Goal: Task Accomplishment & Management: Manage account settings

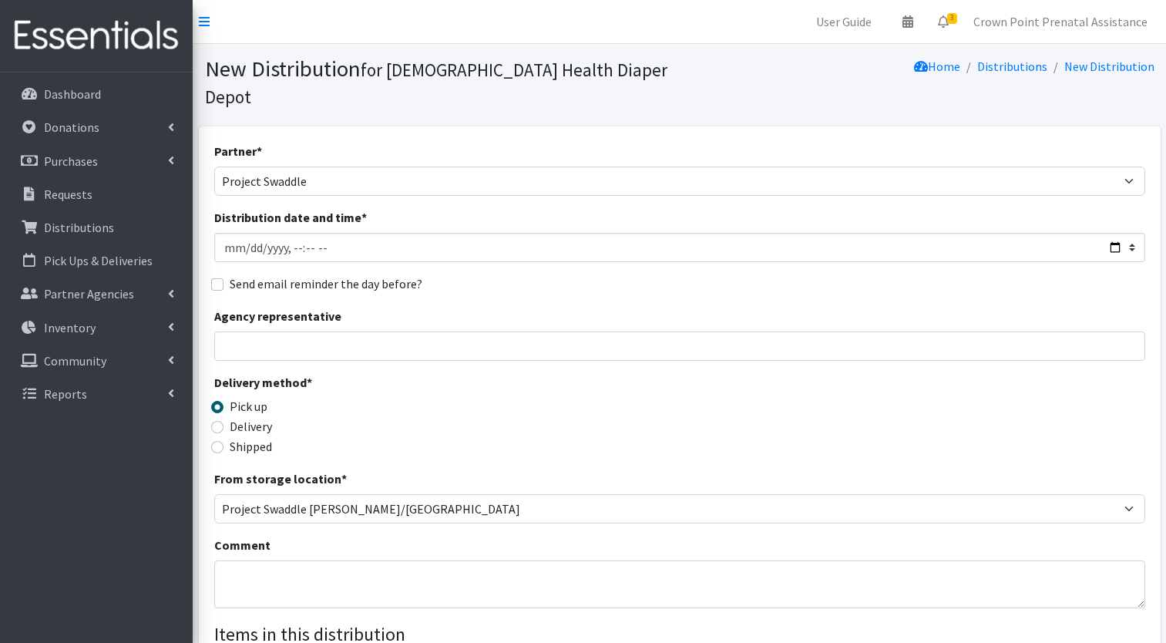
select select "6408"
select select "459"
click at [1081, 8] on link "Crown Point Prenatal Assistance" at bounding box center [1060, 21] width 199 height 31
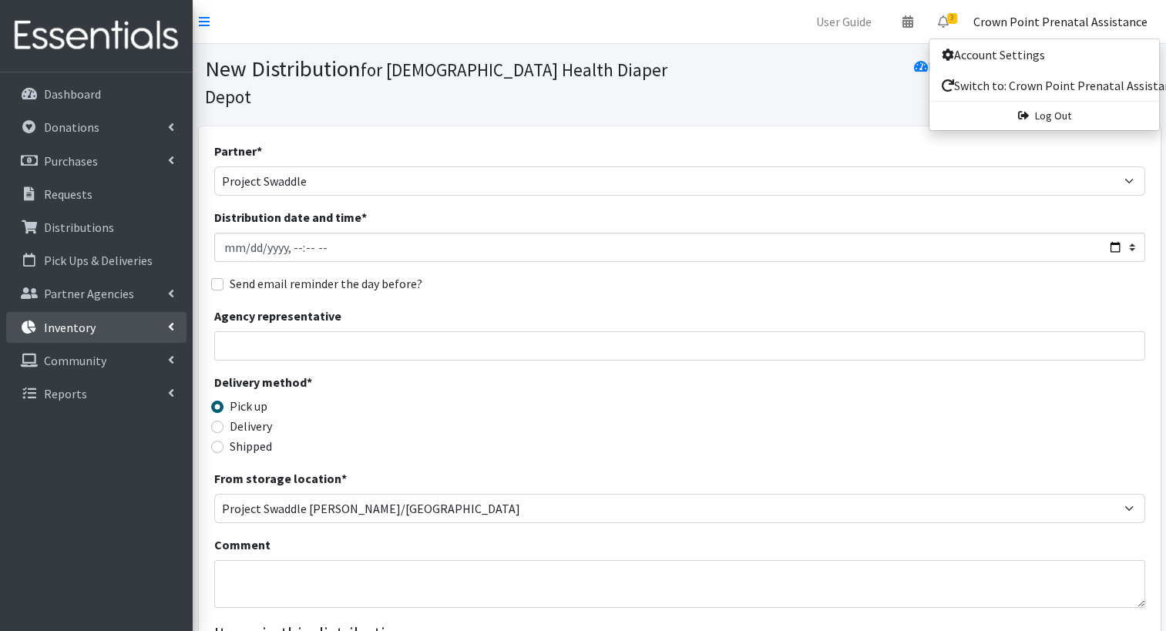
click at [167, 319] on link "Inventory" at bounding box center [96, 327] width 180 height 31
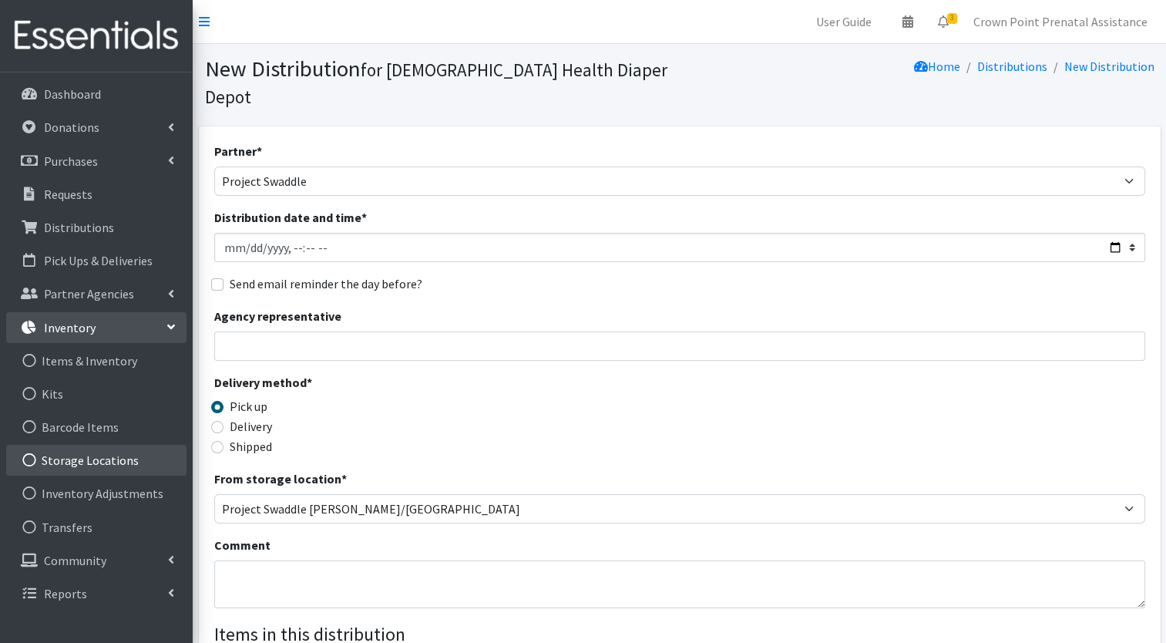
click at [96, 457] on link "Storage Locations" at bounding box center [96, 460] width 180 height 31
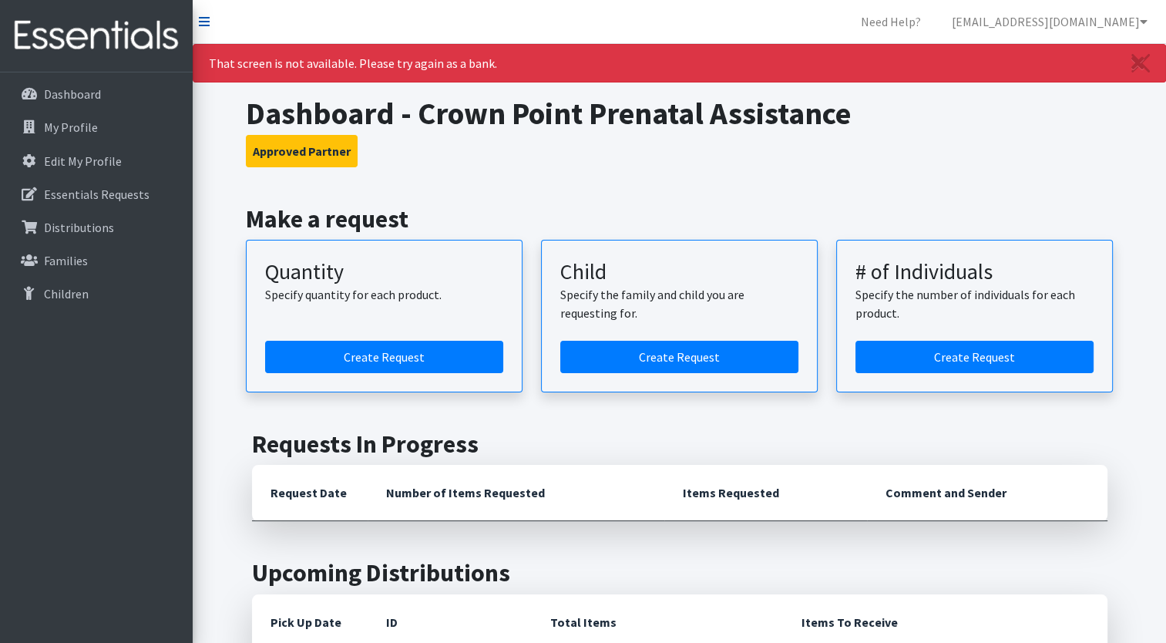
click at [208, 19] on icon at bounding box center [204, 21] width 11 height 12
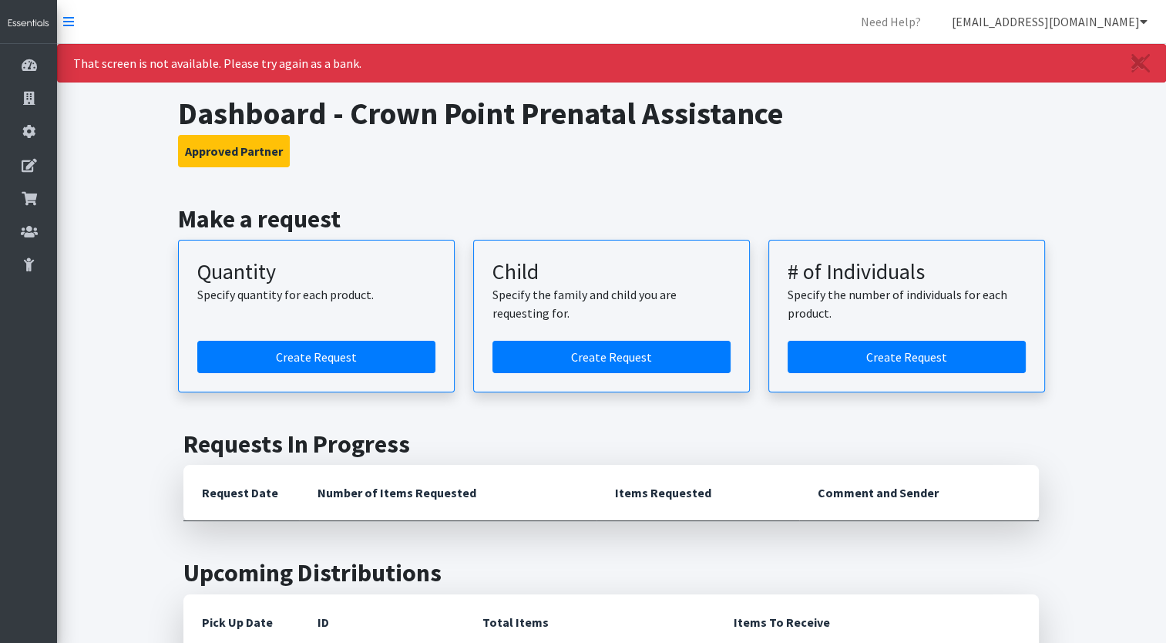
click at [1140, 29] on link "cpprenatalassistance@franciscanalliance.org" at bounding box center [1050, 21] width 220 height 31
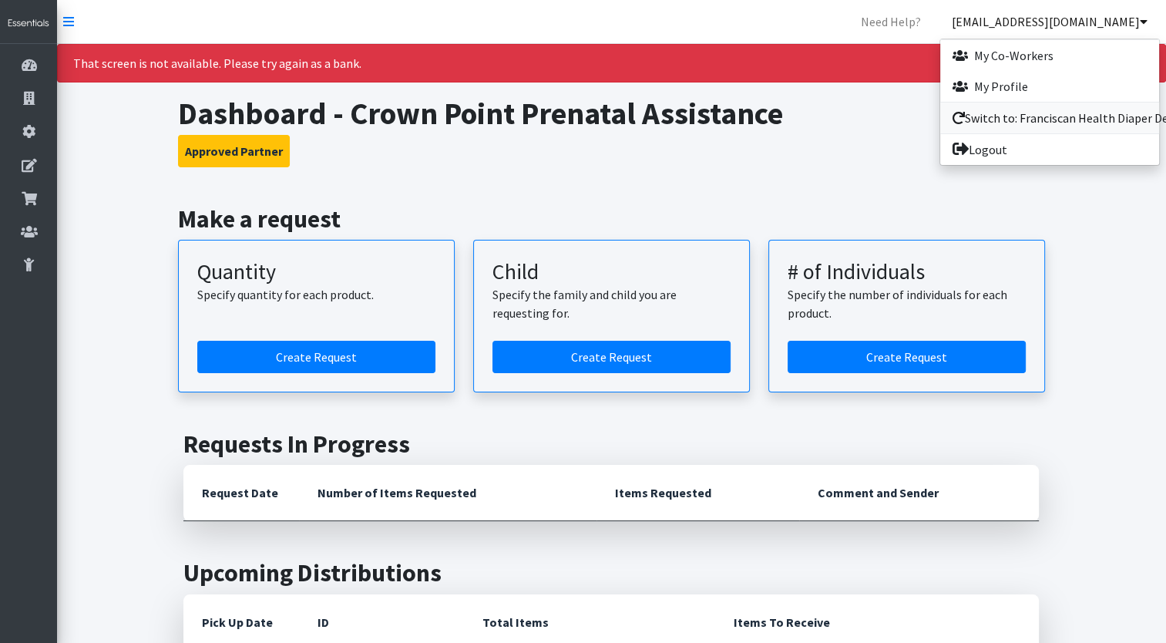
click at [987, 115] on link "Switch to: Franciscan Health Diaper Depot" at bounding box center [1050, 118] width 219 height 31
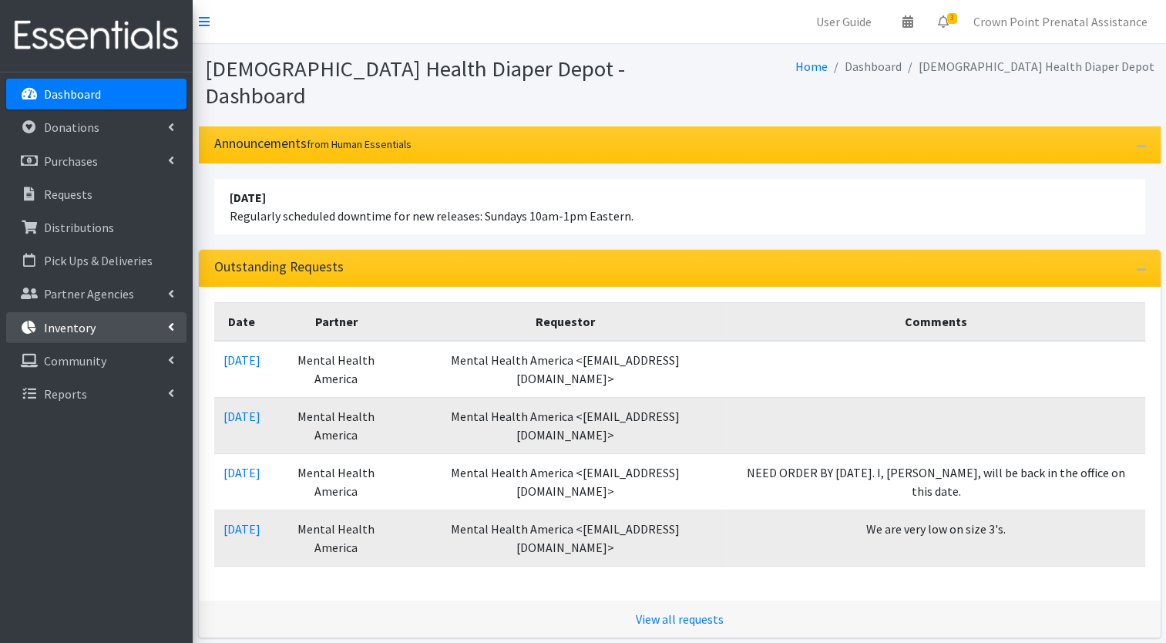
click at [169, 327] on icon at bounding box center [171, 327] width 6 height 12
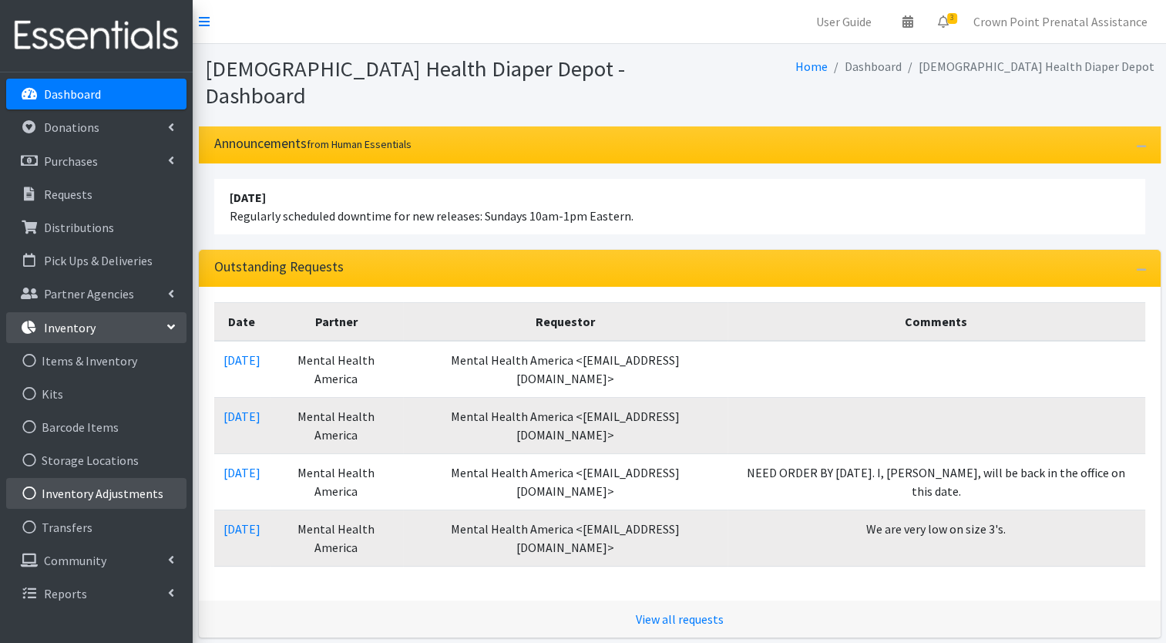
click at [72, 496] on link "Inventory Adjustments" at bounding box center [96, 493] width 180 height 31
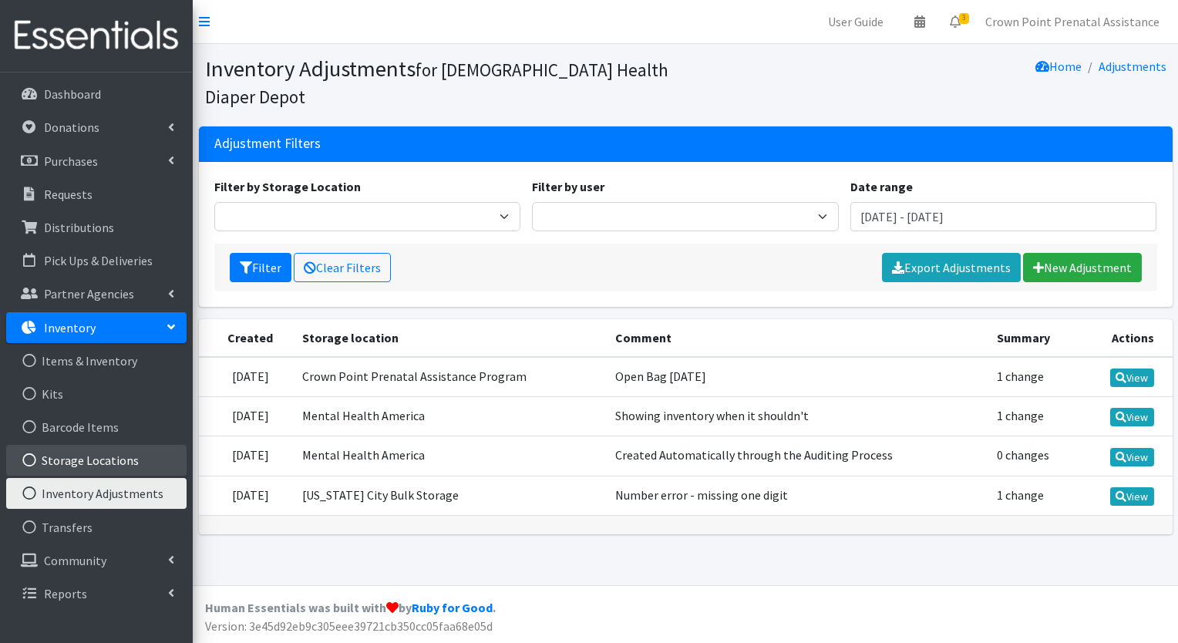
click at [82, 460] on link "Storage Locations" at bounding box center [96, 460] width 180 height 31
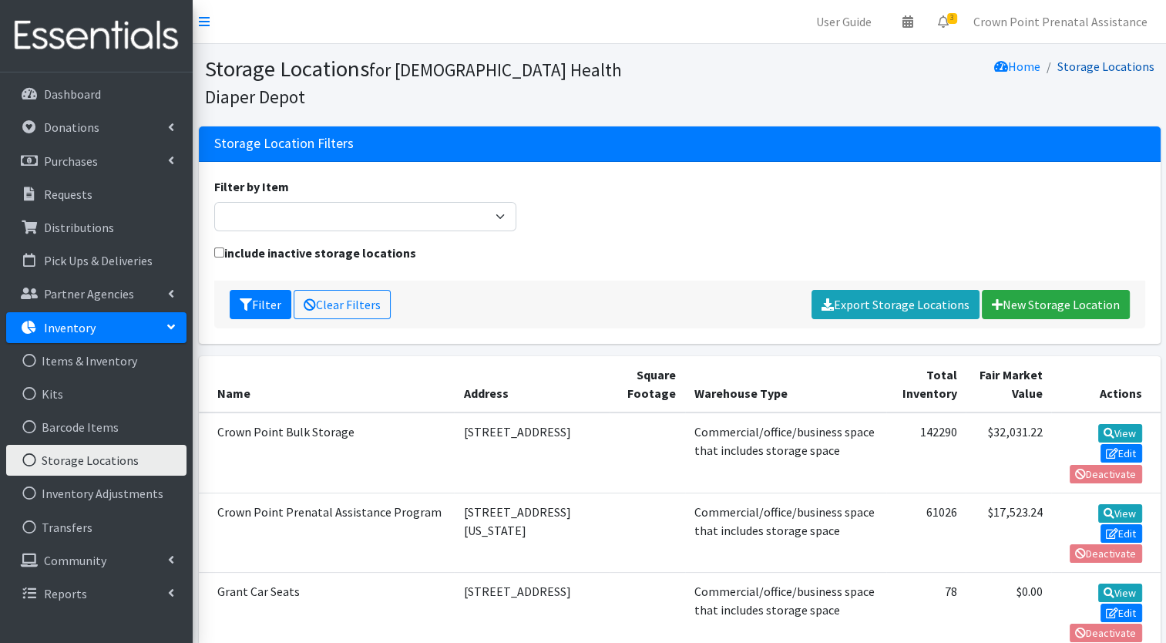
click at [1119, 64] on link "Storage Locations" at bounding box center [1106, 66] width 97 height 15
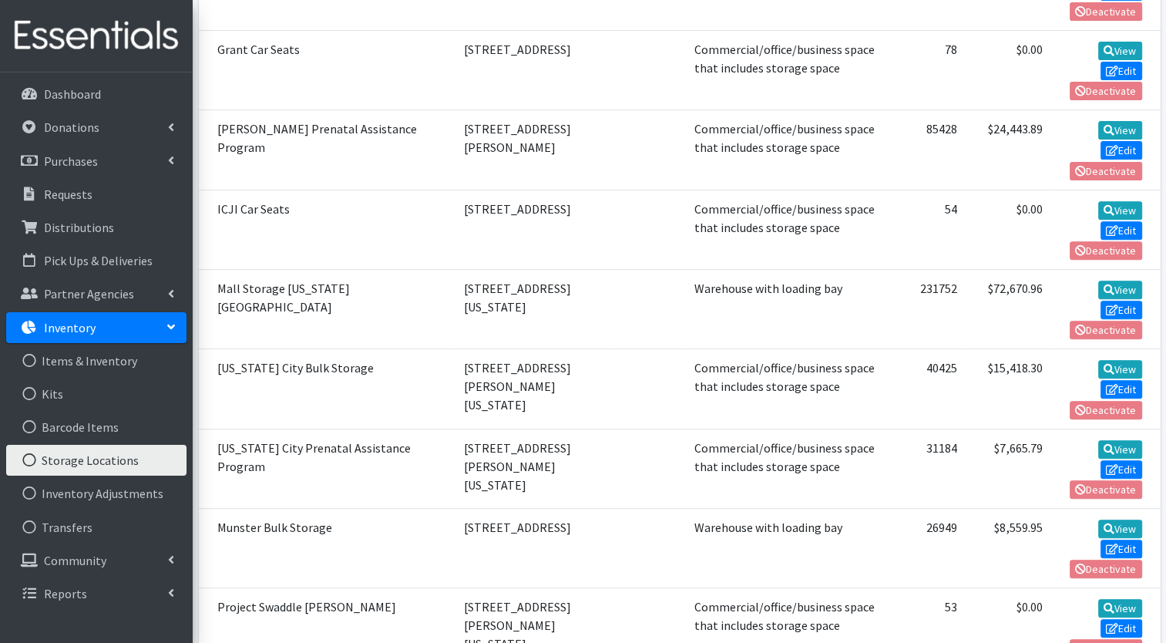
scroll to position [552, 0]
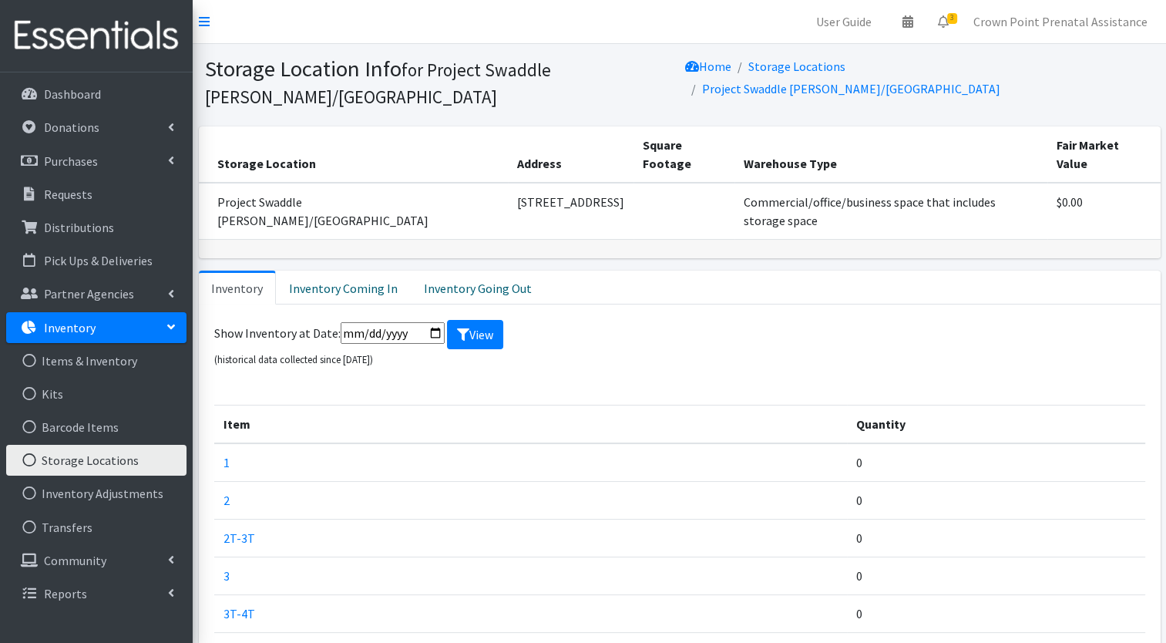
click at [336, 320] on form "Show Inventory at Date: View (historical data collected since [DATE])" at bounding box center [679, 344] width 931 height 48
click at [343, 322] on input "date" at bounding box center [393, 333] width 104 height 22
type input "[DATE]"
click at [447, 320] on button "View" at bounding box center [475, 334] width 56 height 29
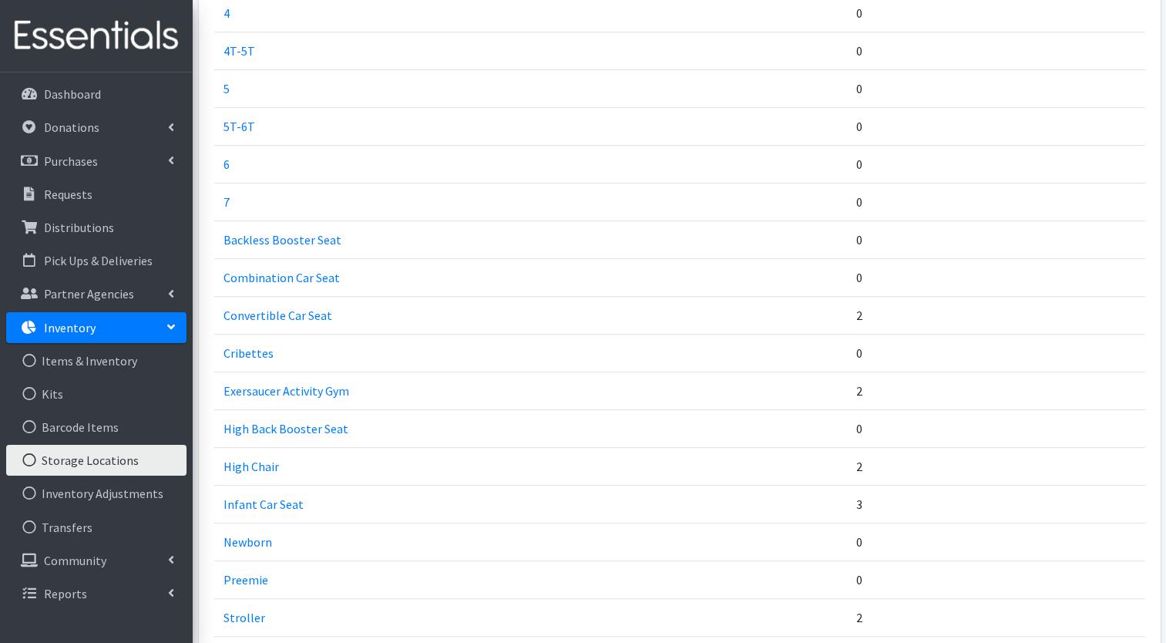
scroll to position [635, 0]
click at [254, 348] on link "Cribettes" at bounding box center [249, 355] width 50 height 15
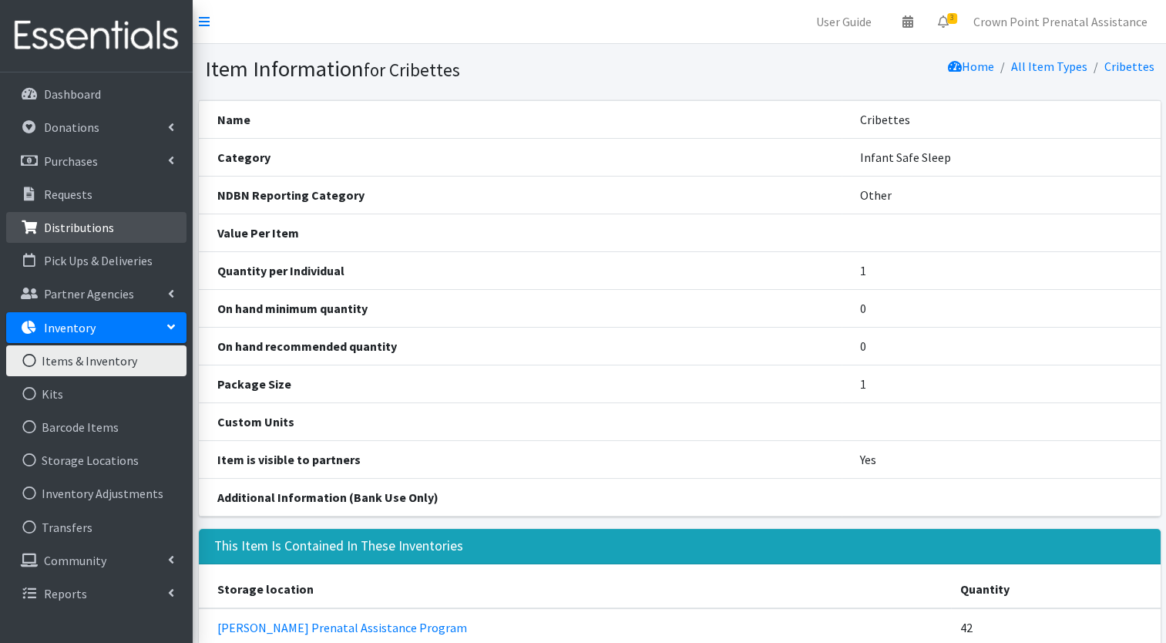
click at [65, 230] on p "Distributions" at bounding box center [79, 227] width 70 height 15
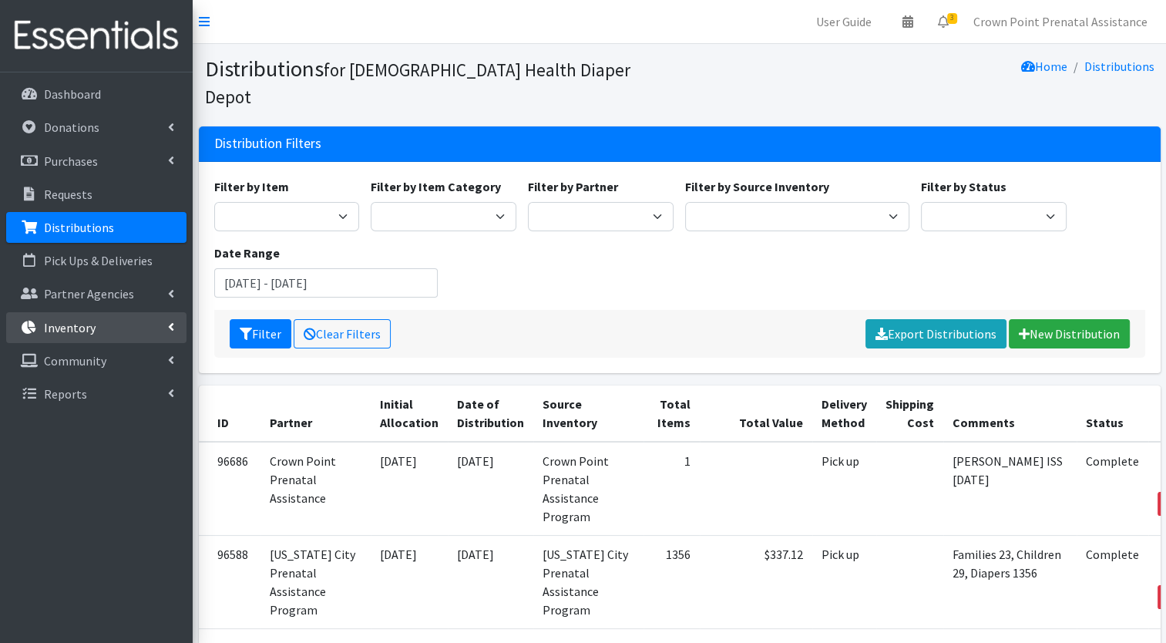
click at [166, 333] on link "Inventory" at bounding box center [96, 327] width 180 height 31
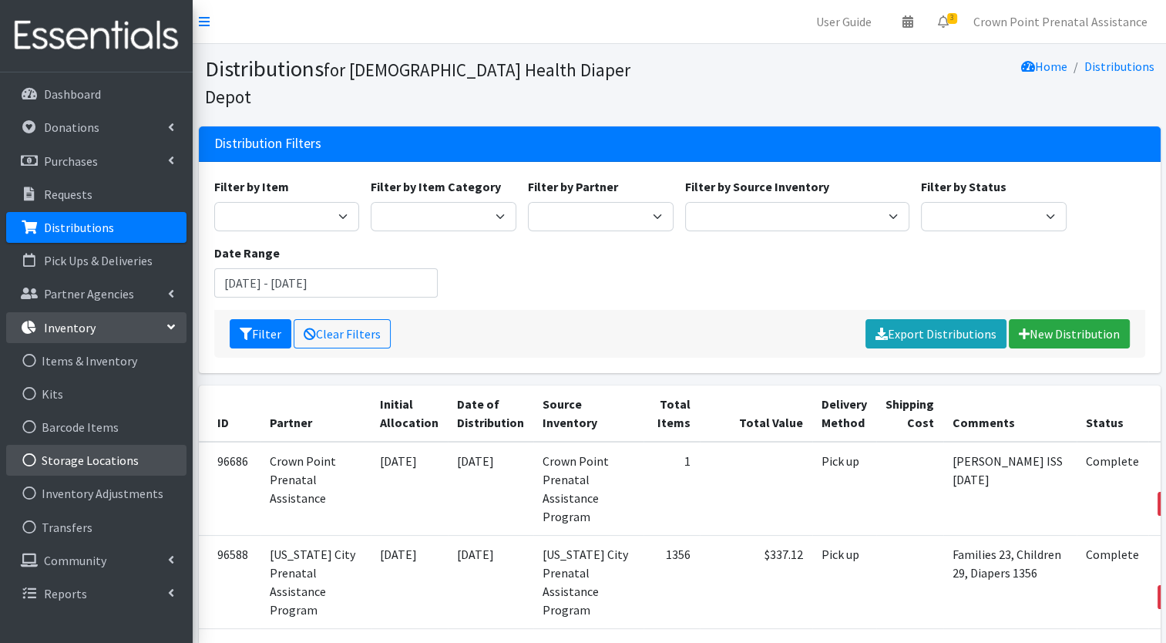
click at [98, 459] on link "Storage Locations" at bounding box center [96, 460] width 180 height 31
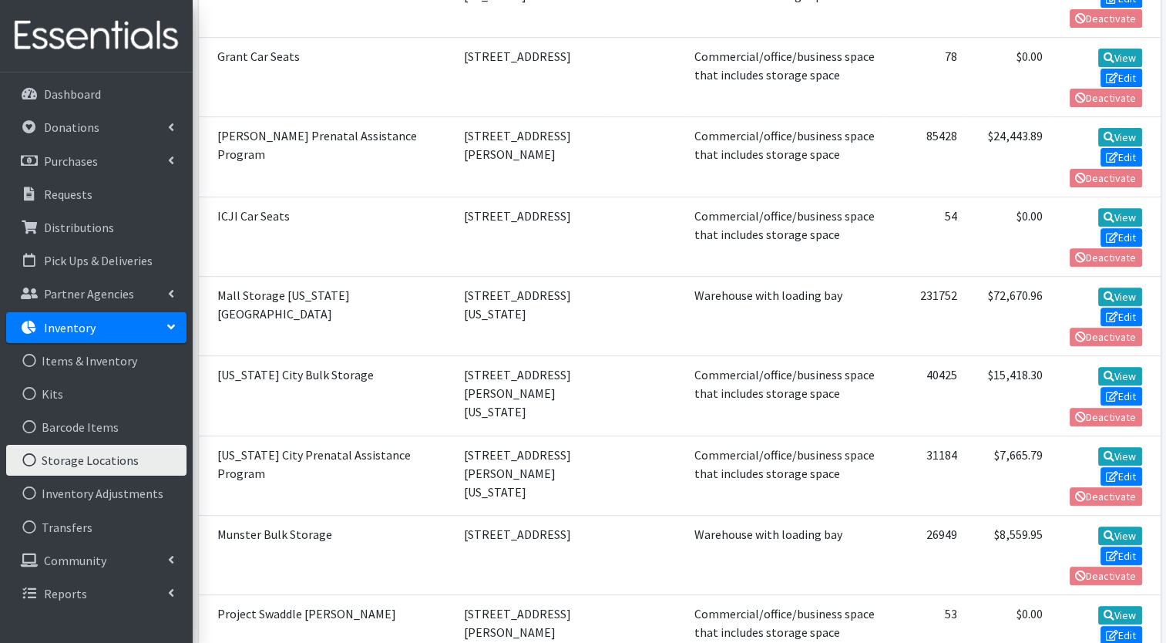
scroll to position [552, 0]
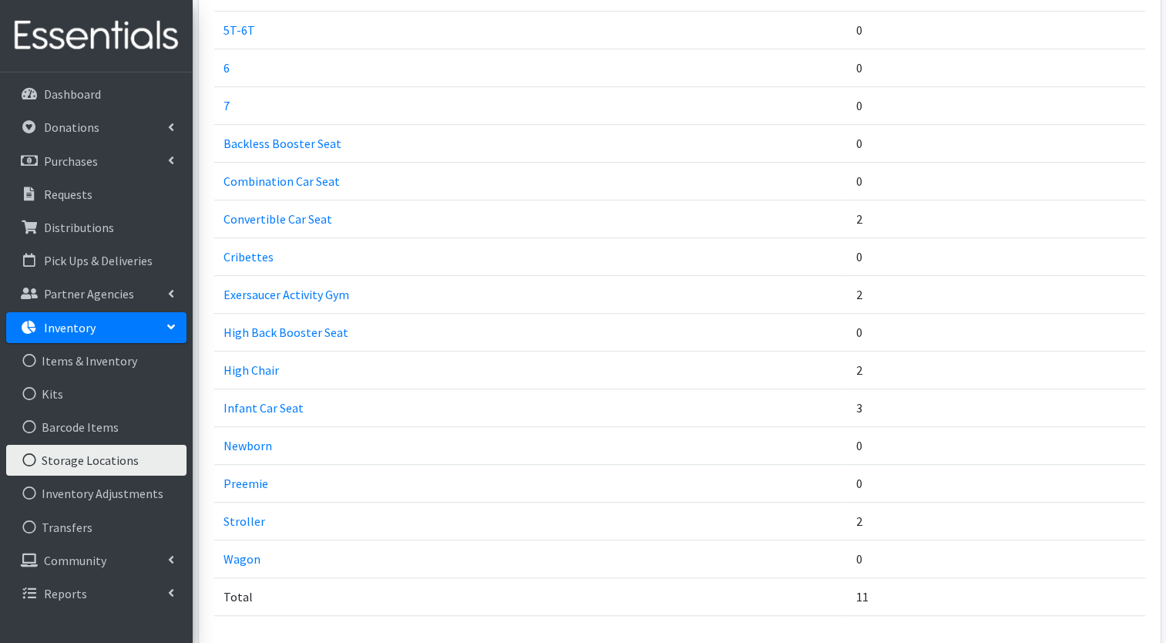
scroll to position [735, 0]
click at [237, 550] on link "Wagon" at bounding box center [242, 557] width 37 height 15
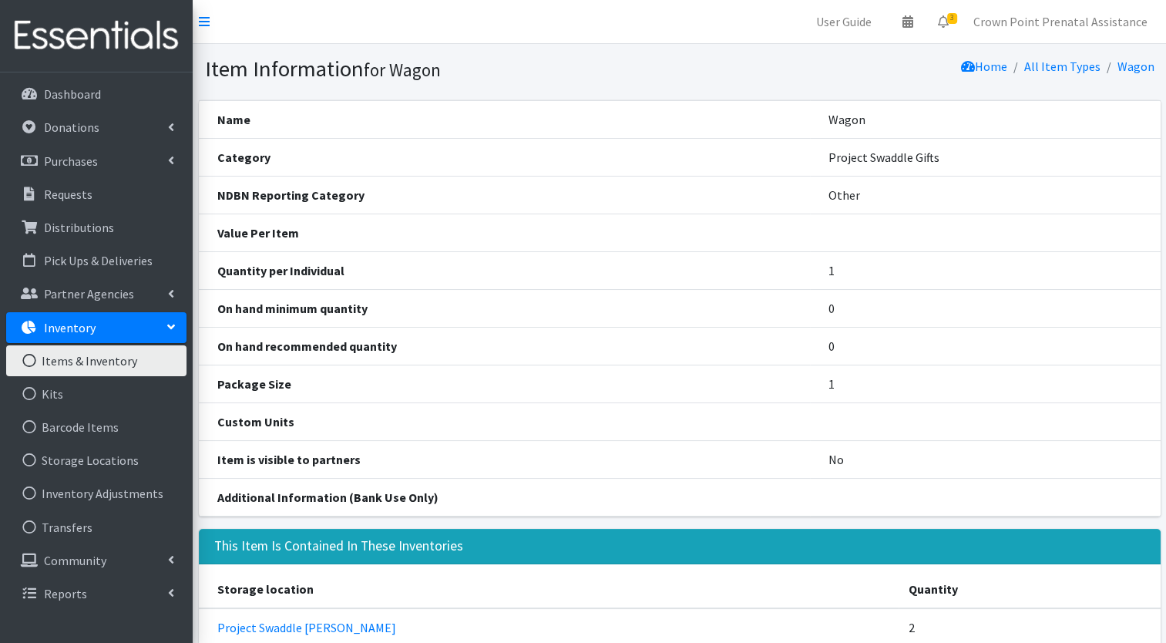
click at [89, 362] on link "Items & Inventory" at bounding box center [96, 360] width 180 height 31
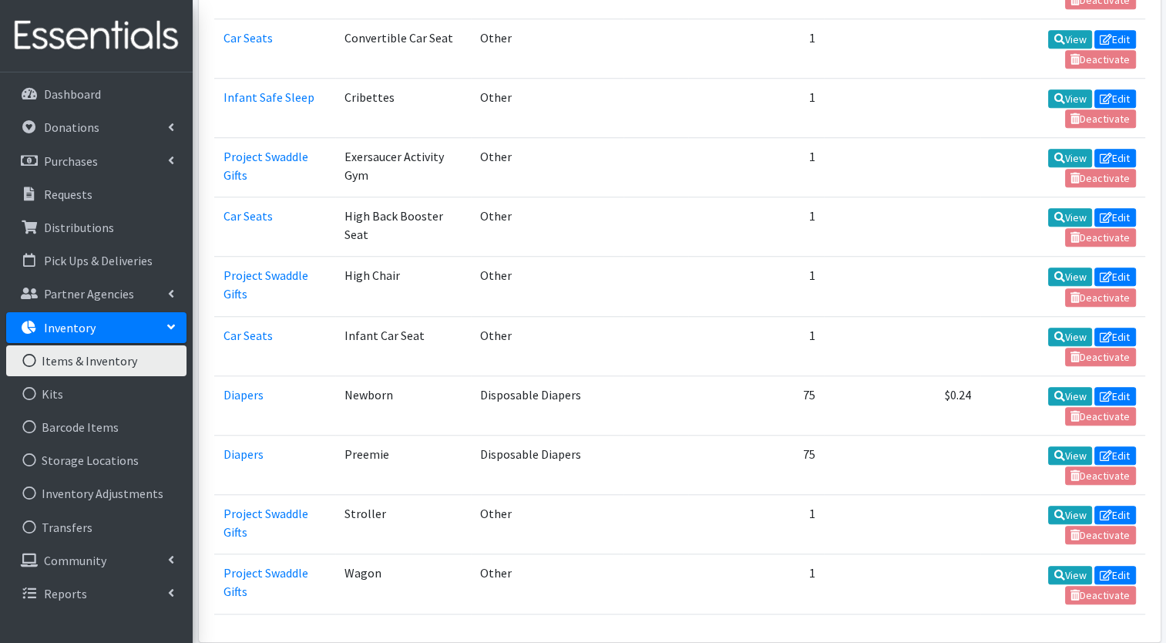
scroll to position [1281, 0]
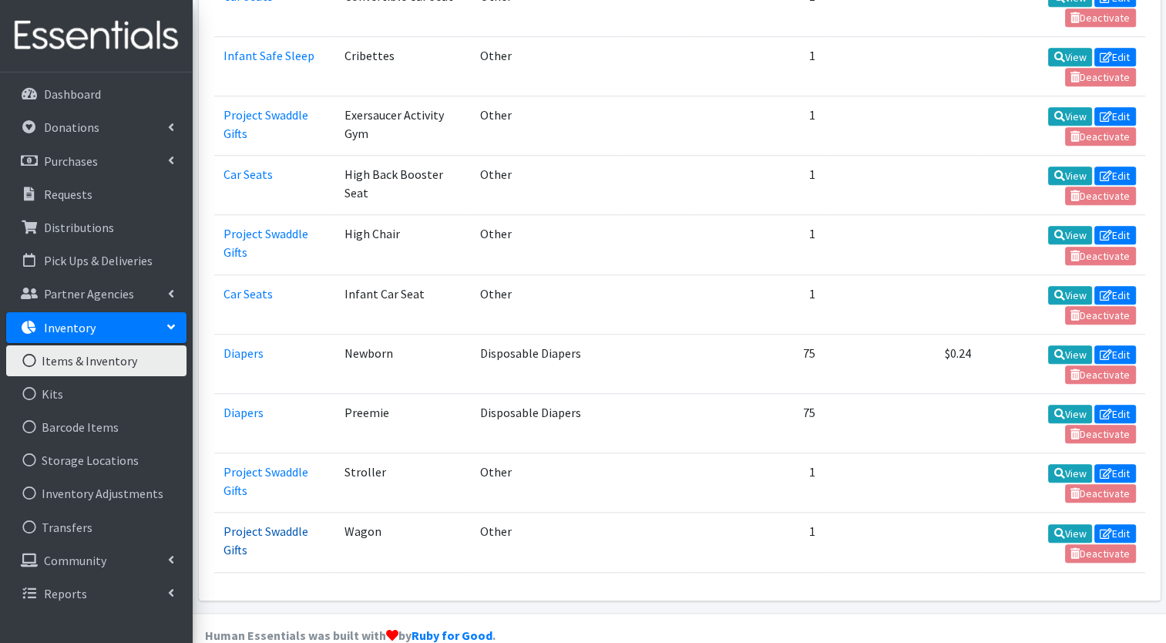
click at [242, 523] on link "Project Swaddle Gifts" at bounding box center [266, 540] width 85 height 34
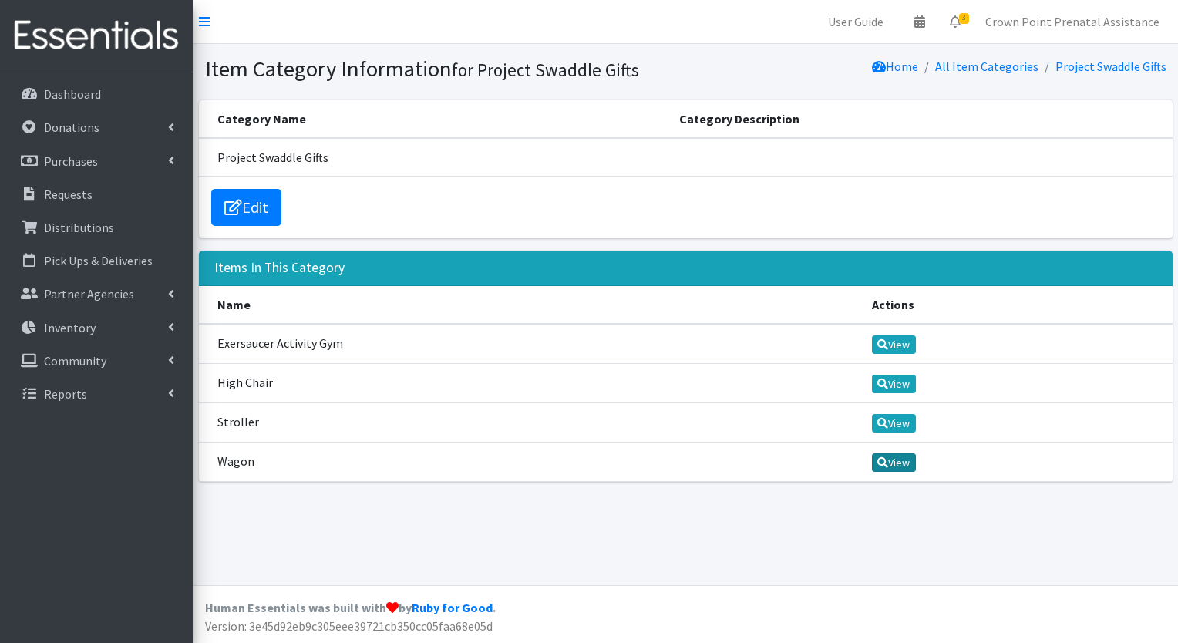
click at [882, 464] on link "View" at bounding box center [894, 462] width 44 height 19
click at [243, 202] on link "Edit" at bounding box center [246, 207] width 70 height 37
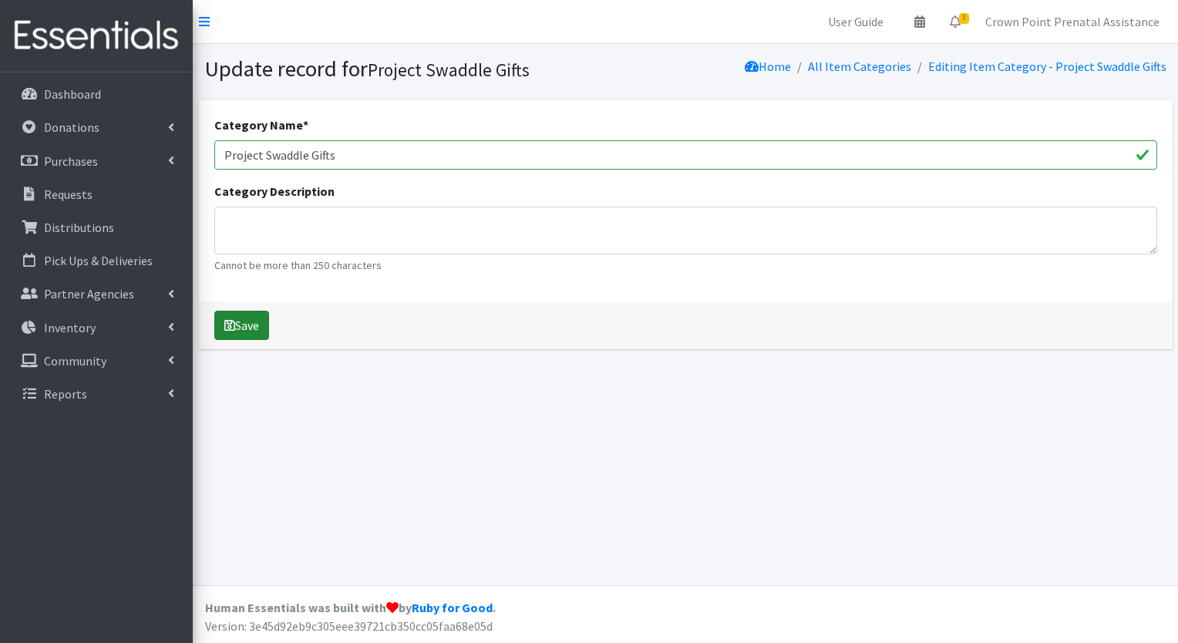
click at [231, 335] on button "Save" at bounding box center [241, 325] width 55 height 29
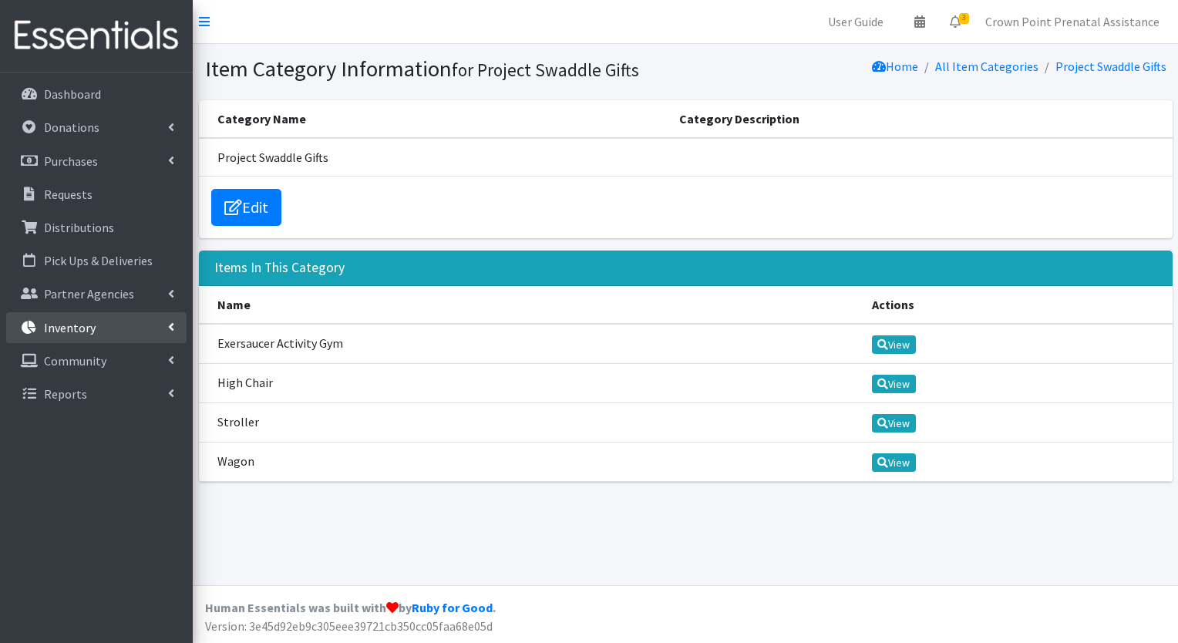
click at [170, 328] on icon at bounding box center [171, 327] width 6 height 12
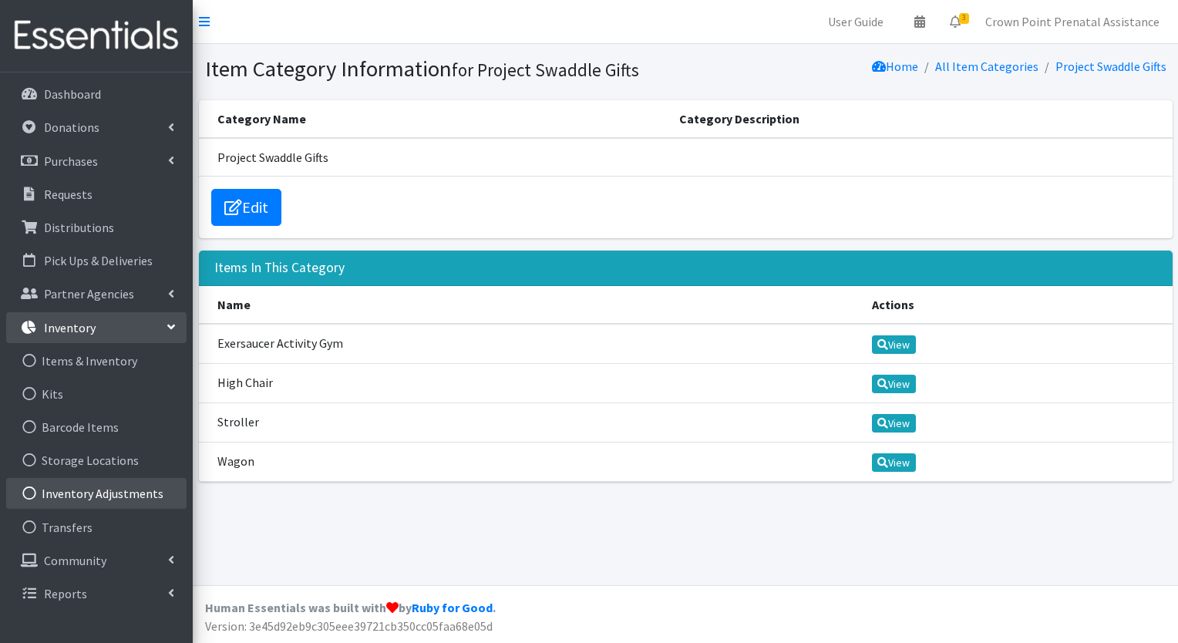
click at [136, 492] on link "Inventory Adjustments" at bounding box center [96, 493] width 180 height 31
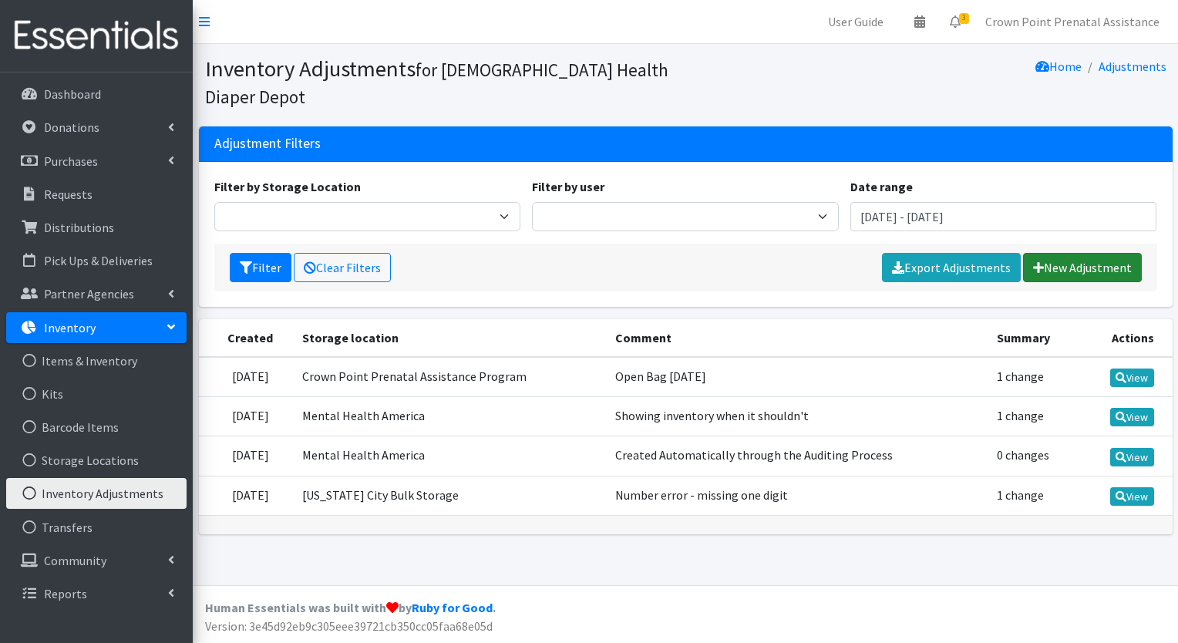
click at [1044, 253] on link "New Adjustment" at bounding box center [1082, 267] width 119 height 29
click at [74, 364] on link "Items & Inventory" at bounding box center [96, 360] width 180 height 31
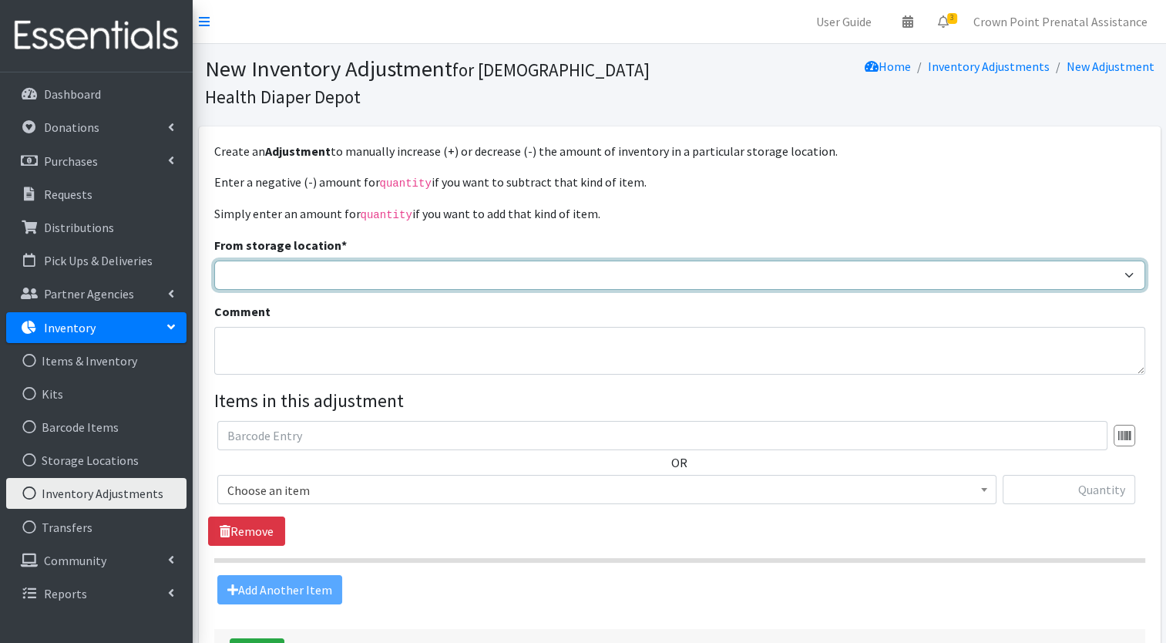
click at [338, 273] on select "Michigan City Prenatal Assistance Program Rensselaer Prenatal Assistance Progra…" at bounding box center [679, 275] width 931 height 29
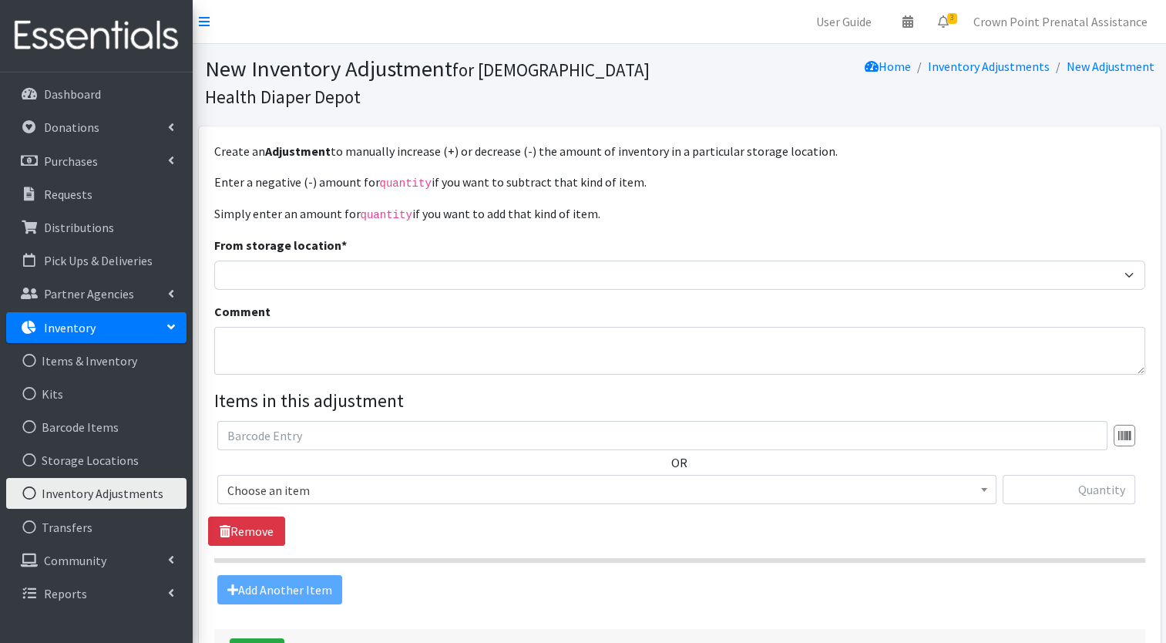
click at [740, 227] on div "Enter a negative (-) amount for quantity if you want to subtract that kind of i…" at bounding box center [679, 389] width 931 height 432
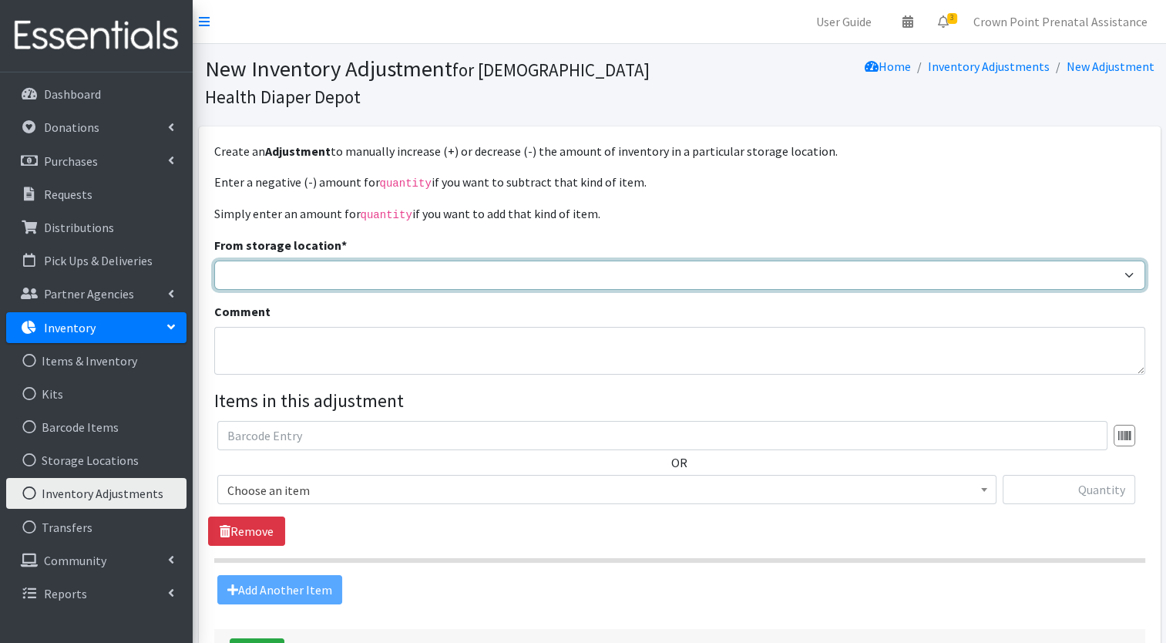
click at [518, 272] on select "Michigan City Prenatal Assistance Program Rensselaer Prenatal Assistance Progra…" at bounding box center [679, 275] width 931 height 29
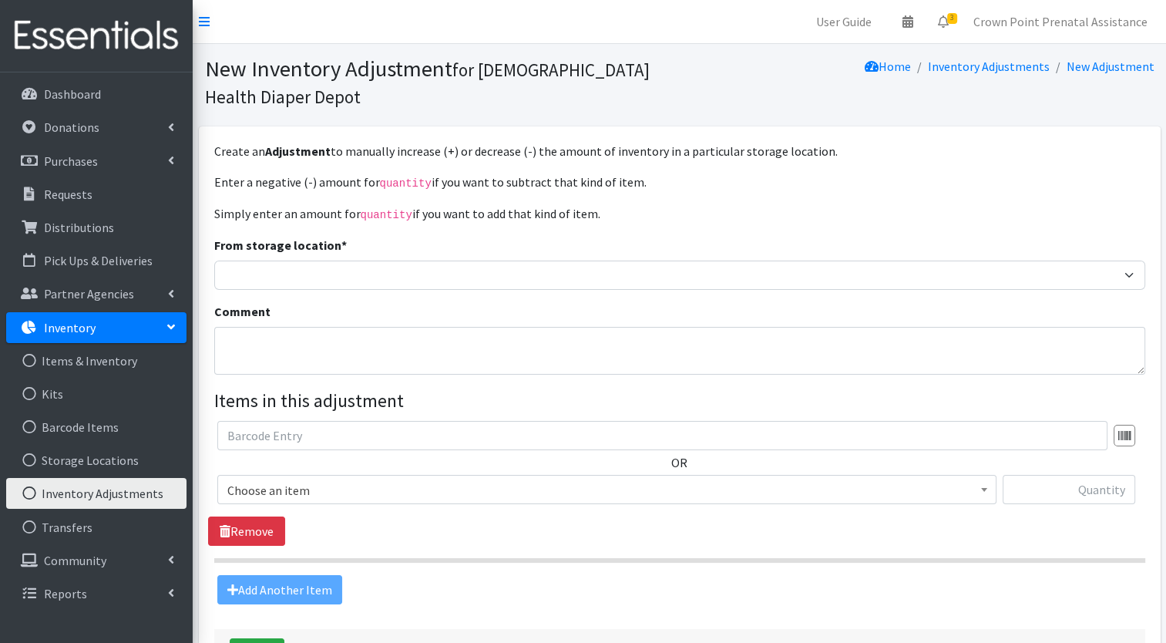
click at [939, 200] on div "Enter a negative (-) amount for quantity if you want to subtract that kind of i…" at bounding box center [679, 389] width 931 height 432
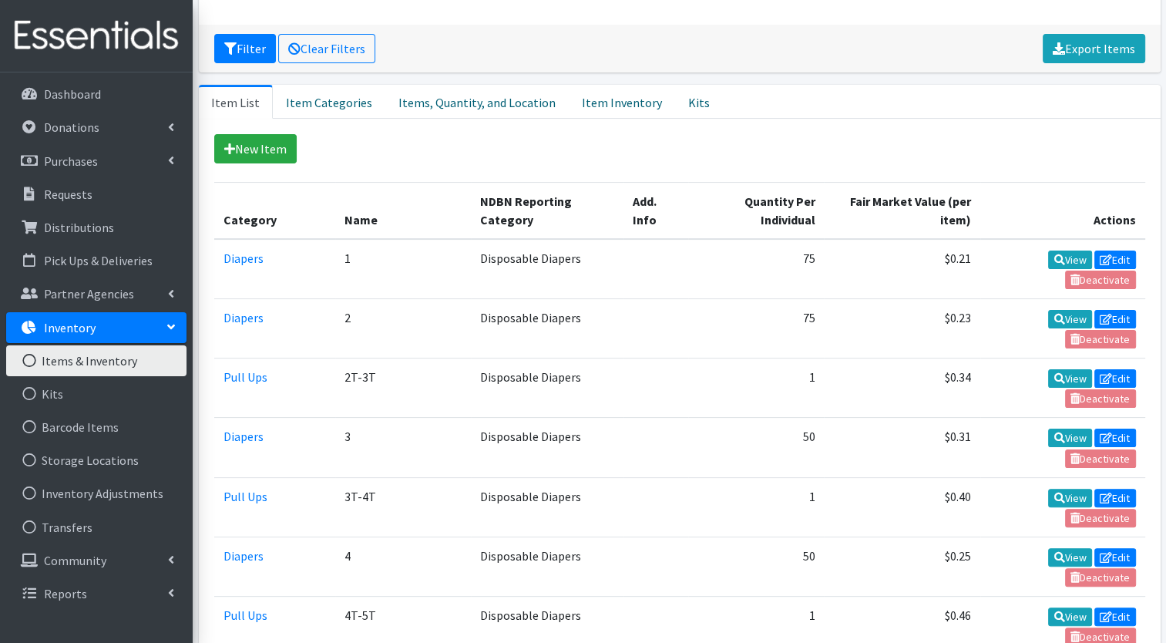
scroll to position [254, 0]
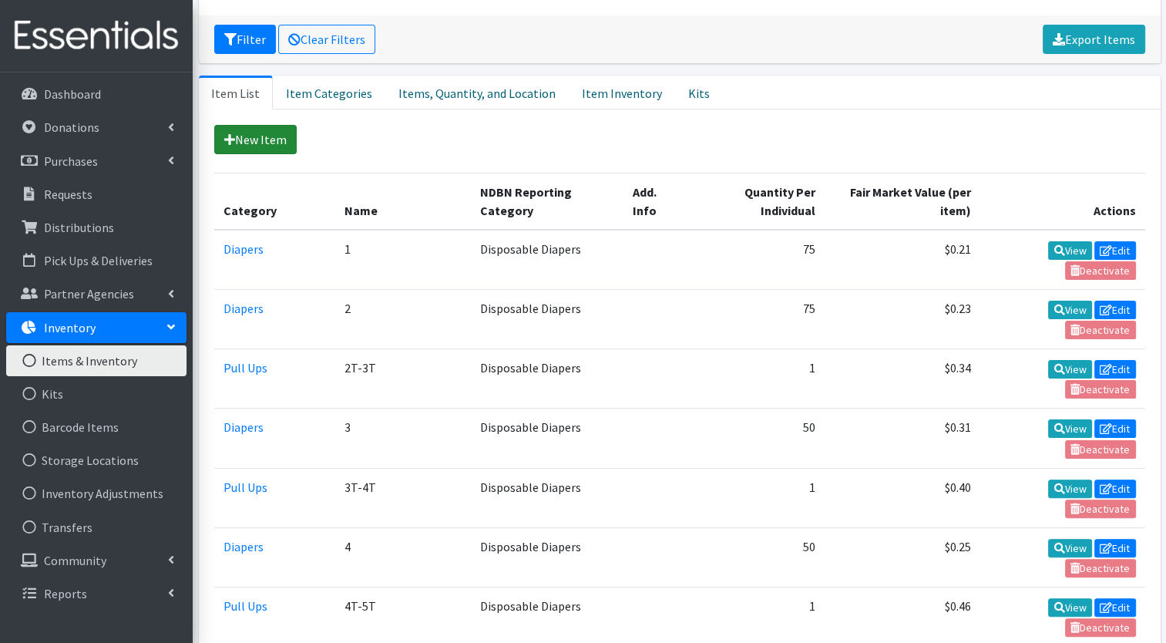
click at [228, 135] on icon at bounding box center [229, 139] width 11 height 12
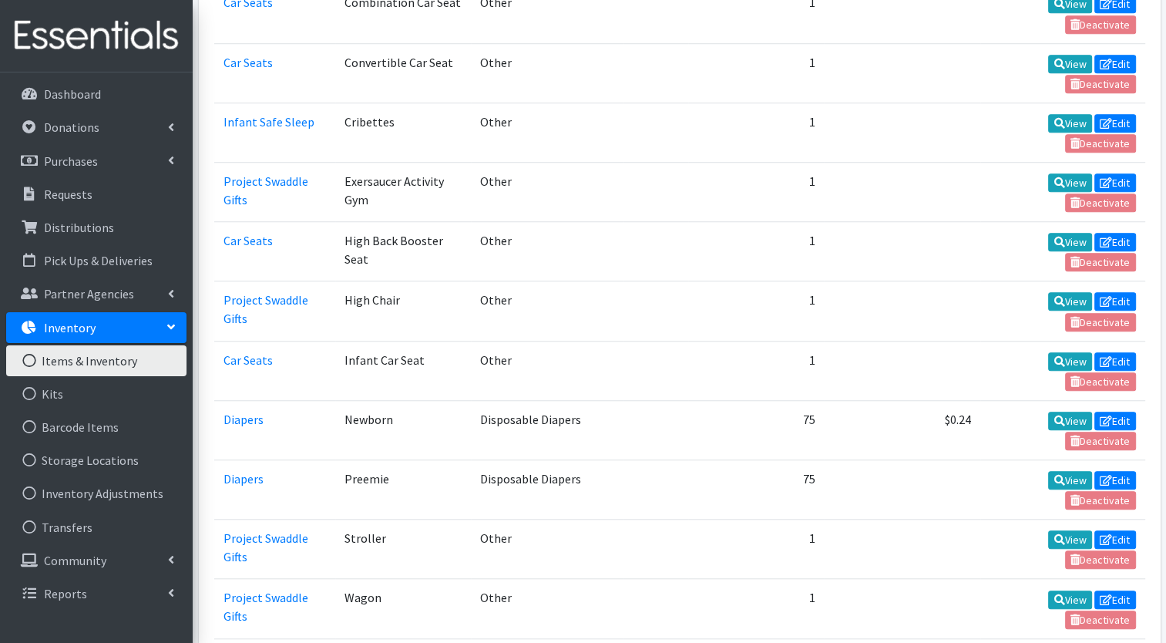
scroll to position [1281, 0]
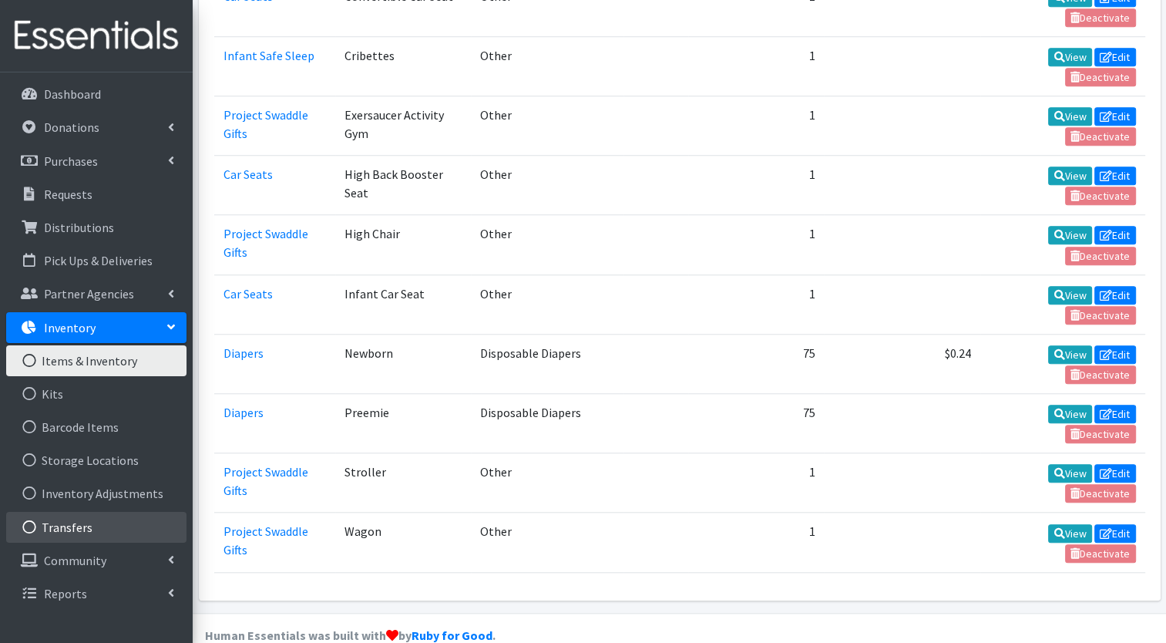
click at [49, 523] on link "Transfers" at bounding box center [96, 527] width 180 height 31
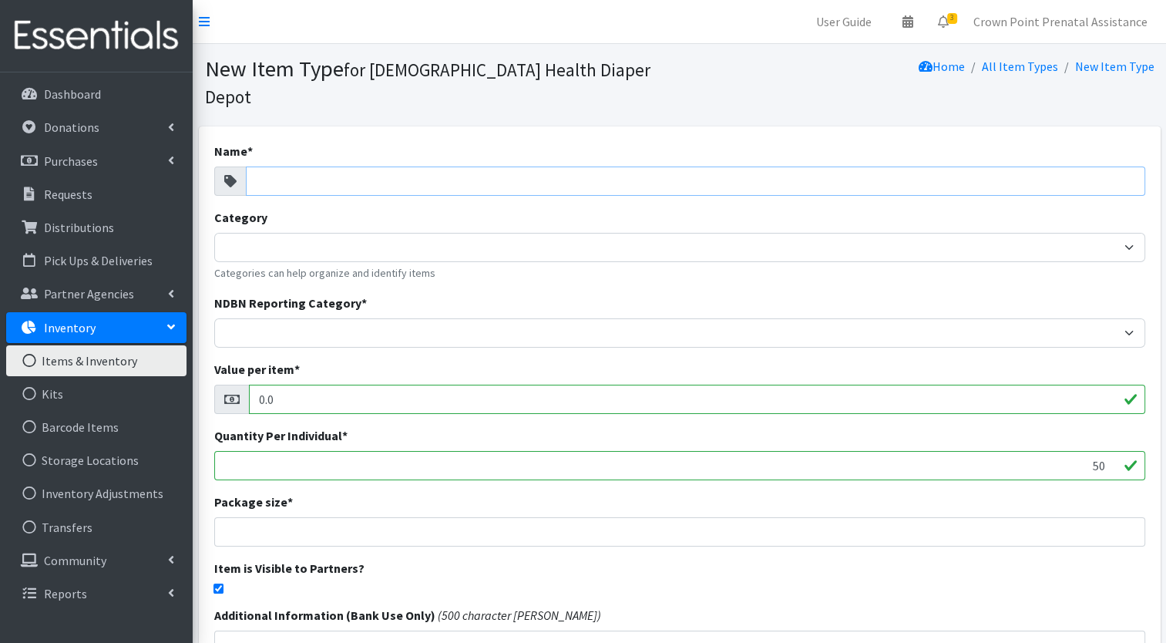
click at [281, 167] on input "Name *" at bounding box center [696, 181] width 900 height 29
click at [285, 167] on input "Name *" at bounding box center [696, 181] width 900 height 29
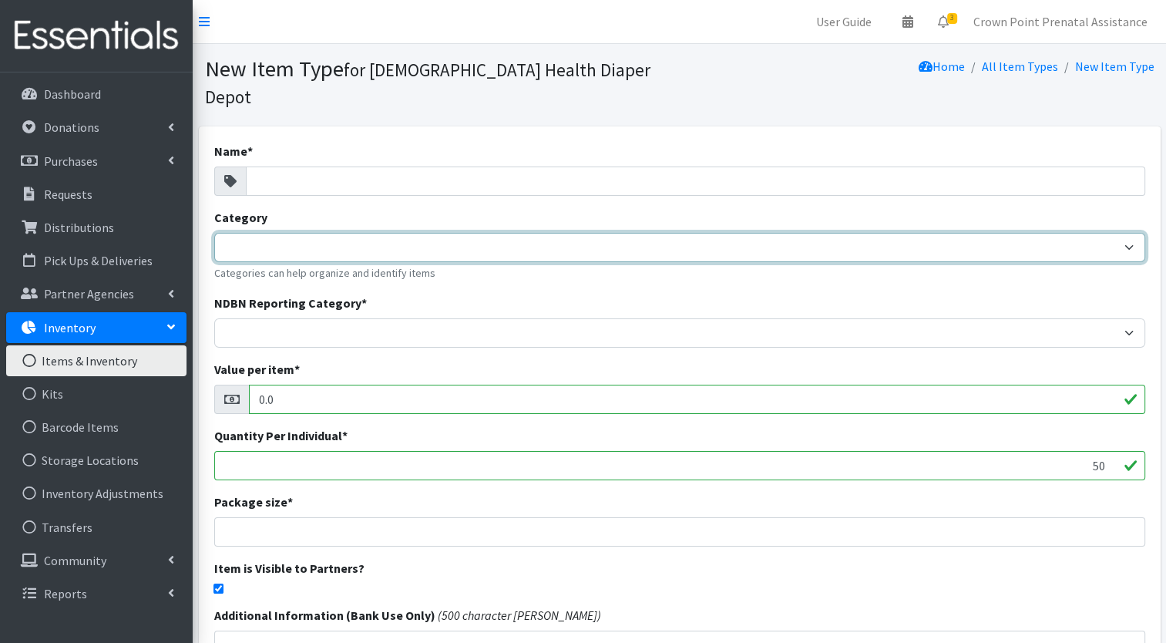
click at [282, 233] on select "Wipes Diapers Pull Ups Infant Safe Sleep Project Swaddle Gifts Car Seats" at bounding box center [679, 247] width 931 height 29
select select "383"
click at [214, 233] on select "Wipes Diapers Pull Ups Infant Safe Sleep Project Swaddle Gifts Car Seats" at bounding box center [679, 247] width 931 height 29
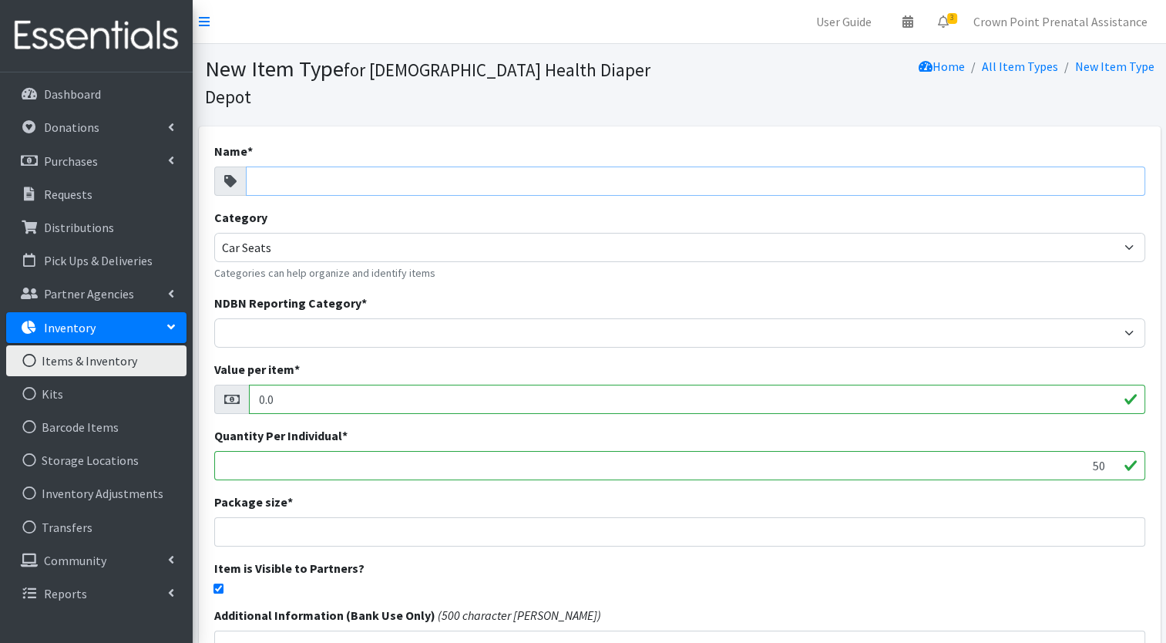
click at [283, 167] on input "Name *" at bounding box center [696, 181] width 900 height 29
type input "C"
type input "Co"
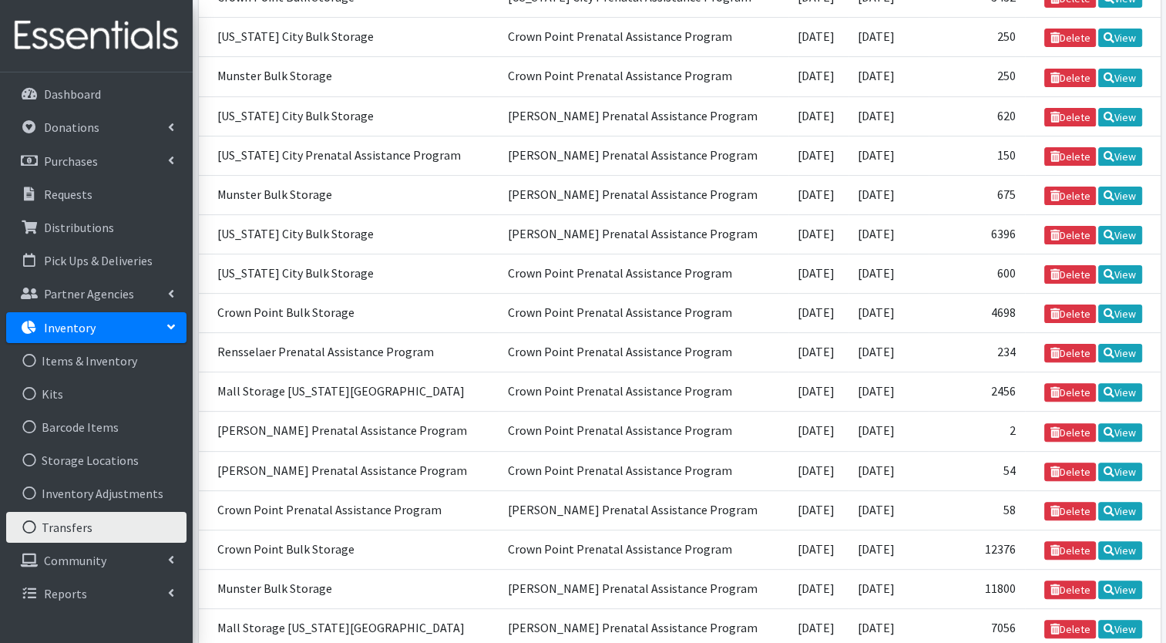
scroll to position [380, 0]
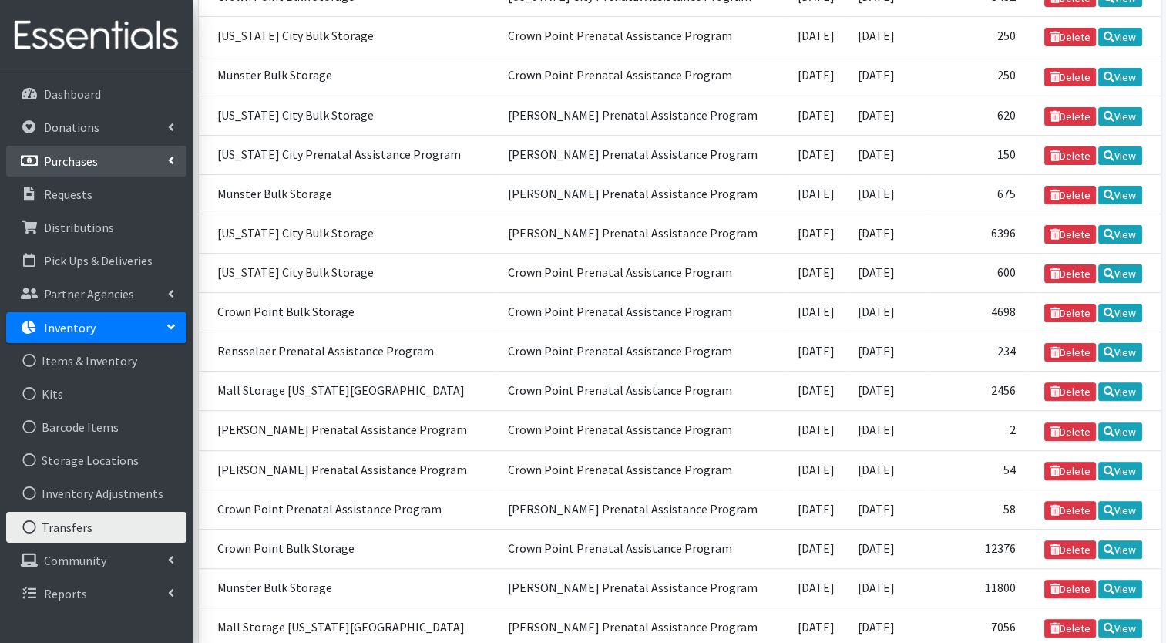
click at [71, 156] on p "Purchases" at bounding box center [71, 160] width 54 height 15
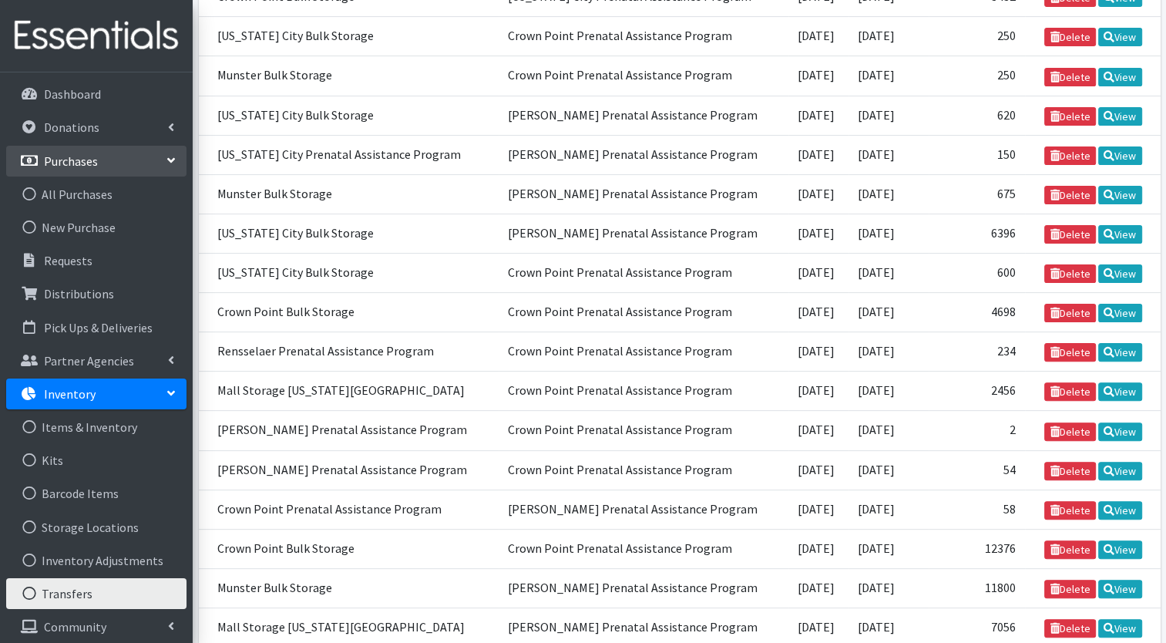
click at [175, 158] on icon at bounding box center [171, 160] width 12 height 6
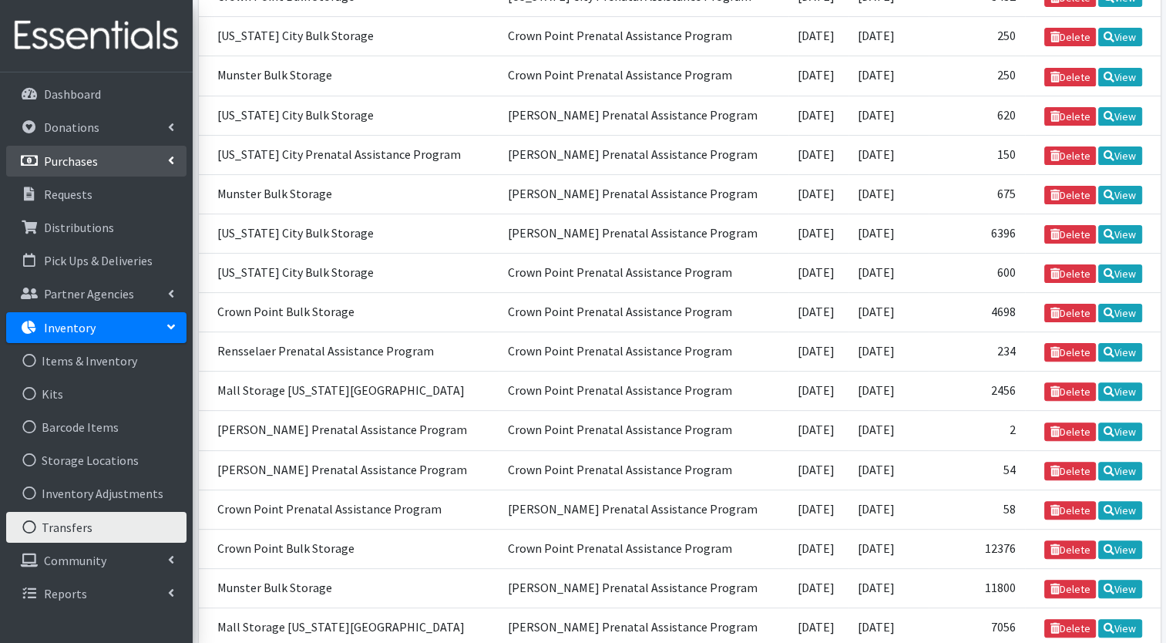
click at [104, 159] on link "Purchases" at bounding box center [96, 161] width 180 height 31
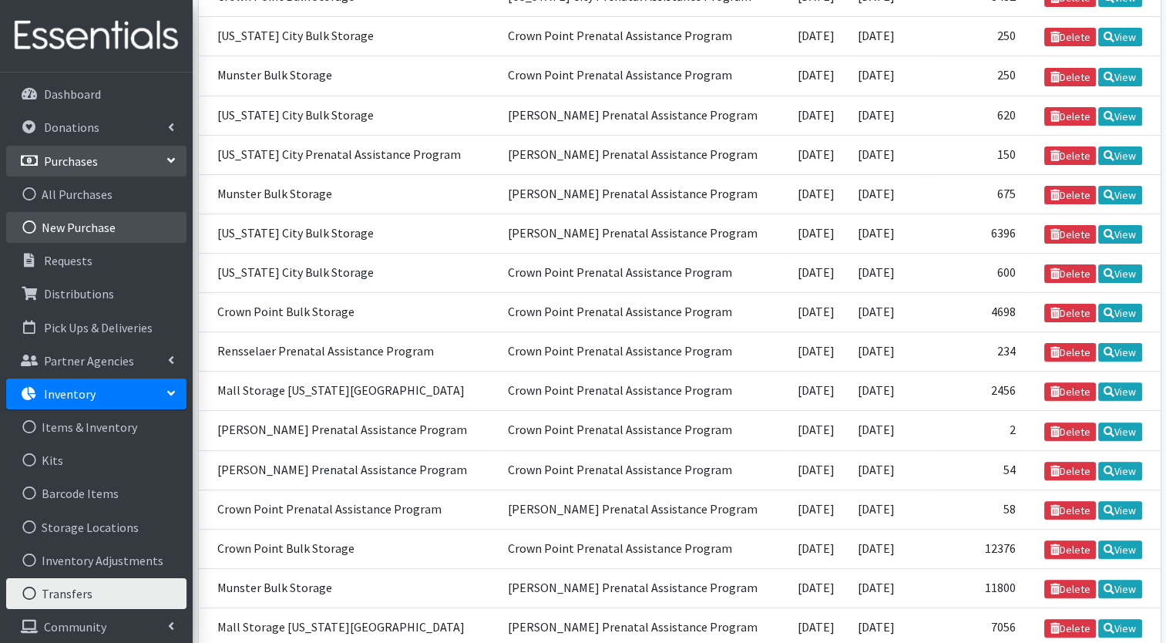
click at [56, 225] on link "New Purchase" at bounding box center [96, 227] width 180 height 31
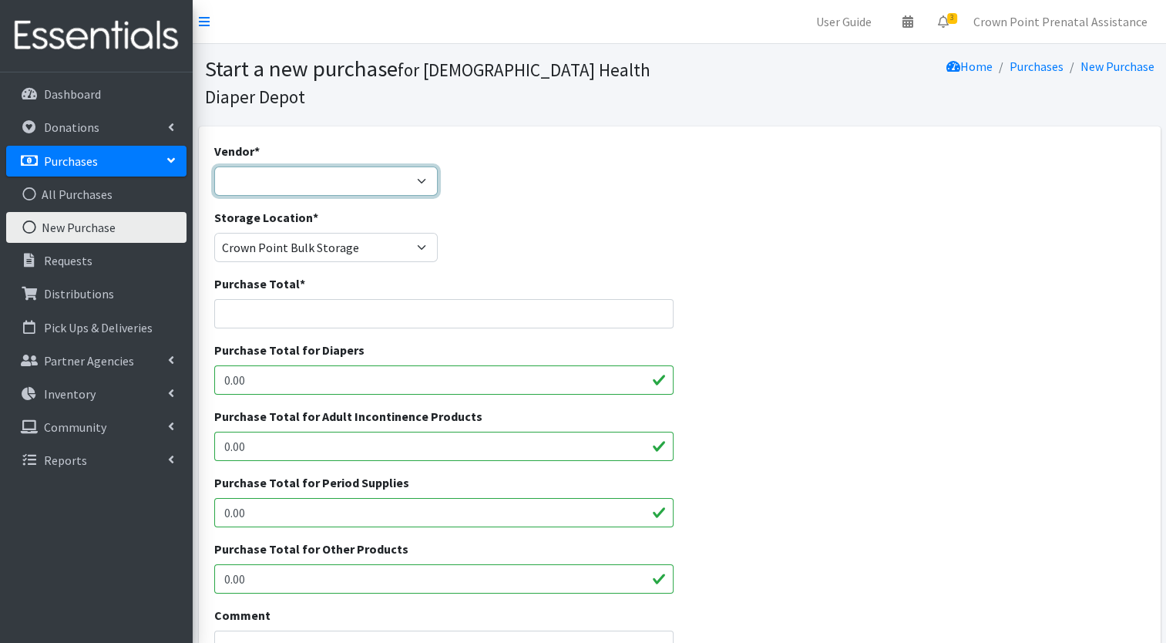
click at [418, 167] on select "Amazon Amazon Cribs For Kids Food Bank NWI Franciscan Health HDI Wholesale Hugg…" at bounding box center [326, 181] width 224 height 29
click at [214, 167] on select "Amazon Amazon Cribs For Kids Food Bank NWI Franciscan Health HDI Wholesale Hugg…" at bounding box center [326, 181] width 224 height 29
click at [422, 167] on select "Amazon Amazon Cribs For Kids Food Bank NWI Franciscan Health HDI Wholesale Hugg…" at bounding box center [326, 181] width 224 height 29
select select "273"
click at [214, 167] on select "Amazon Amazon Cribs For Kids Food Bank NWI Franciscan Health HDI Wholesale Hugg…" at bounding box center [326, 181] width 224 height 29
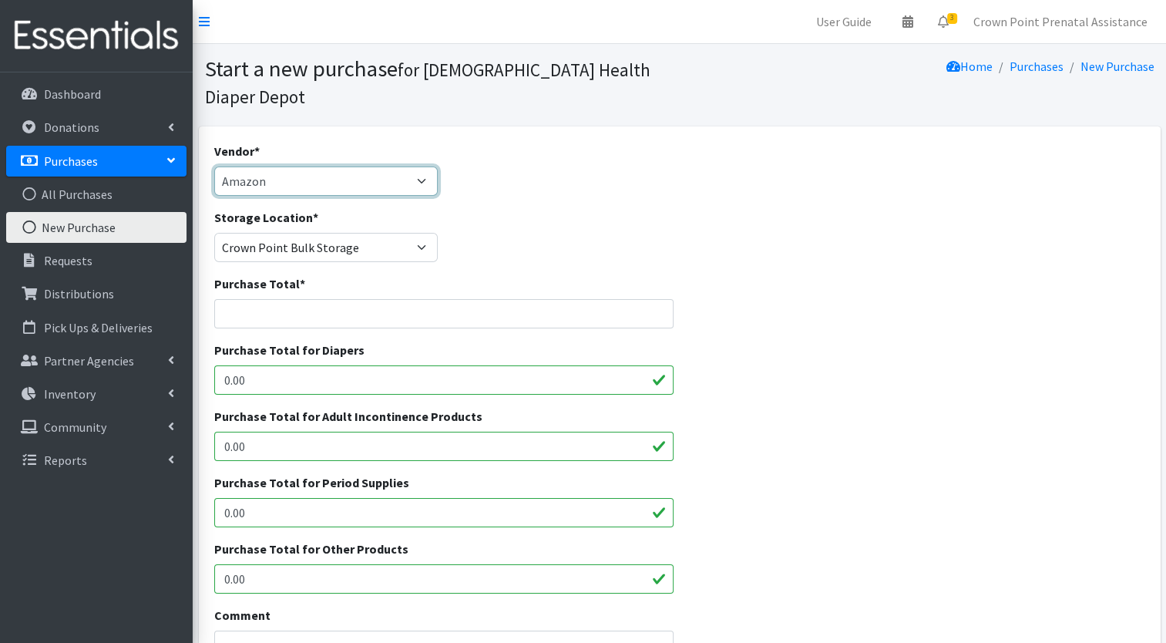
scroll to position [6, 0]
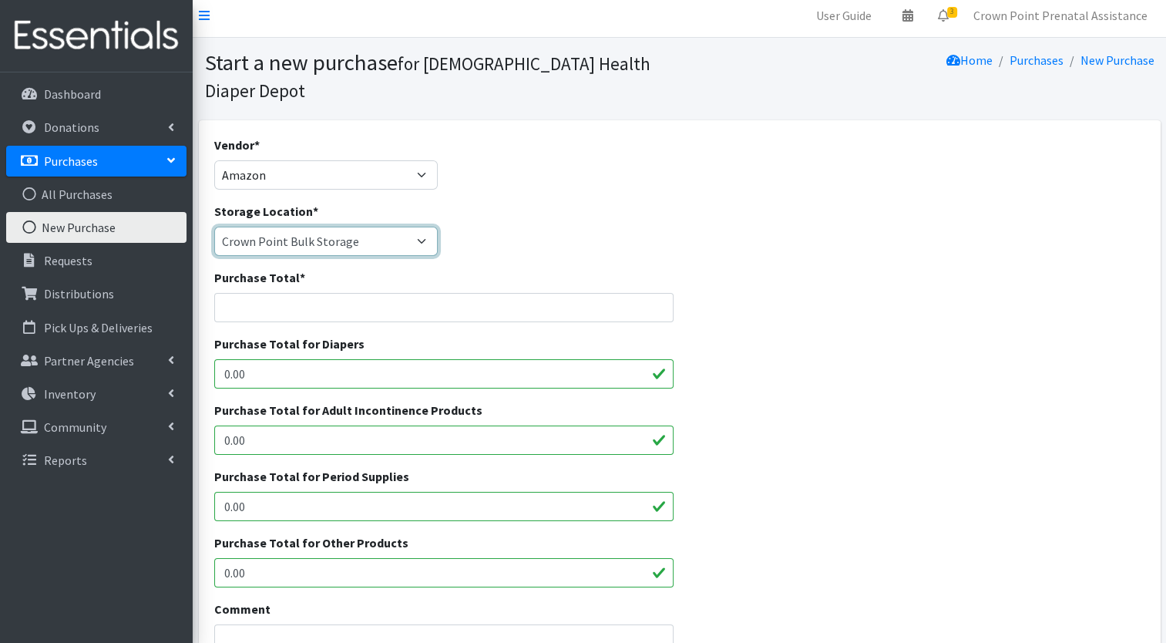
click at [422, 227] on select "Crown Point Bulk Storage Crown Point Prenatal Assistance Program Grant Car Seat…" at bounding box center [326, 241] width 224 height 29
select select "459"
click at [214, 227] on select "Crown Point Bulk Storage Crown Point Prenatal Assistance Program Grant Car Seat…" at bounding box center [326, 241] width 224 height 29
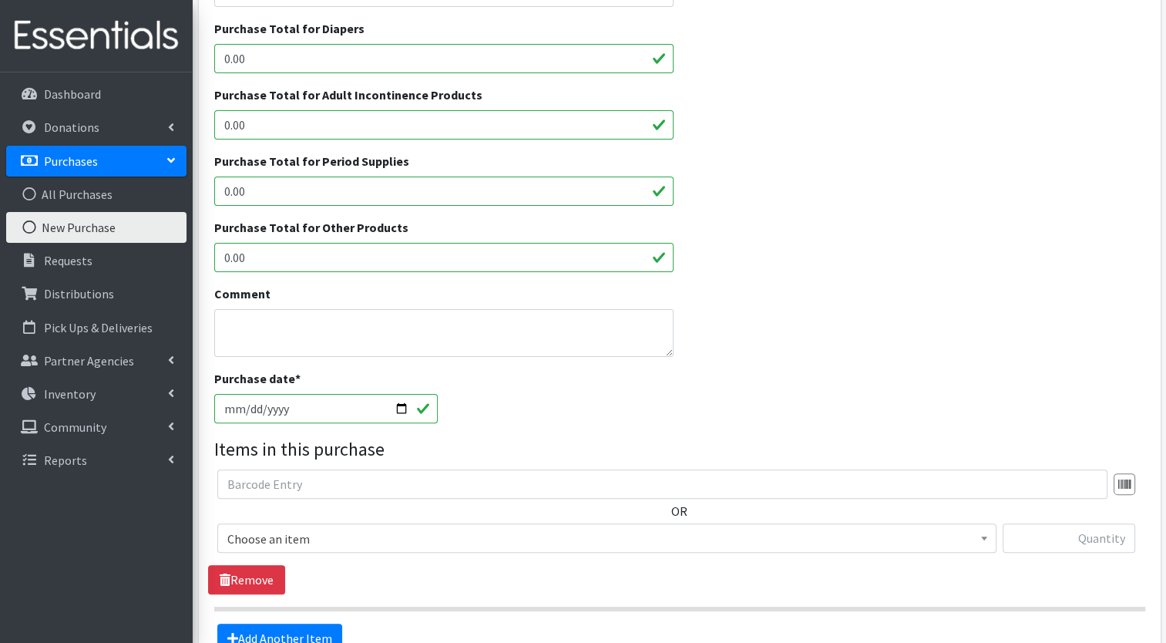
scroll to position [321, 0]
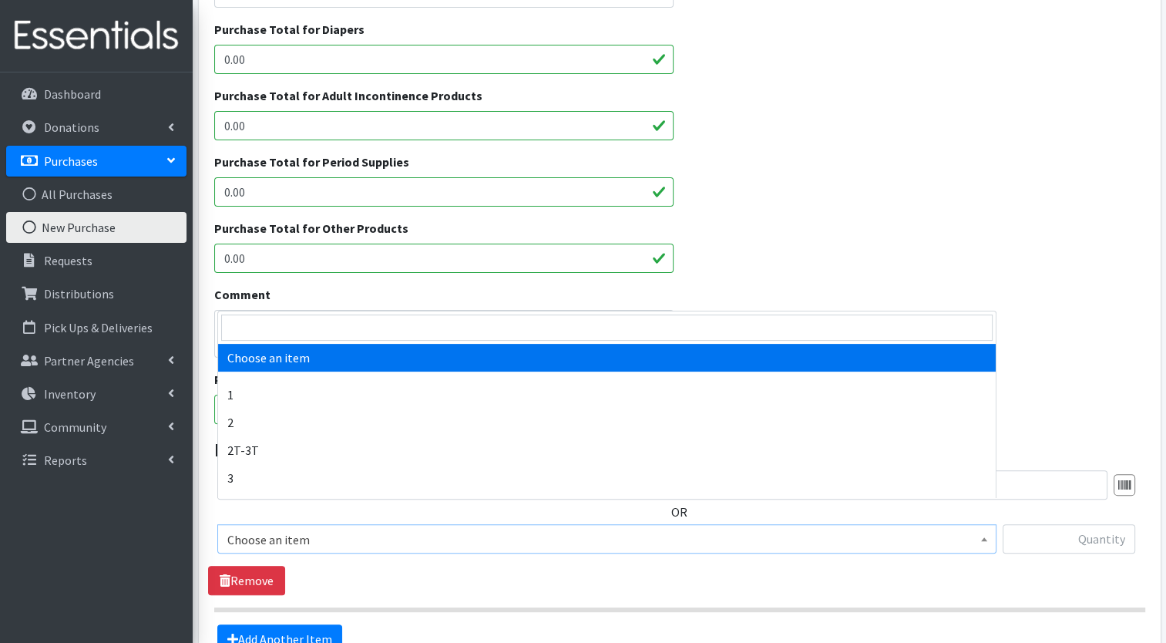
click at [990, 525] on span at bounding box center [984, 537] width 15 height 24
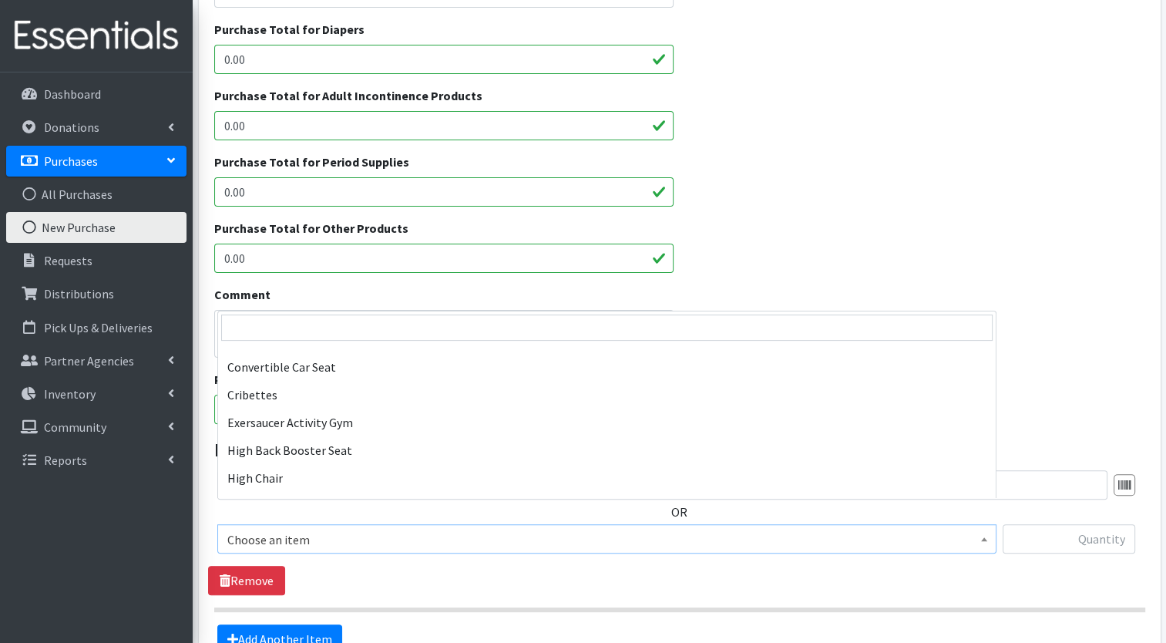
scroll to position [382, 0]
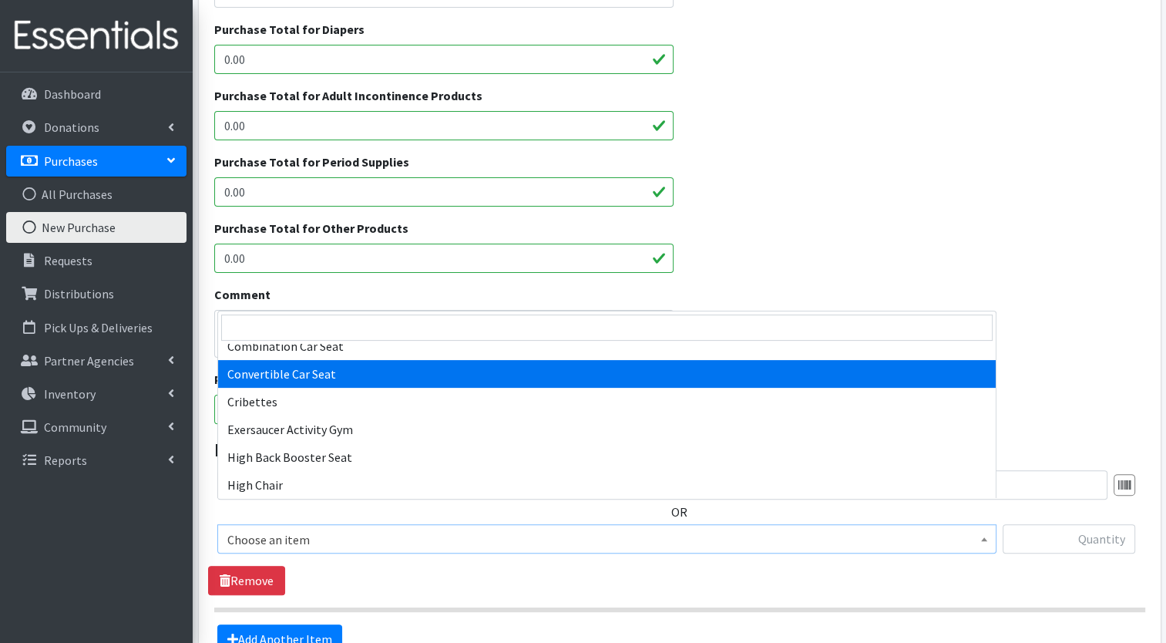
select select "14450"
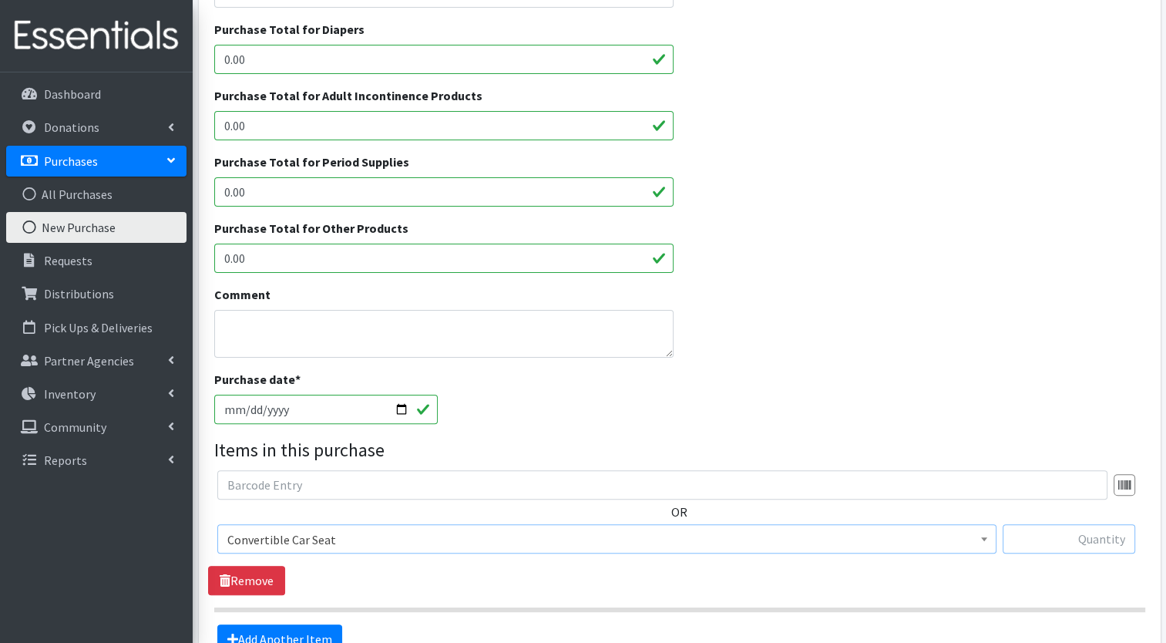
click at [1098, 524] on input "text" at bounding box center [1069, 538] width 133 height 29
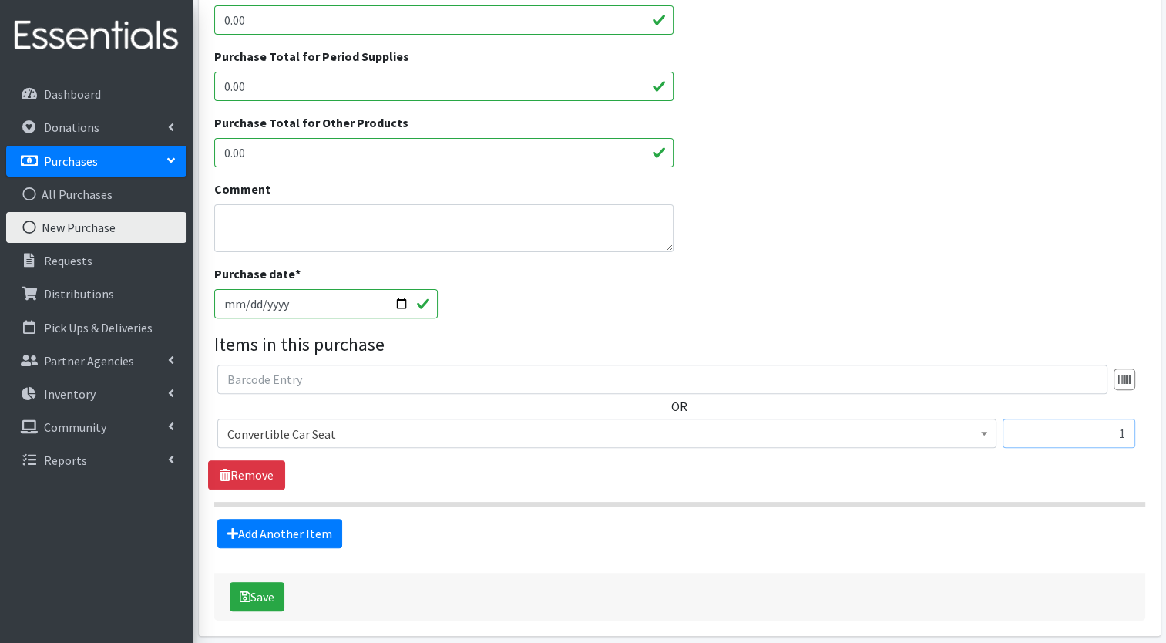
scroll to position [461, 0]
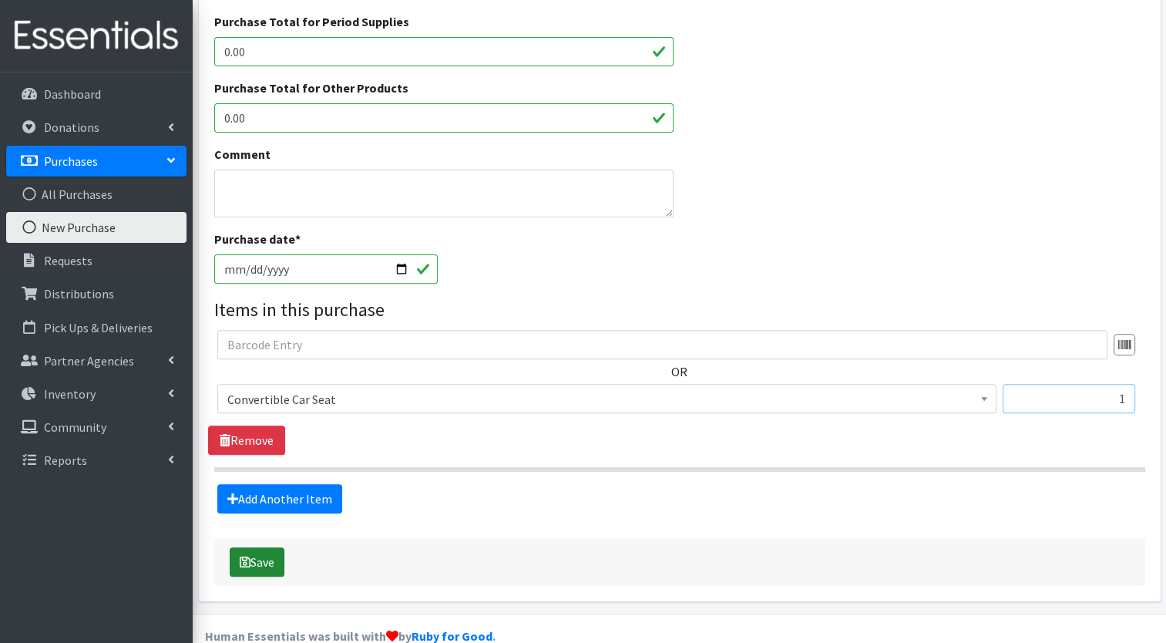
type input "1"
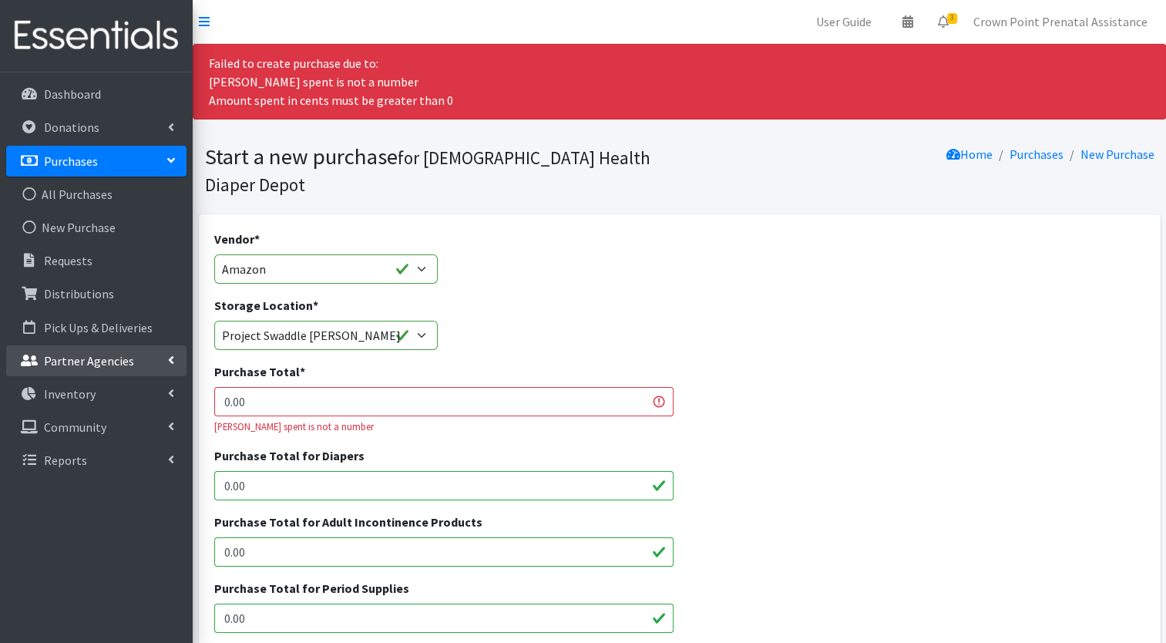
drag, startPoint x: 229, startPoint y: 377, endPoint x: 176, endPoint y: 377, distance: 53.2
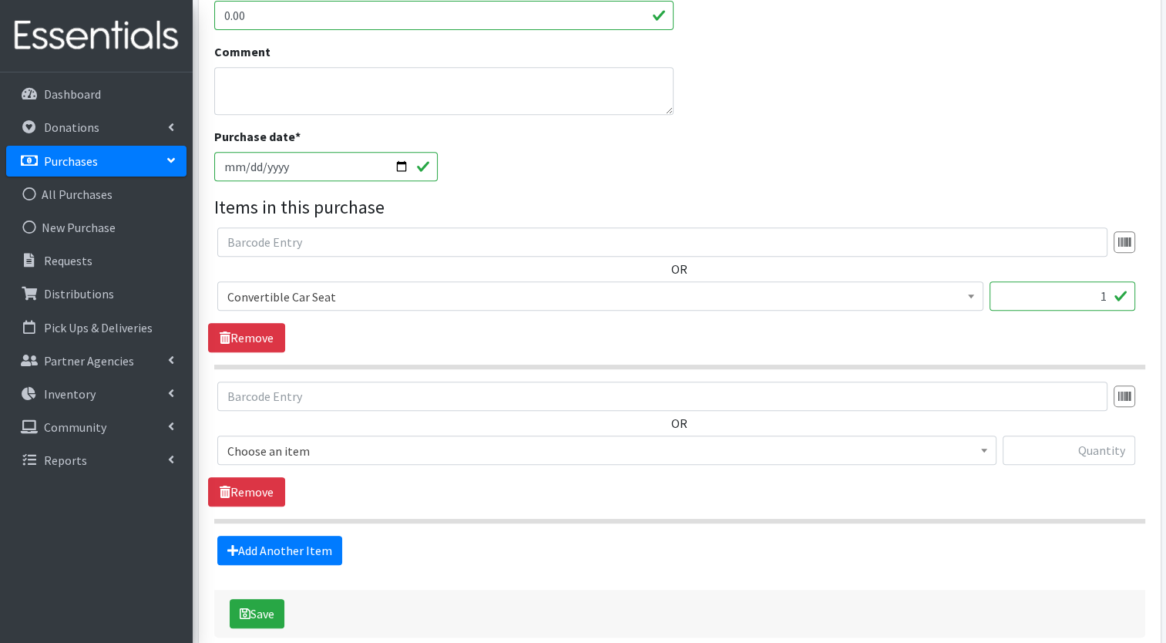
scroll to position [720, 0]
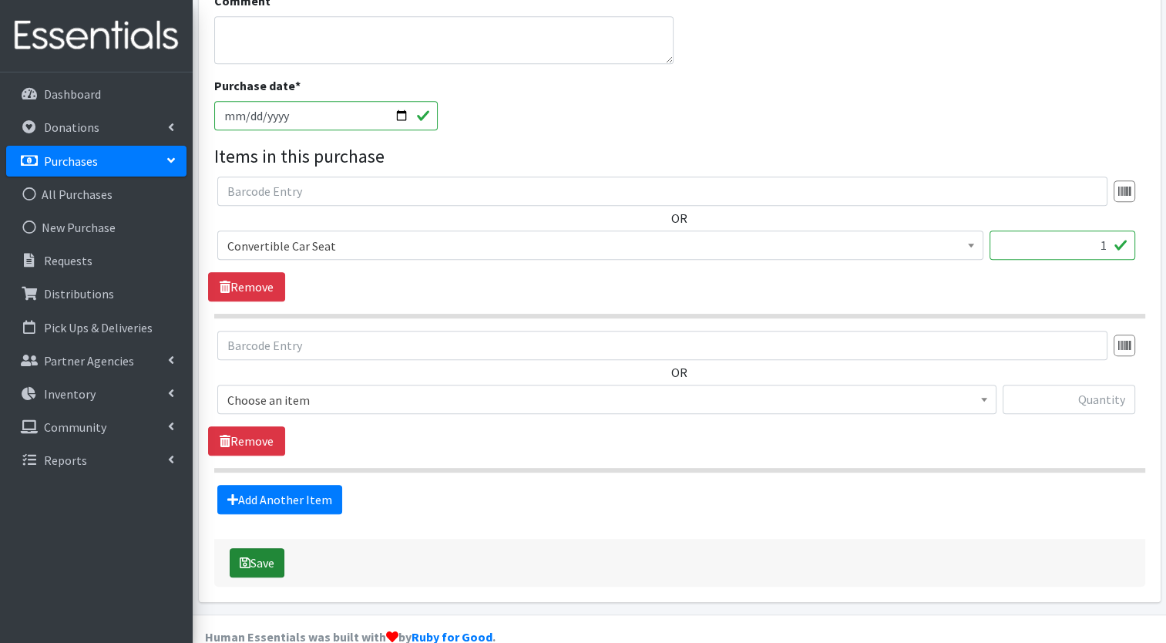
type input "1.00"
click at [256, 548] on button "Save" at bounding box center [257, 562] width 55 height 29
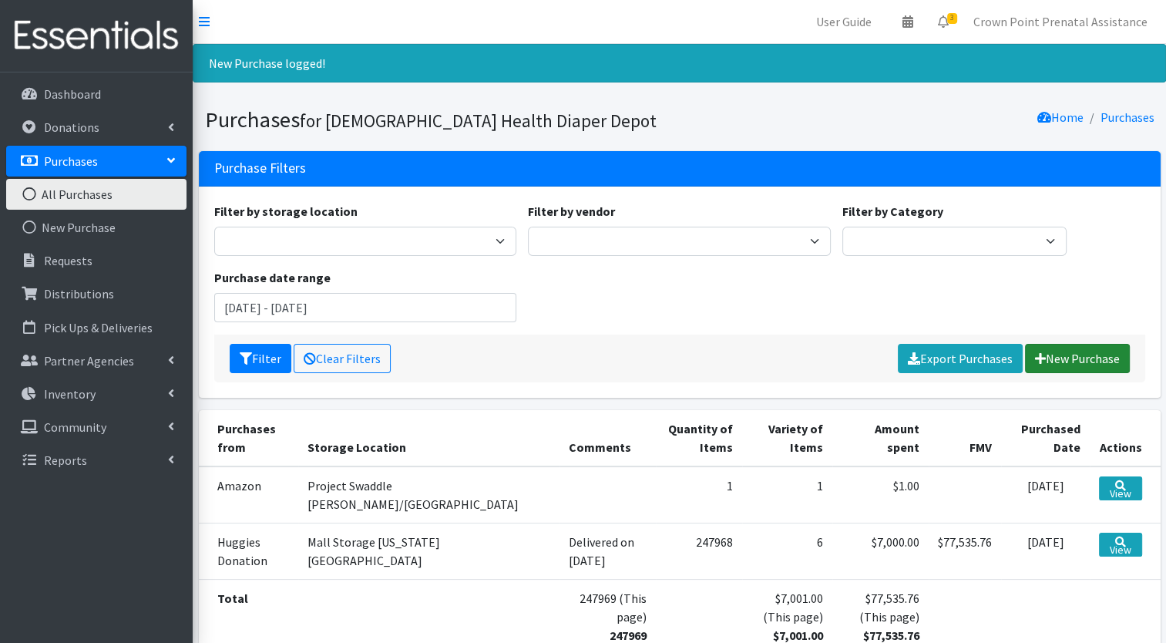
click at [1039, 357] on icon at bounding box center [1040, 358] width 11 height 12
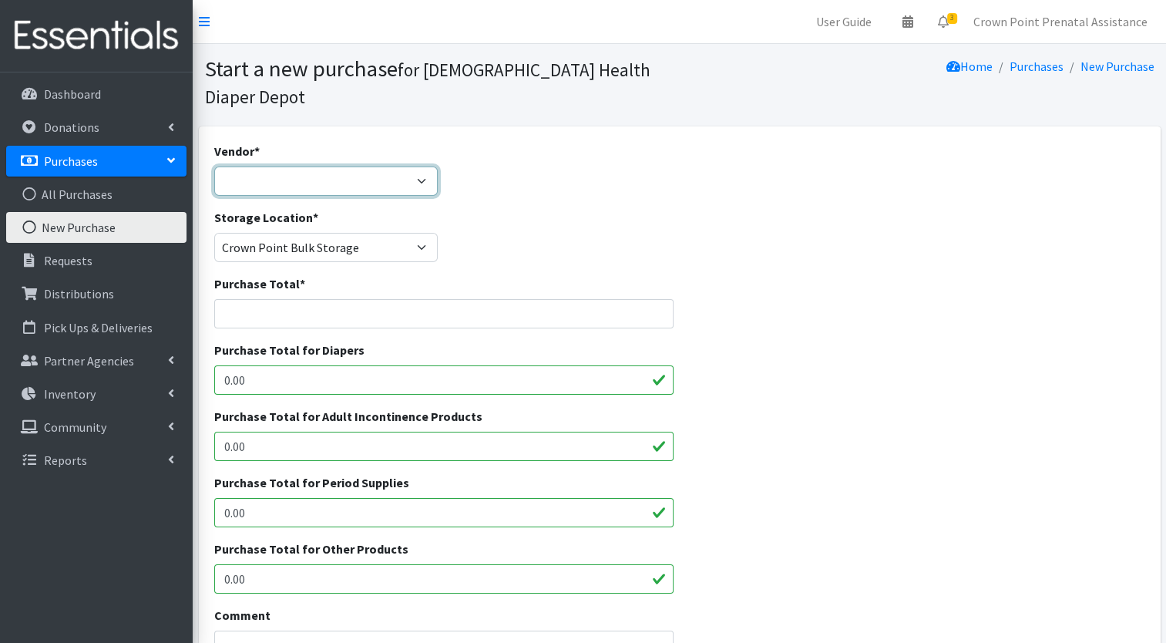
click at [426, 167] on select "Amazon Amazon Cribs For Kids Food Bank NWI Franciscan Health HDI Wholesale Hugg…" at bounding box center [326, 181] width 224 height 29
select select "378"
click at [214, 167] on select "Amazon Amazon Cribs For Kids Food Bank NWI Franciscan Health HDI Wholesale Hugg…" at bounding box center [326, 181] width 224 height 29
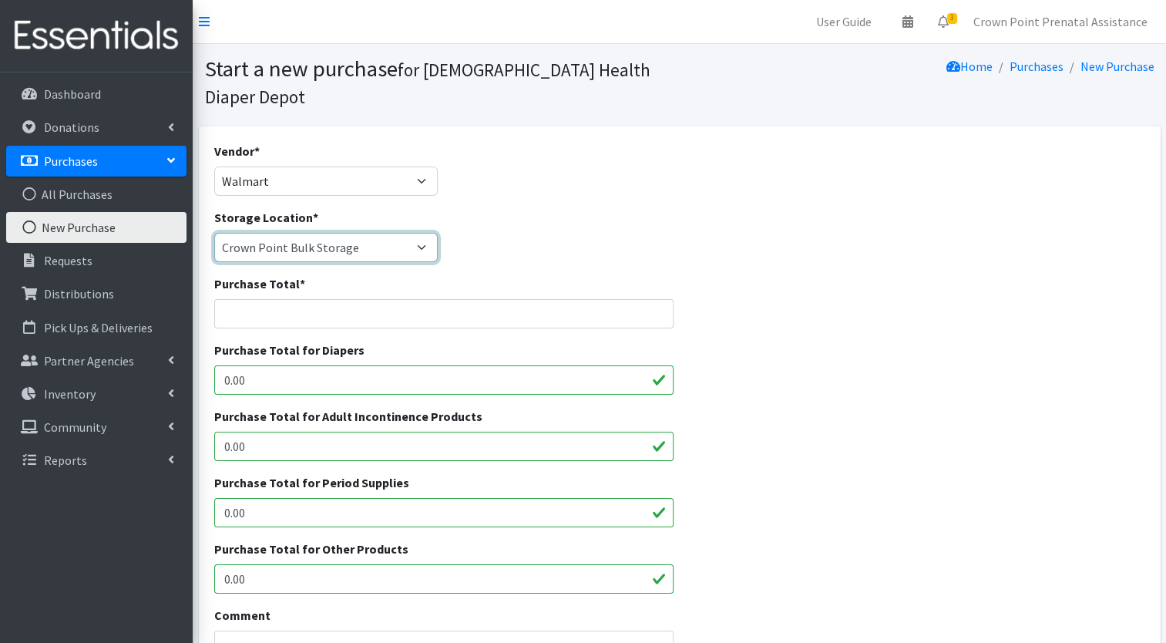
click at [435, 233] on select "Crown Point Bulk Storage Crown Point Prenatal Assistance Program Grant Car Seat…" at bounding box center [326, 247] width 224 height 29
select select "459"
click at [214, 233] on select "Crown Point Bulk Storage Crown Point Prenatal Assistance Program Grant Car Seat…" at bounding box center [326, 247] width 224 height 29
click at [340, 299] on input "Purchase Total *" at bounding box center [444, 313] width 460 height 29
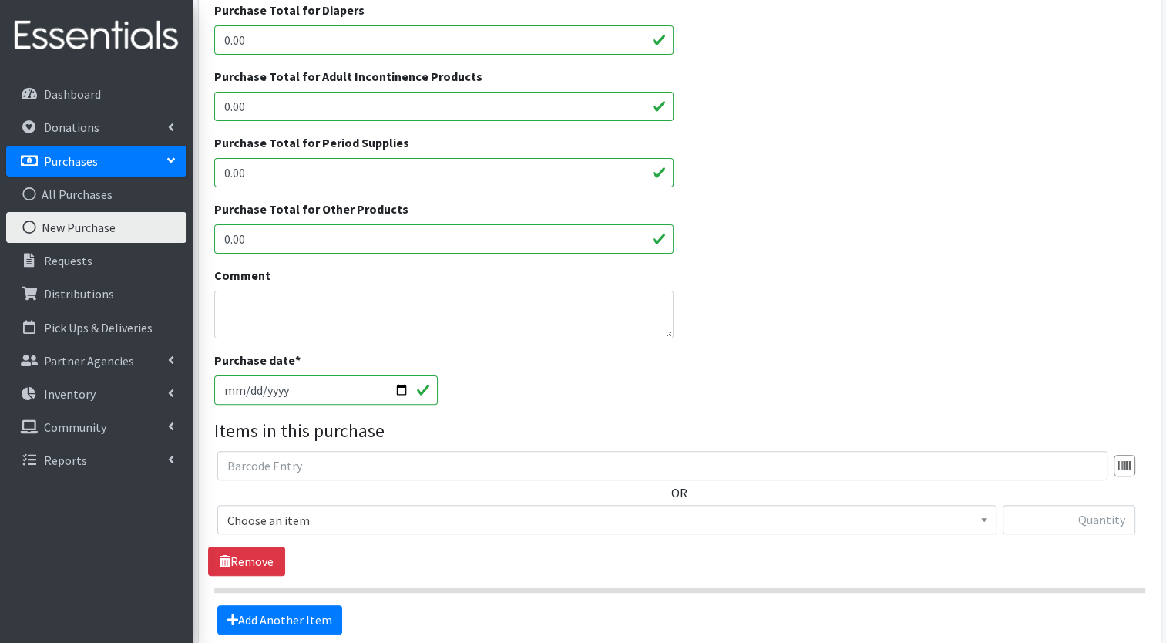
scroll to position [342, 0]
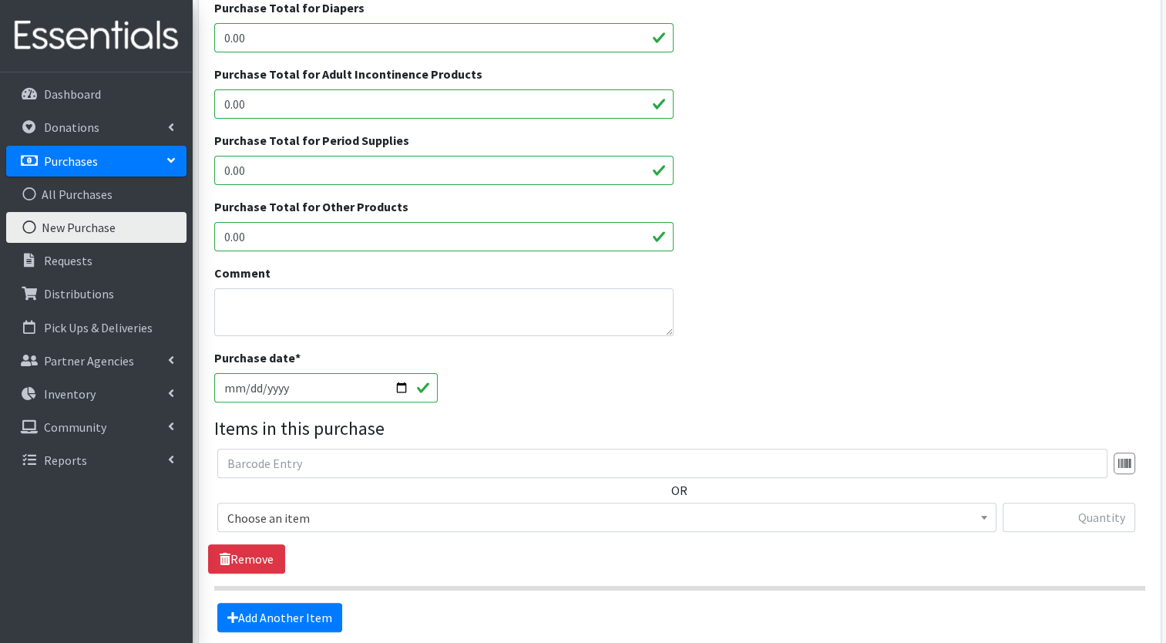
type input "1"
click at [408, 373] on input "2025-09-18" at bounding box center [326, 387] width 224 height 29
type input "2025-07-14"
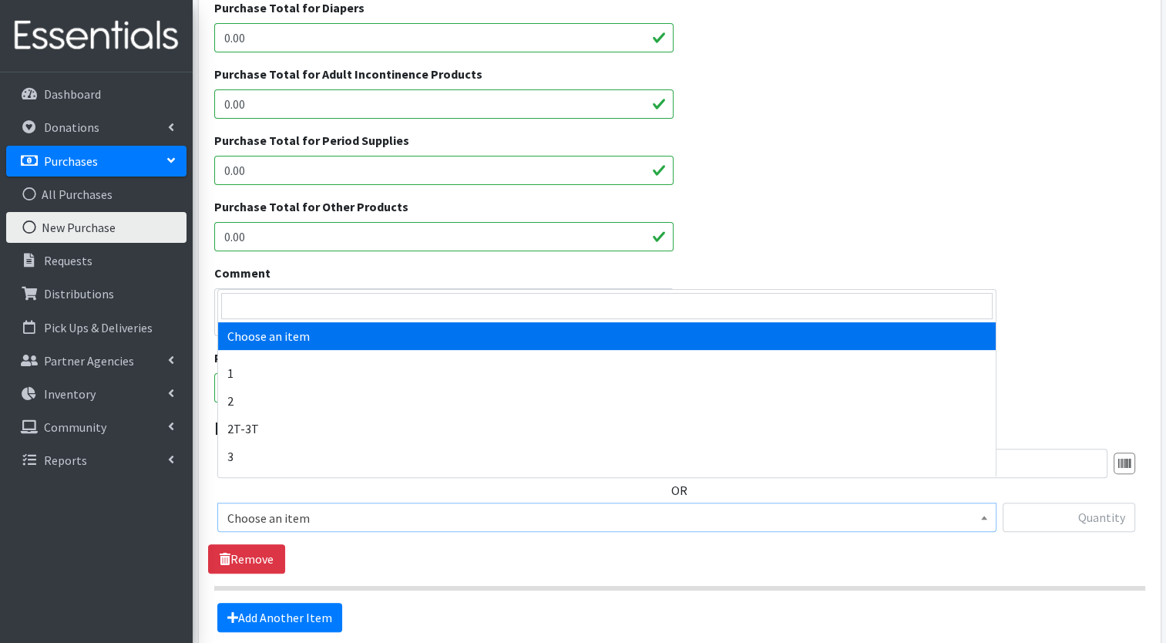
click at [984, 503] on span at bounding box center [984, 515] width 15 height 24
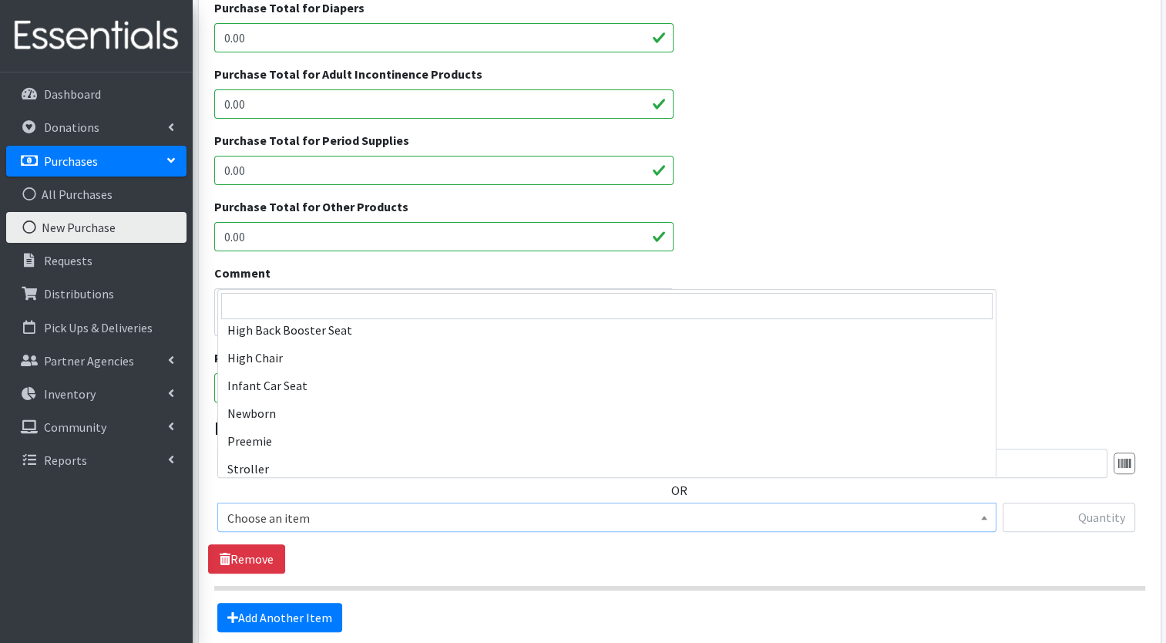
scroll to position [521, 0]
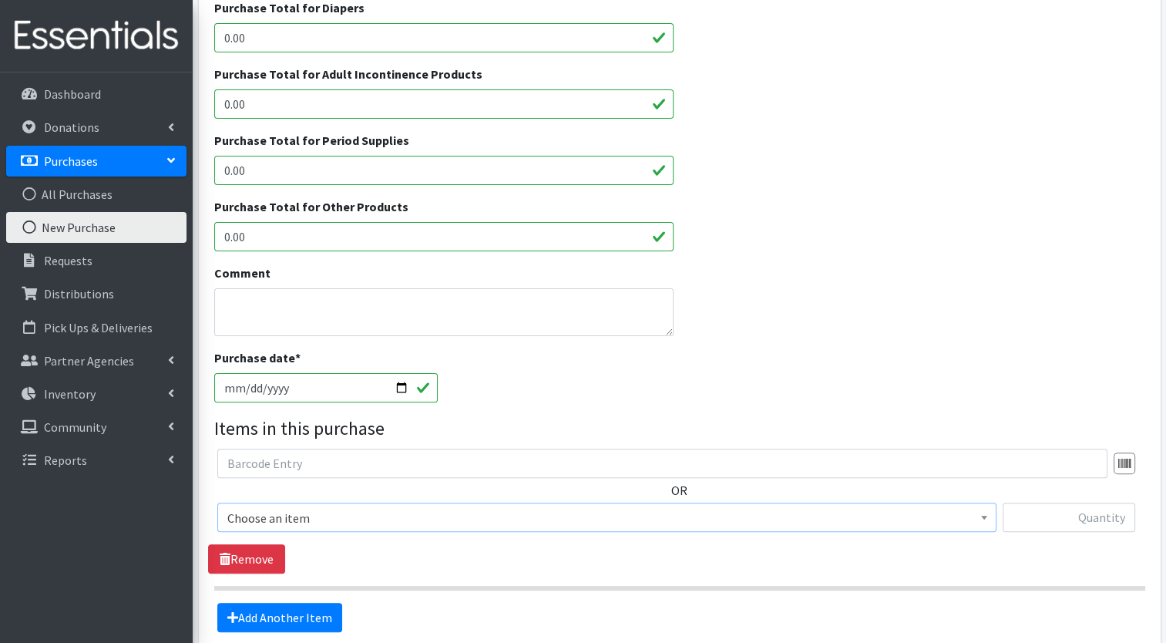
click at [903, 503] on span "Choose an item" at bounding box center [606, 517] width 779 height 29
click at [986, 516] on b at bounding box center [984, 518] width 6 height 4
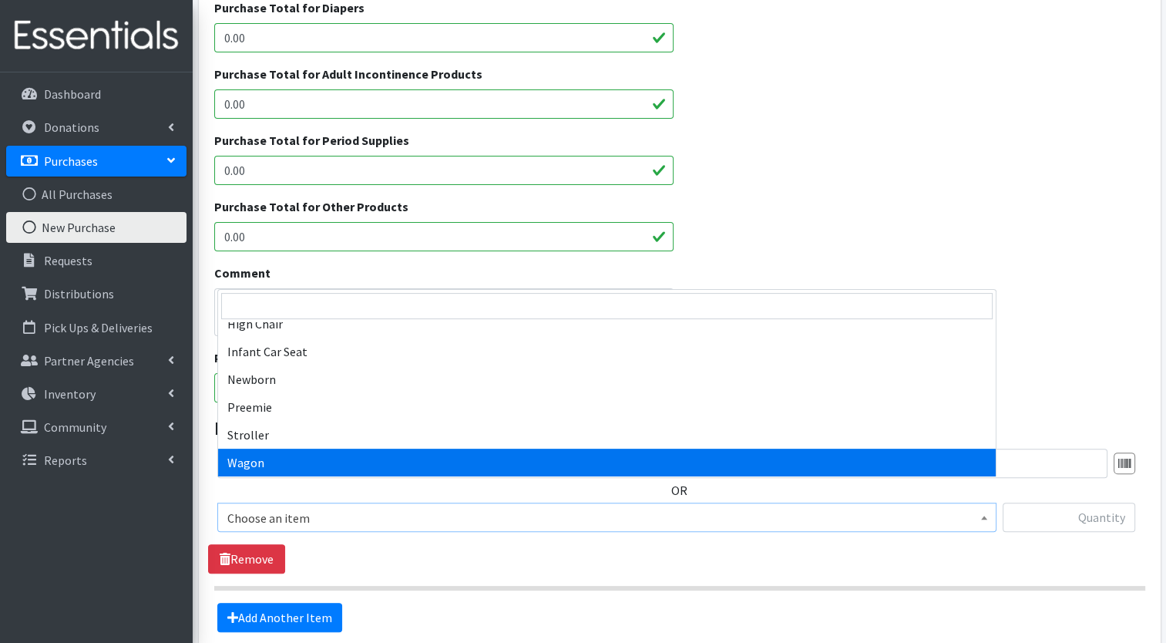
select select "15030"
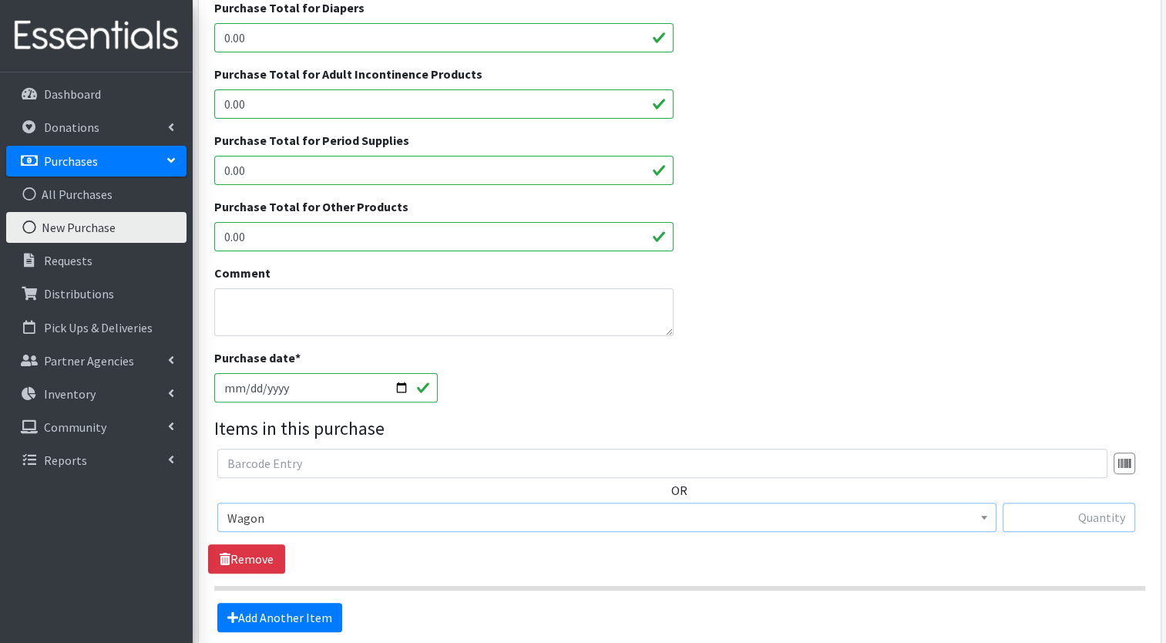
click at [1079, 503] on input "text" at bounding box center [1069, 517] width 133 height 29
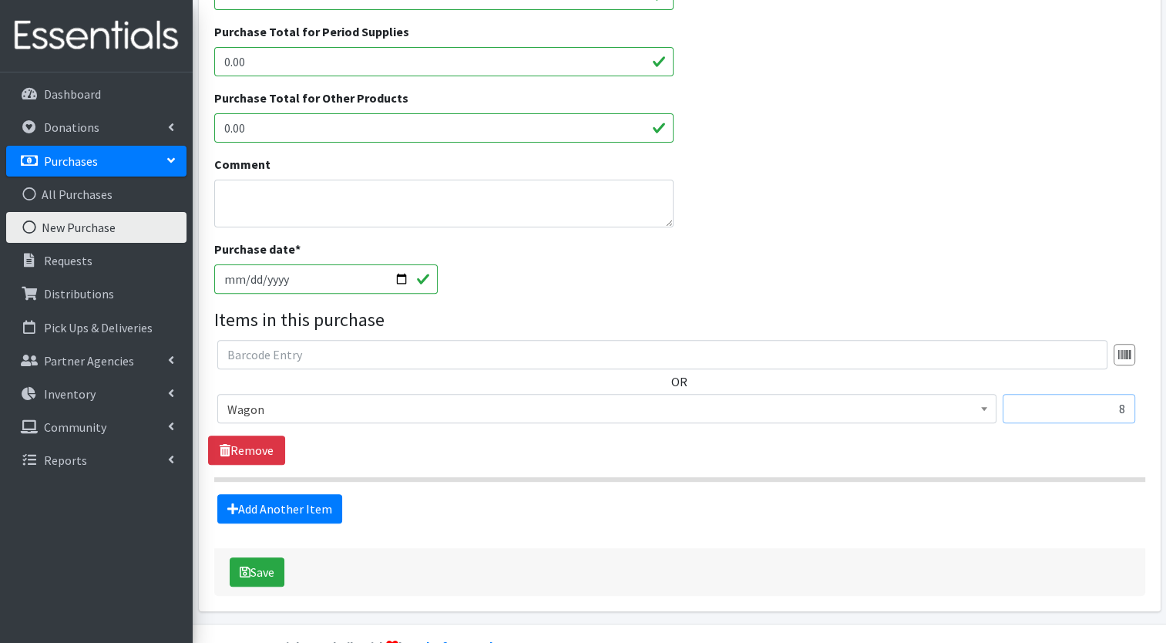
scroll to position [461, 0]
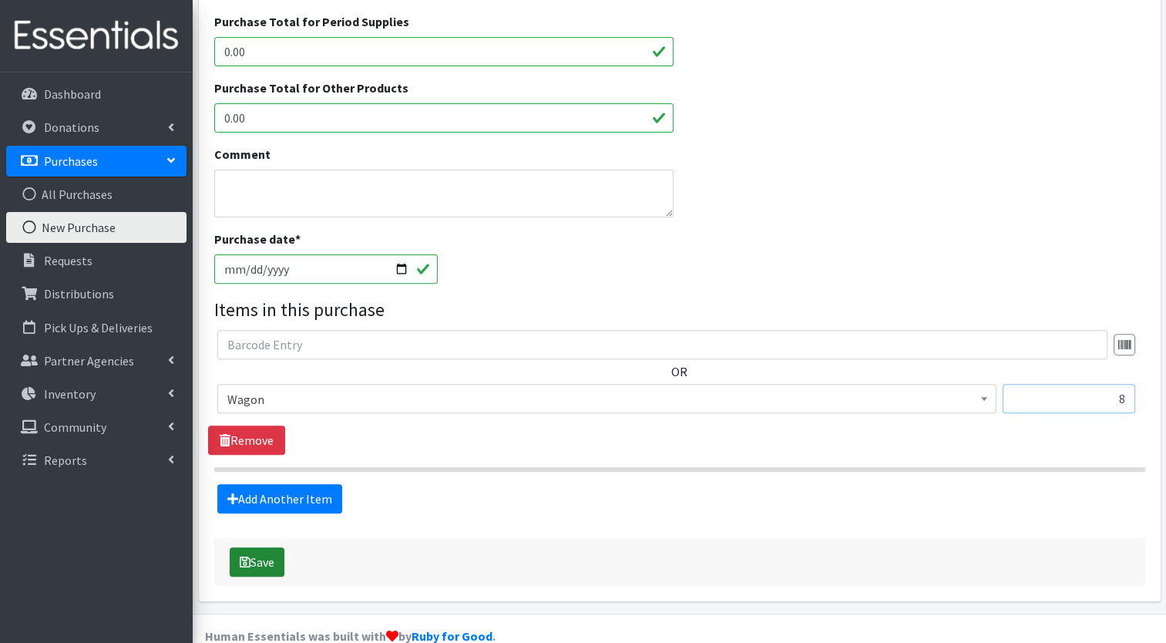
type input "8"
click at [261, 547] on button "Save" at bounding box center [257, 561] width 55 height 29
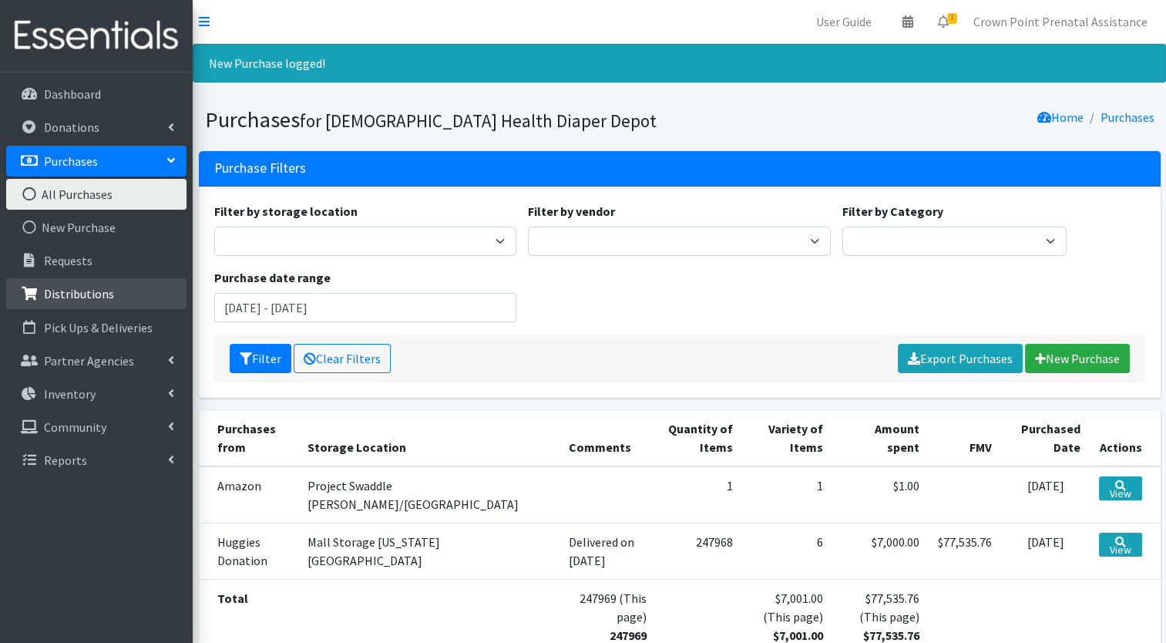
click at [65, 284] on link "Distributions" at bounding box center [96, 293] width 180 height 31
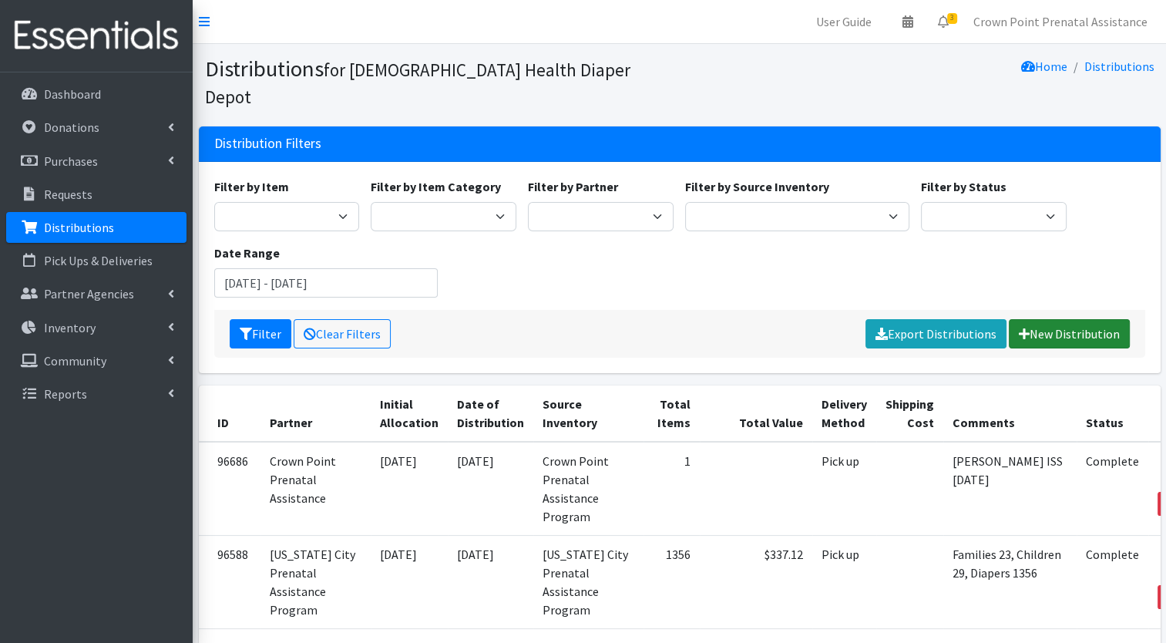
click at [1028, 319] on link "New Distribution" at bounding box center [1069, 333] width 121 height 29
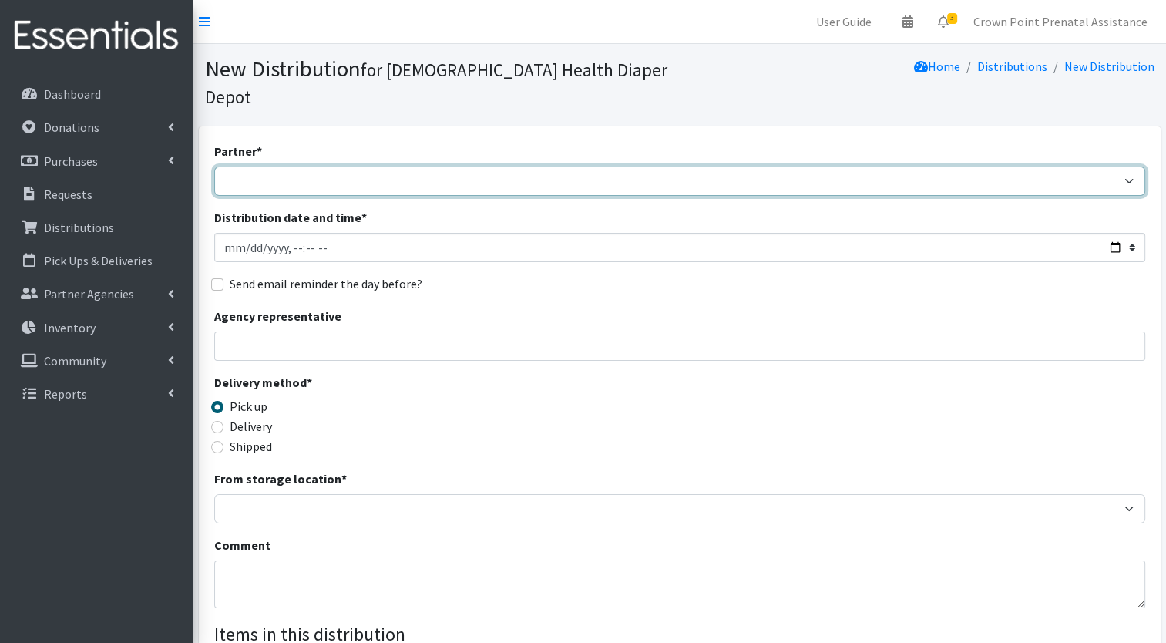
click at [251, 167] on select "ANEW Minitries Crown Point Prenatal Assistance [PERSON_NAME] Prenatal Assistanc…" at bounding box center [679, 181] width 931 height 29
select select "6408"
click at [214, 167] on select "ANEW Minitries Crown Point Prenatal Assistance [PERSON_NAME] Prenatal Assistanc…" at bounding box center [679, 181] width 931 height 29
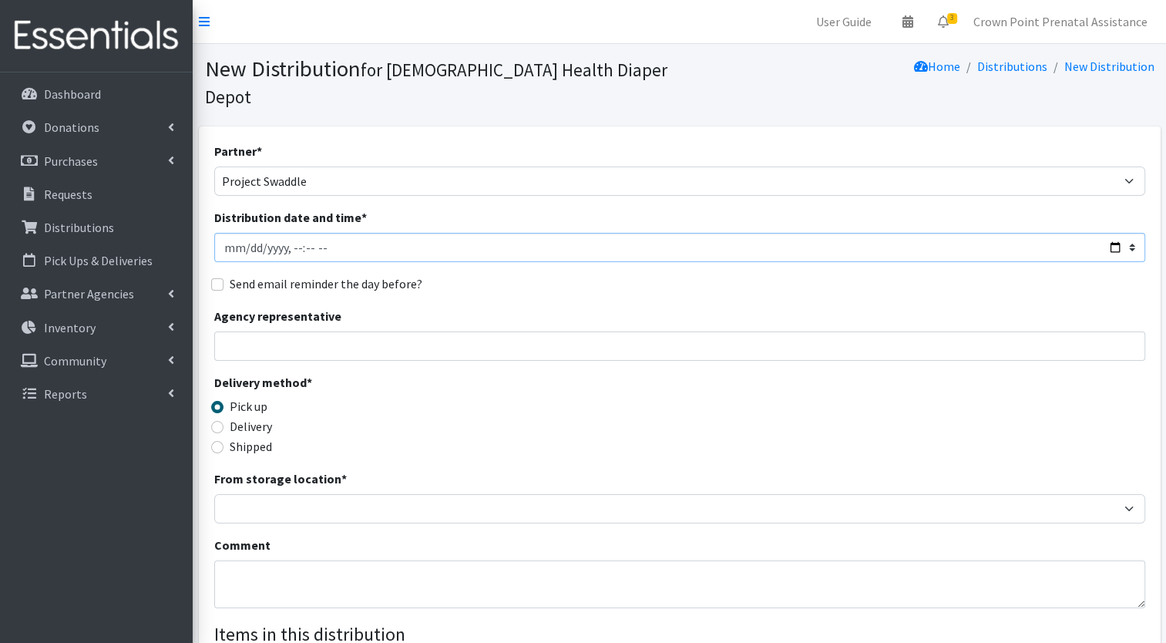
click at [233, 233] on input "Distribution date and time *" at bounding box center [679, 247] width 931 height 29
type input "2025-07-18T23:59"
type input "2025-07-01T23:59"
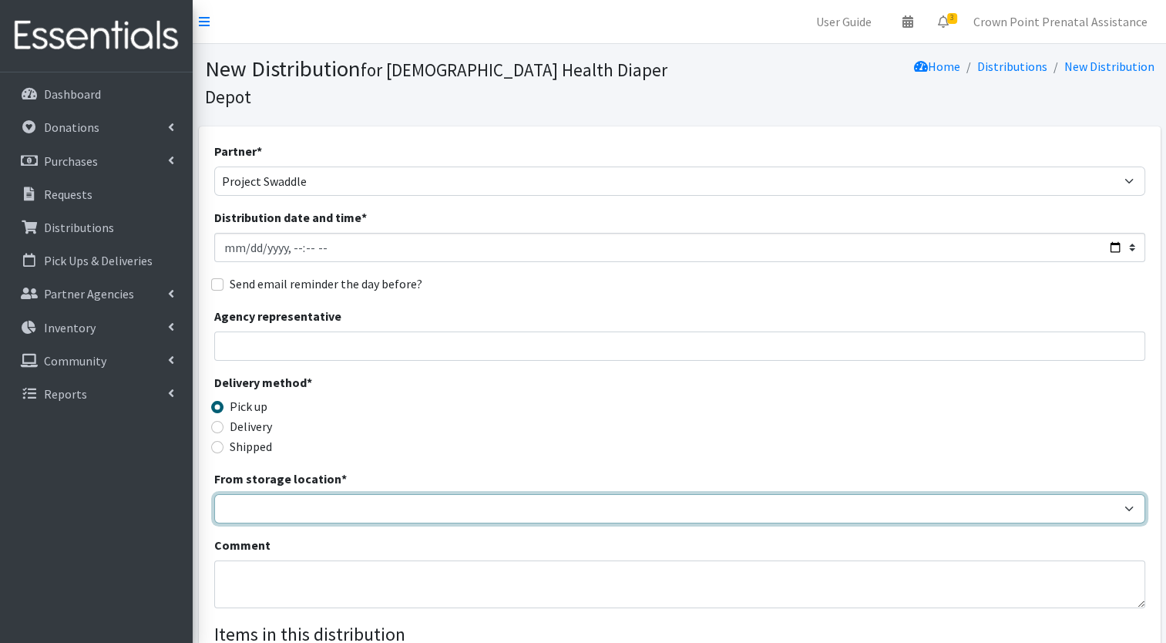
click at [253, 494] on select "Crown Point Bulk Storage Crown Point Prenatal Assistance Program Grant Car Seat…" at bounding box center [679, 508] width 931 height 29
select select "458"
click at [214, 494] on select "Crown Point Bulk Storage Crown Point Prenatal Assistance Program Grant Car Seat…" at bounding box center [679, 508] width 931 height 29
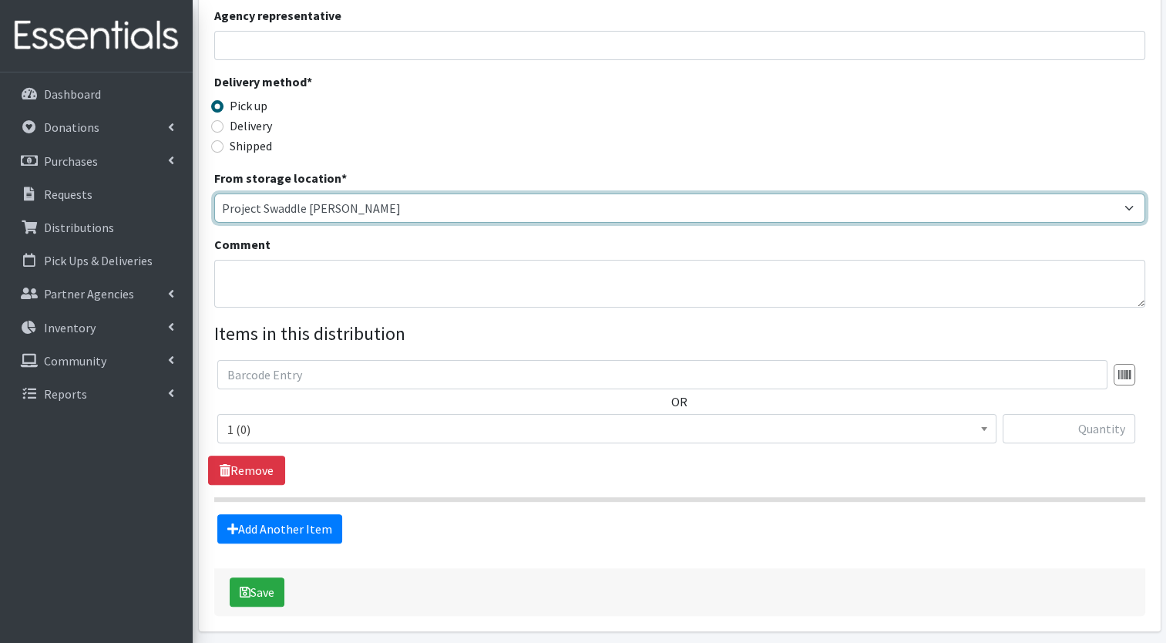
scroll to position [312, 0]
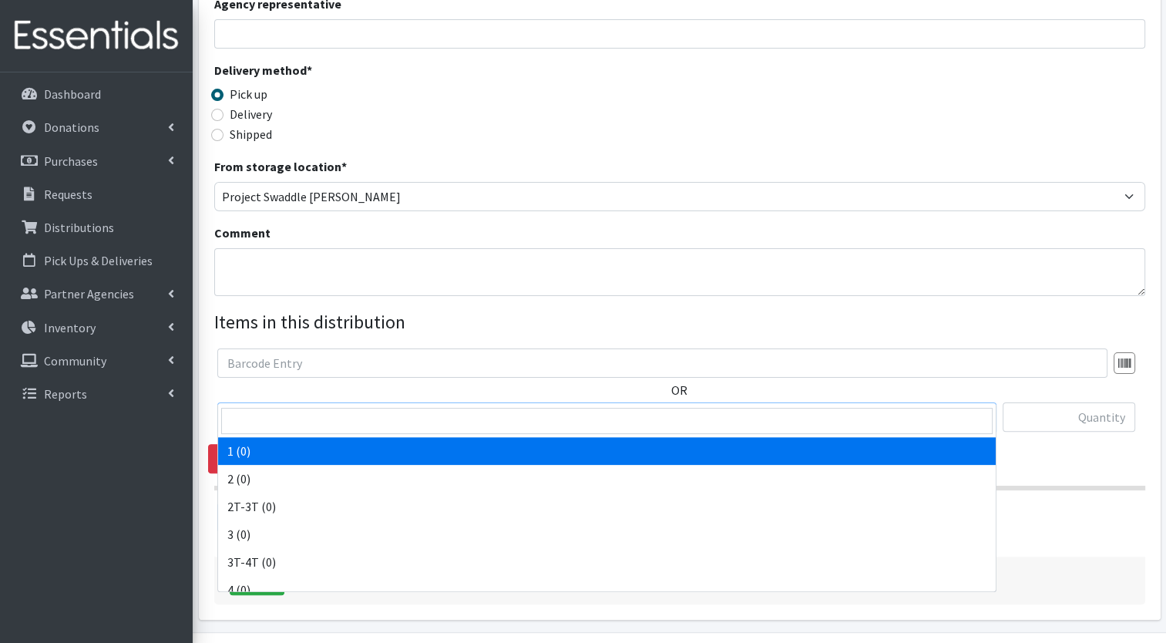
click at [985, 403] on span at bounding box center [984, 415] width 15 height 24
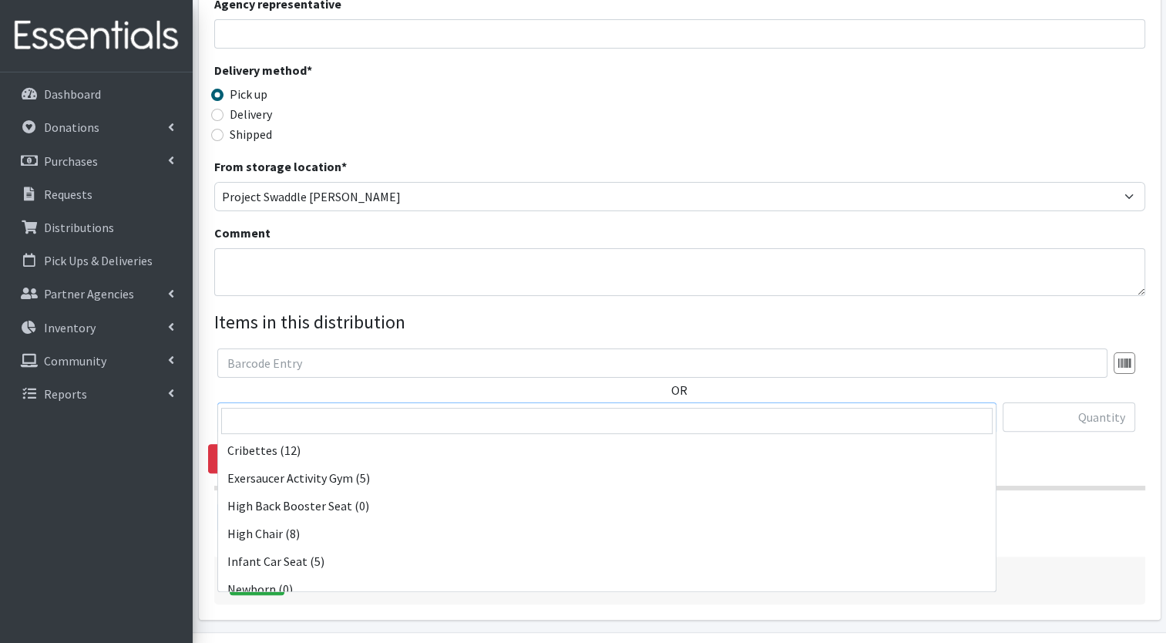
scroll to position [484, 0]
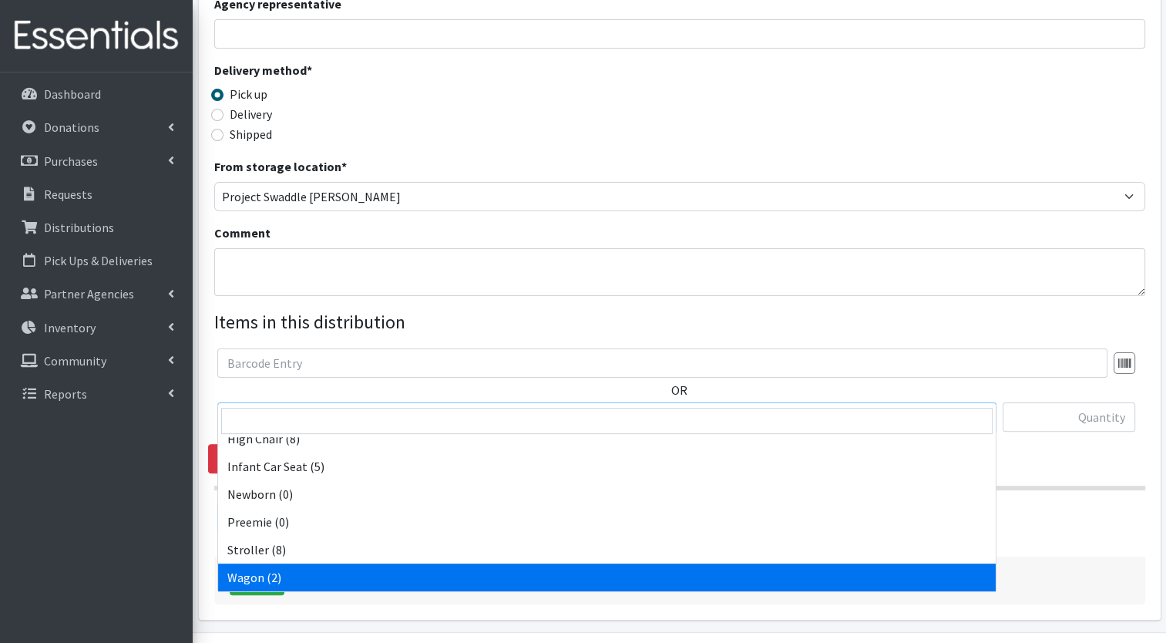
select select "15030"
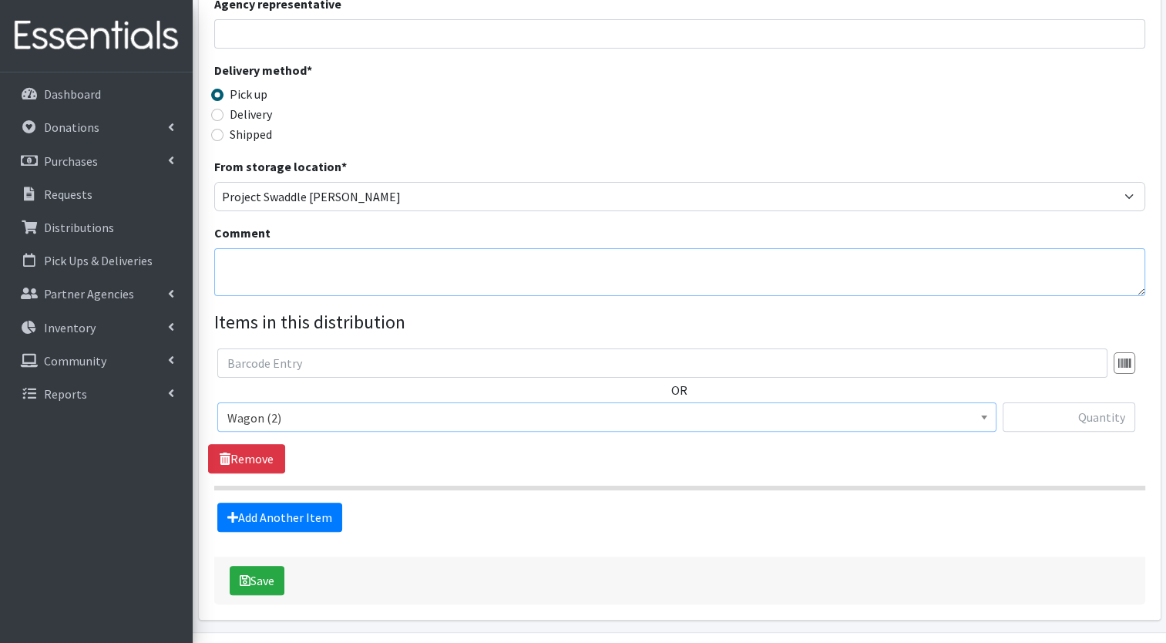
click at [286, 248] on textarea "Comment" at bounding box center [679, 272] width 931 height 48
type textarea "Stormy Nye"
click at [980, 403] on span at bounding box center [984, 415] width 15 height 24
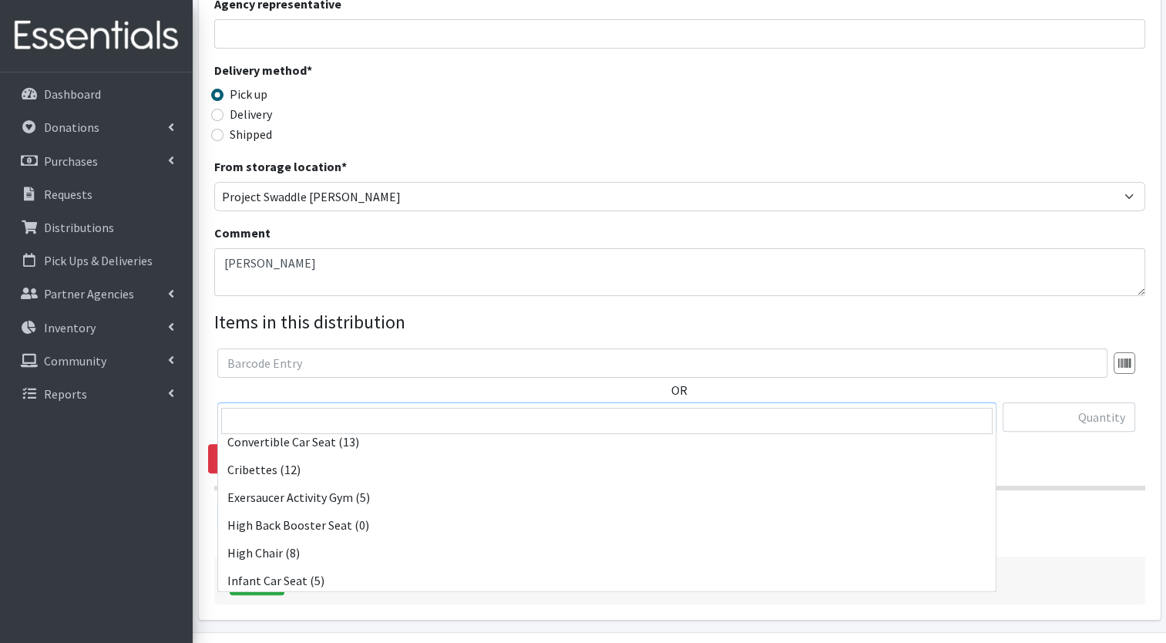
scroll to position [382, 0]
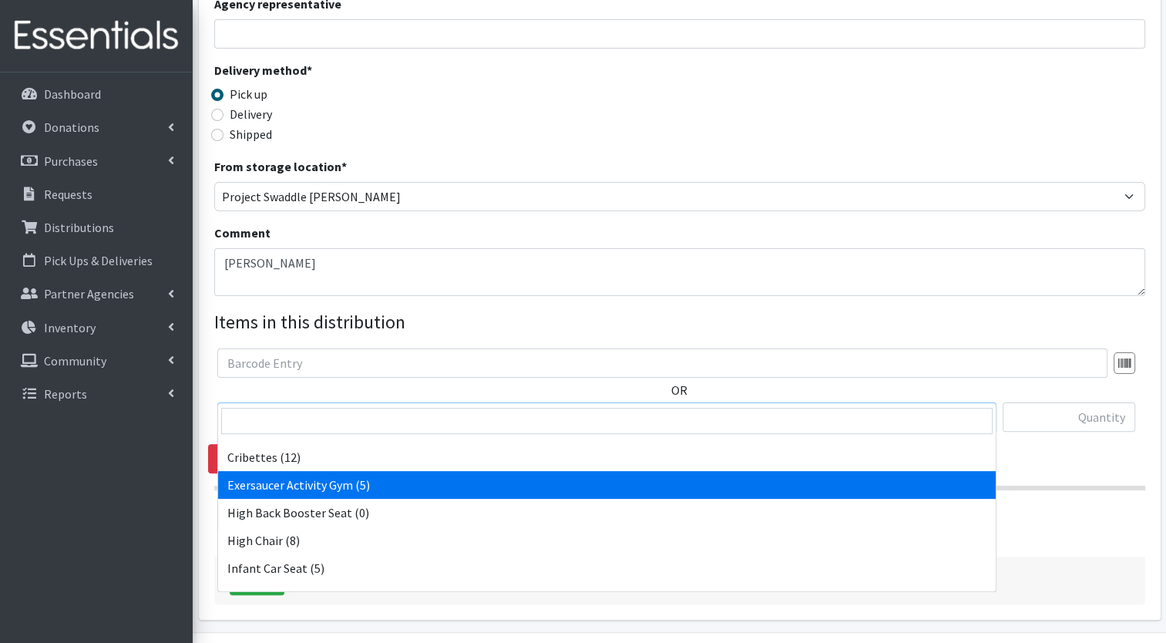
select select "15027"
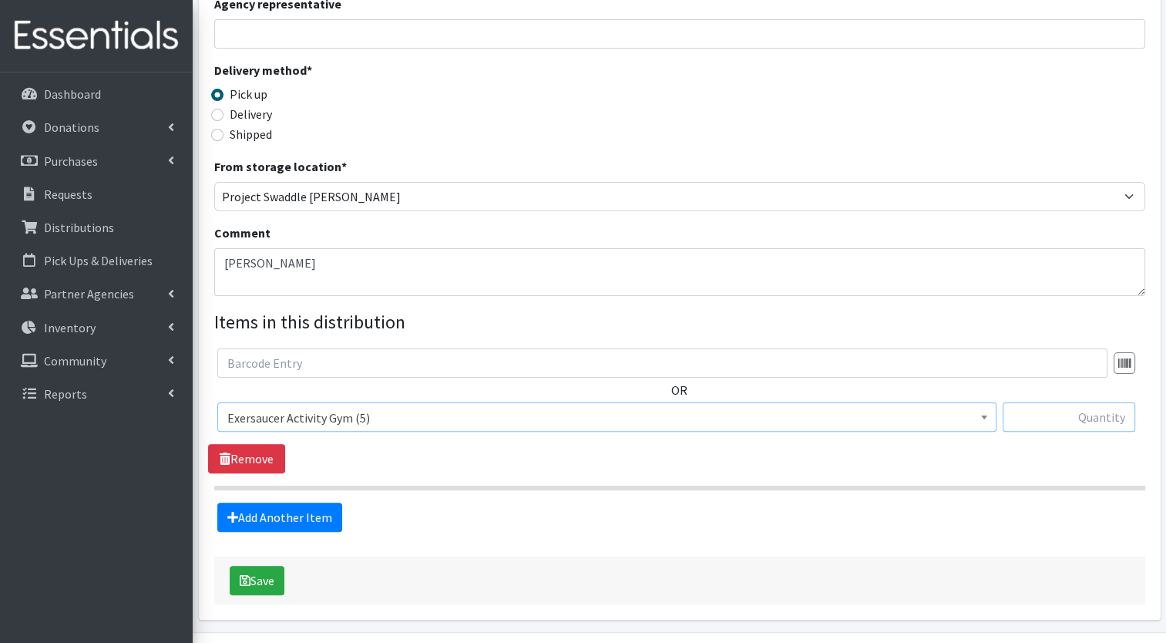
click at [1119, 402] on input "text" at bounding box center [1069, 416] width 133 height 29
type input "1"
click at [295, 248] on textarea "Stormy Nye" at bounding box center [679, 272] width 931 height 48
type textarea "Stormy Nye- Graduation Gift"
click at [279, 566] on button "Save" at bounding box center [257, 580] width 55 height 29
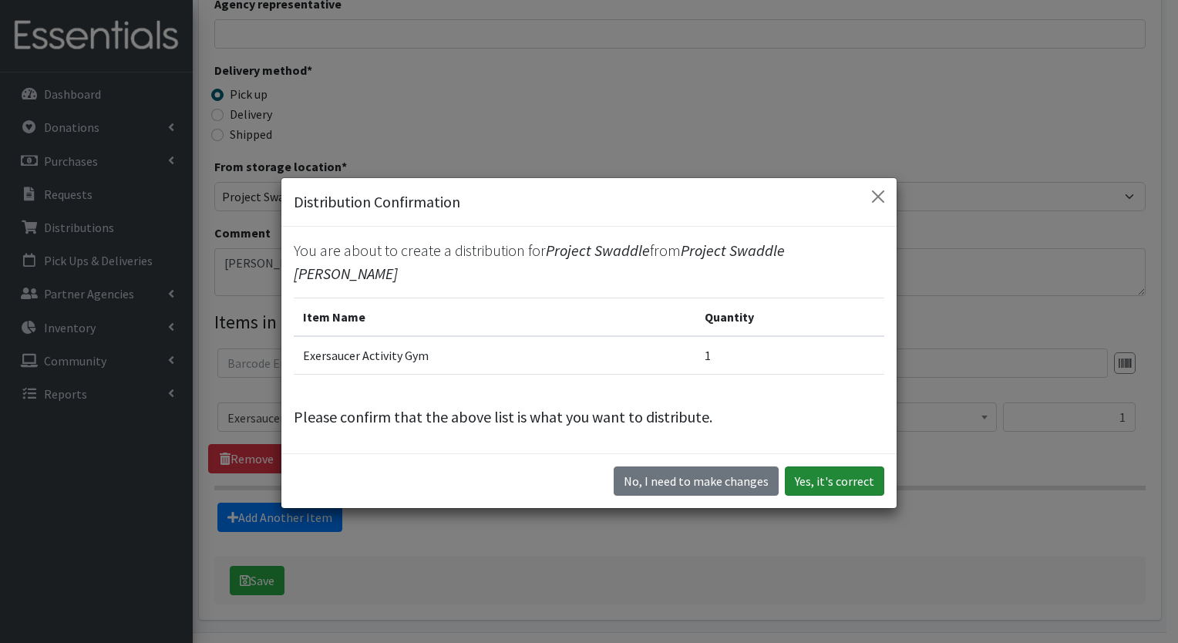
click at [821, 470] on button "Yes, it's correct" at bounding box center [834, 480] width 99 height 29
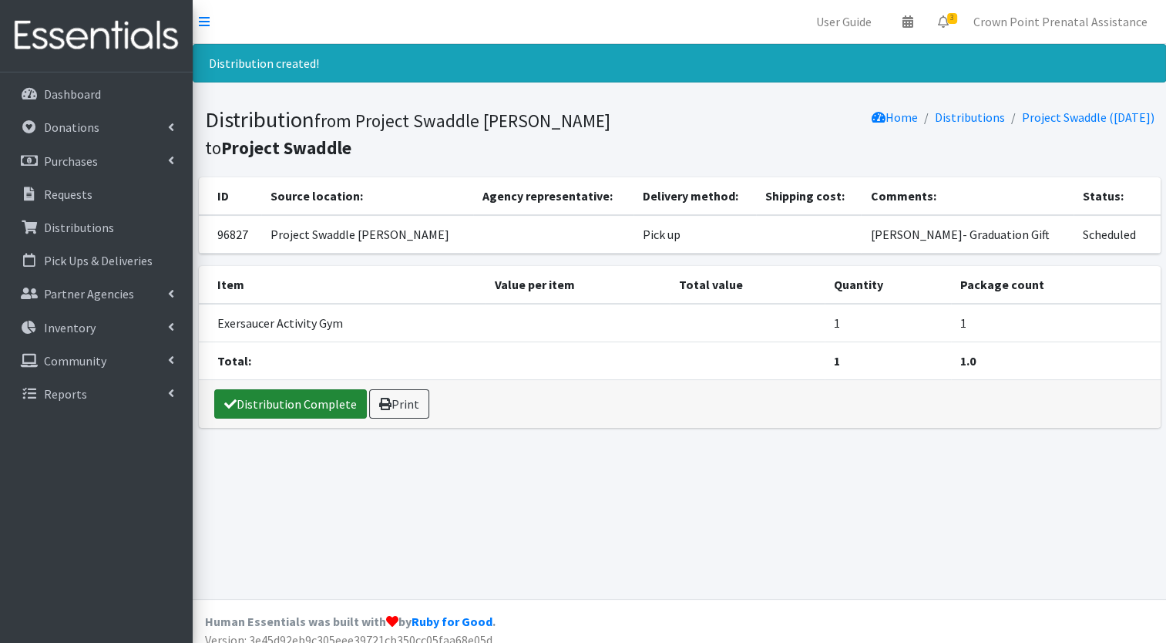
click at [282, 409] on link "Distribution Complete" at bounding box center [290, 403] width 153 height 29
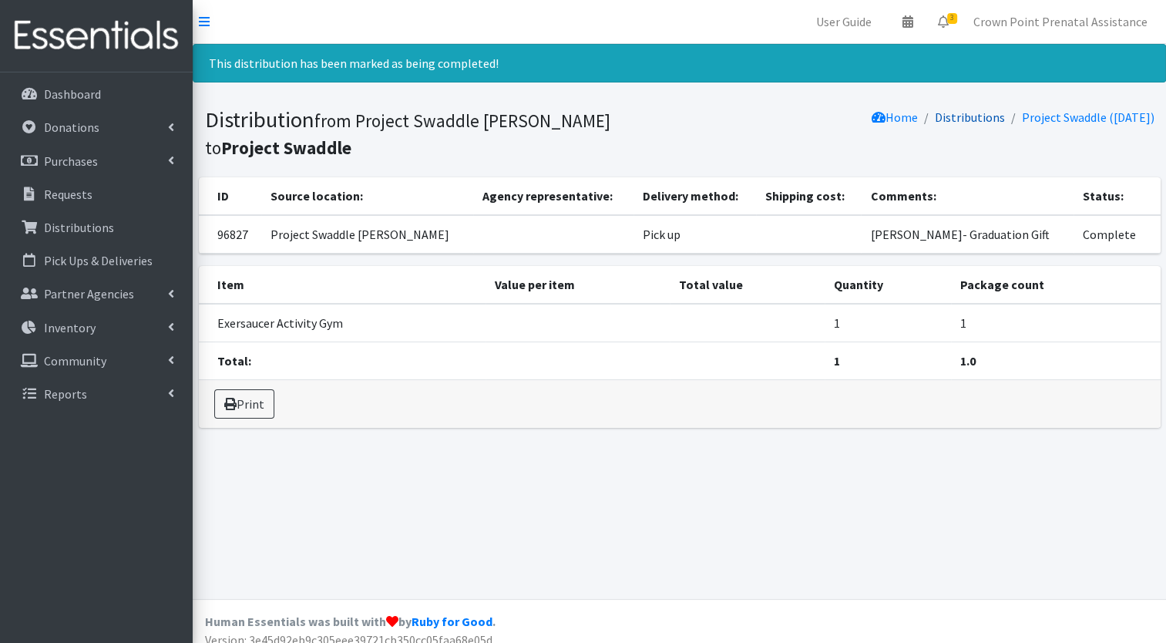
click at [948, 109] on link "Distributions" at bounding box center [970, 116] width 70 height 15
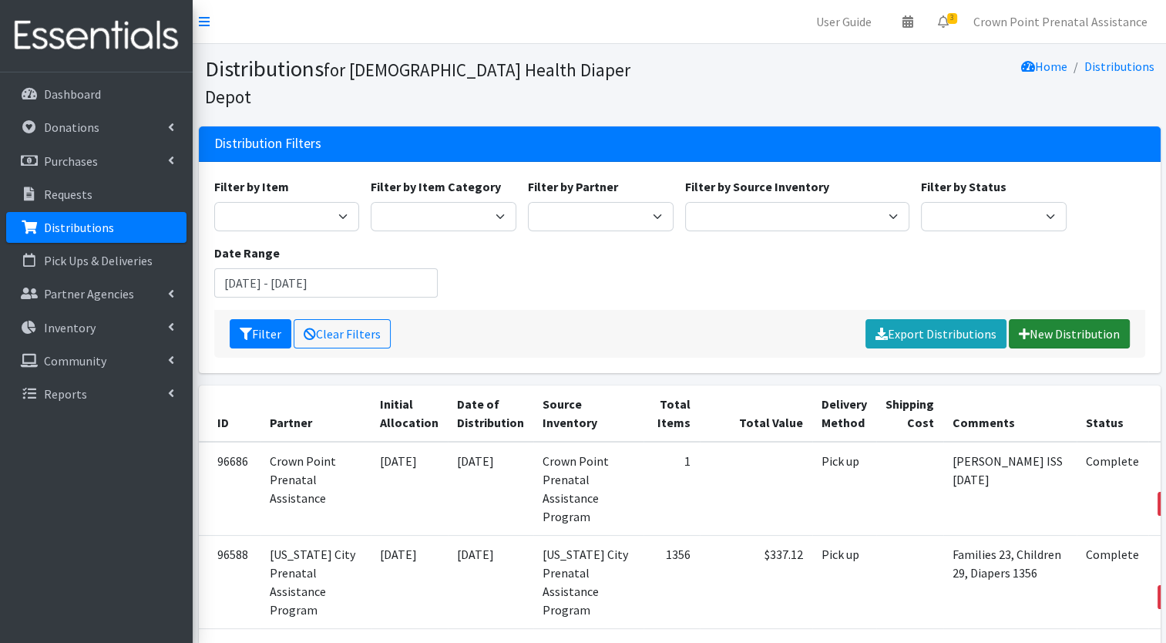
click at [1053, 319] on link "New Distribution" at bounding box center [1069, 333] width 121 height 29
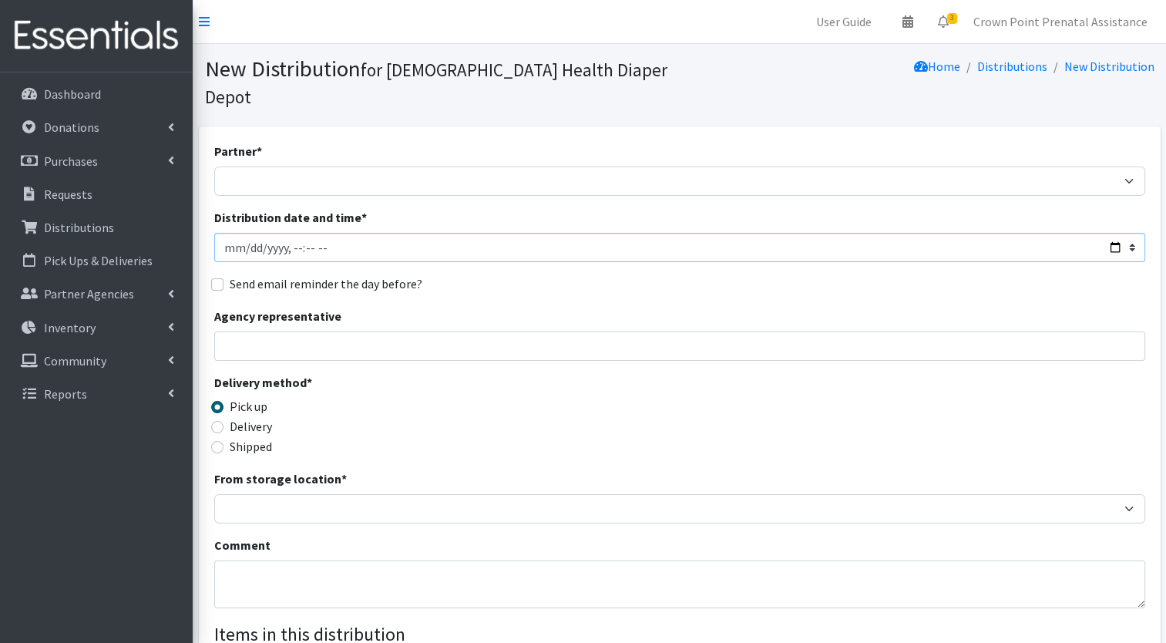
click at [248, 233] on input "Distribution date and time *" at bounding box center [679, 247] width 931 height 29
type input "[DATE]T23:59"
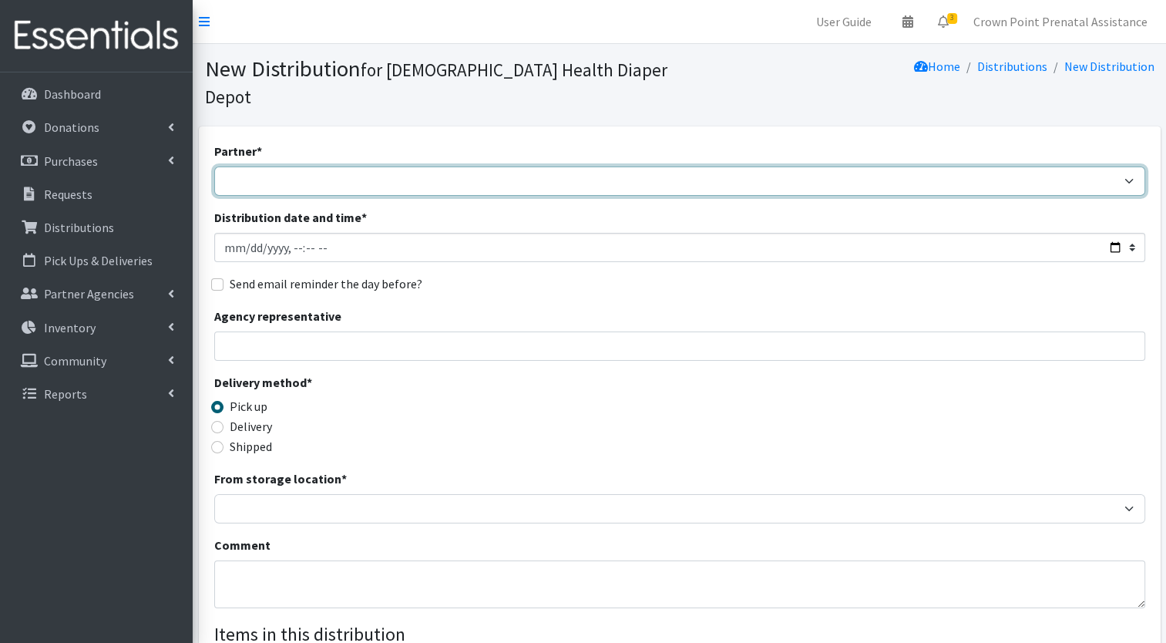
click at [250, 167] on select "ANEW Minitries Crown Point Prenatal Assistance [PERSON_NAME] Prenatal Assistanc…" at bounding box center [679, 181] width 931 height 29
select select "6408"
click at [214, 167] on select "ANEW Minitries Crown Point Prenatal Assistance [PERSON_NAME] Prenatal Assistanc…" at bounding box center [679, 181] width 931 height 29
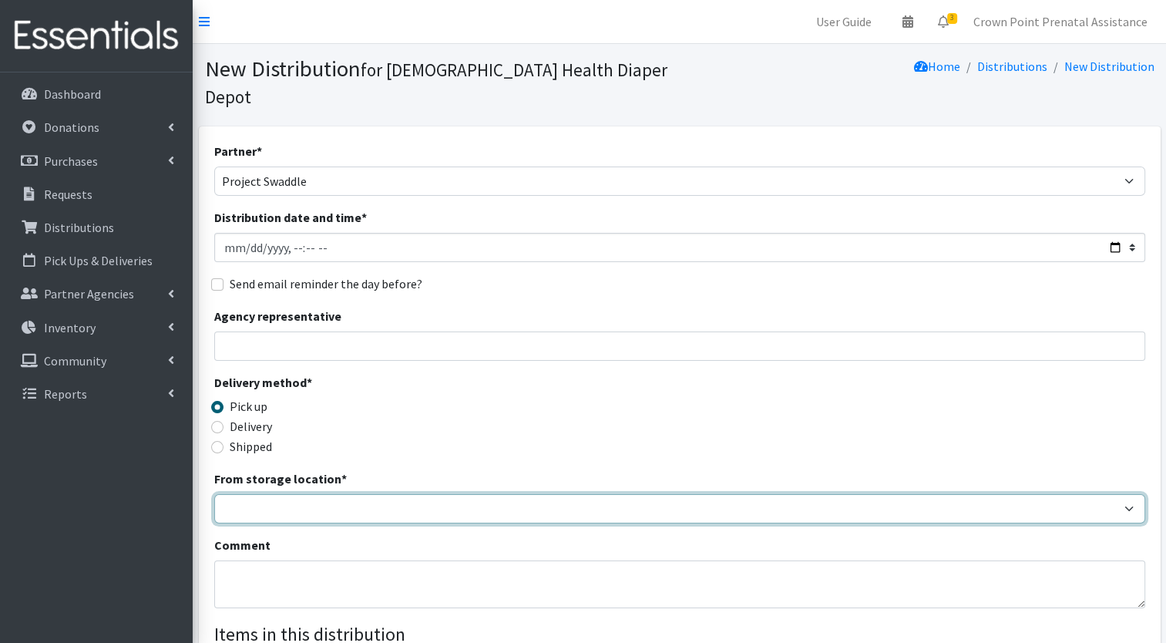
click at [240, 494] on select "Crown Point Bulk Storage Crown Point Prenatal Assistance Program Grant Car Seat…" at bounding box center [679, 508] width 931 height 29
select select "458"
click at [214, 494] on select "Crown Point Bulk Storage Crown Point Prenatal Assistance Program Grant Car Seat…" at bounding box center [679, 508] width 931 height 29
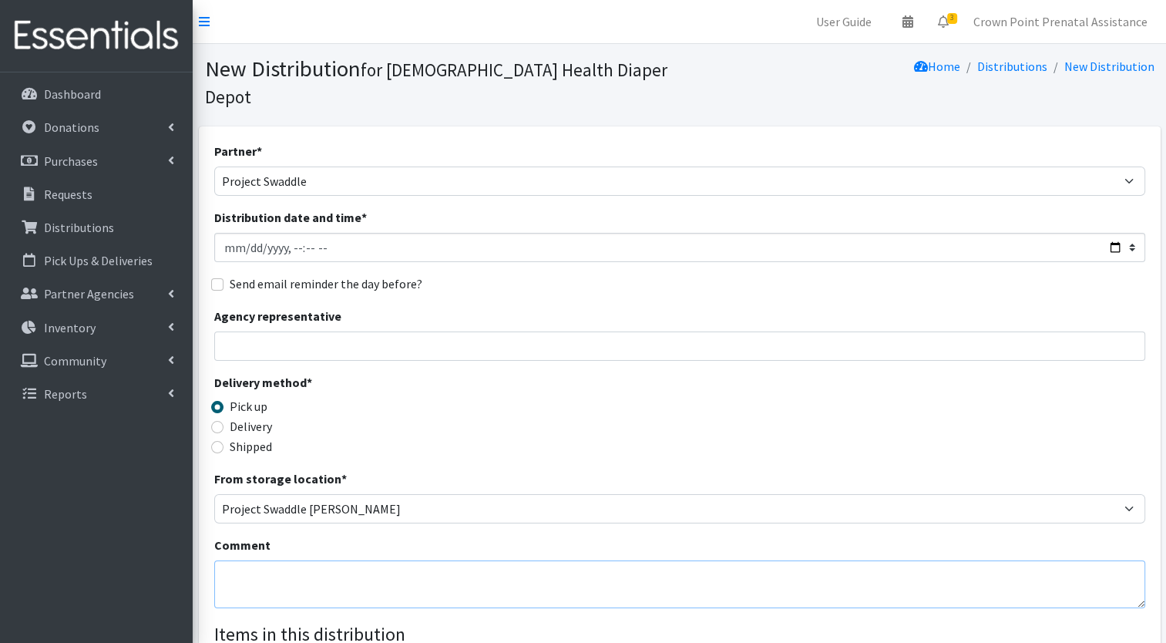
click at [274, 560] on textarea "Comment" at bounding box center [679, 584] width 931 height 48
drag, startPoint x: 268, startPoint y: 553, endPoint x: 213, endPoint y: 554, distance: 54.7
click at [213, 554] on div "Partner * ANEW Minitries Crown Point Prenatal Assistance [PERSON_NAME] Prenatal…" at bounding box center [680, 529] width 962 height 806
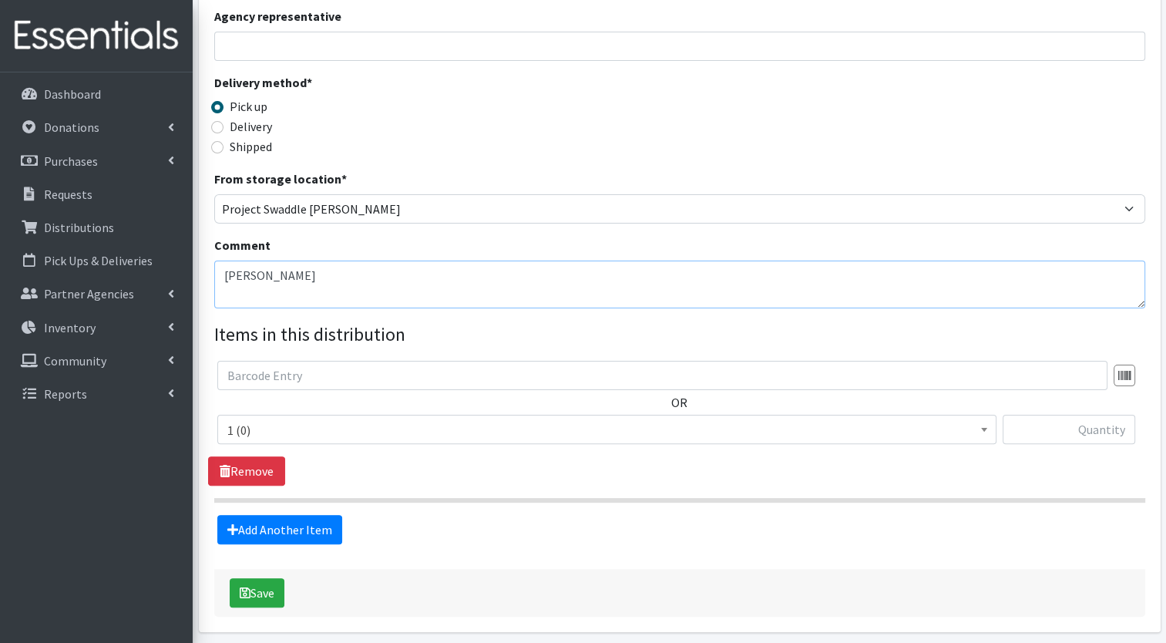
scroll to position [302, 0]
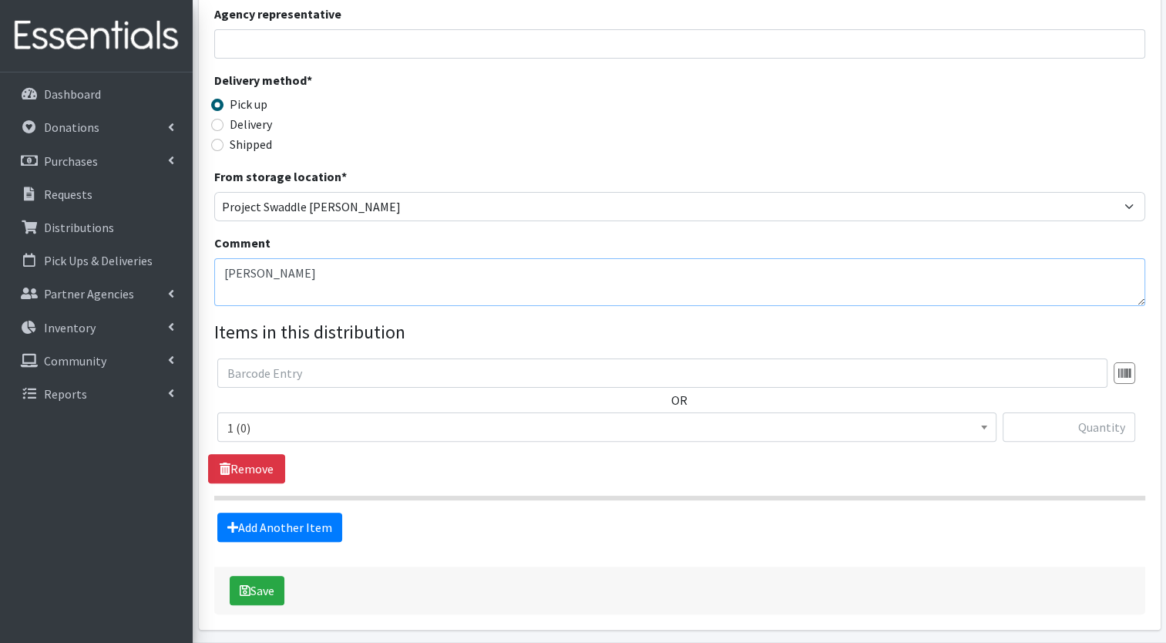
type textarea "[PERSON_NAME]"
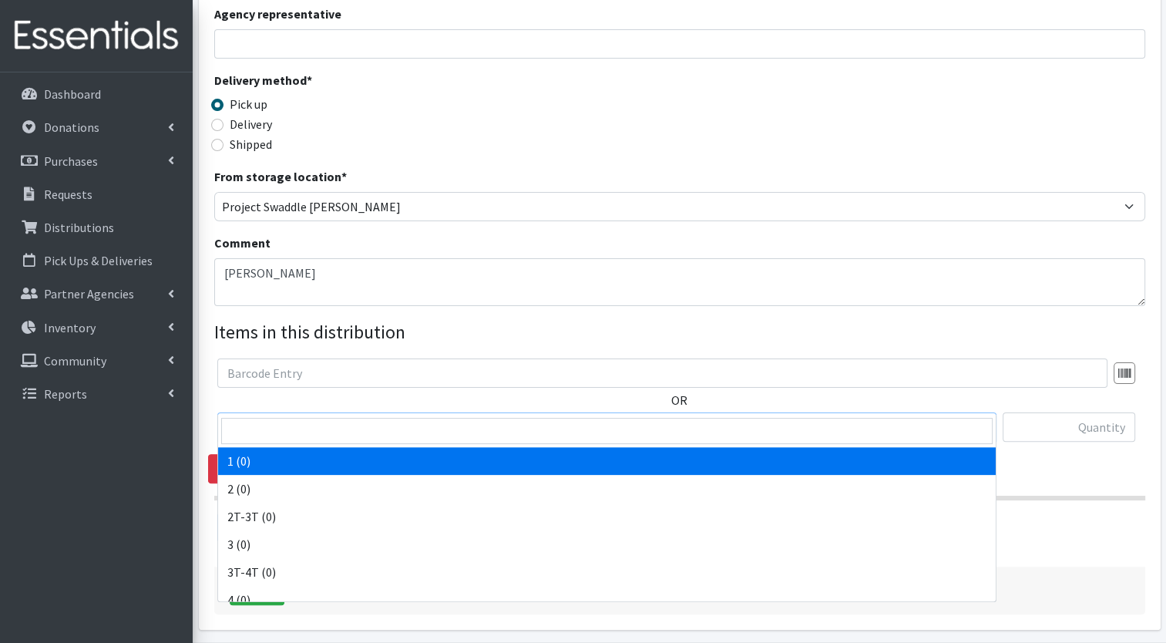
click at [979, 413] on span at bounding box center [984, 425] width 15 height 24
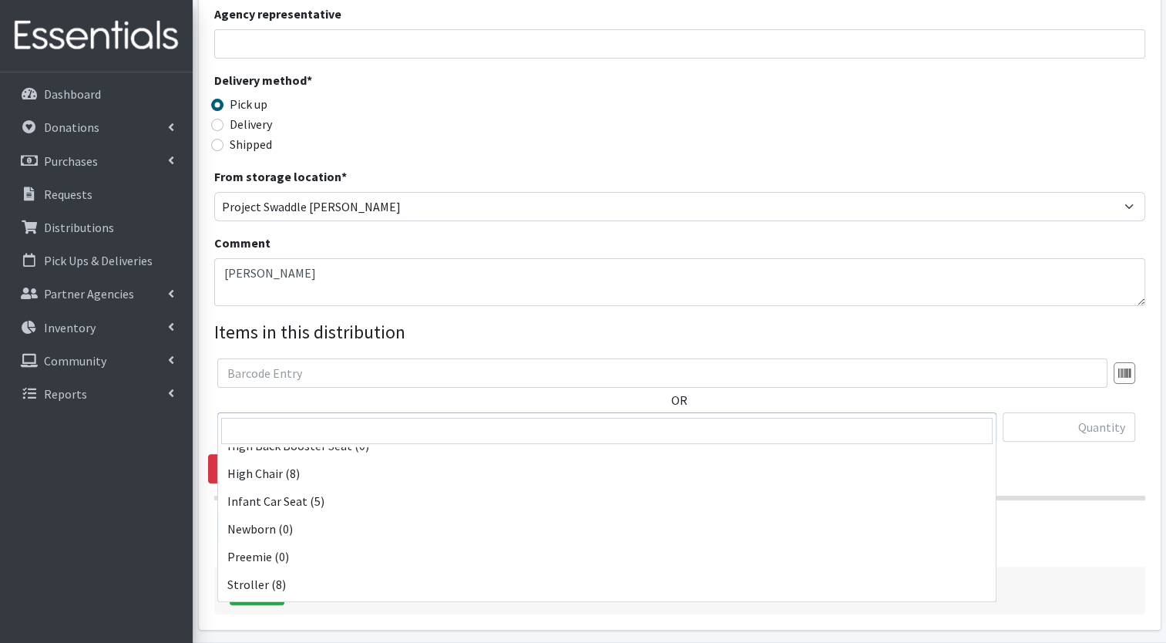
scroll to position [453, 0]
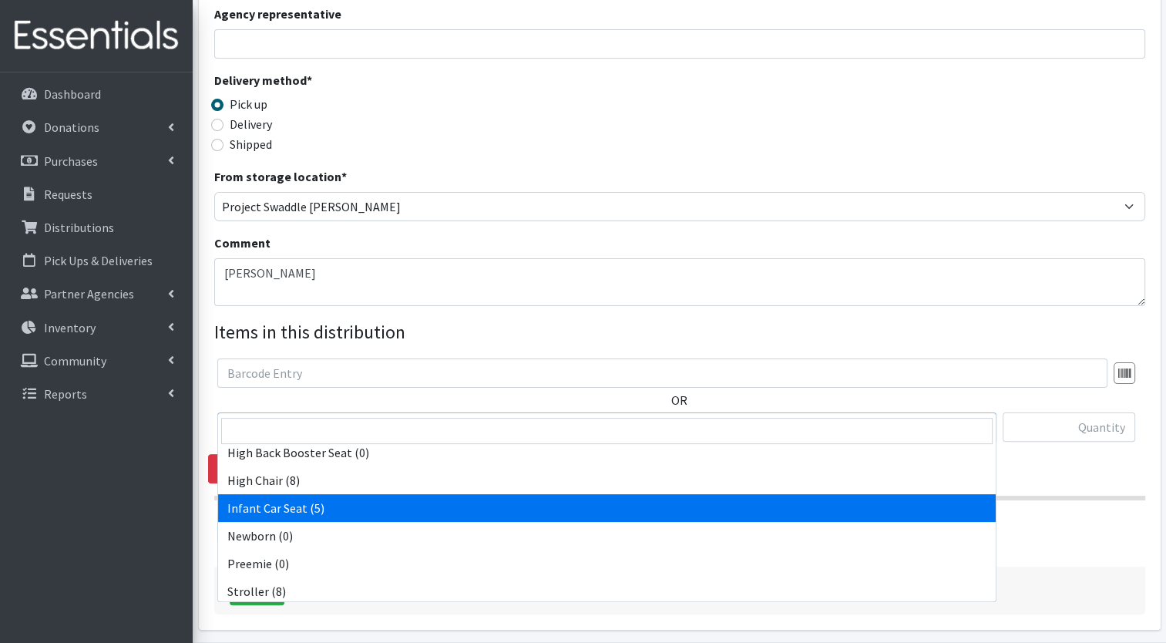
select select "14449"
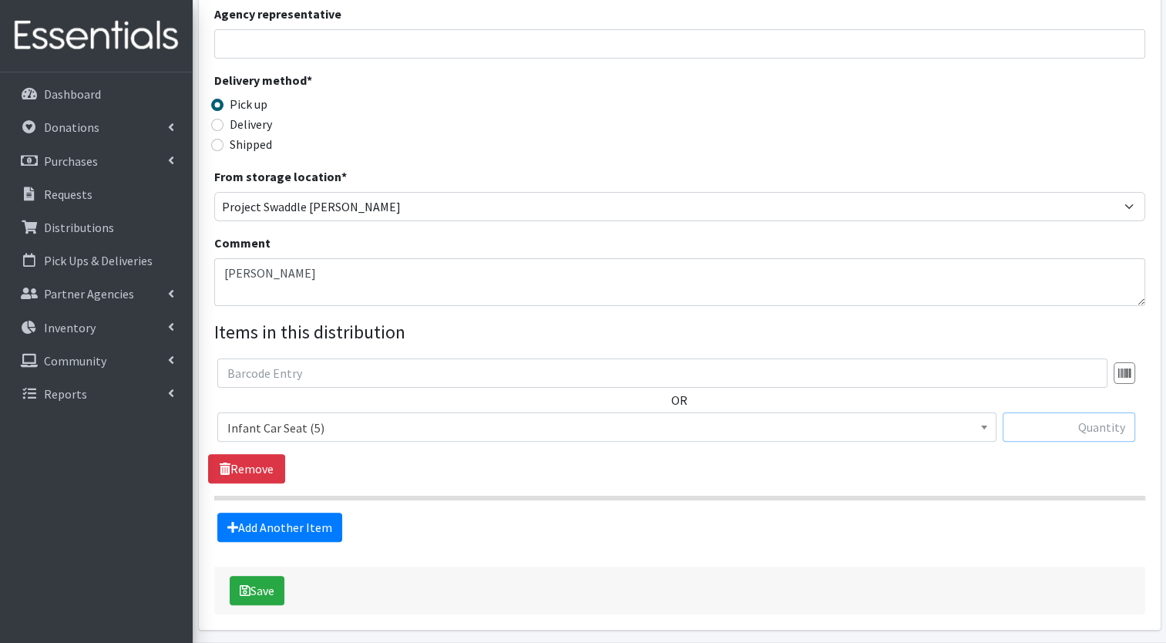
click at [1099, 412] on input "text" at bounding box center [1069, 426] width 133 height 29
type input "1"
click at [285, 513] on link "Add Another Item" at bounding box center [279, 527] width 125 height 29
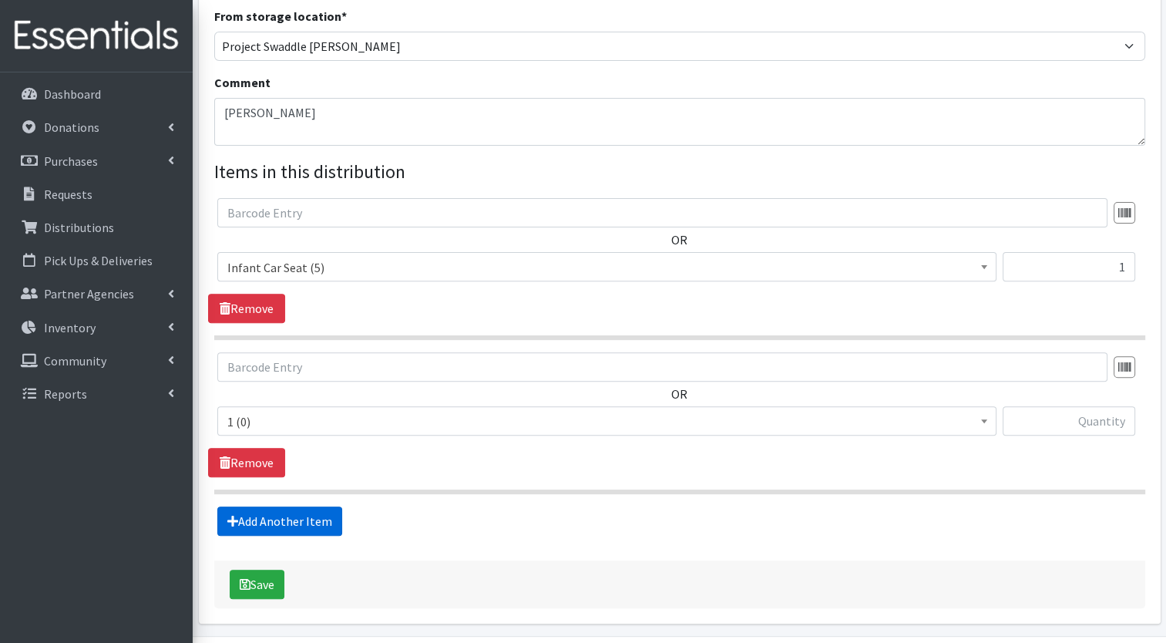
scroll to position [484, 0]
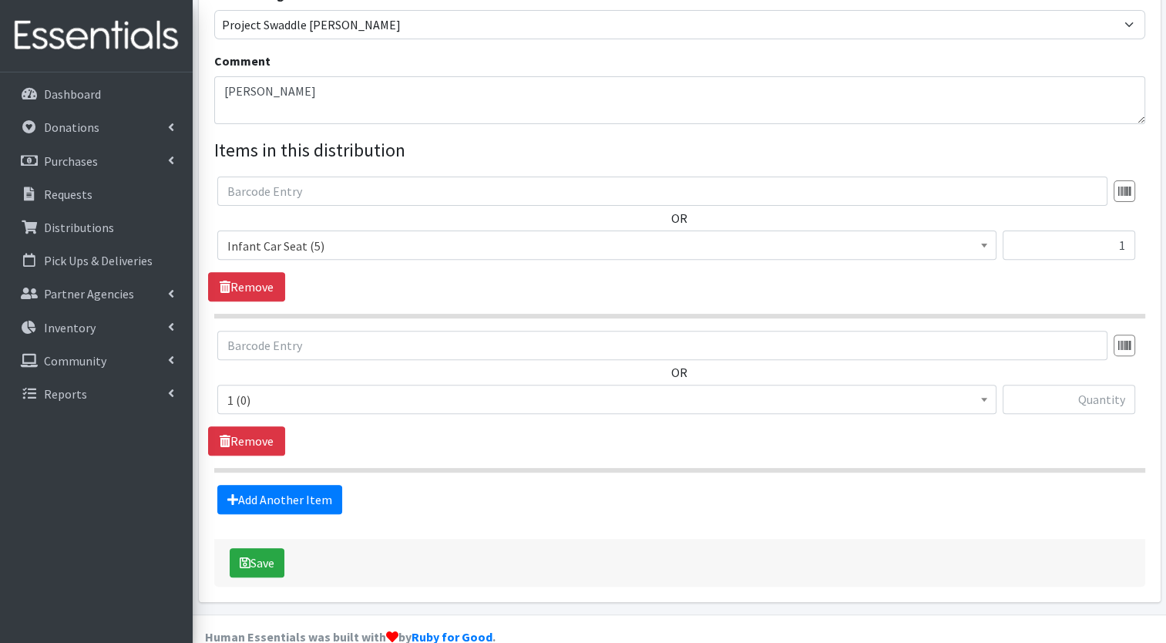
click at [984, 398] on b at bounding box center [984, 400] width 6 height 4
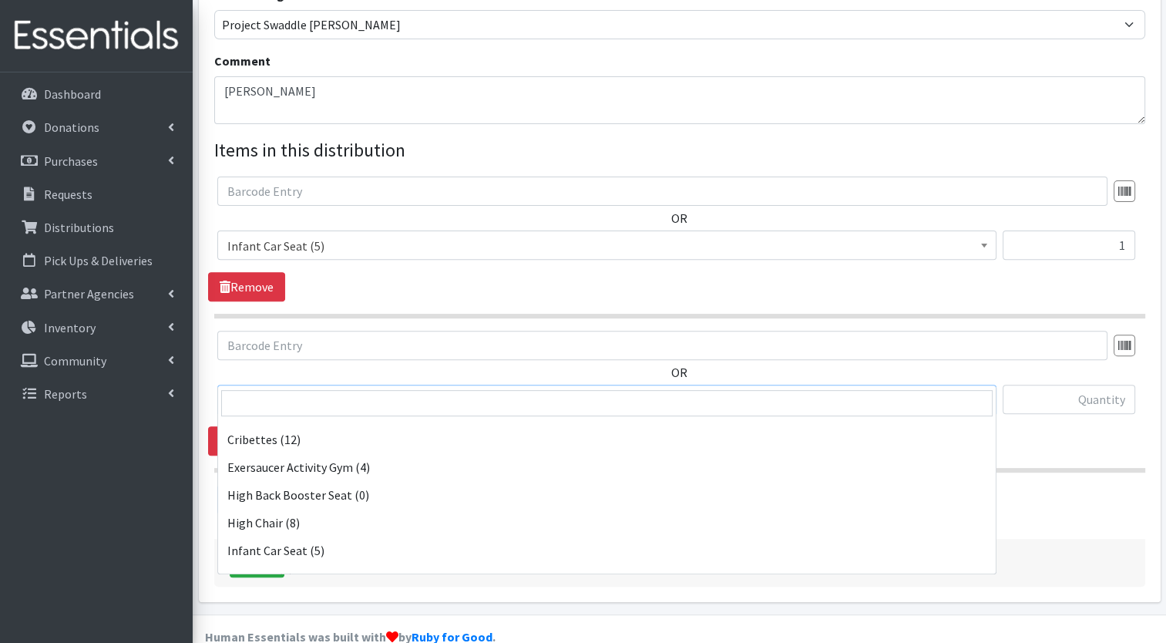
scroll to position [392, 0]
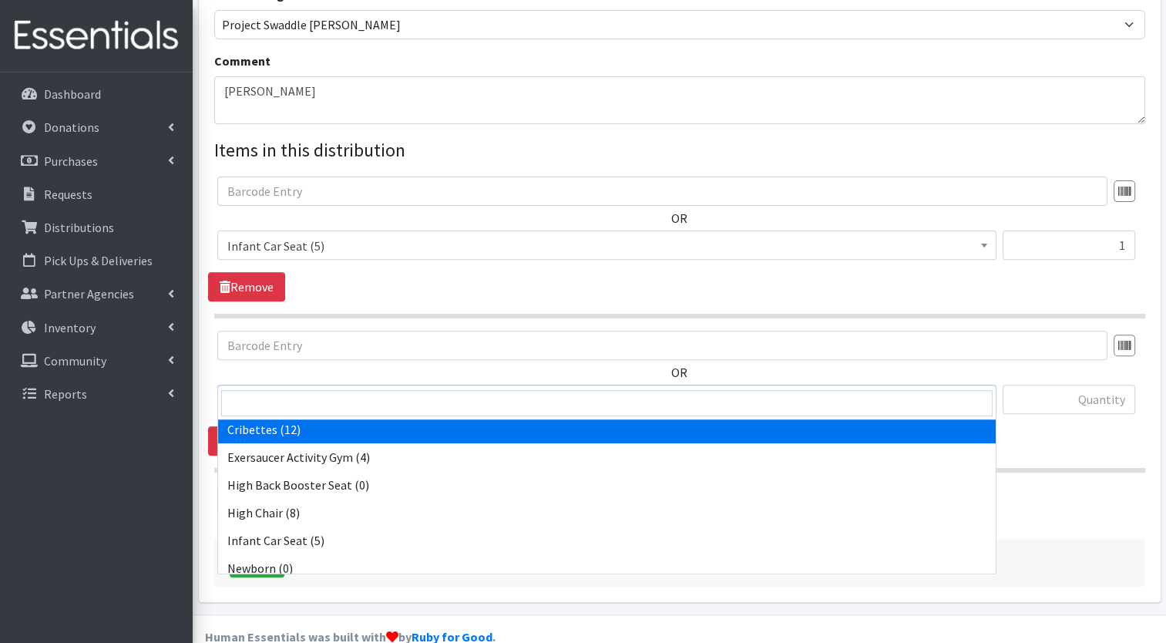
select select "14362"
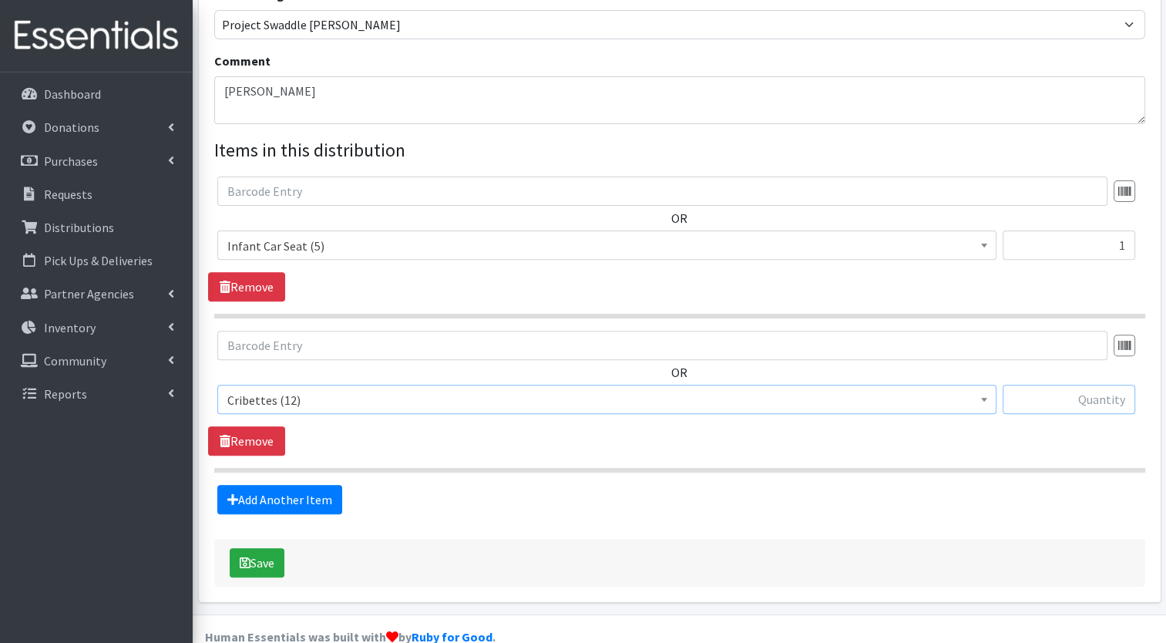
click at [1123, 385] on input "text" at bounding box center [1069, 399] width 133 height 29
type input "1"
click at [260, 548] on button "Save" at bounding box center [257, 562] width 55 height 29
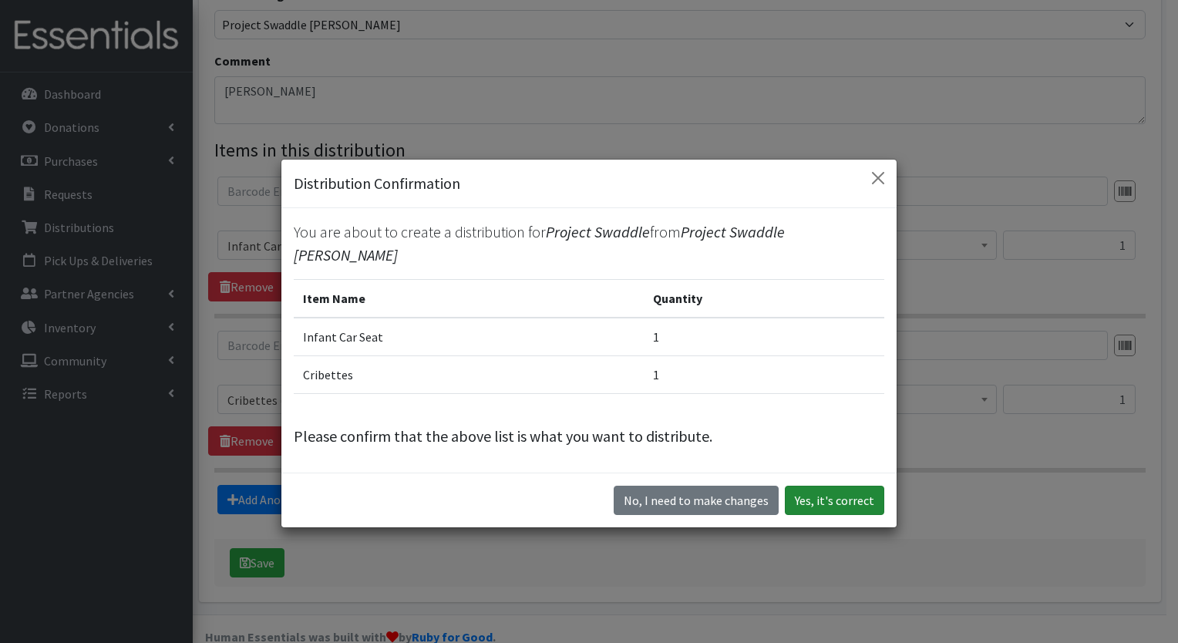
click at [843, 490] on button "Yes, it's correct" at bounding box center [834, 500] width 99 height 29
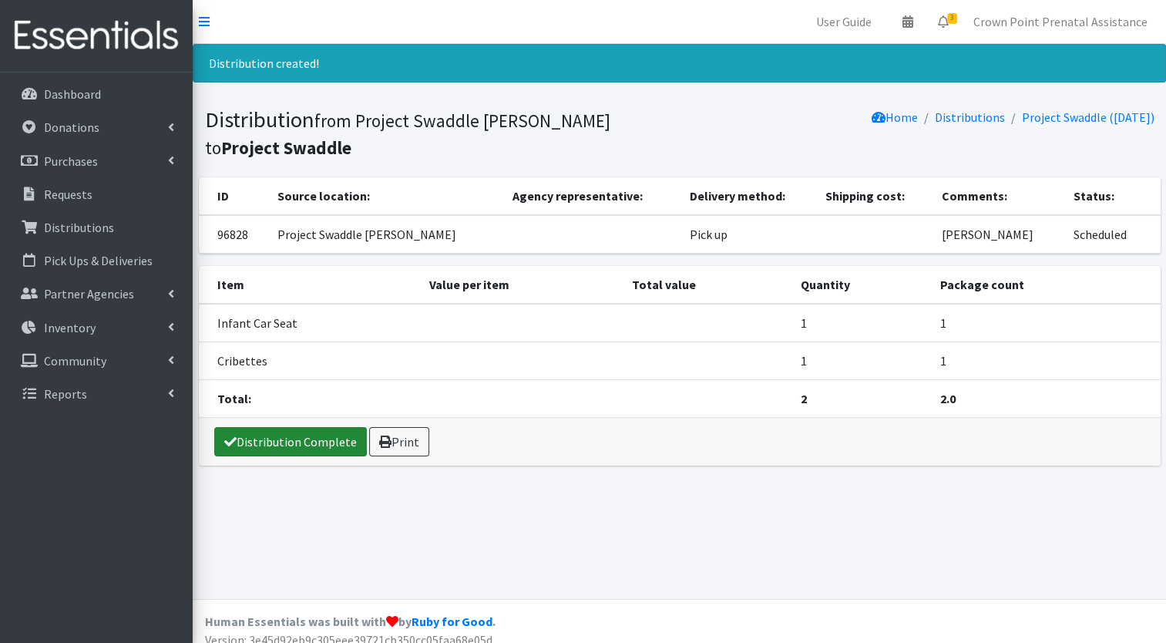
click at [301, 440] on link "Distribution Complete" at bounding box center [290, 441] width 153 height 29
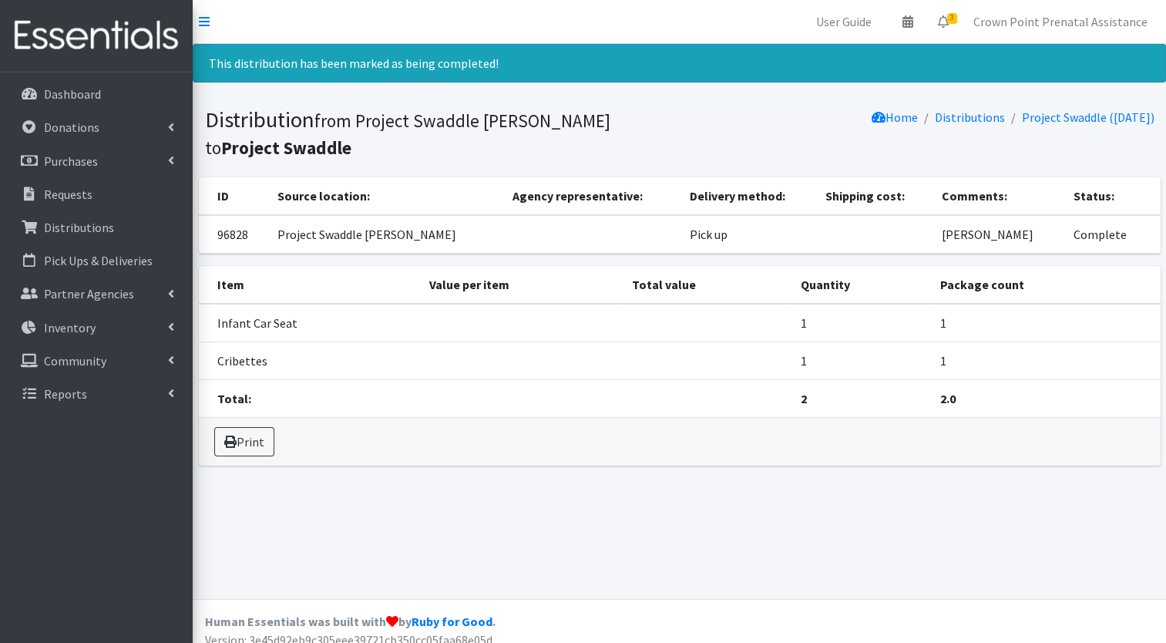
click at [763, 628] on footer "Human Essentials was built with by Ruby for Good . Version: 3e45d92eb9c305eee39…" at bounding box center [680, 628] width 974 height 58
click at [934, 125] on li "Distributions" at bounding box center [961, 117] width 87 height 22
click at [935, 116] on link "Distributions" at bounding box center [970, 116] width 70 height 15
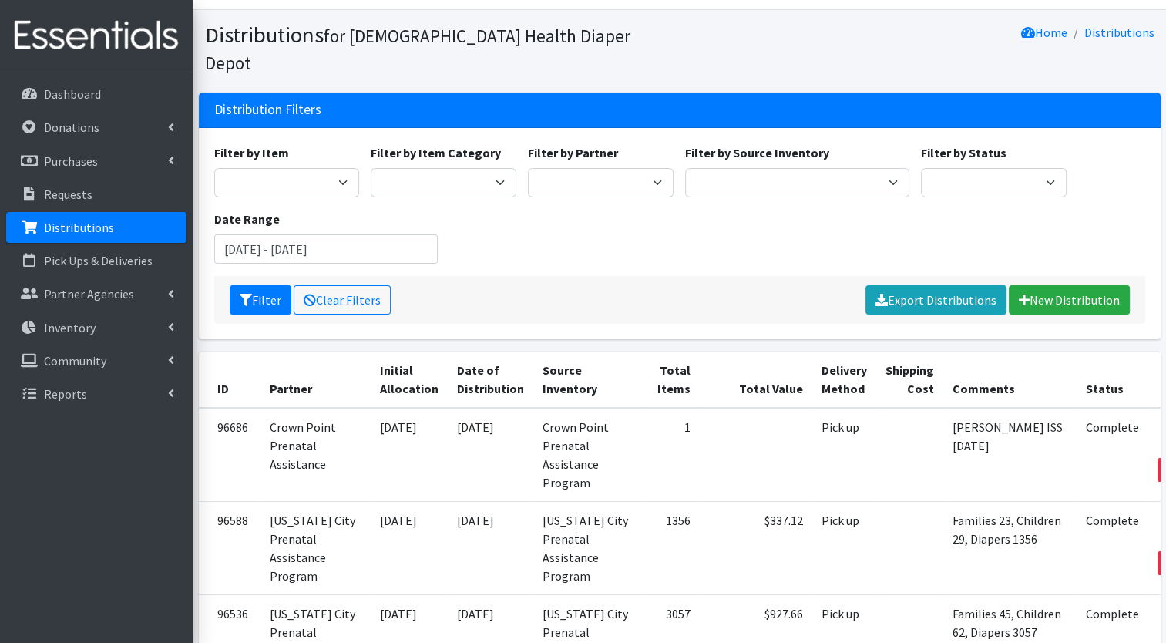
scroll to position [25, 0]
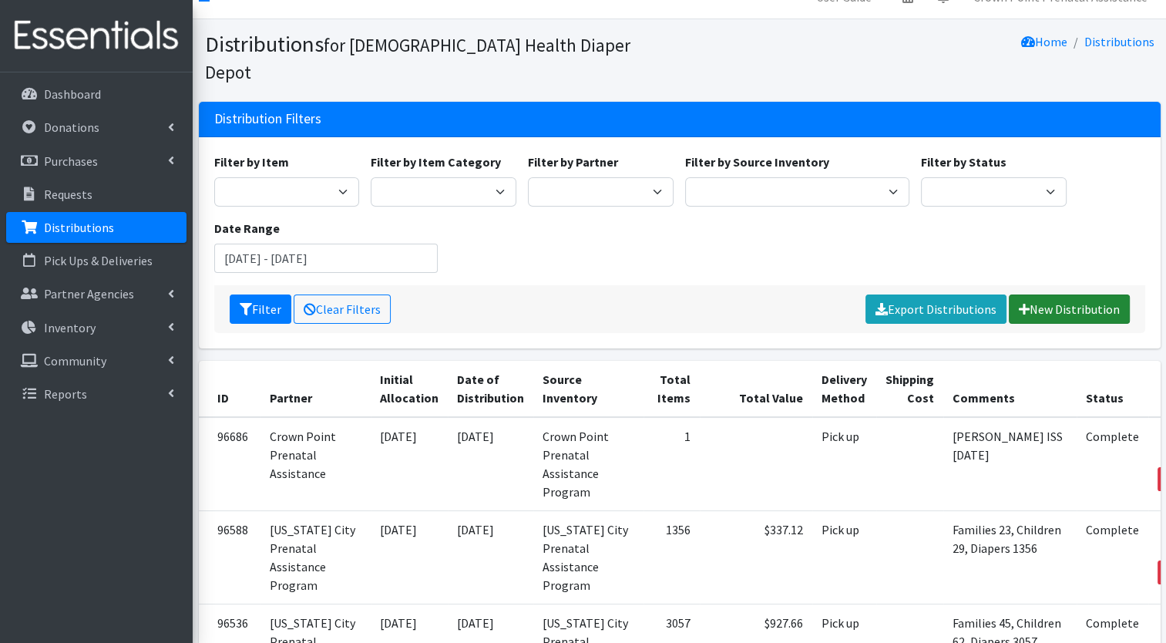
click at [1071, 295] on link "New Distribution" at bounding box center [1069, 309] width 121 height 29
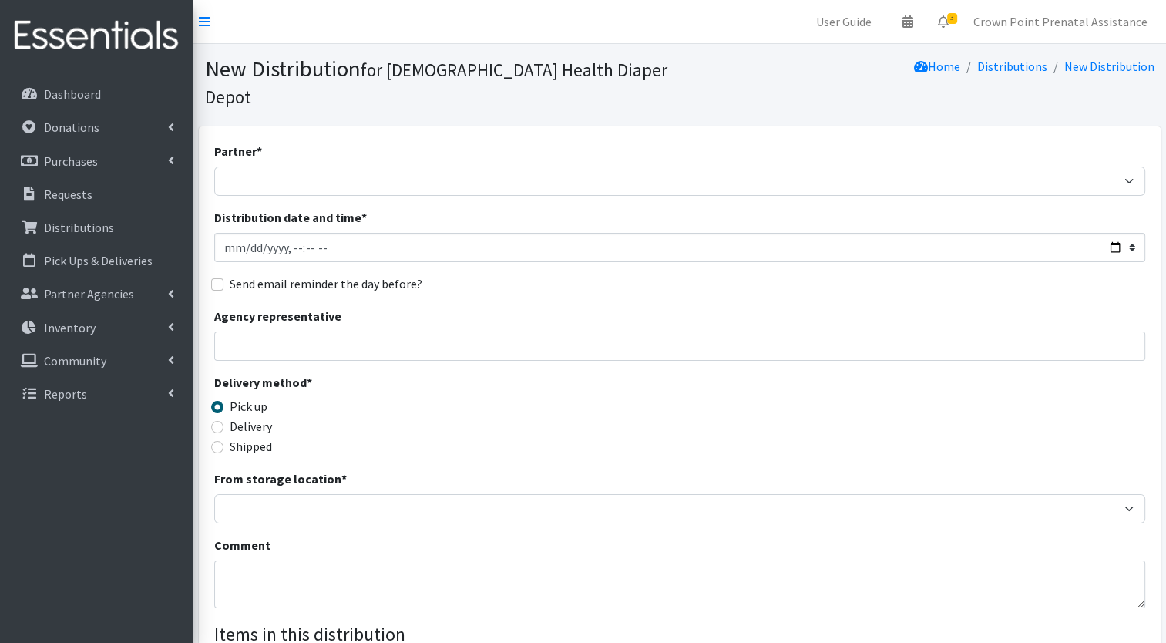
click at [490, 170] on div "Partner * ANEW Minitries Crown Point Prenatal Assistance [PERSON_NAME] Prenatal…" at bounding box center [679, 493] width 931 height 702
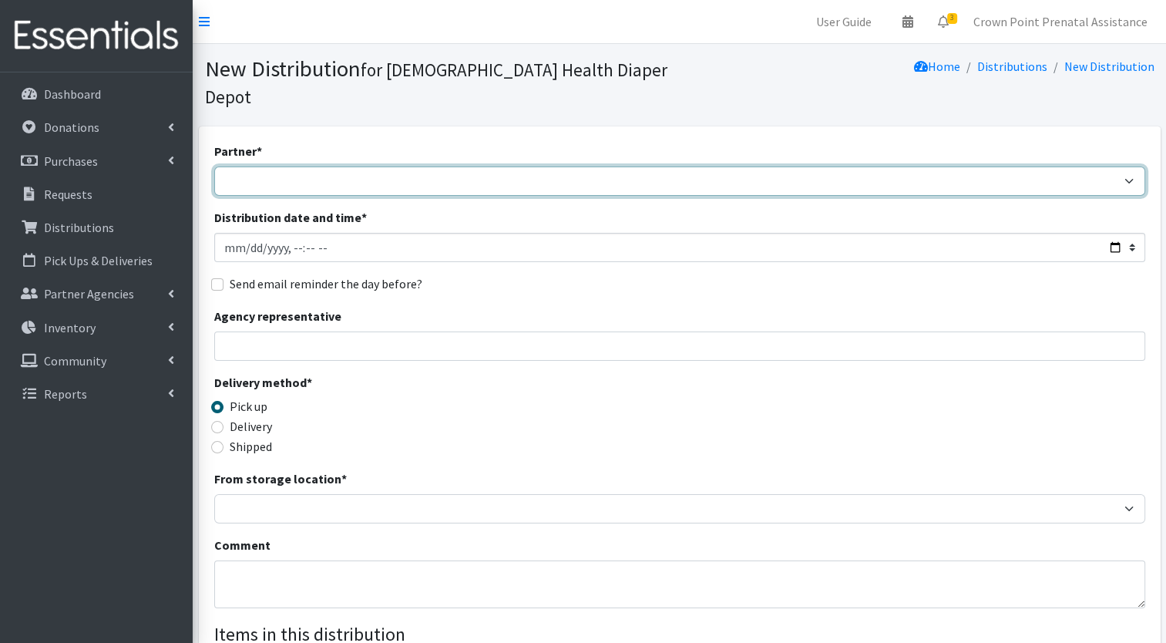
click at [479, 167] on select "ANEW Minitries Crown Point Prenatal Assistance [PERSON_NAME] Prenatal Assistanc…" at bounding box center [679, 181] width 931 height 29
select select "6408"
click at [214, 167] on select "ANEW Minitries Crown Point Prenatal Assistance [PERSON_NAME] Prenatal Assistanc…" at bounding box center [679, 181] width 931 height 29
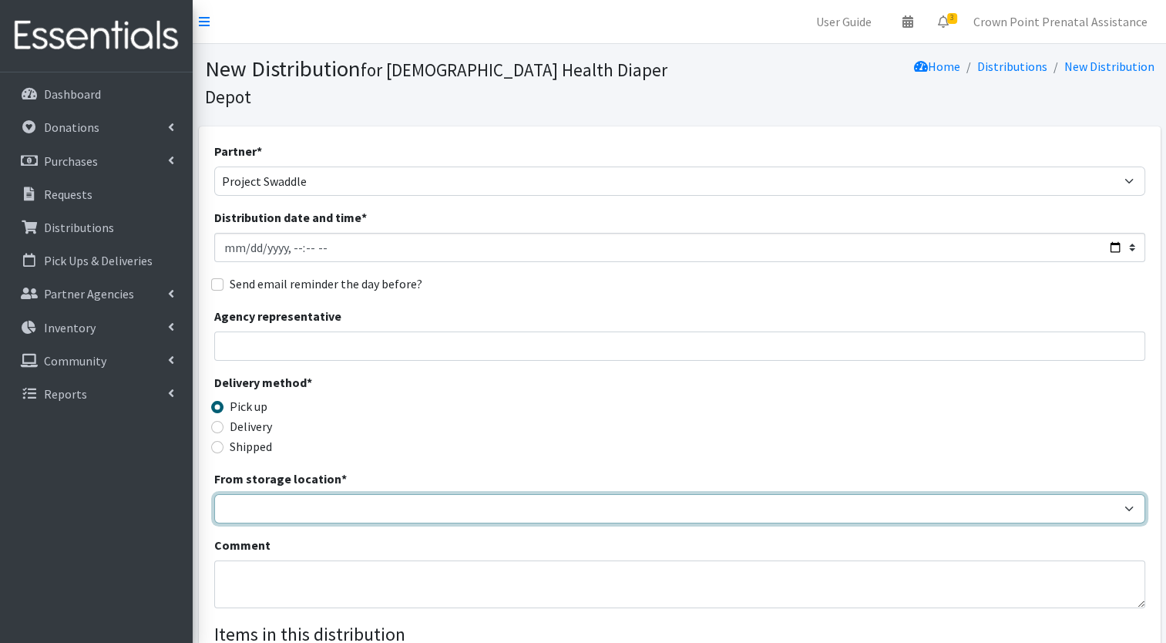
click at [253, 494] on select "Crown Point Bulk Storage Crown Point Prenatal Assistance Program Grant Car Seat…" at bounding box center [679, 508] width 931 height 29
select select "458"
click at [214, 494] on select "Crown Point Bulk Storage Crown Point Prenatal Assistance Program Grant Car Seat…" at bounding box center [679, 508] width 931 height 29
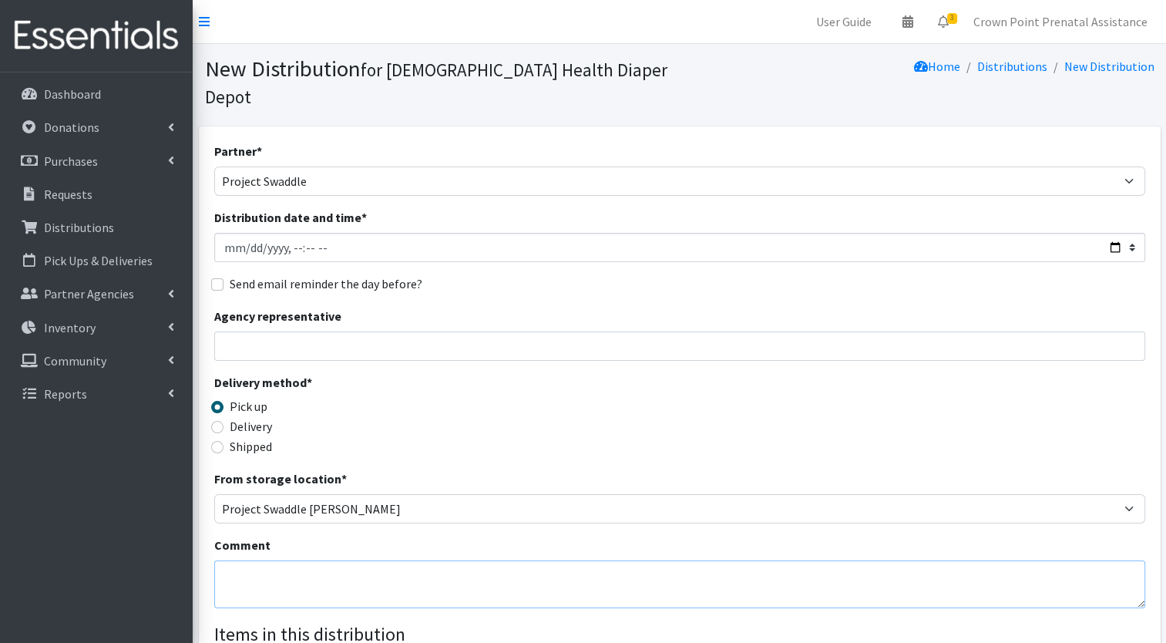
click at [248, 566] on textarea "Comment" at bounding box center [679, 584] width 931 height 48
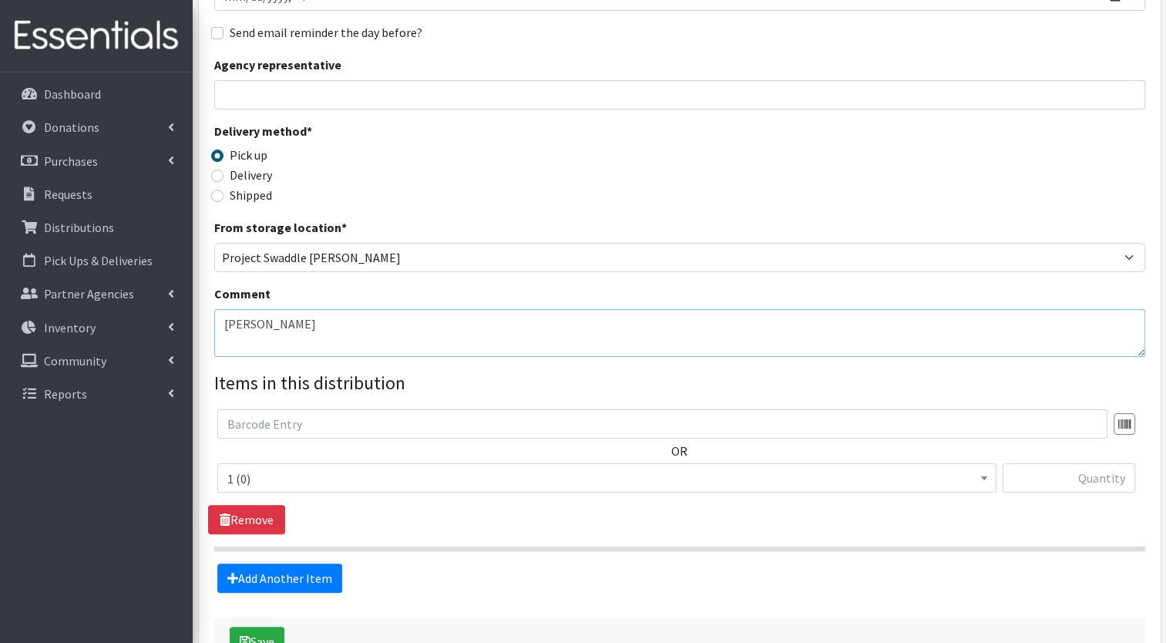
scroll to position [245, 0]
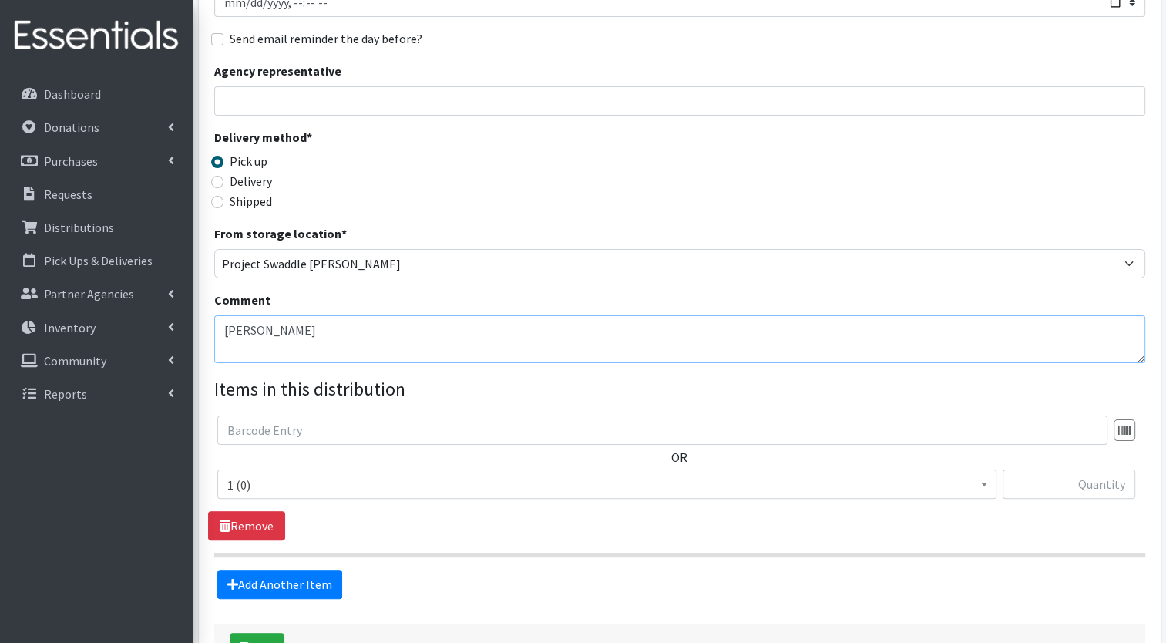
type textarea "[PERSON_NAME]"
click at [978, 470] on span at bounding box center [984, 482] width 15 height 24
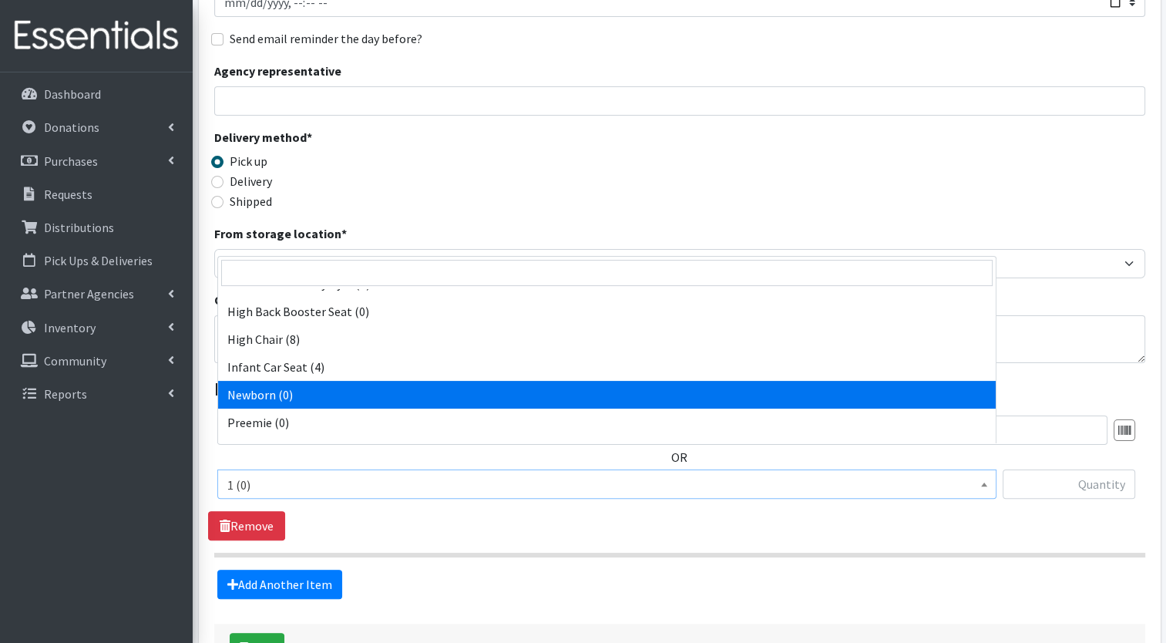
scroll to position [433, 0]
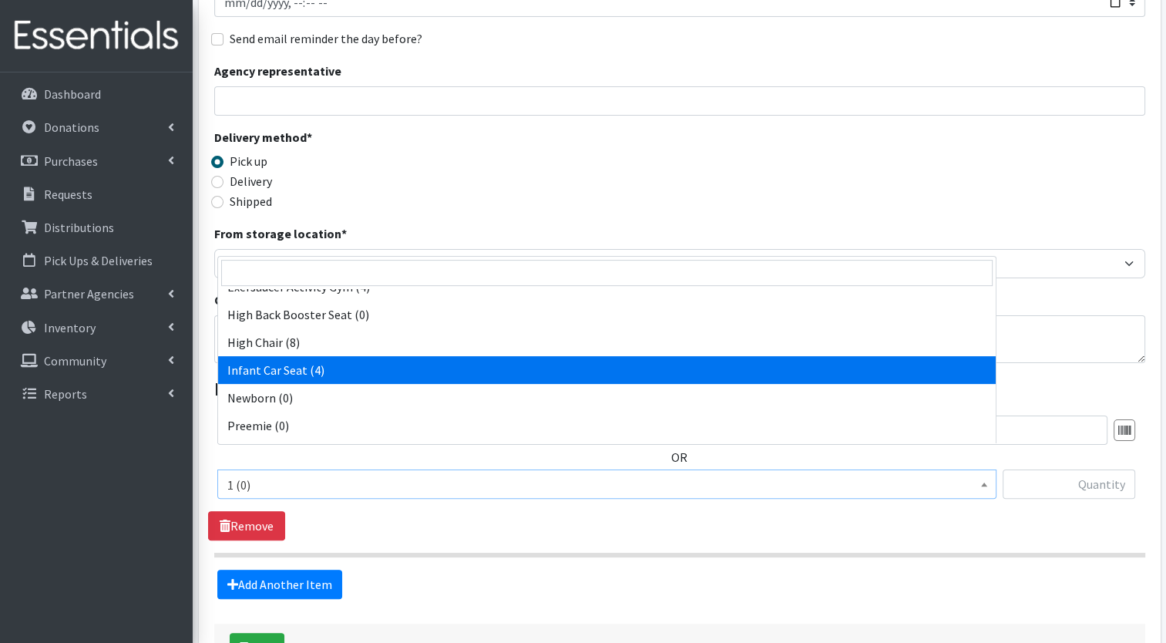
select select "14449"
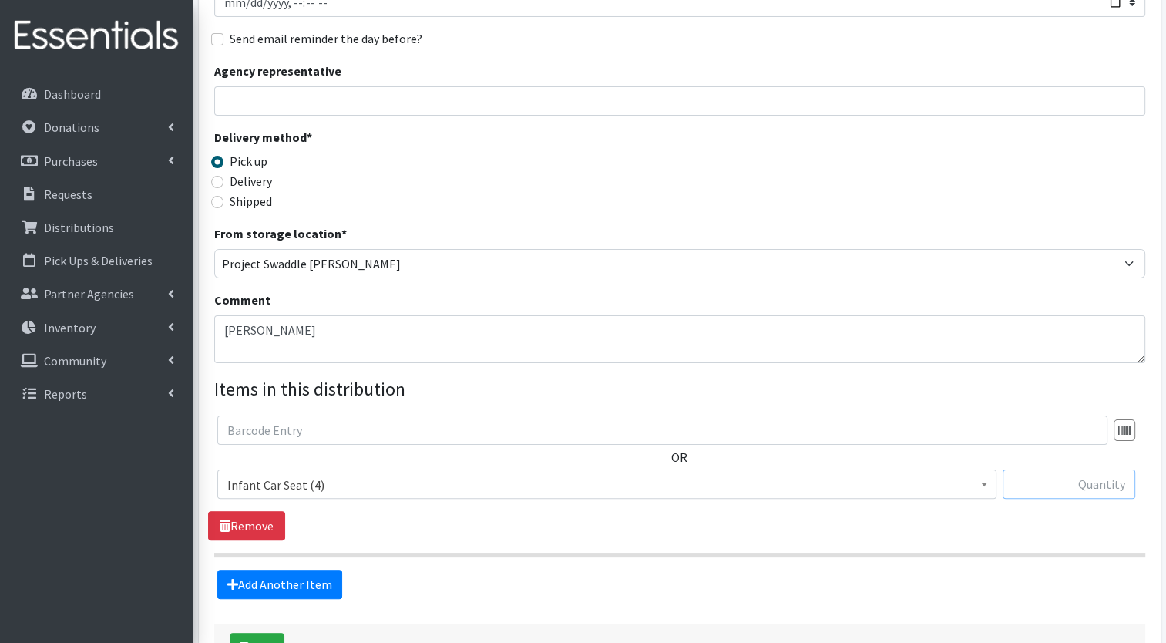
click at [1049, 470] on input "text" at bounding box center [1069, 484] width 133 height 29
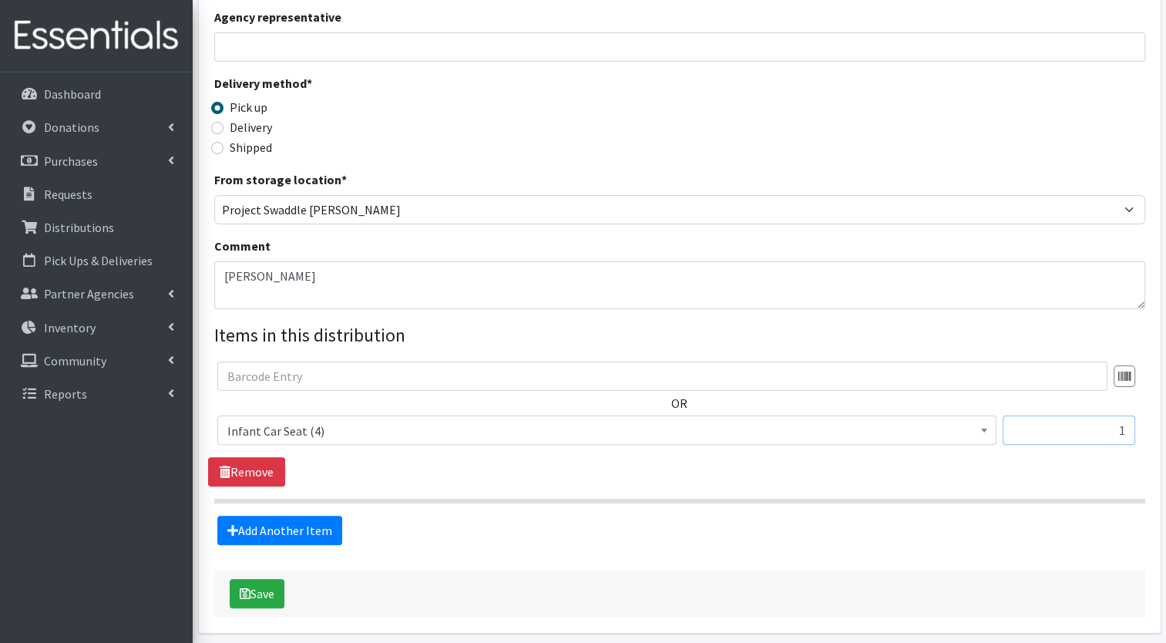
scroll to position [291, 0]
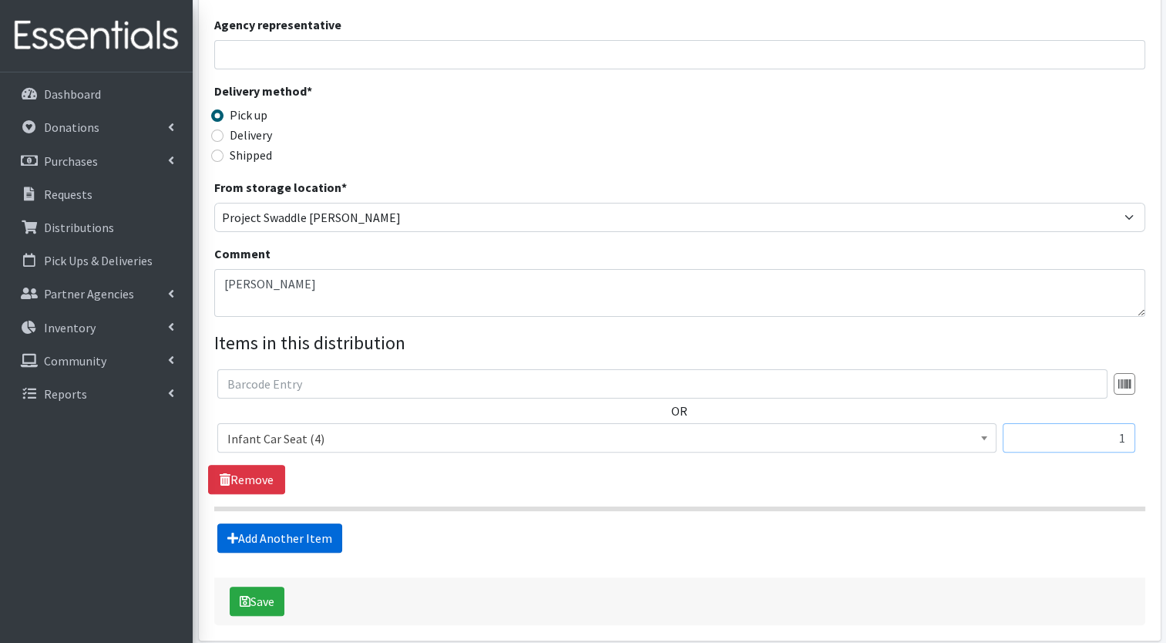
type input "1"
click at [278, 523] on link "Add Another Item" at bounding box center [279, 537] width 125 height 29
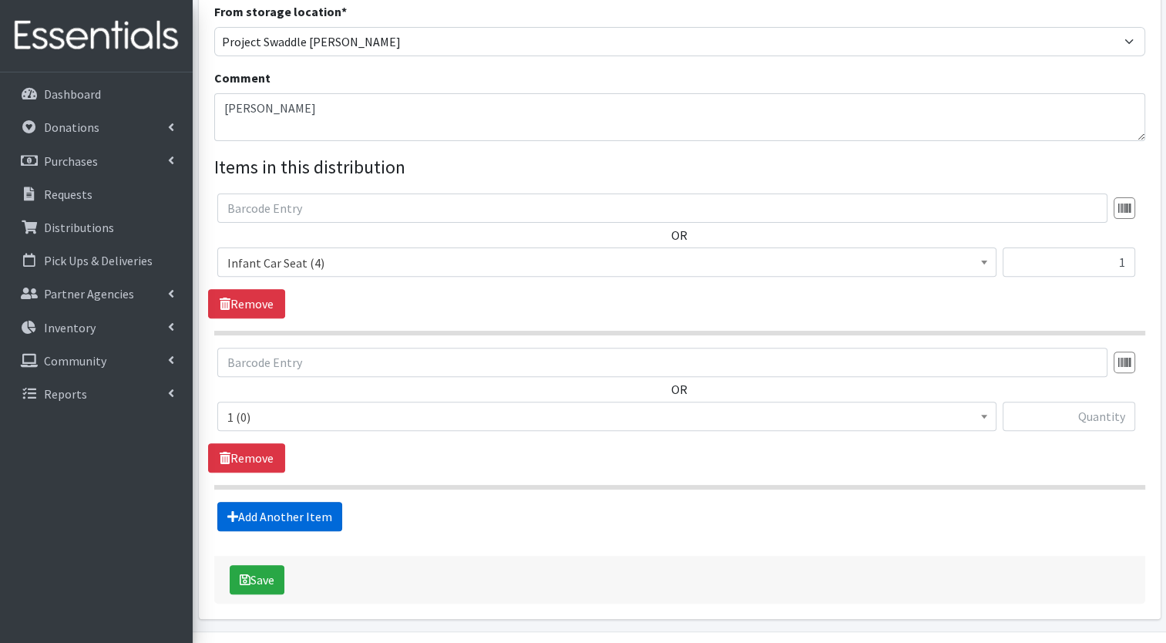
scroll to position [484, 0]
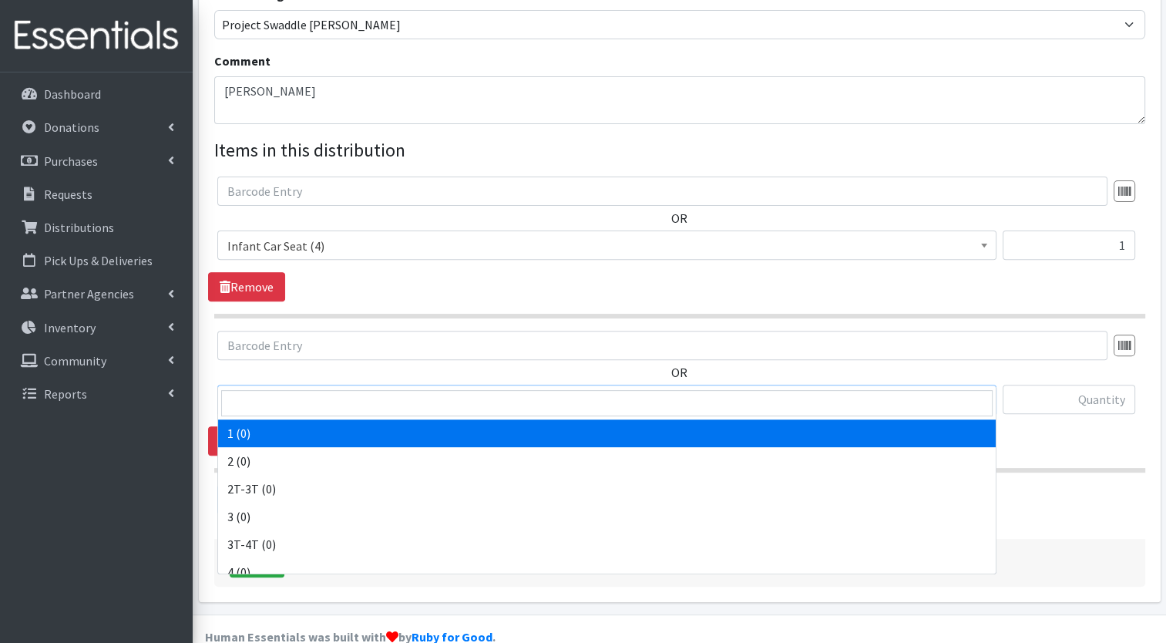
click at [984, 398] on b at bounding box center [984, 400] width 6 height 4
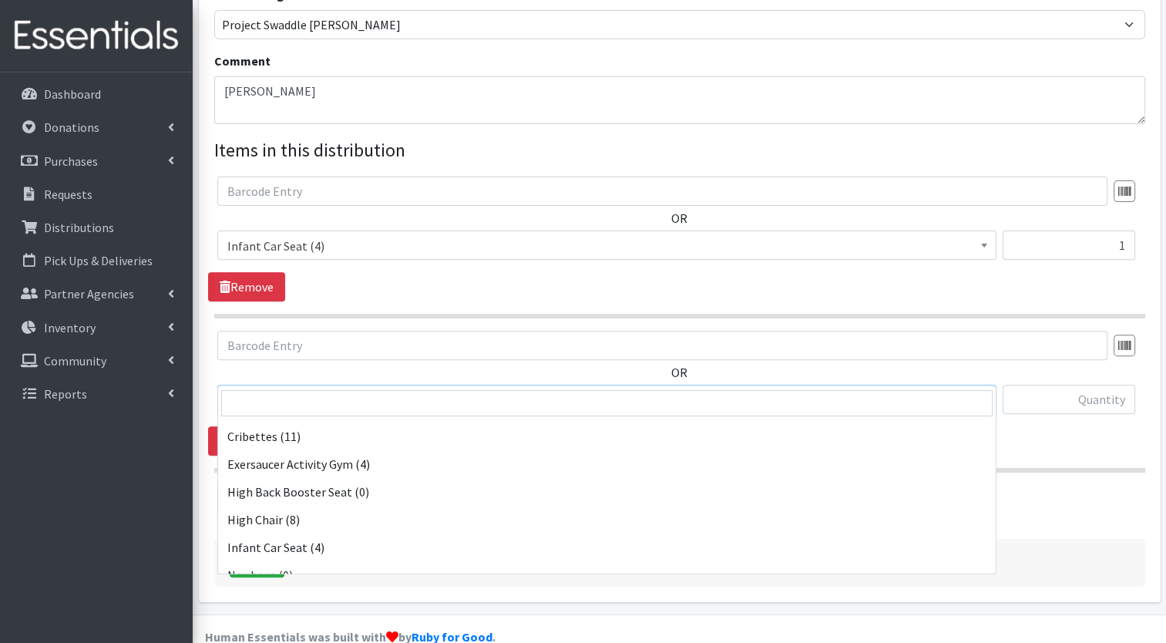
scroll to position [359, 0]
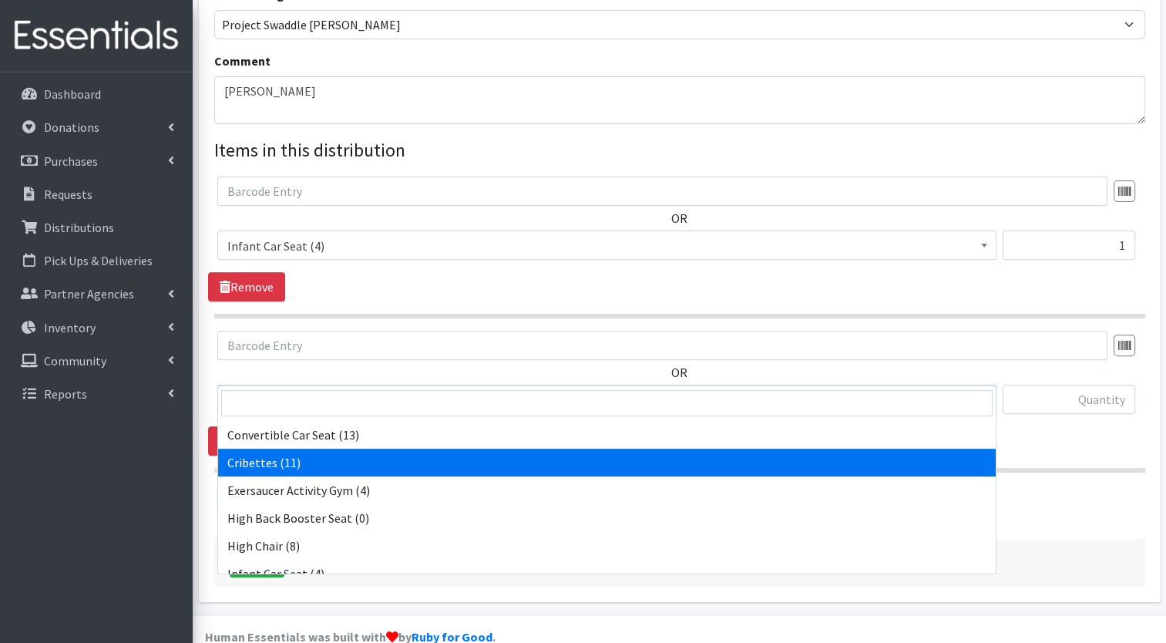
select select "14362"
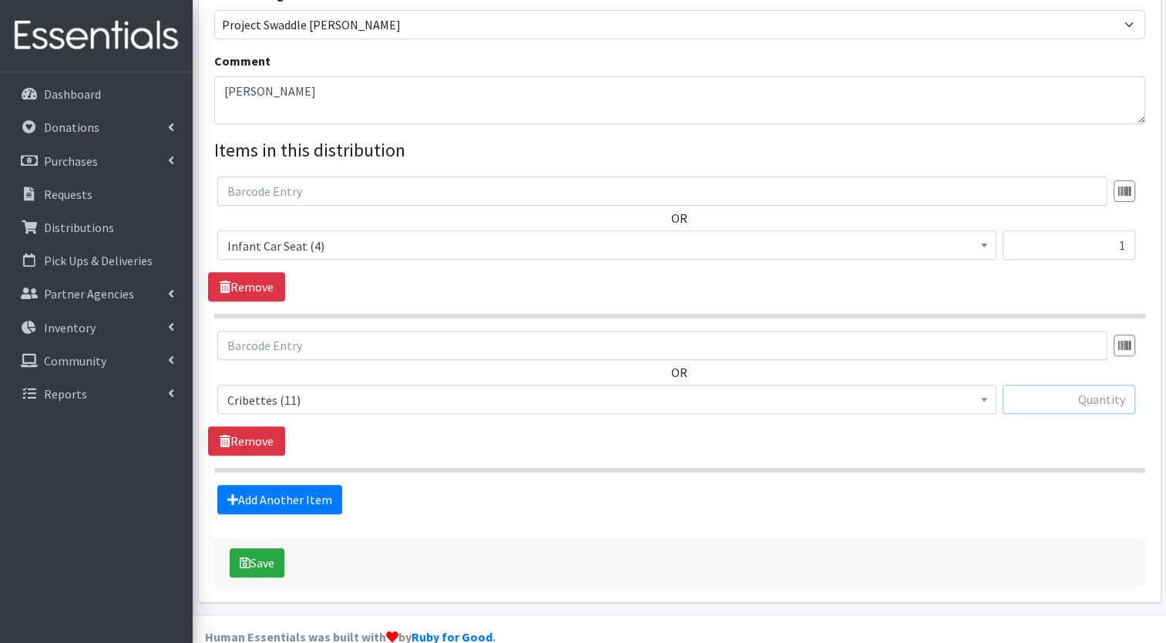
click at [1037, 385] on input "text" at bounding box center [1069, 399] width 133 height 29
type input "1"
click at [269, 548] on button "Save" at bounding box center [257, 562] width 55 height 29
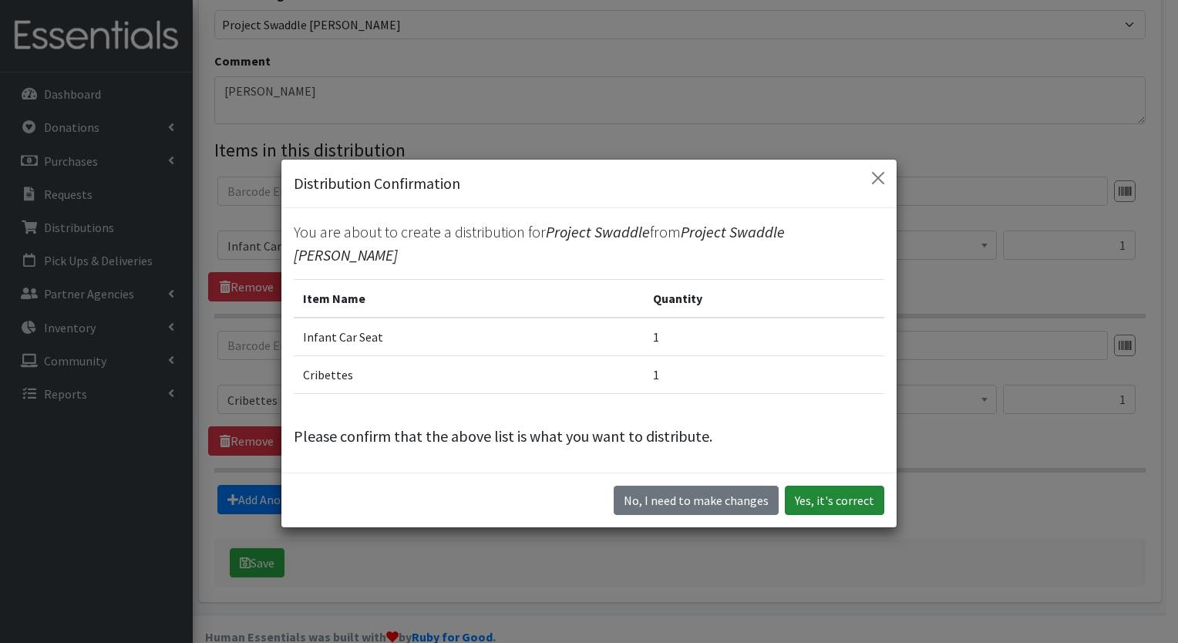
click at [842, 489] on button "Yes, it's correct" at bounding box center [834, 500] width 99 height 29
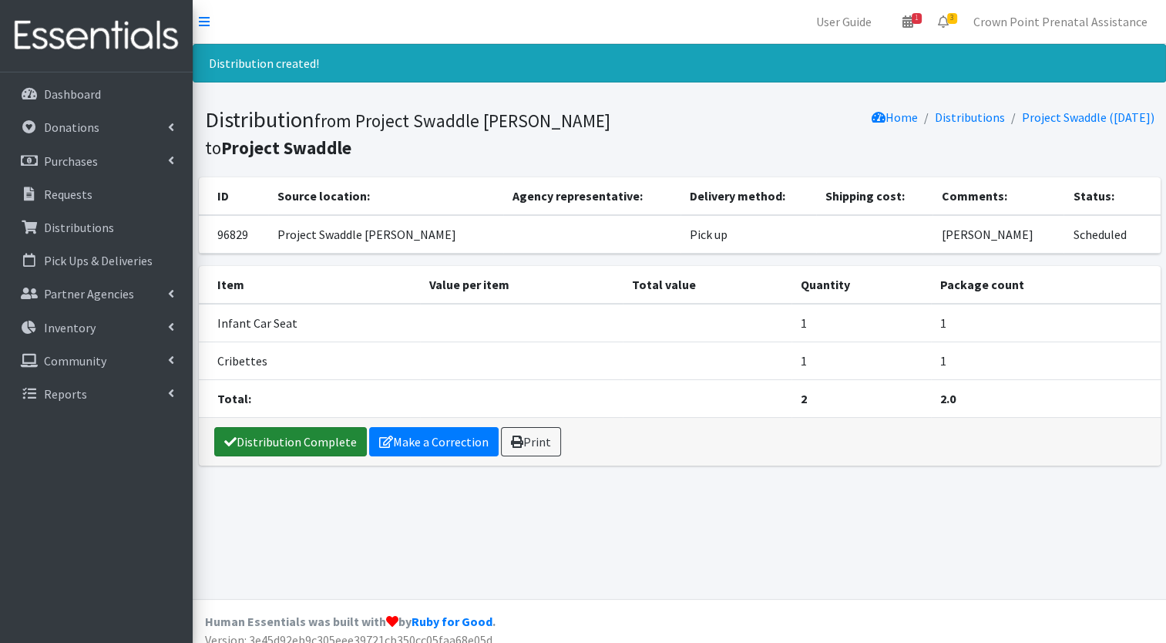
click at [327, 437] on link "Distribution Complete" at bounding box center [290, 441] width 153 height 29
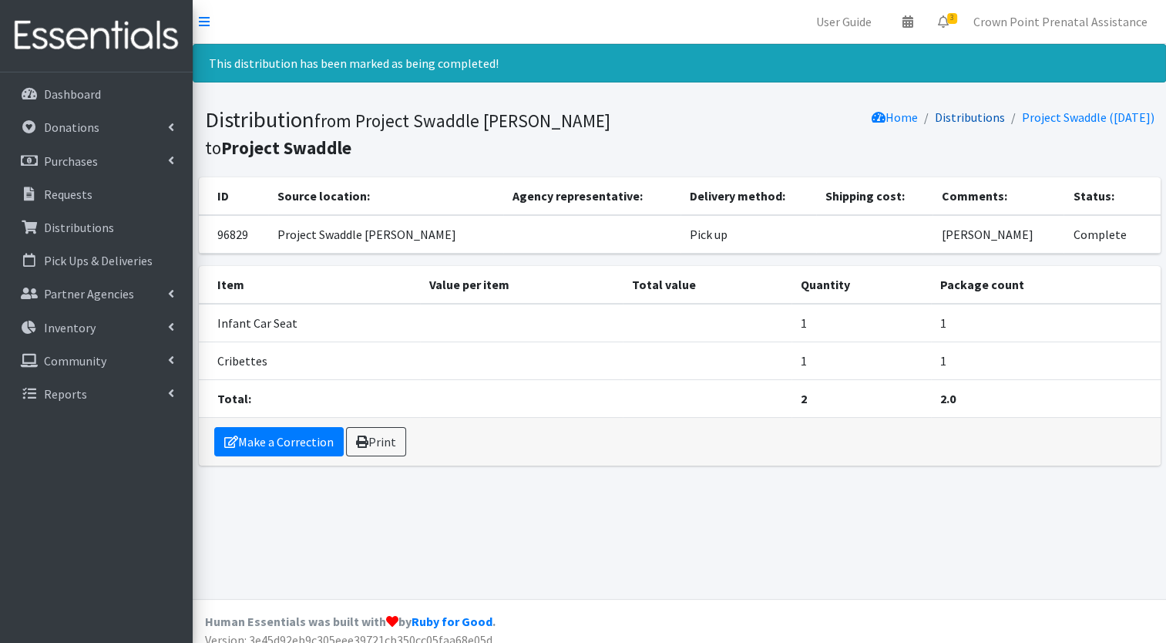
click at [946, 119] on link "Distributions" at bounding box center [970, 116] width 70 height 15
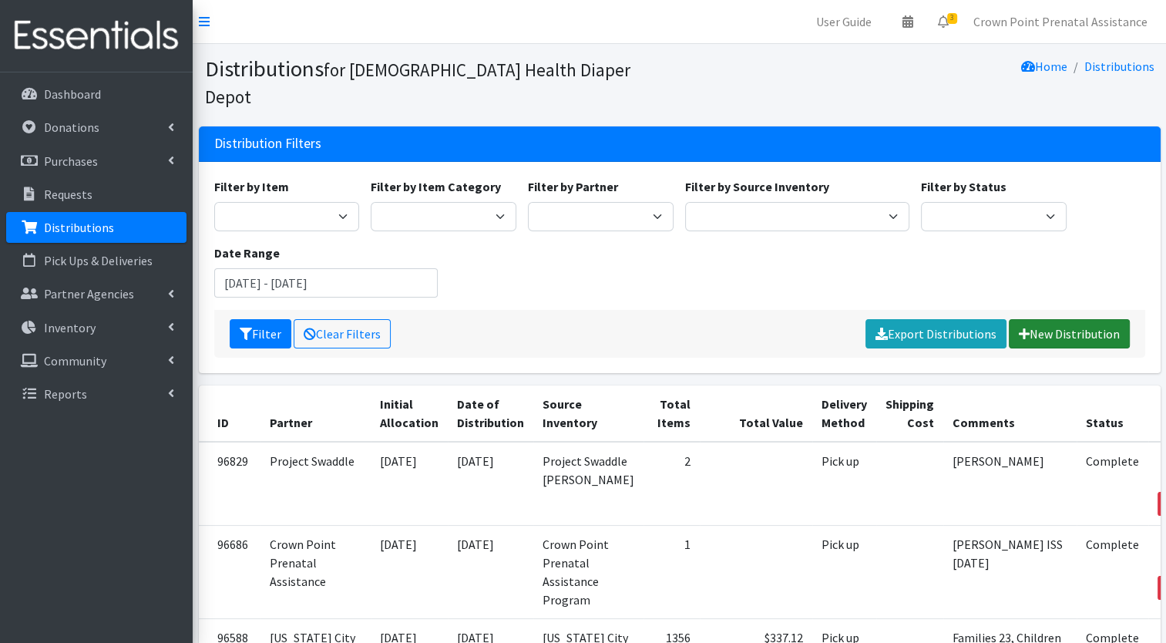
click at [1061, 319] on link "New Distribution" at bounding box center [1069, 333] width 121 height 29
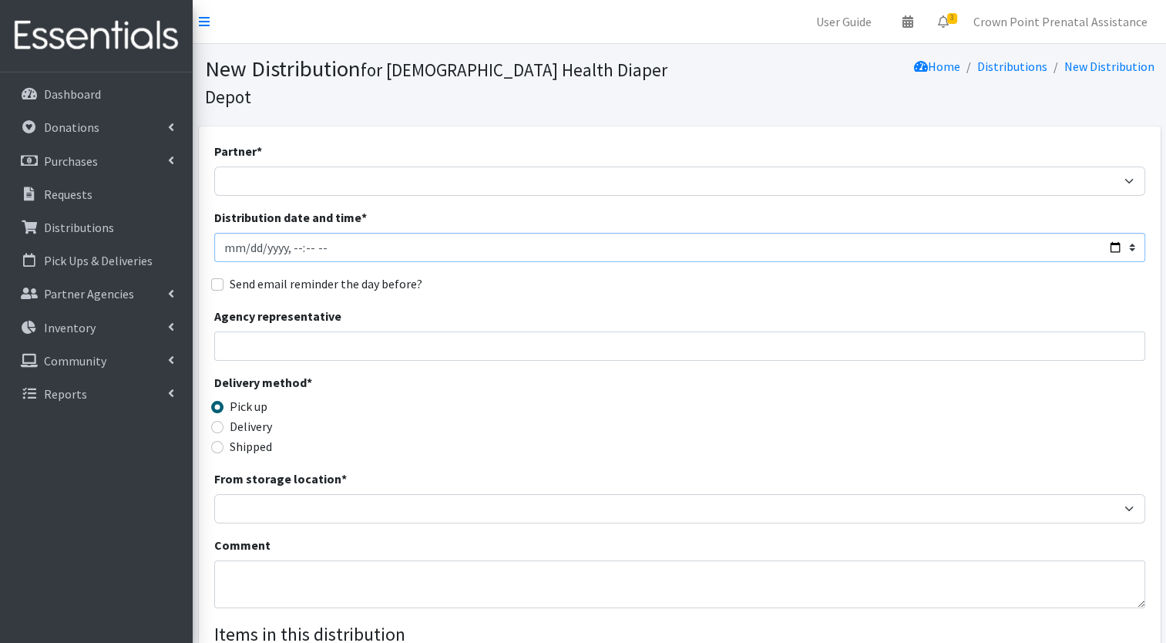
drag, startPoint x: 339, startPoint y: 219, endPoint x: 233, endPoint y: 214, distance: 106.5
click at [233, 233] on input "Distribution date and time *" at bounding box center [679, 247] width 931 height 29
type input "2025-04-18T23:59"
type input "2025-04-22T23:59"
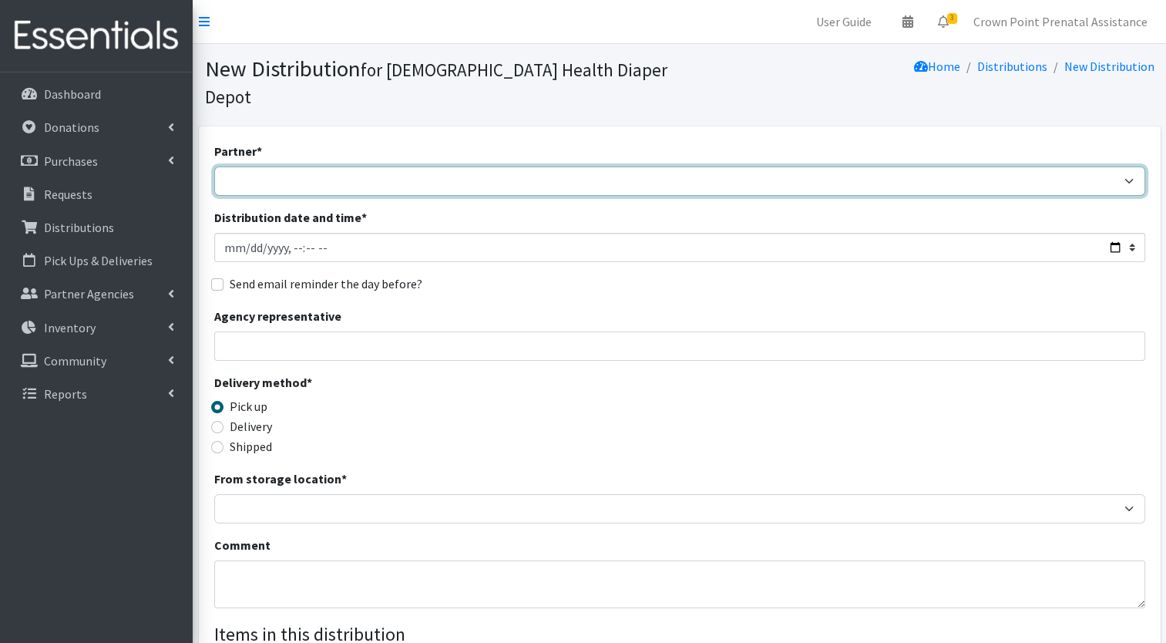
click at [268, 167] on select "ANEW Minitries Crown Point Prenatal Assistance Hammond Prenatal Assistance Prog…" at bounding box center [679, 181] width 931 height 29
select select "6408"
click at [214, 167] on select "ANEW Minitries Crown Point Prenatal Assistance Hammond Prenatal Assistance Prog…" at bounding box center [679, 181] width 931 height 29
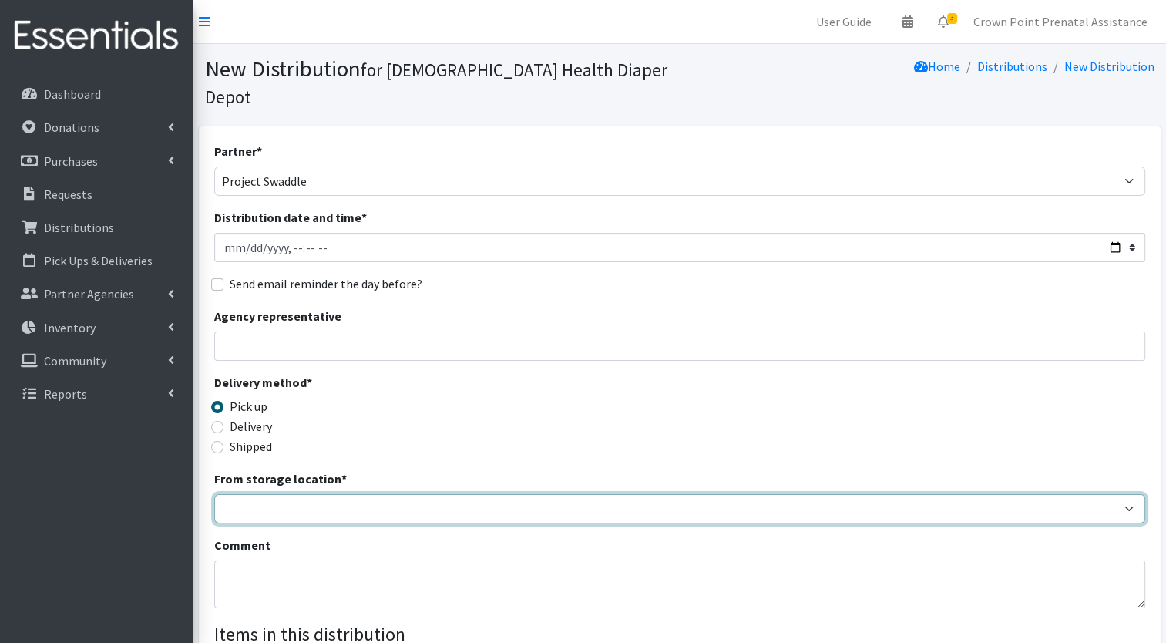
click at [274, 494] on select "Crown Point Bulk Storage Crown Point Prenatal Assistance Program Grant Car Seat…" at bounding box center [679, 508] width 931 height 29
select select "458"
click at [214, 494] on select "Crown Point Bulk Storage Crown Point Prenatal Assistance Program Grant Car Seat…" at bounding box center [679, 508] width 931 height 29
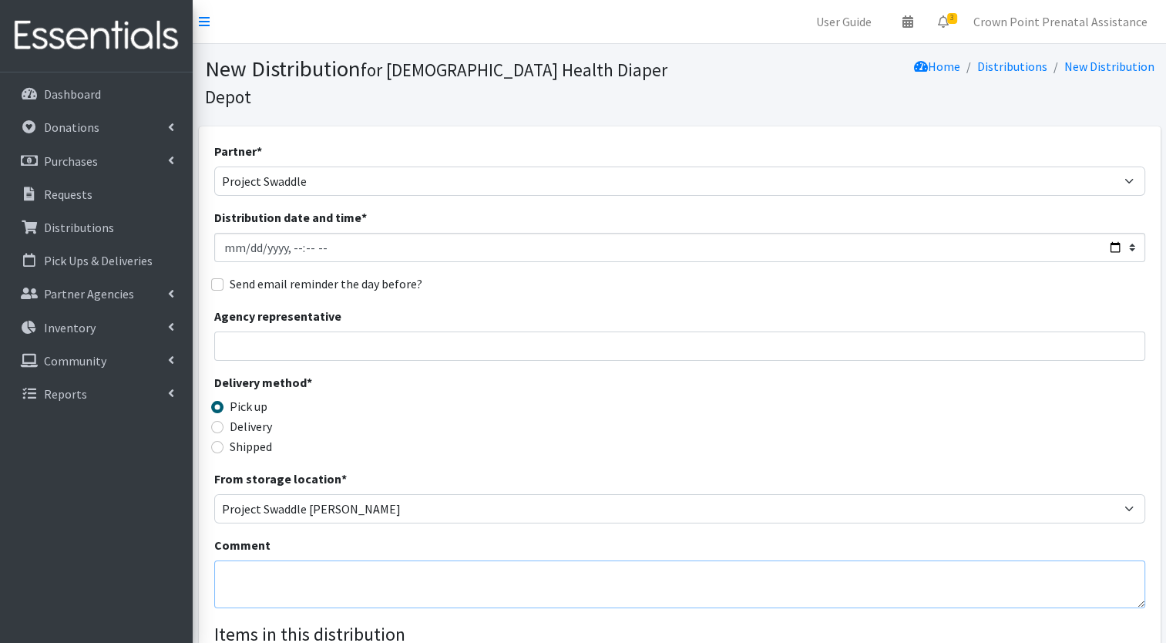
click at [258, 562] on textarea "Comment" at bounding box center [679, 584] width 931 height 48
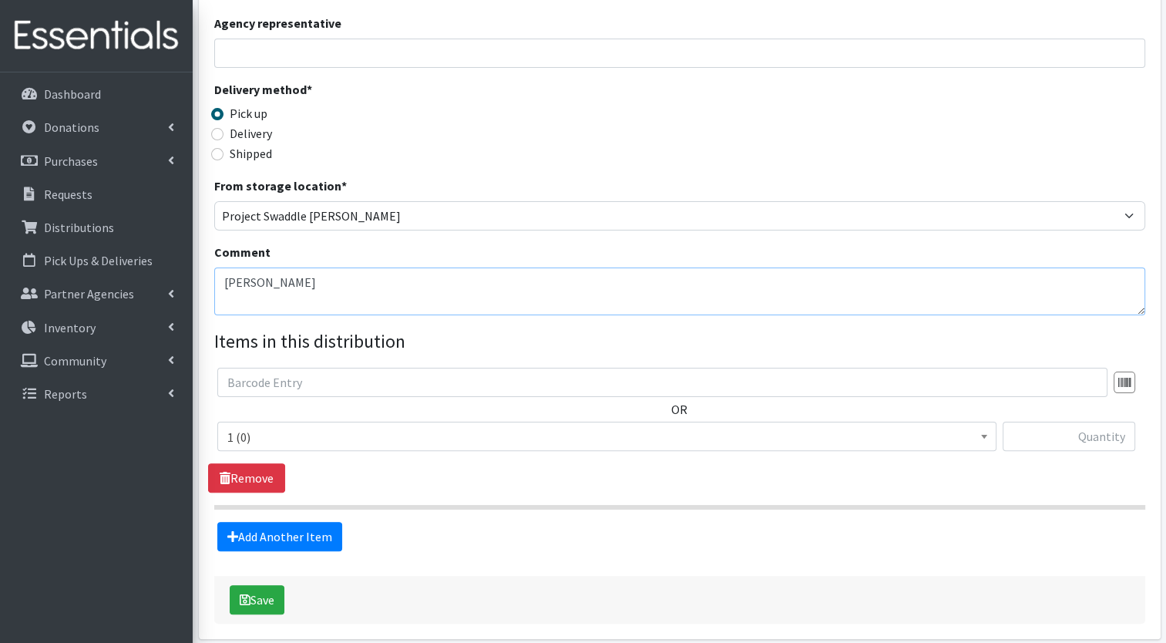
scroll to position [299, 0]
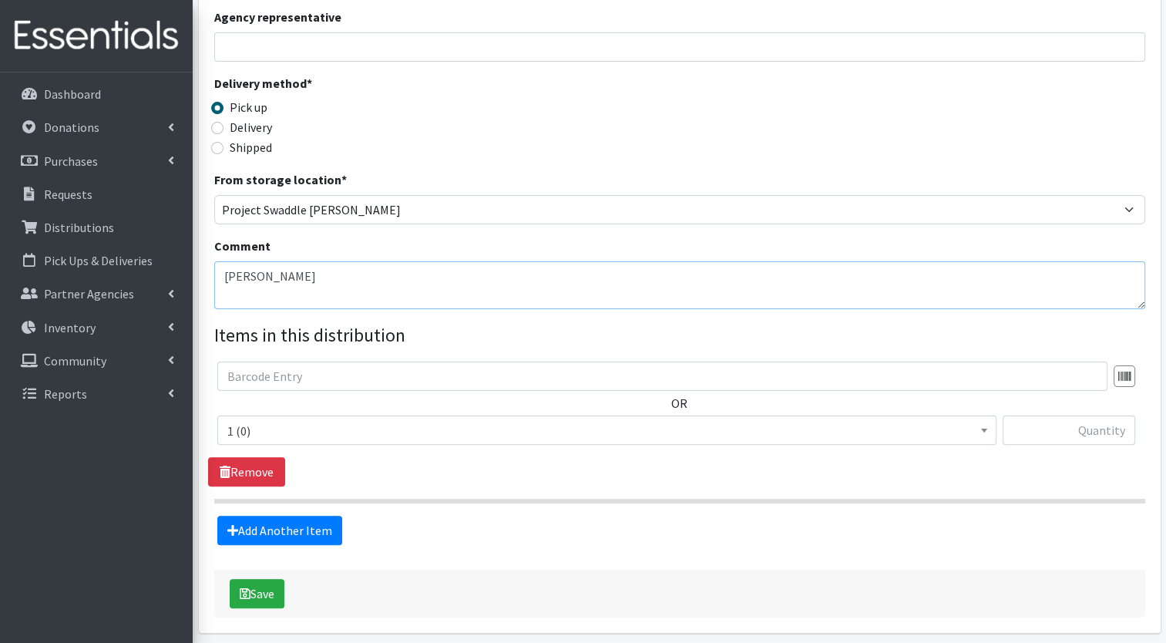
type textarea "Bryn Cothran"
click at [983, 416] on span at bounding box center [984, 428] width 15 height 24
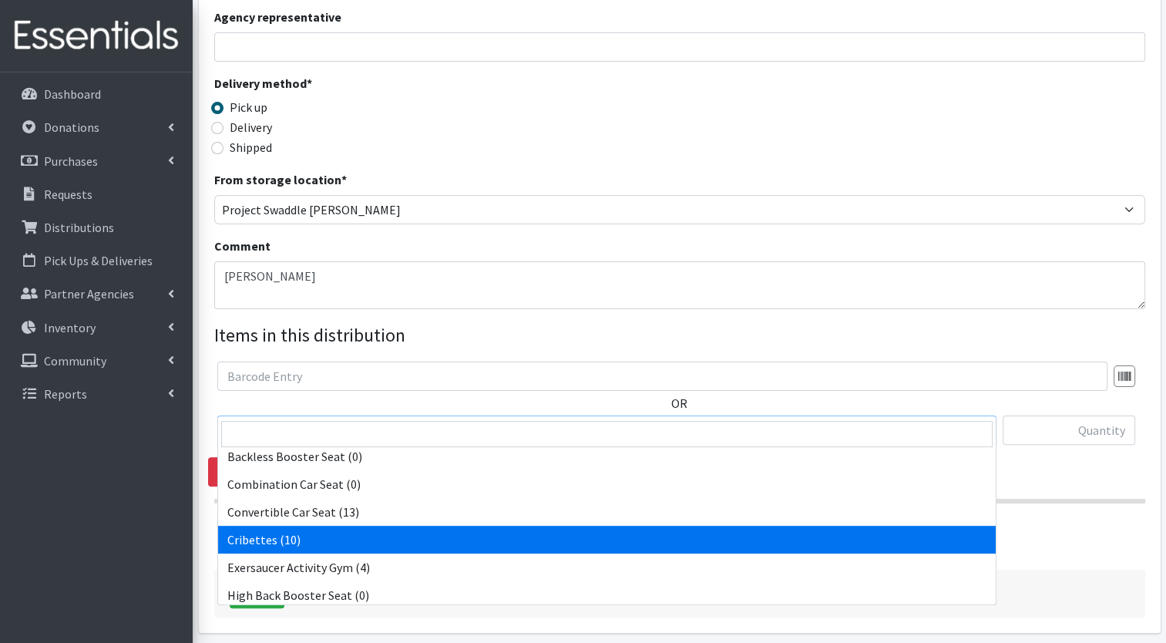
scroll to position [310, 0]
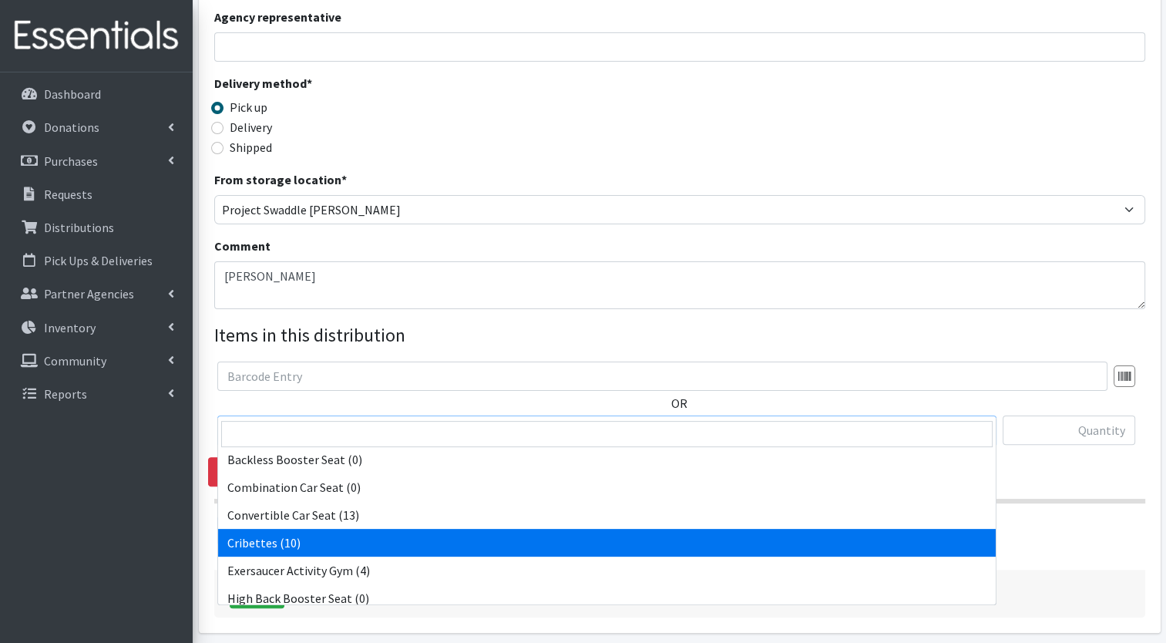
select select "14362"
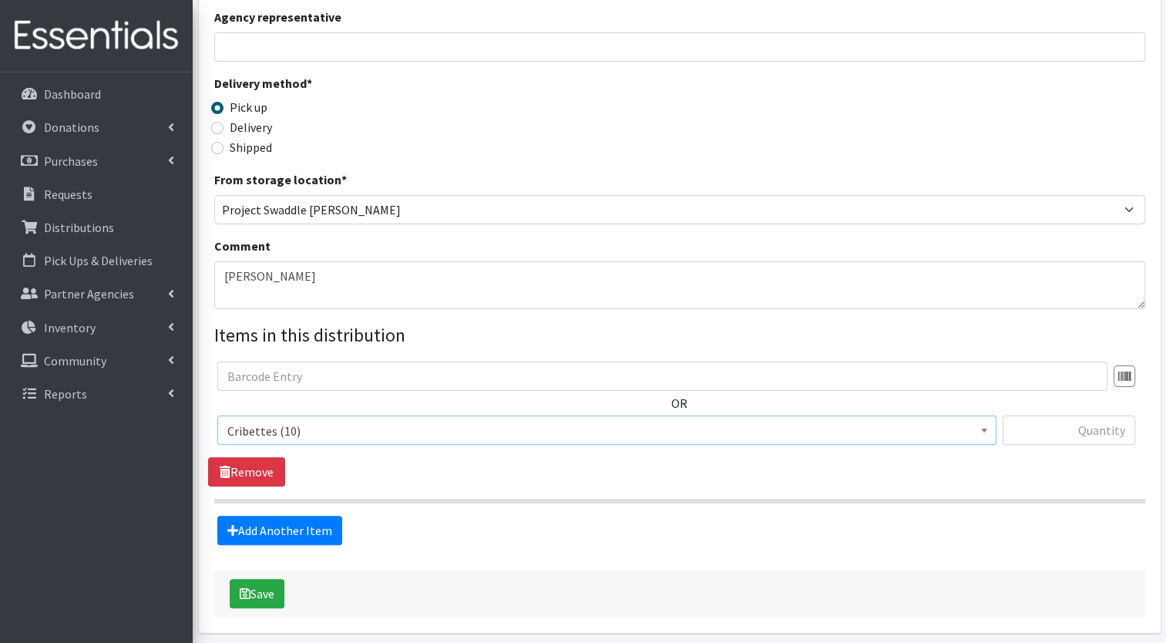
click at [1054, 425] on div at bounding box center [1069, 437] width 133 height 42
click at [1052, 416] on input "text" at bounding box center [1069, 430] width 133 height 29
type input "1"
click at [286, 516] on link "Add Another Item" at bounding box center [279, 530] width 125 height 29
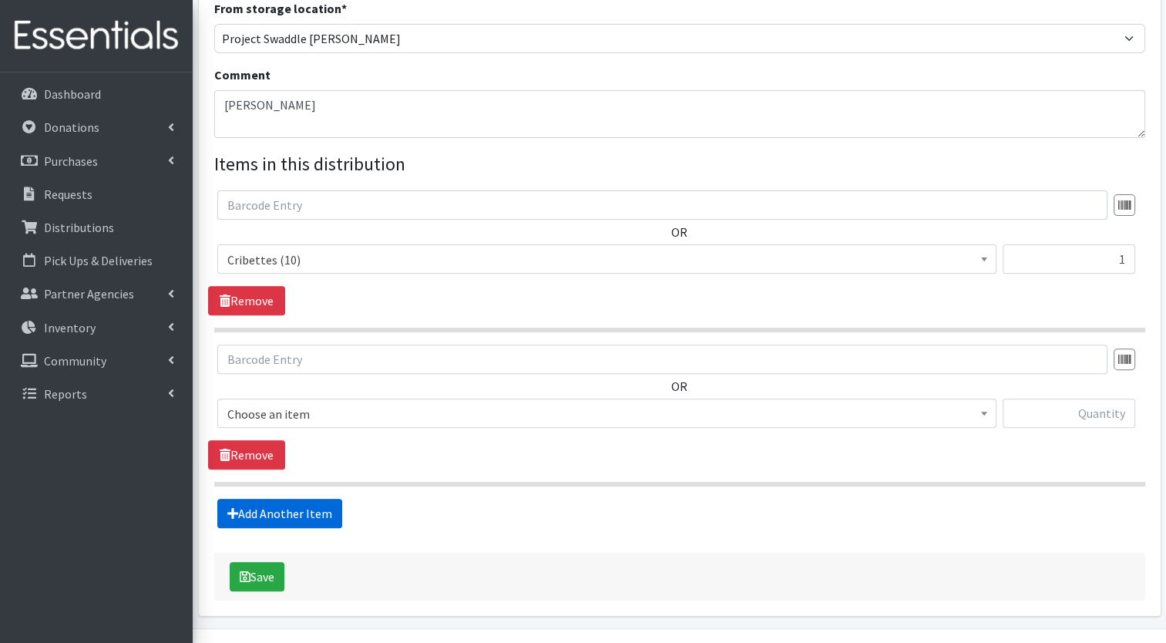
scroll to position [484, 0]
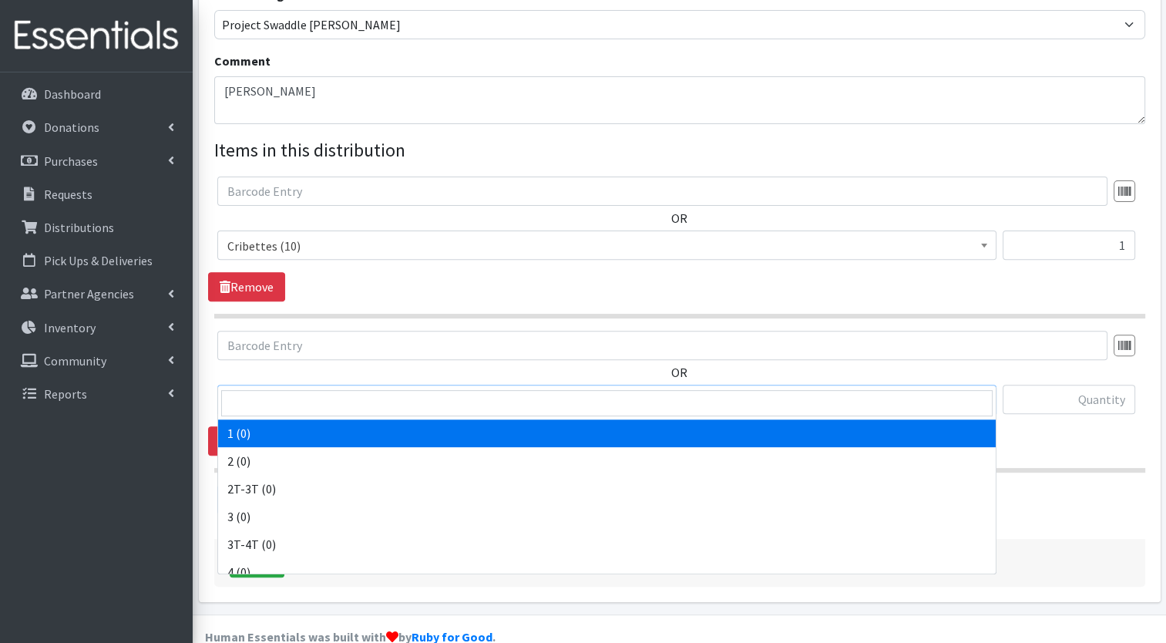
click at [987, 398] on b at bounding box center [984, 400] width 6 height 4
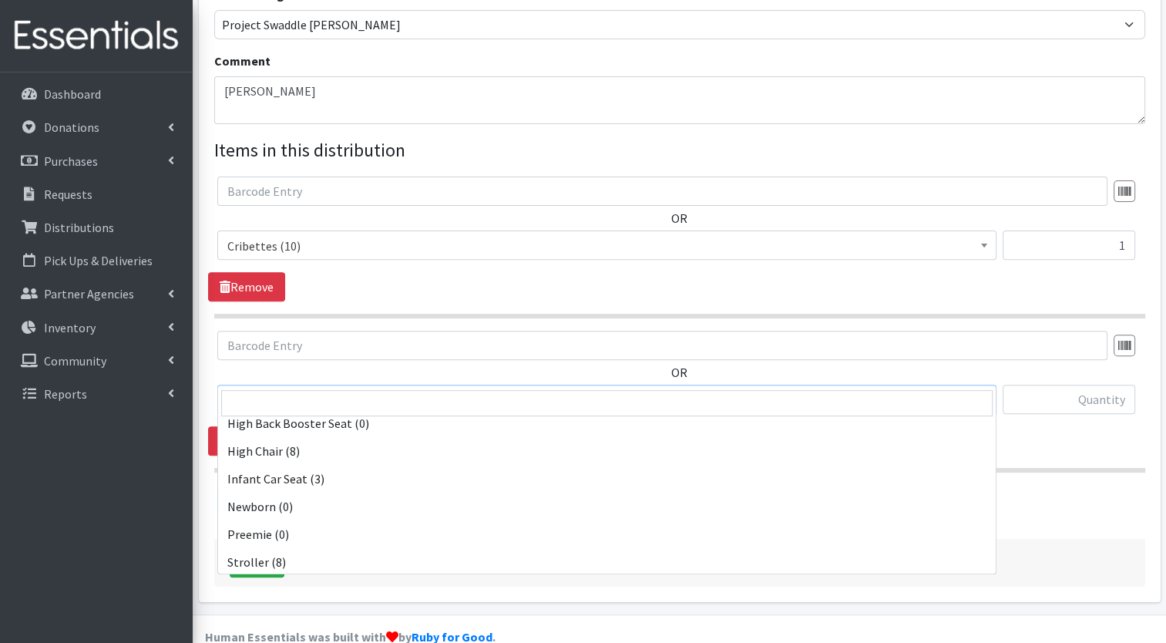
scroll to position [460, 0]
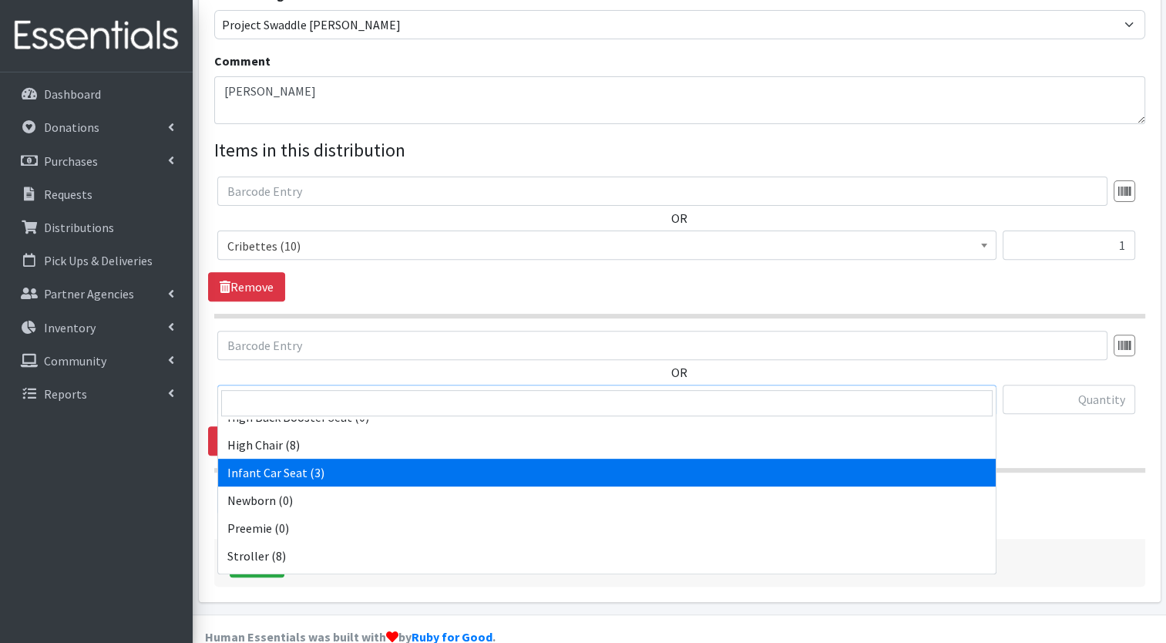
select select "14449"
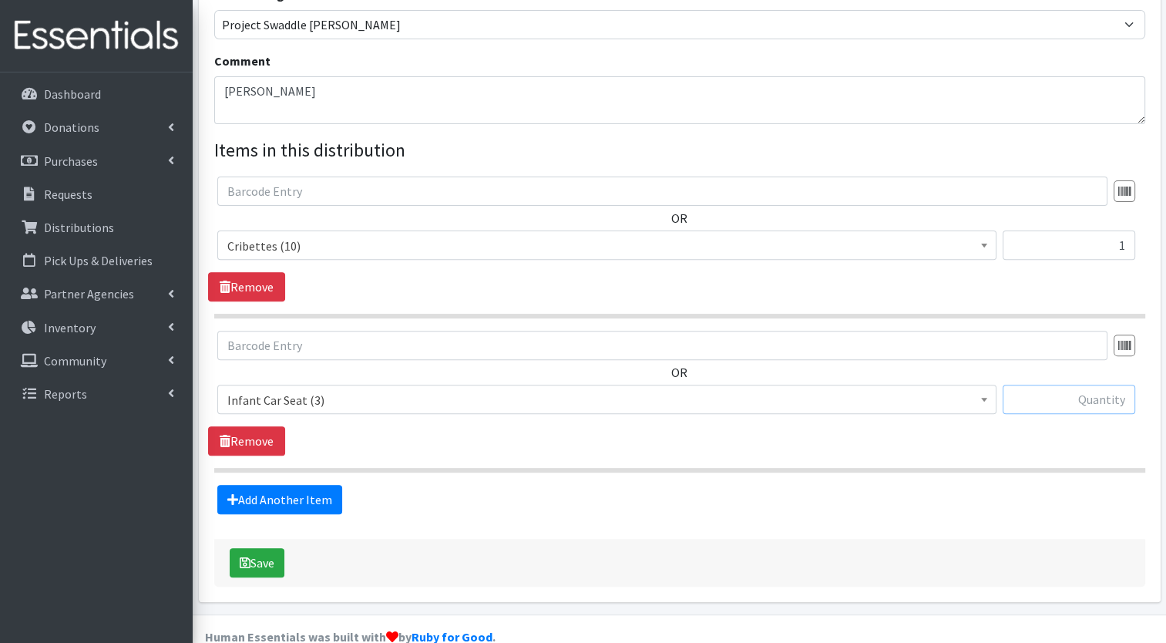
click at [1085, 385] on input "text" at bounding box center [1069, 399] width 133 height 29
type input "1"
click at [262, 548] on button "Save" at bounding box center [257, 562] width 55 height 29
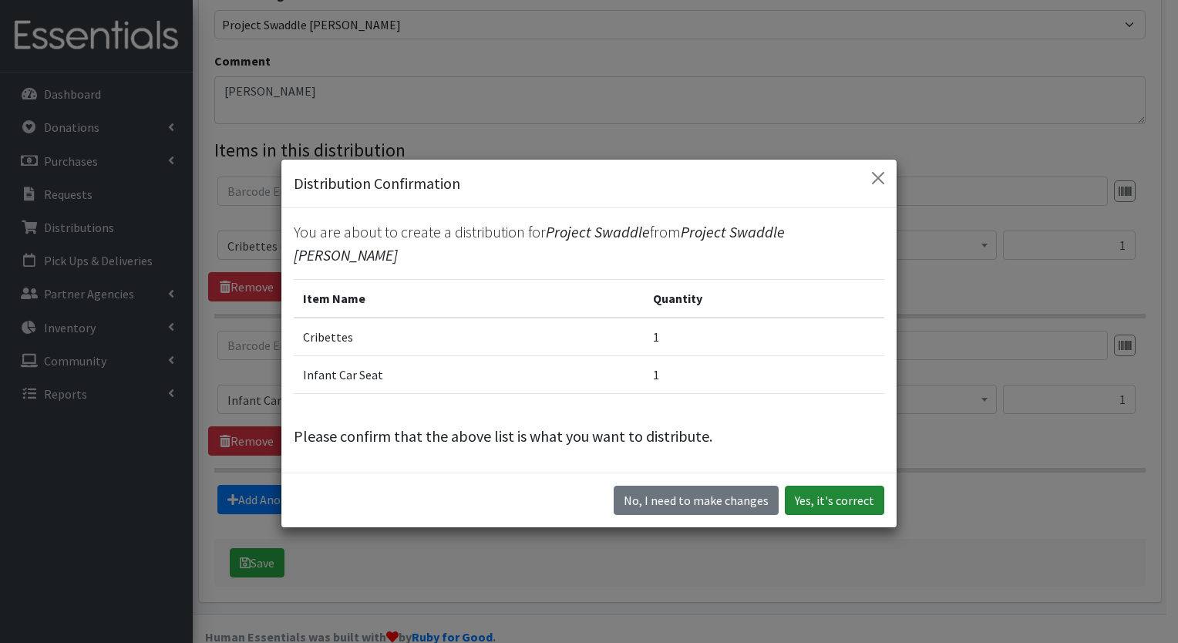
click at [805, 493] on button "Yes, it's correct" at bounding box center [834, 500] width 99 height 29
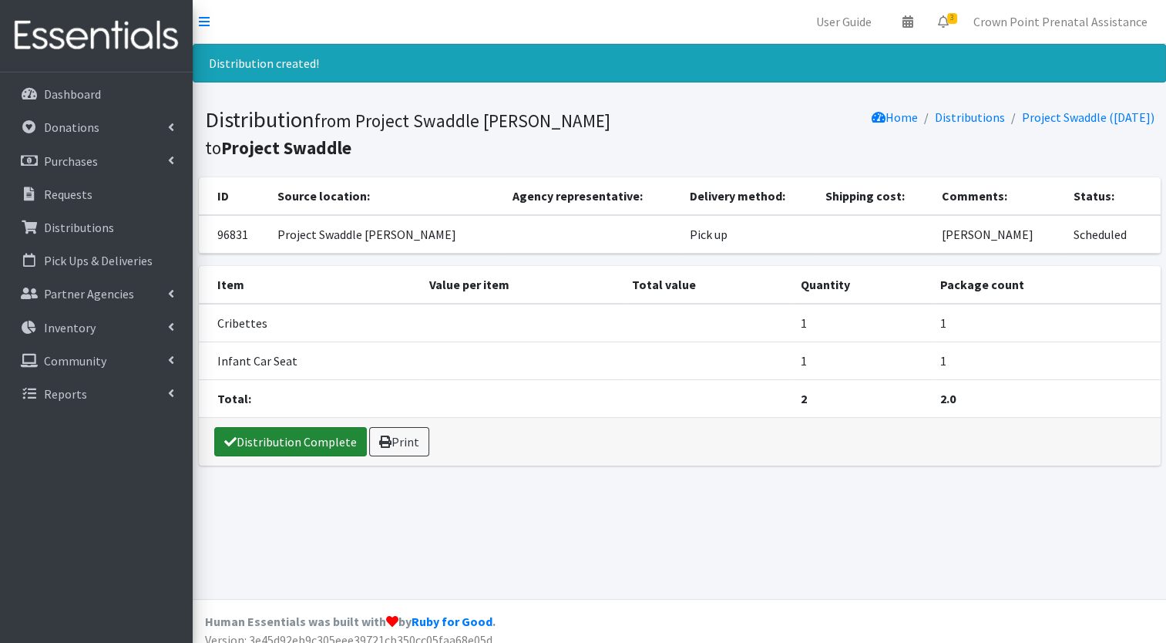
click at [293, 434] on link "Distribution Complete" at bounding box center [290, 441] width 153 height 29
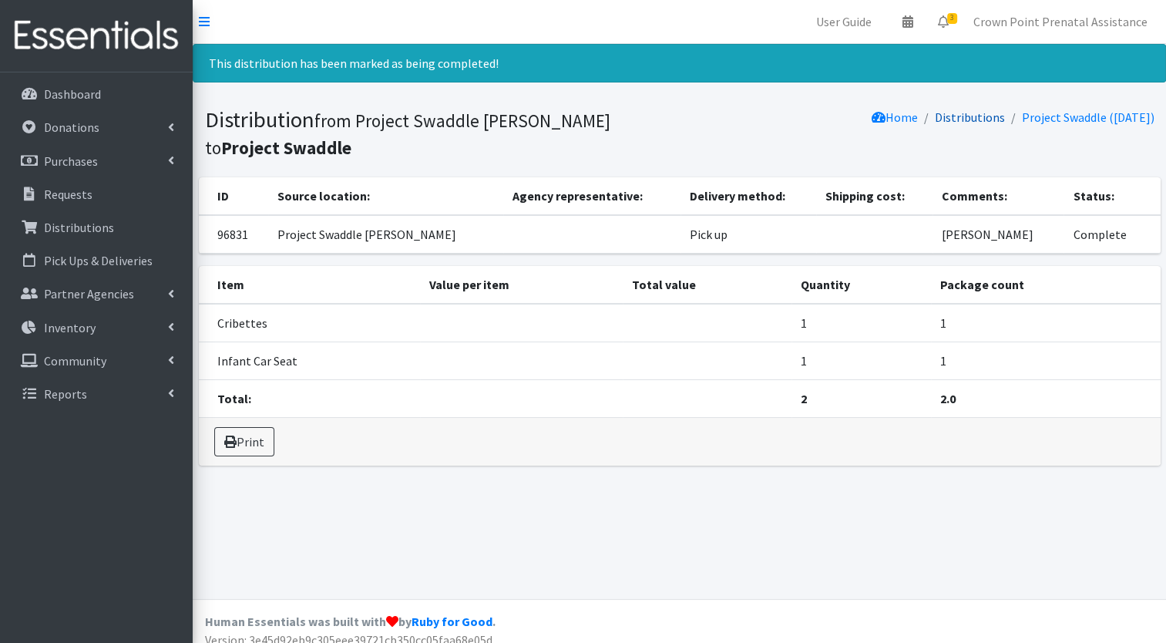
click at [948, 120] on link "Distributions" at bounding box center [970, 116] width 70 height 15
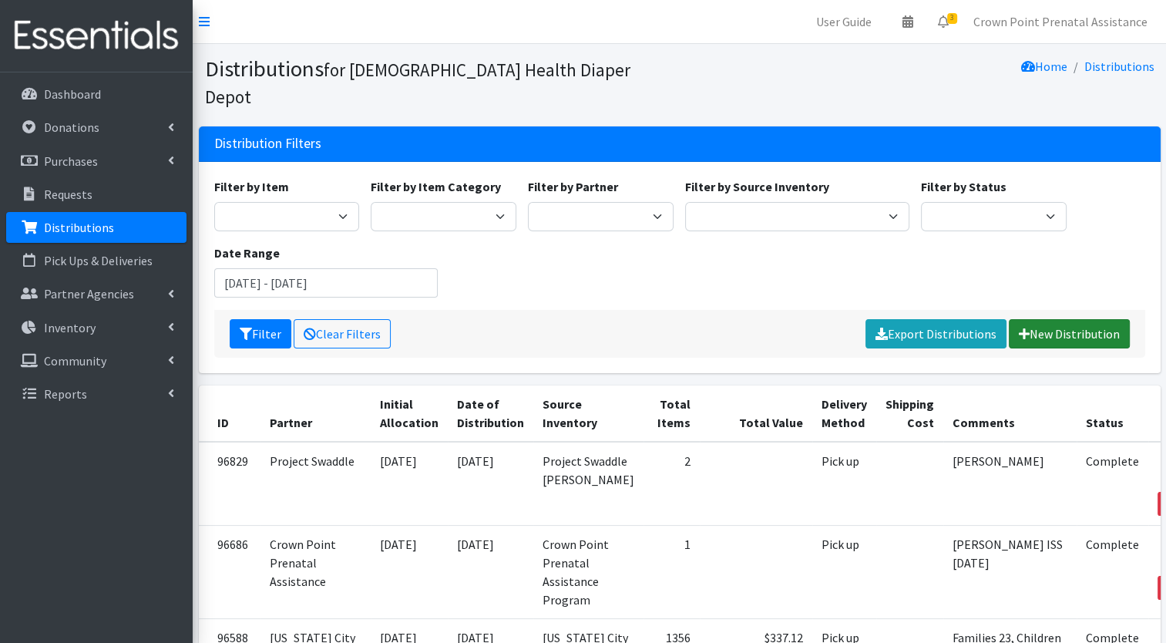
click at [1021, 328] on icon at bounding box center [1024, 334] width 11 height 12
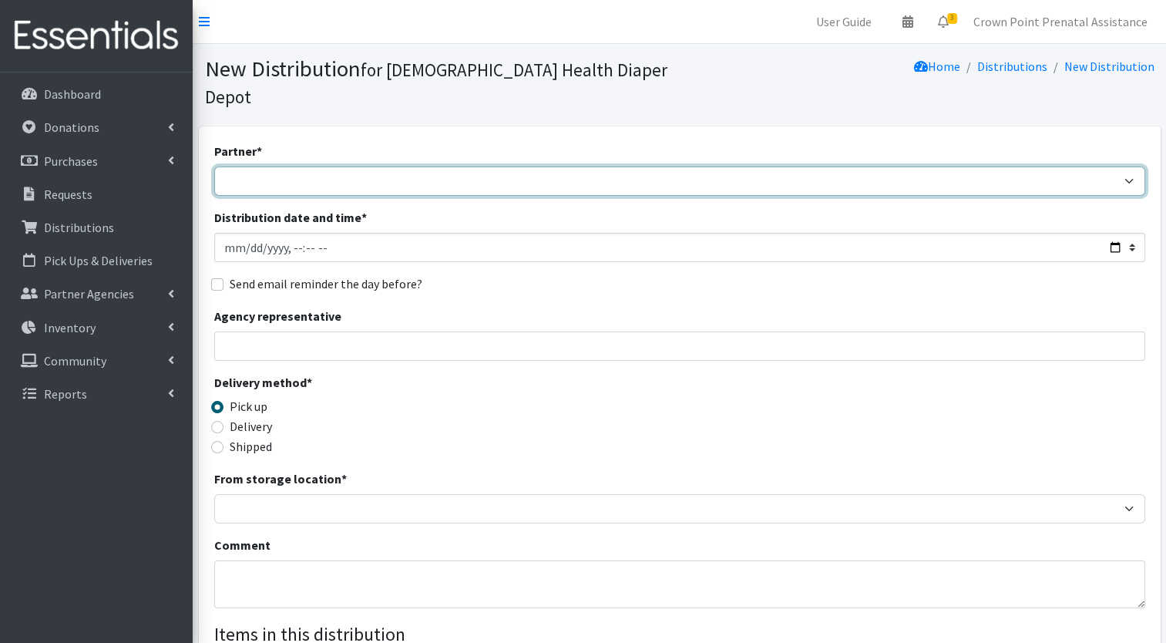
click at [271, 167] on select "ANEW Minitries Crown Point Prenatal Assistance Hammond Prenatal Assistance Prog…" at bounding box center [679, 181] width 931 height 29
select select "6408"
click at [214, 167] on select "ANEW Minitries Crown Point Prenatal Assistance Hammond Prenatal Assistance Prog…" at bounding box center [679, 181] width 931 height 29
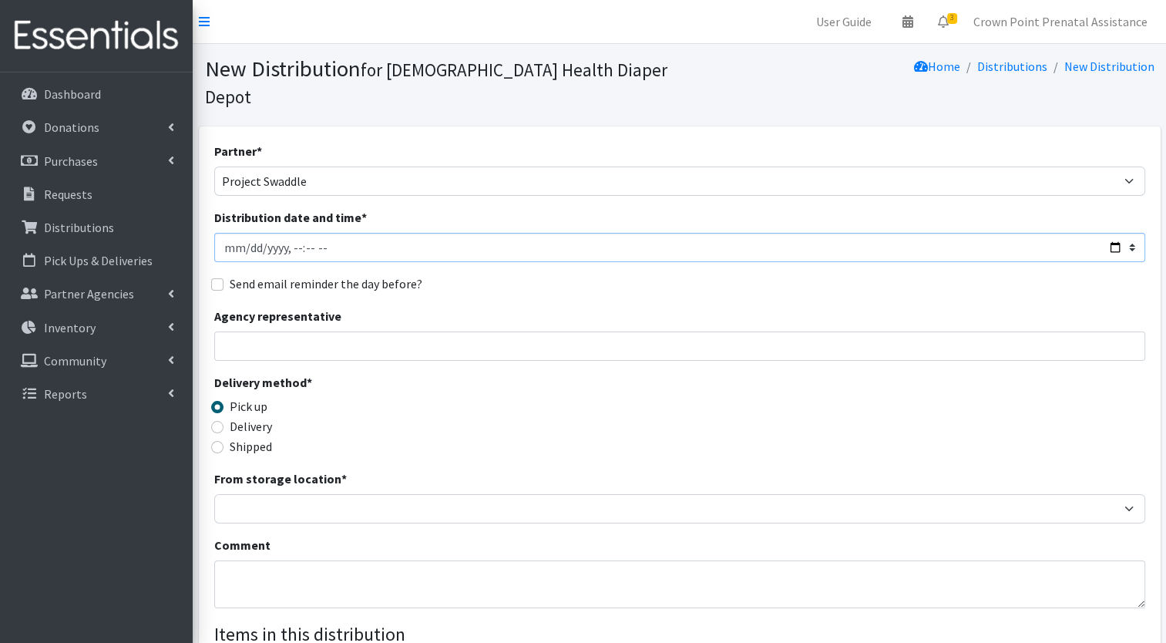
click at [231, 233] on input "Distribution date and time *" at bounding box center [679, 247] width 931 height 29
type input "2025-04-22T23:59"
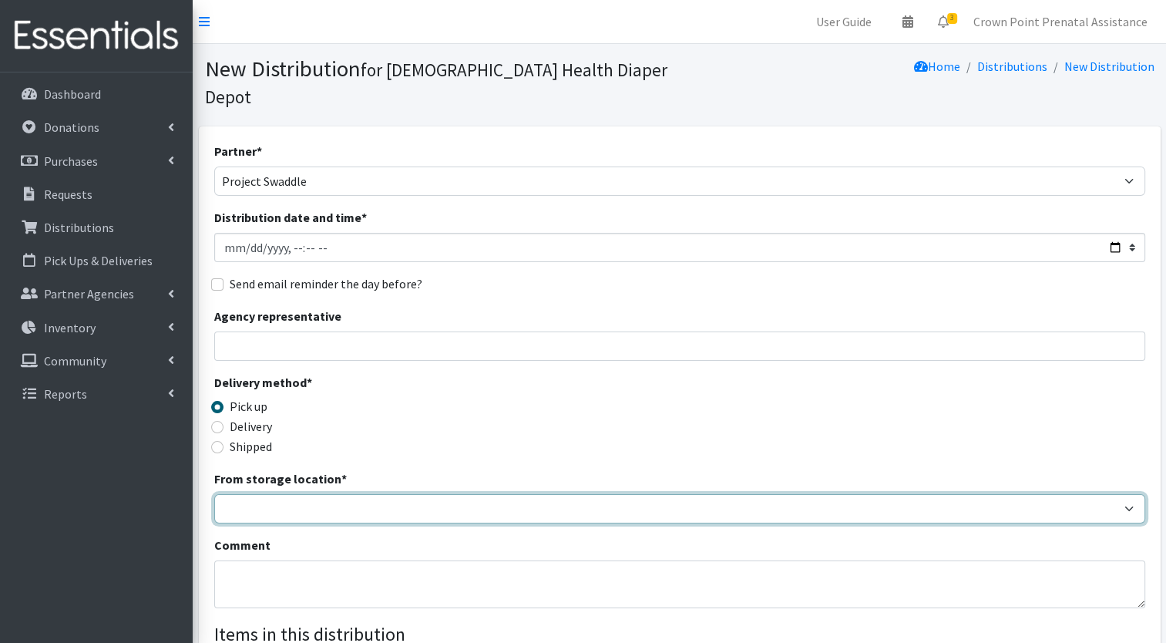
click at [259, 494] on select "Crown Point Bulk Storage Crown Point Prenatal Assistance Program Grant Car Seat…" at bounding box center [679, 508] width 931 height 29
select select "458"
click at [214, 494] on select "Crown Point Bulk Storage Crown Point Prenatal Assistance Program Grant Car Seat…" at bounding box center [679, 508] width 931 height 29
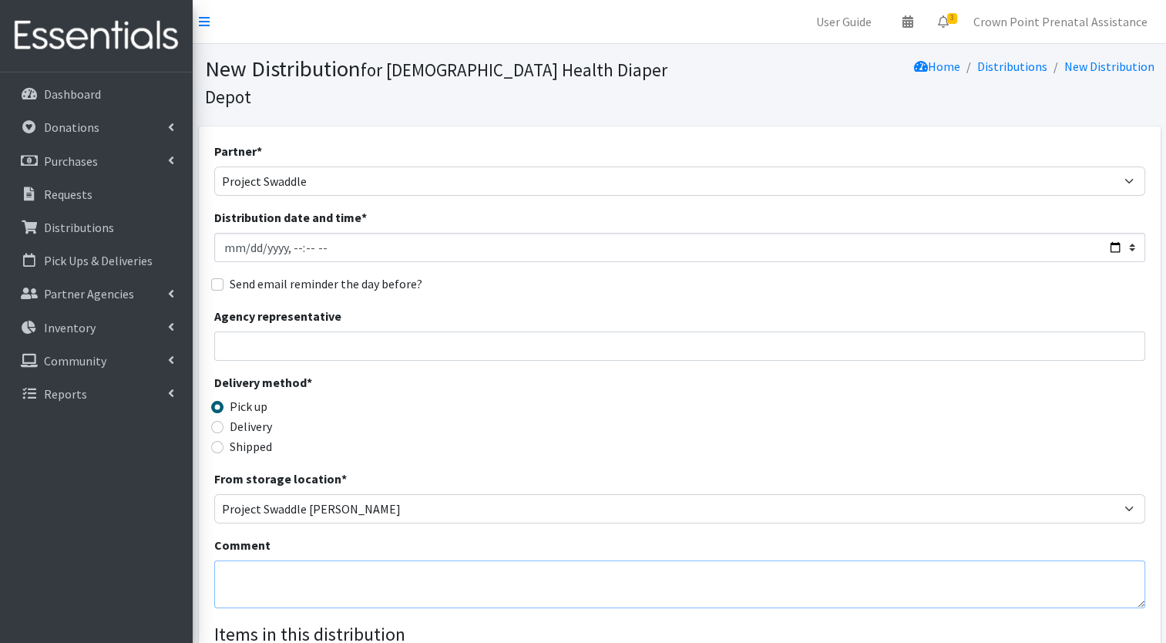
click at [237, 560] on textarea "Comment" at bounding box center [679, 584] width 931 height 48
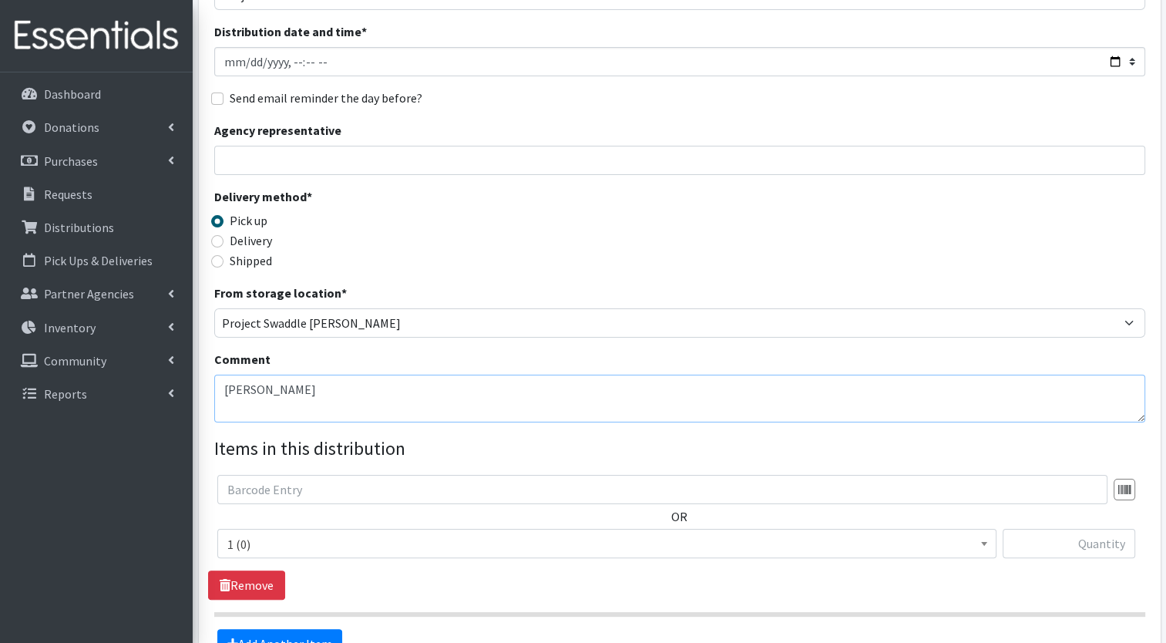
scroll to position [188, 0]
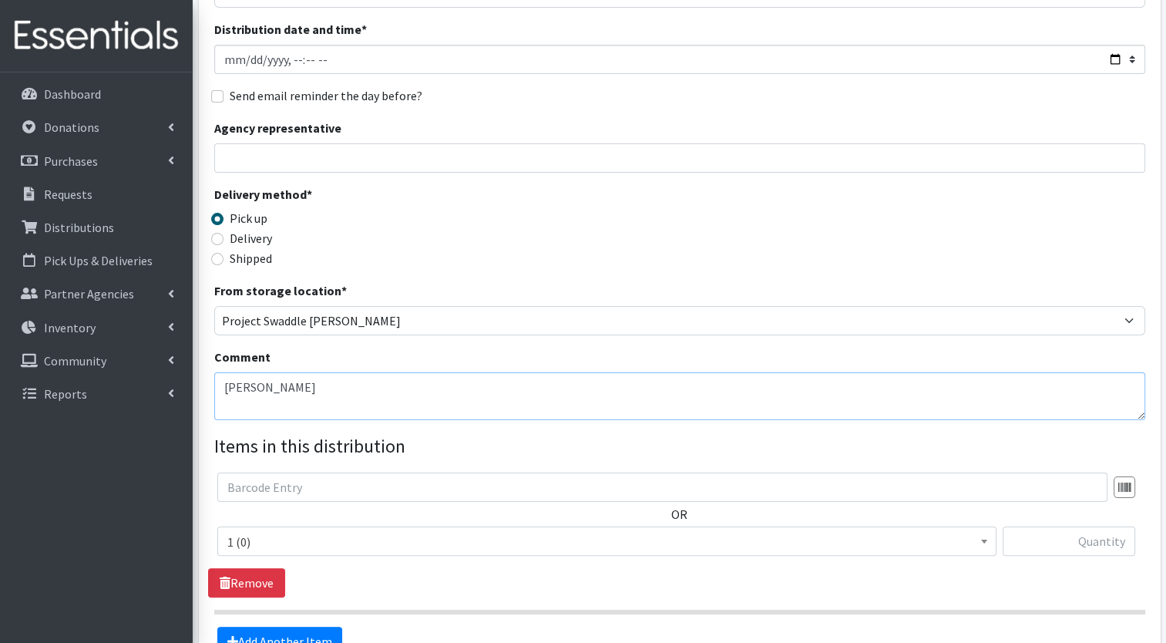
type textarea "Brenda Vences-Ayala"
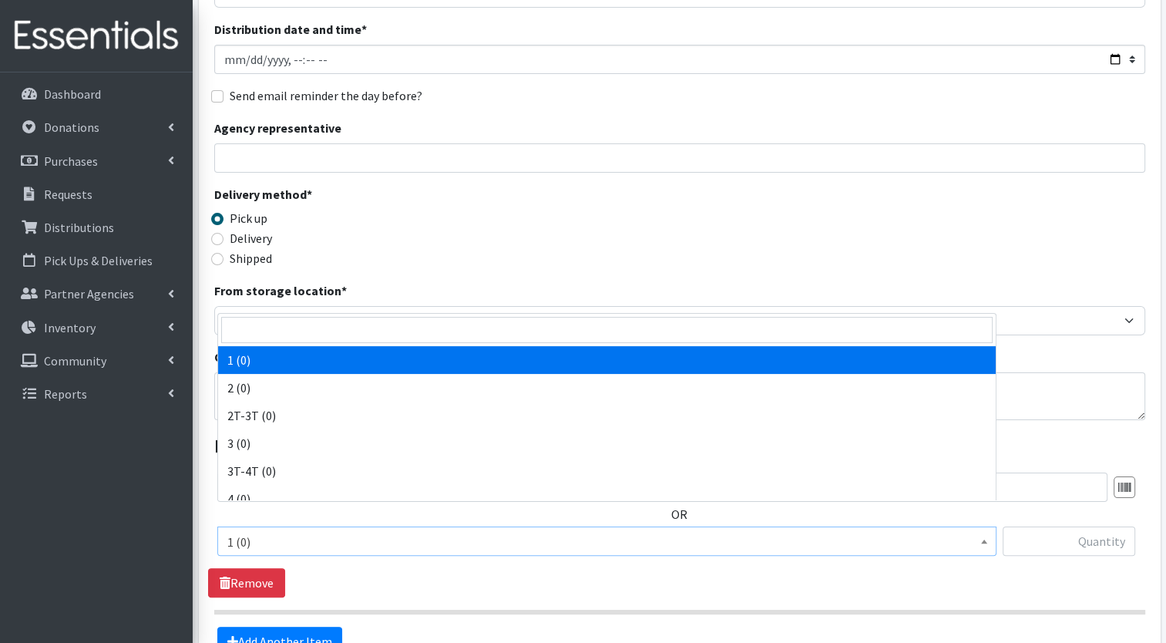
click at [308, 531] on span "1 (0)" at bounding box center [606, 542] width 759 height 22
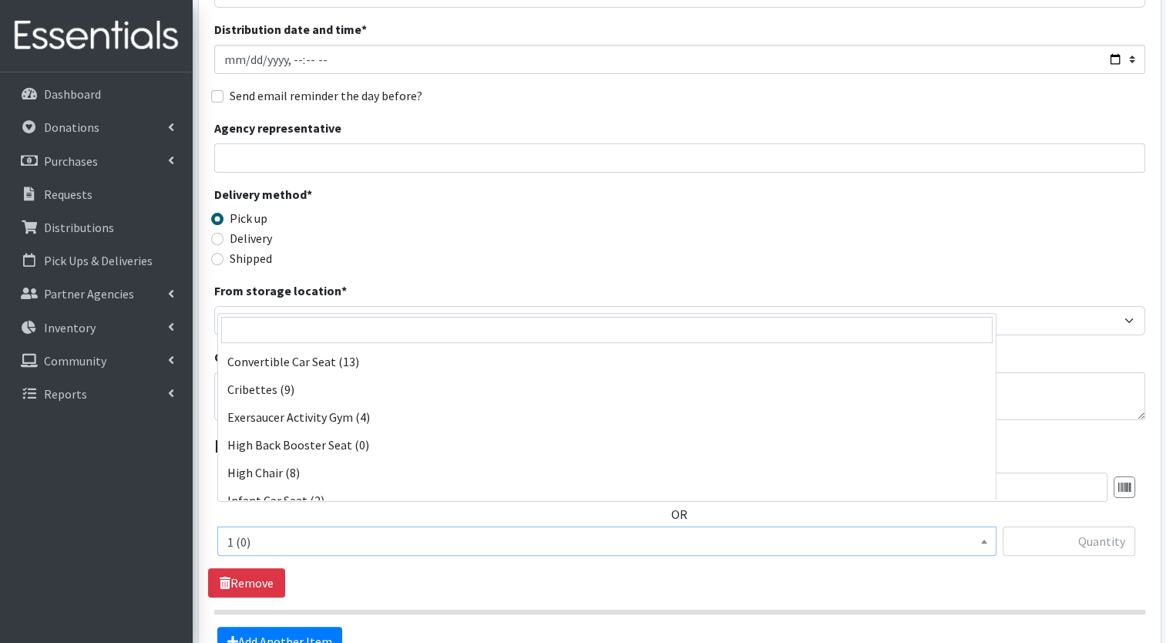
scroll to position [353, 0]
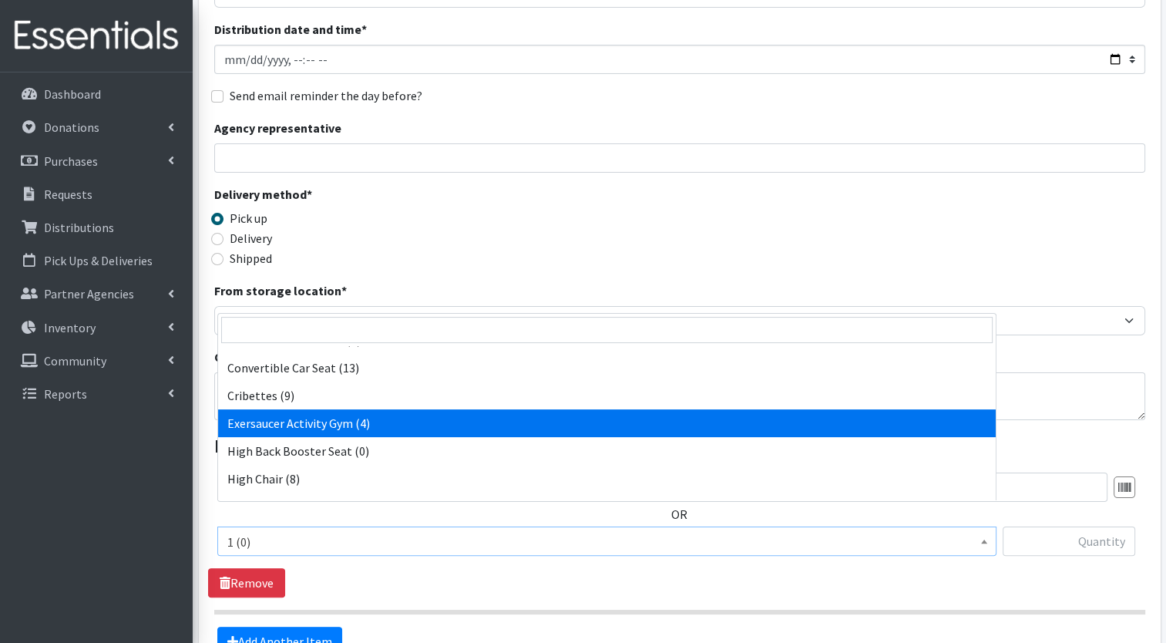
select select "15027"
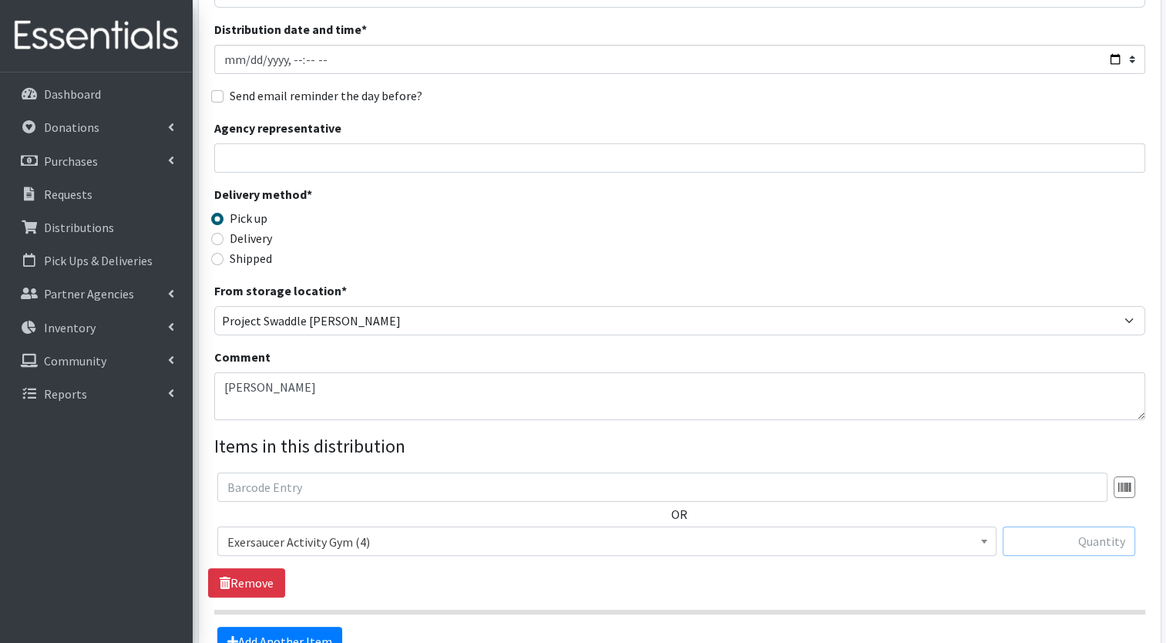
click at [1080, 528] on input "text" at bounding box center [1069, 541] width 133 height 29
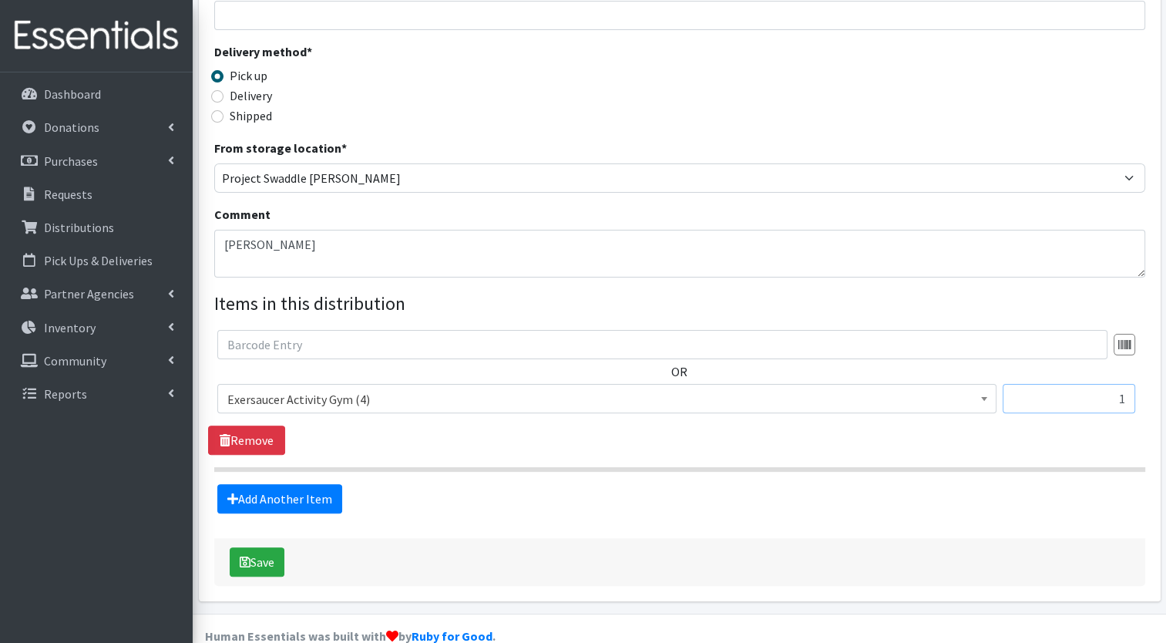
type input "1"
click at [348, 230] on textarea "Brenda Vences-Ayala" at bounding box center [679, 254] width 931 height 48
type textarea "Brenda Vences-Ayala Graduation Gift"
click at [259, 547] on button "Save" at bounding box center [257, 561] width 55 height 29
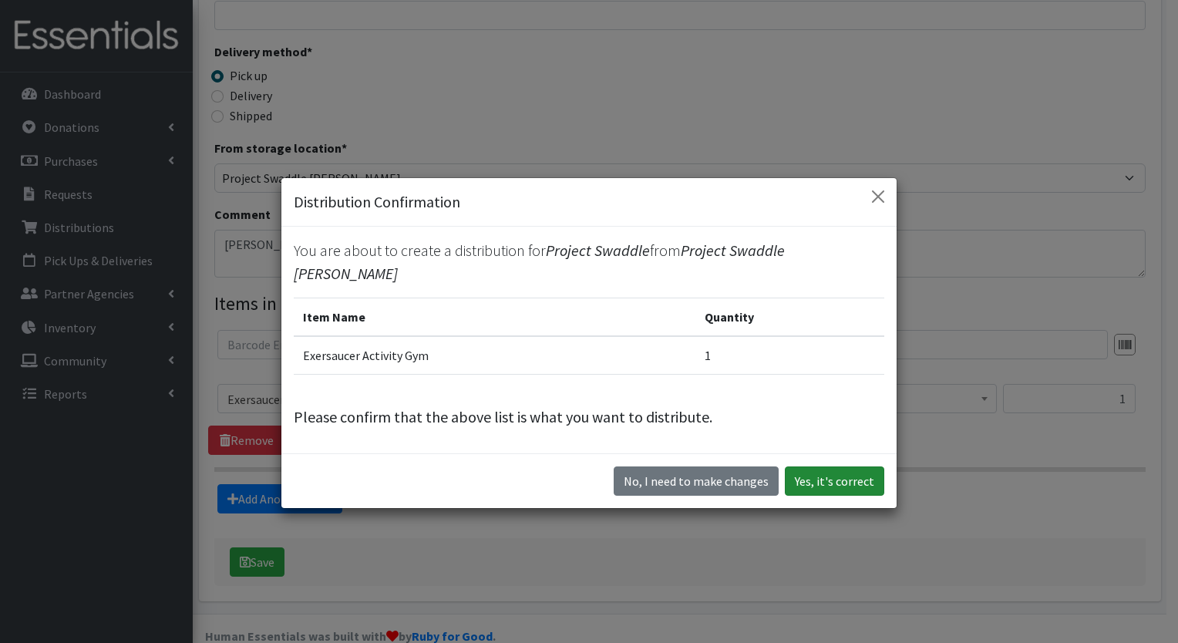
click at [803, 470] on button "Yes, it's correct" at bounding box center [834, 480] width 99 height 29
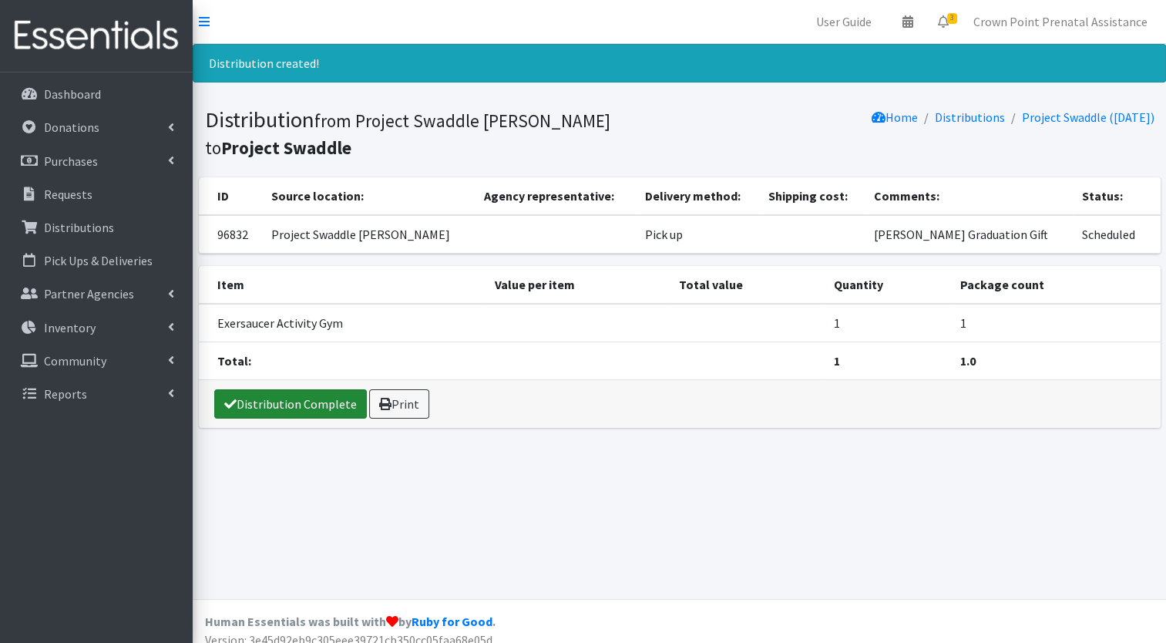
click at [290, 407] on link "Distribution Complete" at bounding box center [290, 403] width 153 height 29
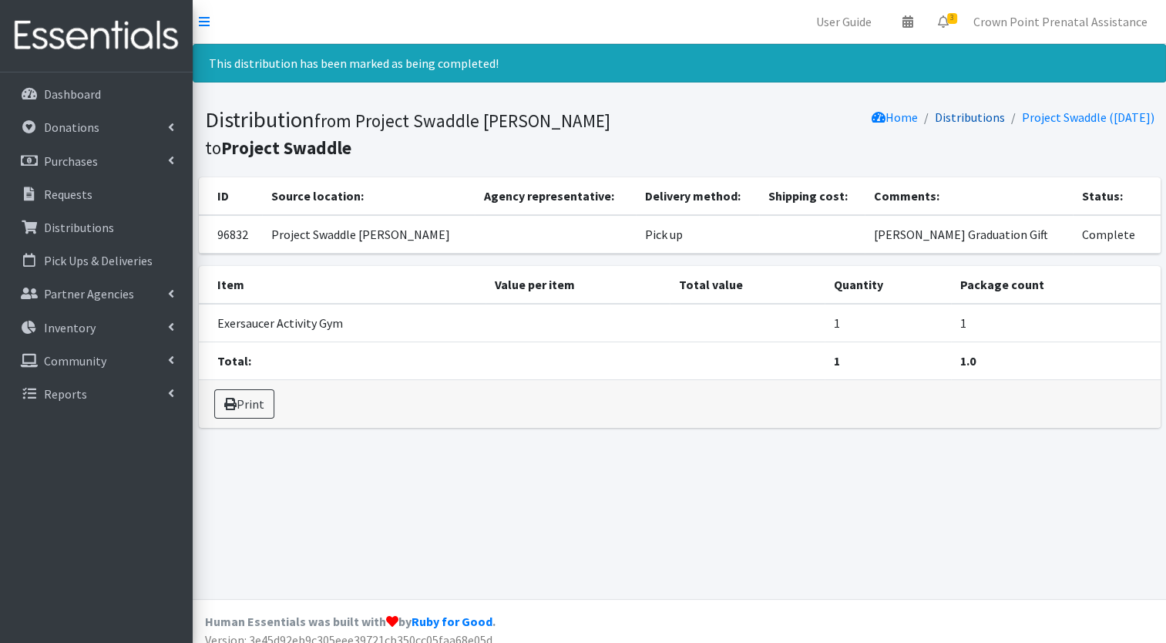
click at [937, 117] on link "Distributions" at bounding box center [970, 116] width 70 height 15
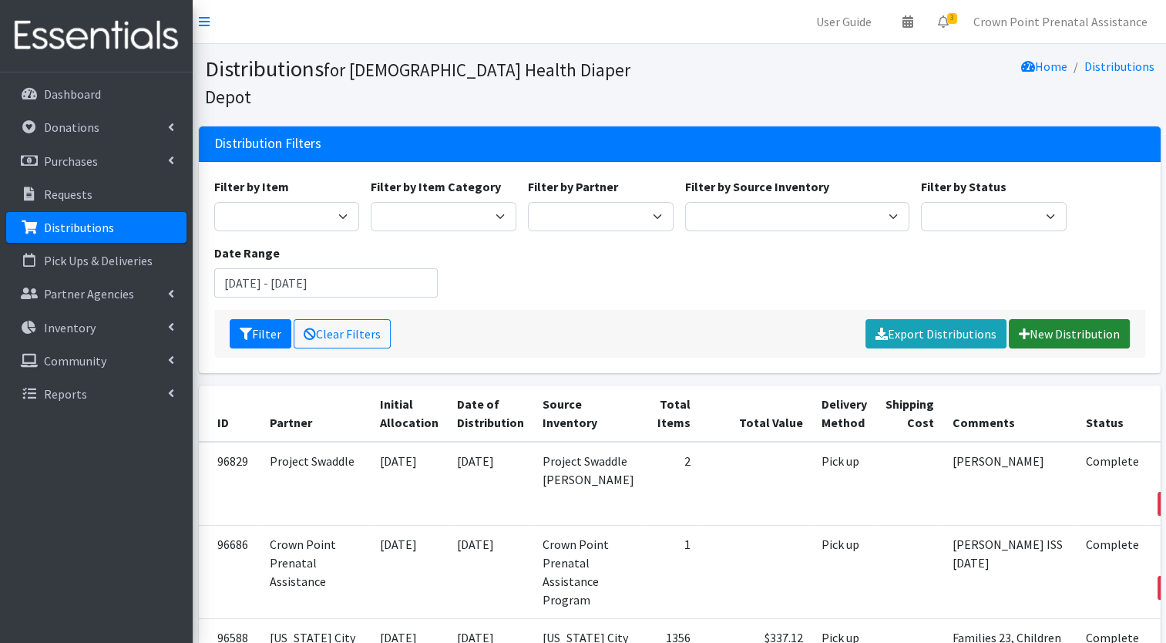
click at [1069, 319] on link "New Distribution" at bounding box center [1069, 333] width 121 height 29
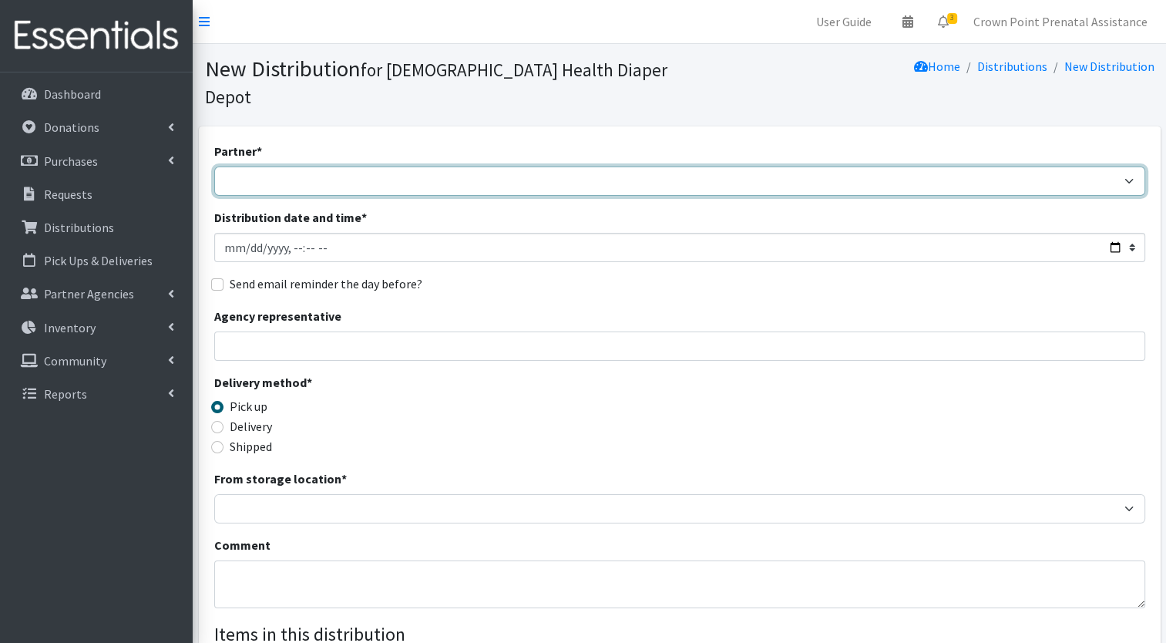
click at [253, 167] on select "ANEW Minitries Crown Point Prenatal Assistance [PERSON_NAME] Prenatal Assistanc…" at bounding box center [679, 181] width 931 height 29
select select "6408"
click at [214, 167] on select "ANEW Minitries Crown Point Prenatal Assistance Hammond Prenatal Assistance Prog…" at bounding box center [679, 181] width 931 height 29
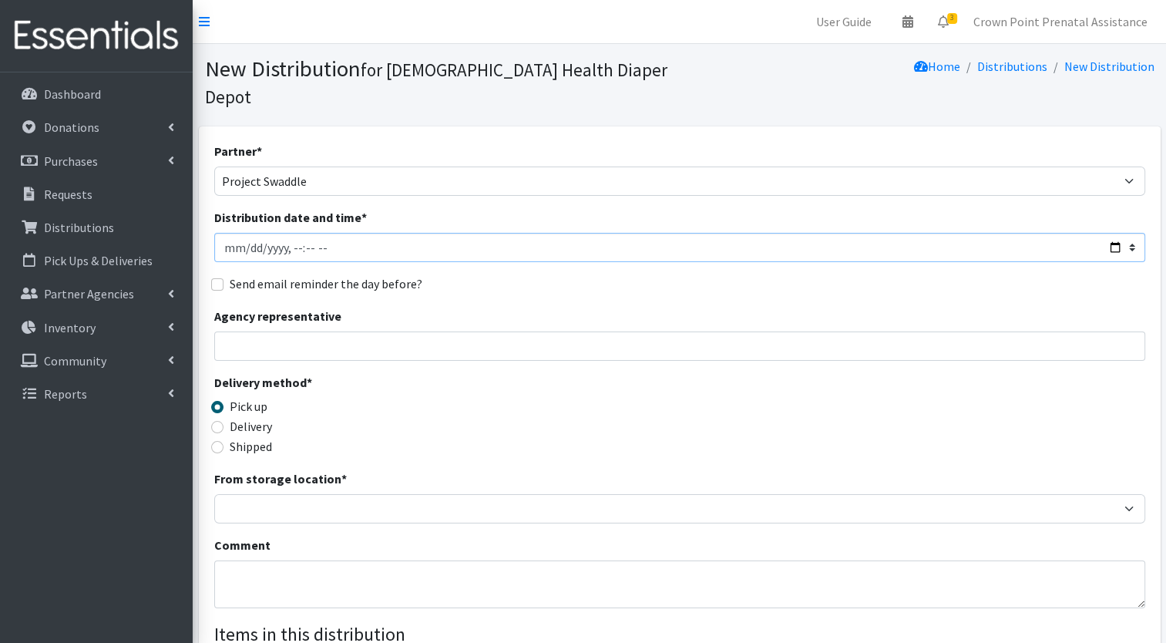
click at [228, 233] on input "Distribution date and time *" at bounding box center [679, 247] width 931 height 29
type input "2025-04-30T23:59"
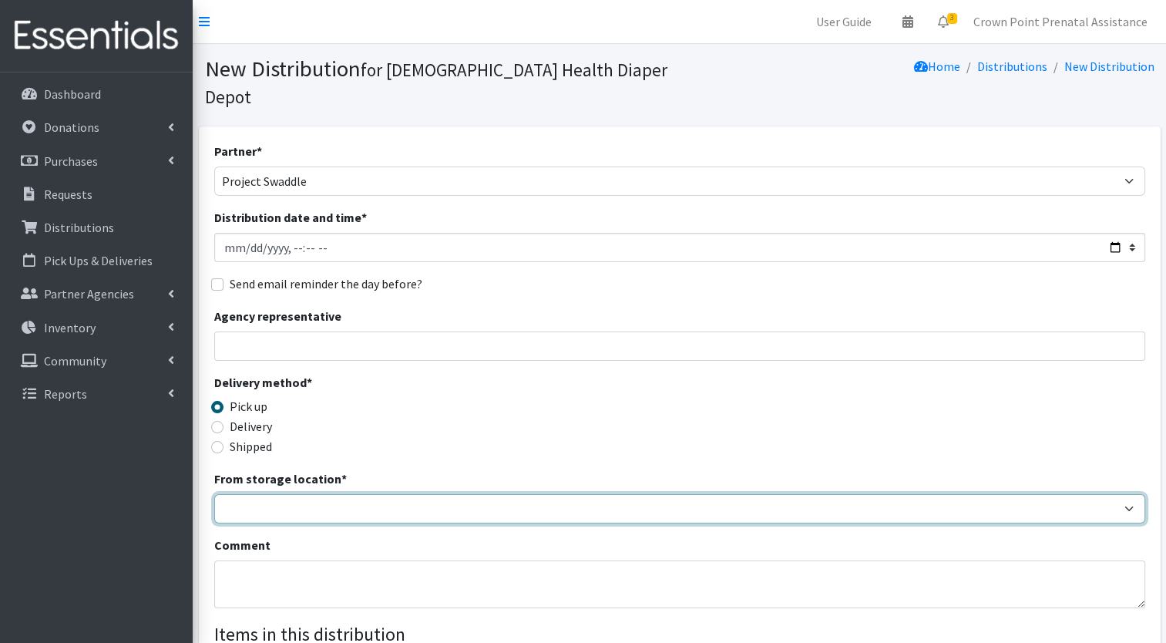
click at [271, 494] on select "Crown Point Bulk Storage Crown Point Prenatal Assistance Program Grant Car Seat…" at bounding box center [679, 508] width 931 height 29
select select "458"
click at [214, 494] on select "Crown Point Bulk Storage Crown Point Prenatal Assistance Program Grant Car Seat…" at bounding box center [679, 508] width 931 height 29
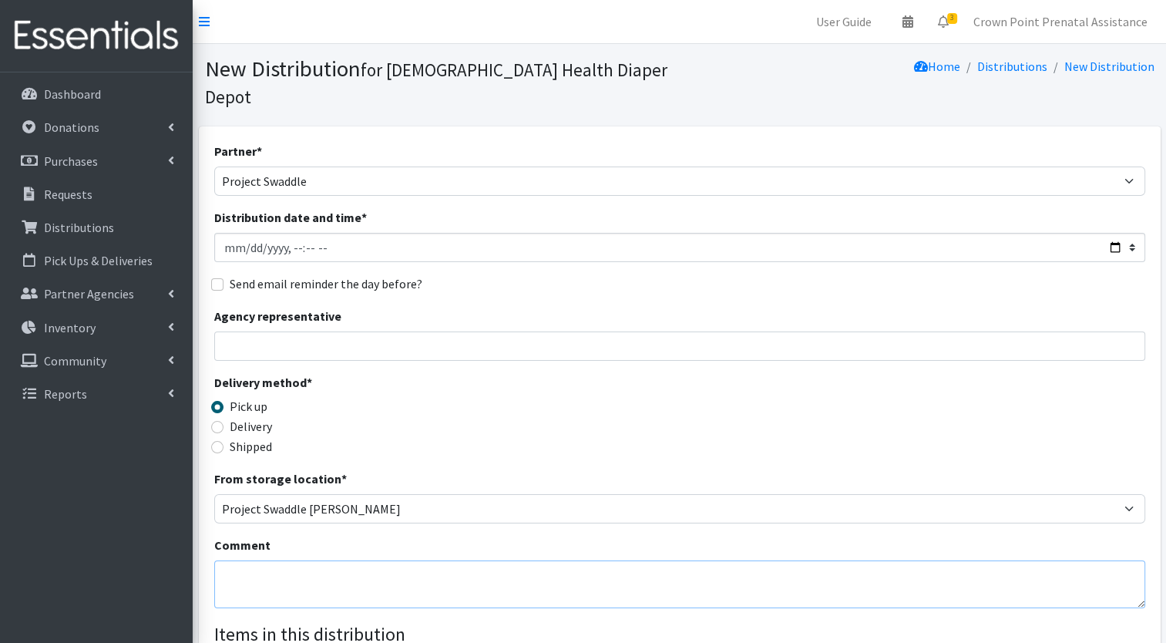
click at [261, 560] on textarea "Comment" at bounding box center [679, 584] width 931 height 48
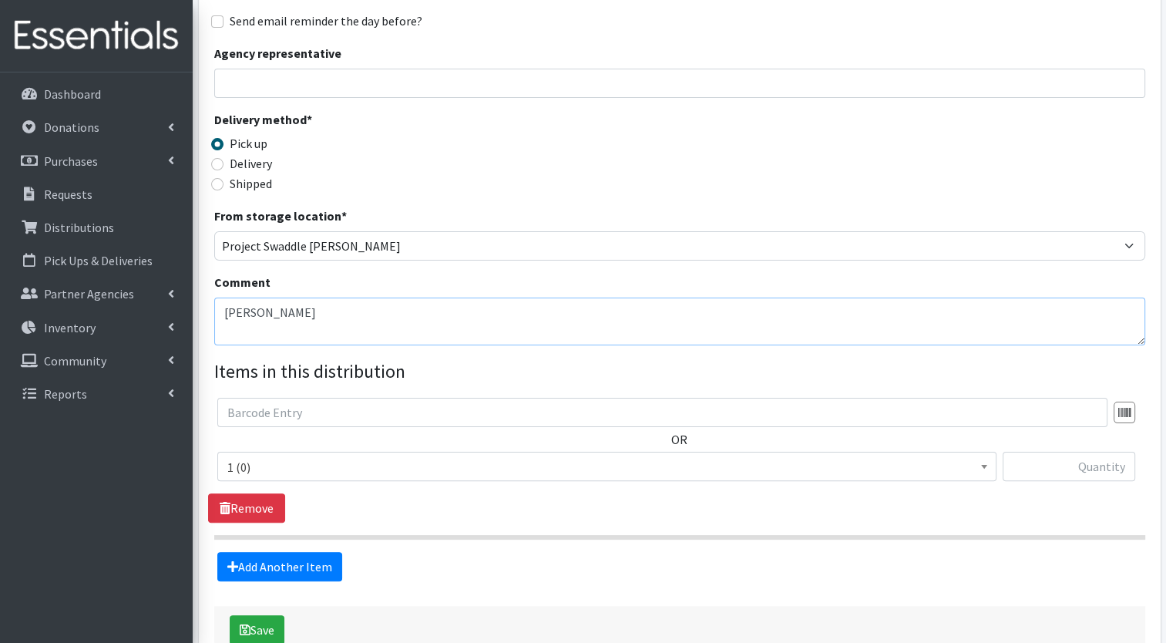
scroll to position [283, 0]
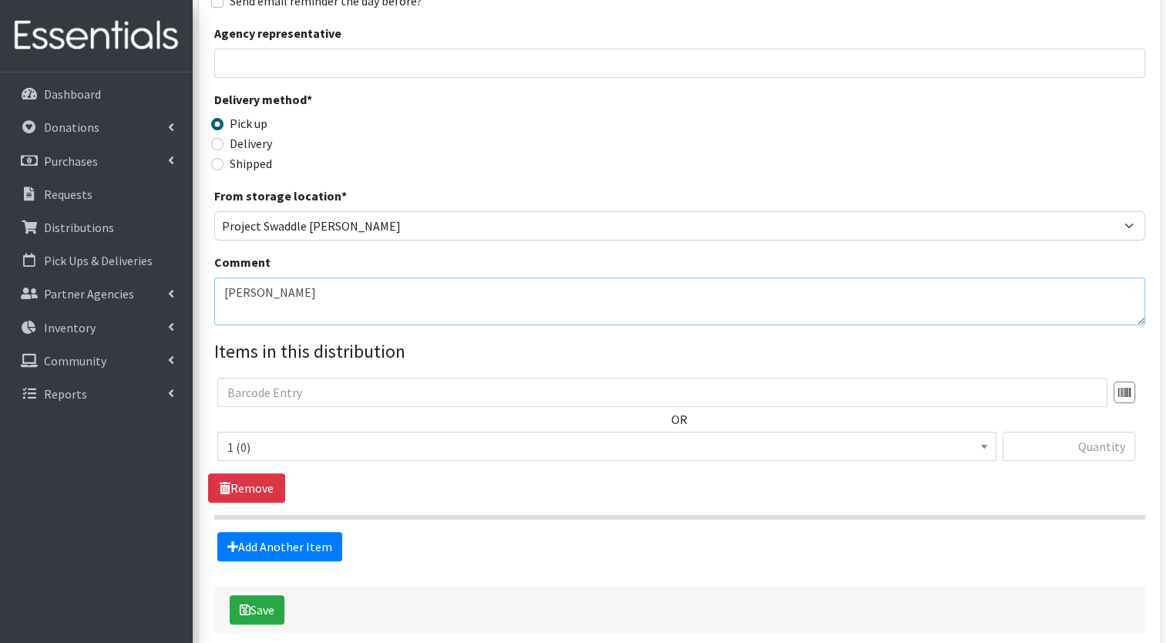
type textarea "Sarah Brunt"
click at [984, 433] on span at bounding box center [984, 445] width 15 height 24
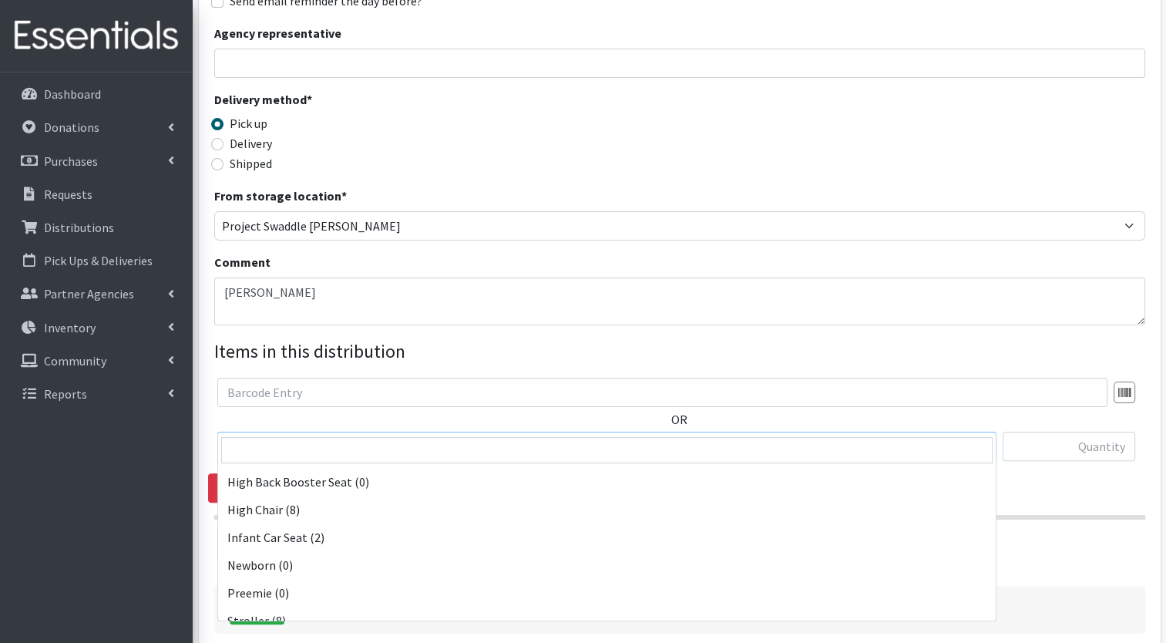
scroll to position [484, 0]
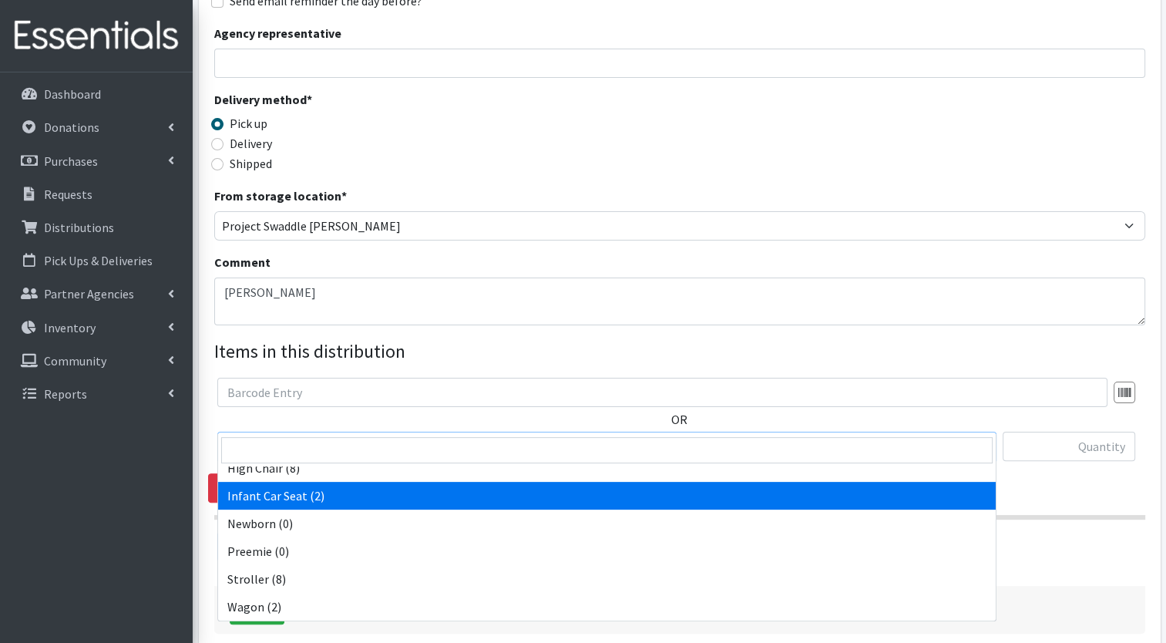
select select "14449"
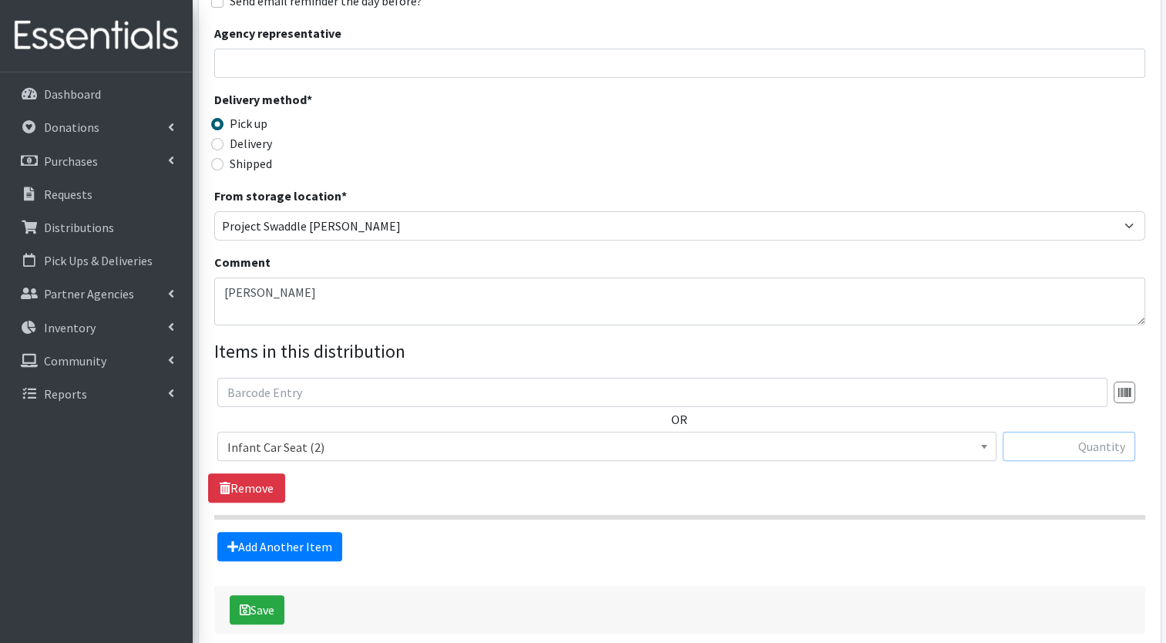
click at [1050, 432] on input "text" at bounding box center [1069, 446] width 133 height 29
type input "1"
click at [279, 532] on link "Add Another Item" at bounding box center [279, 546] width 125 height 29
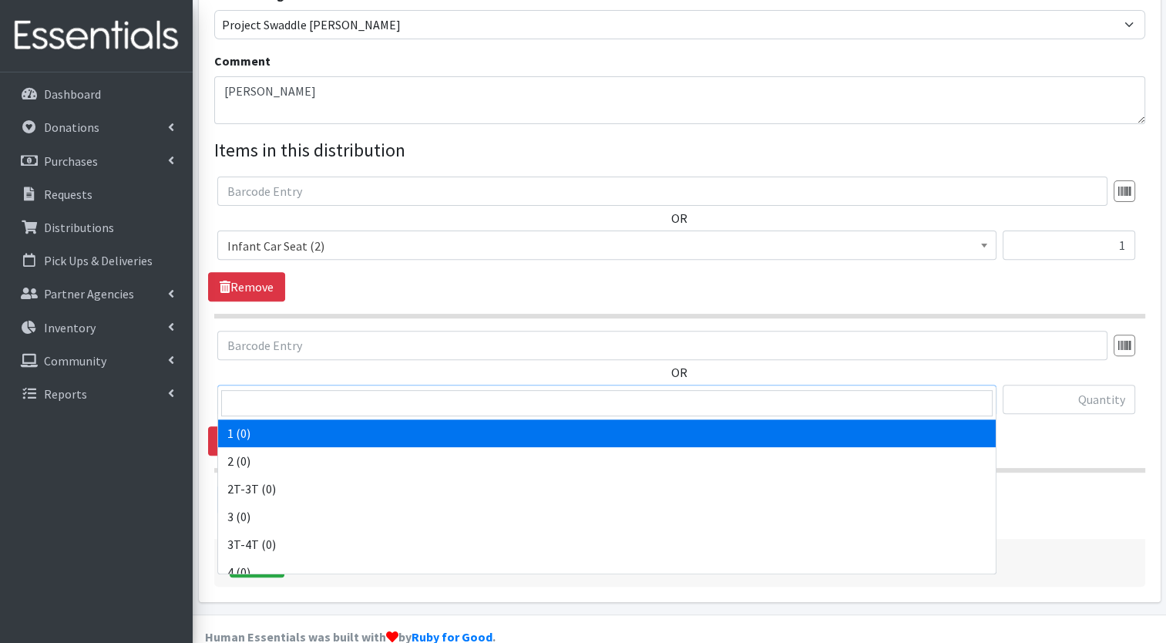
click at [974, 389] on span "1 (0)" at bounding box center [606, 400] width 759 height 22
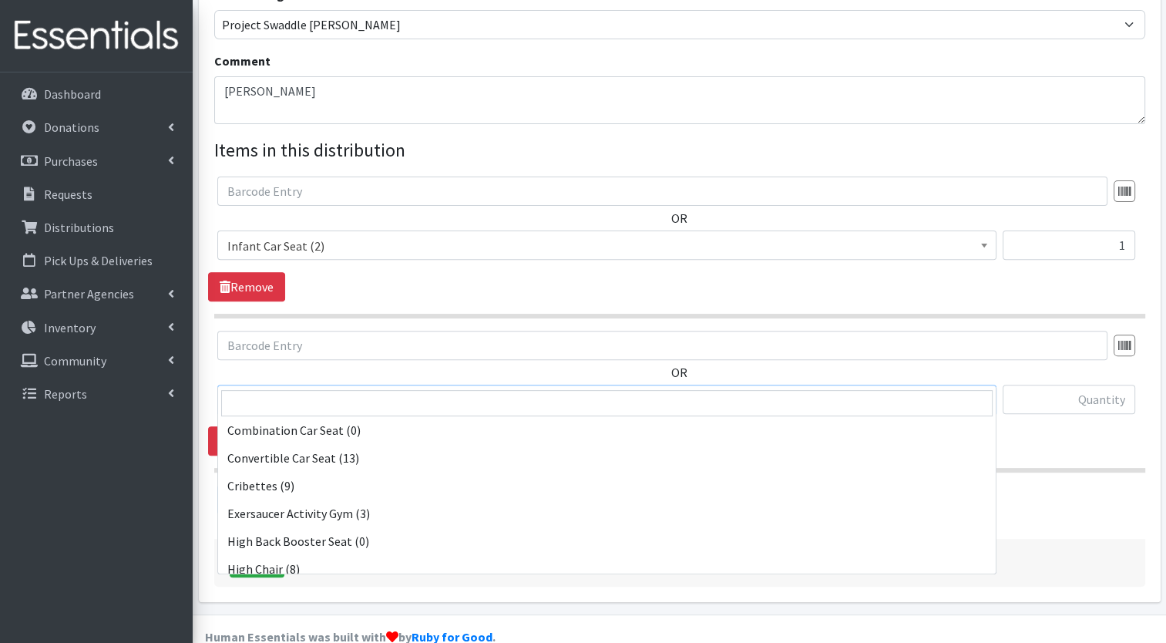
scroll to position [327, 0]
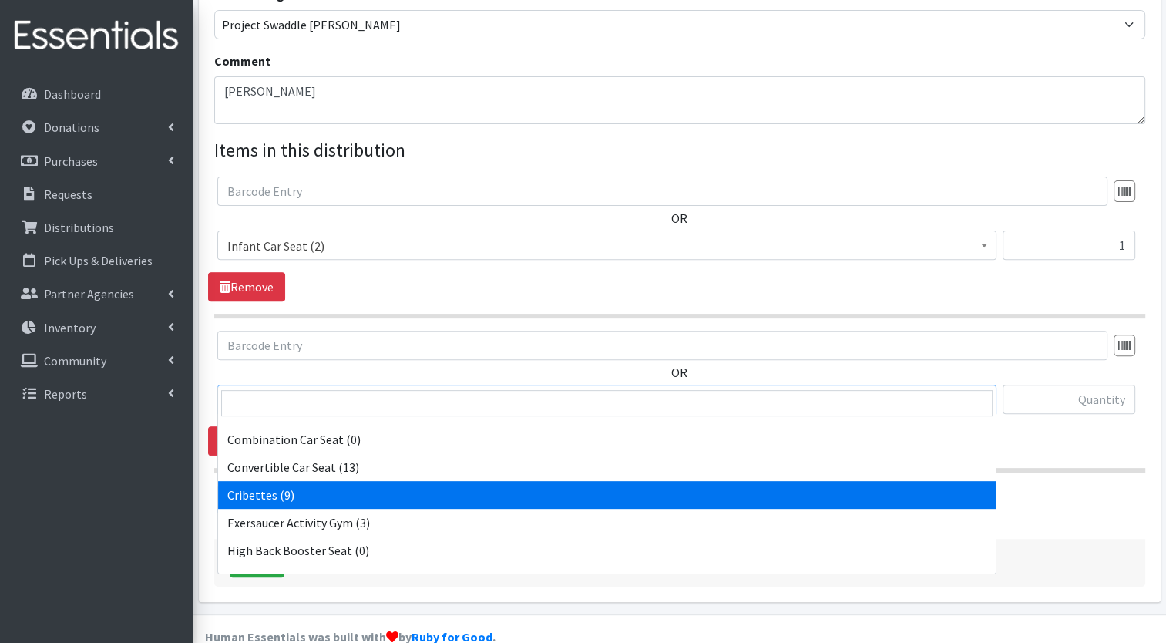
select select "14362"
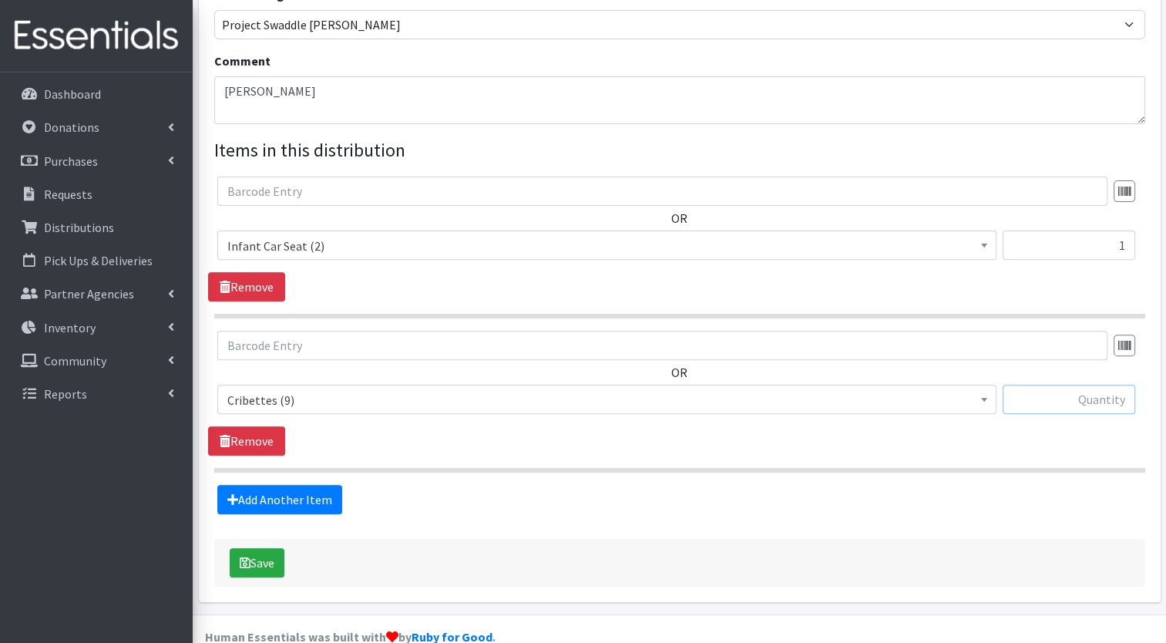
click at [1124, 385] on input "text" at bounding box center [1069, 399] width 133 height 29
type input "1"
click at [264, 548] on button "Save" at bounding box center [257, 562] width 55 height 29
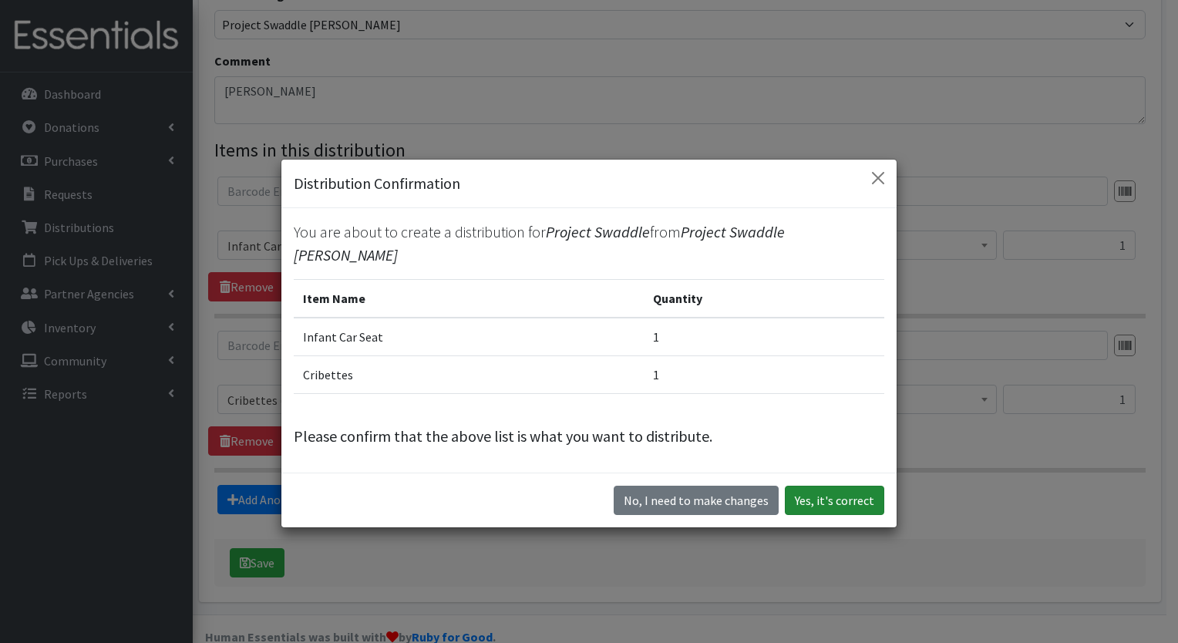
click at [829, 488] on button "Yes, it's correct" at bounding box center [834, 500] width 99 height 29
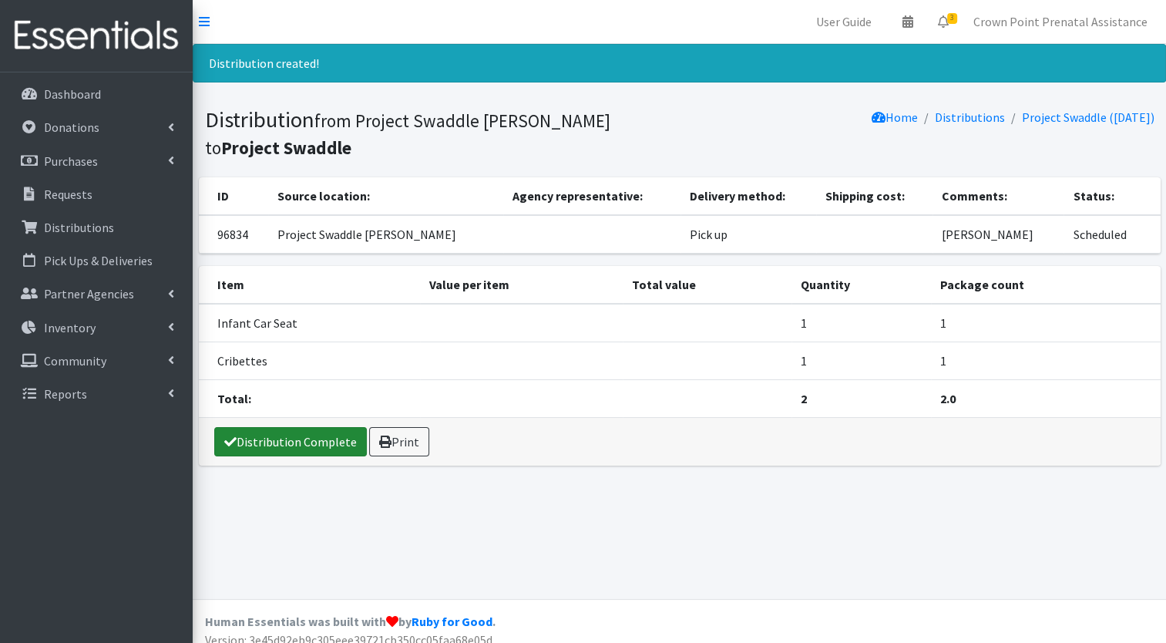
click at [288, 435] on link "Distribution Complete" at bounding box center [290, 441] width 153 height 29
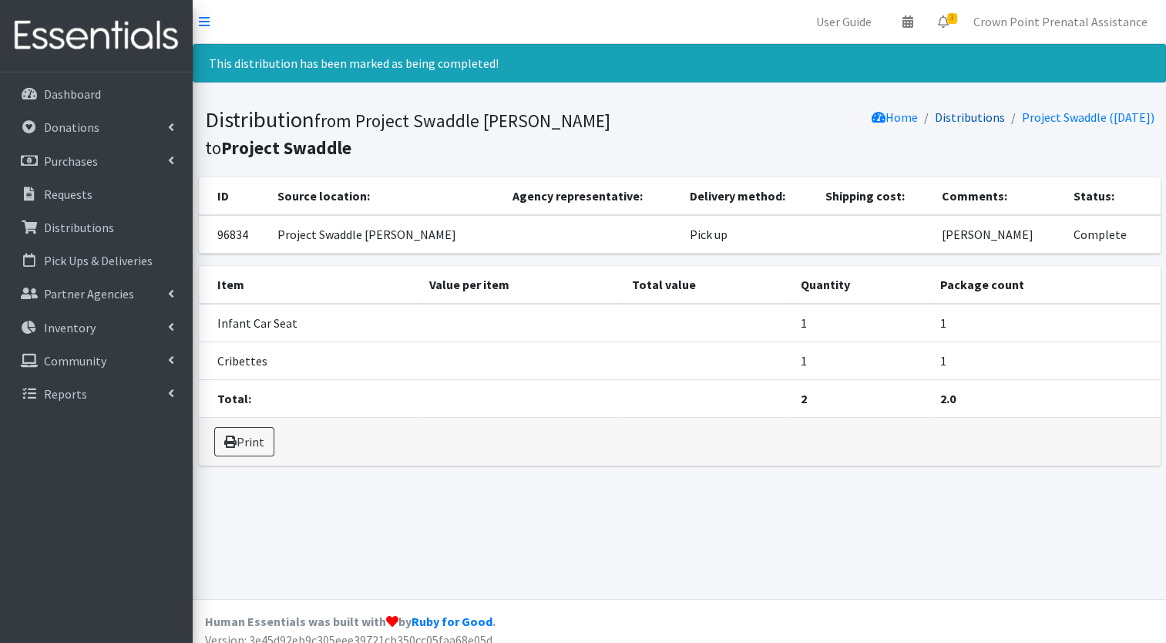
click at [935, 113] on link "Distributions" at bounding box center [970, 116] width 70 height 15
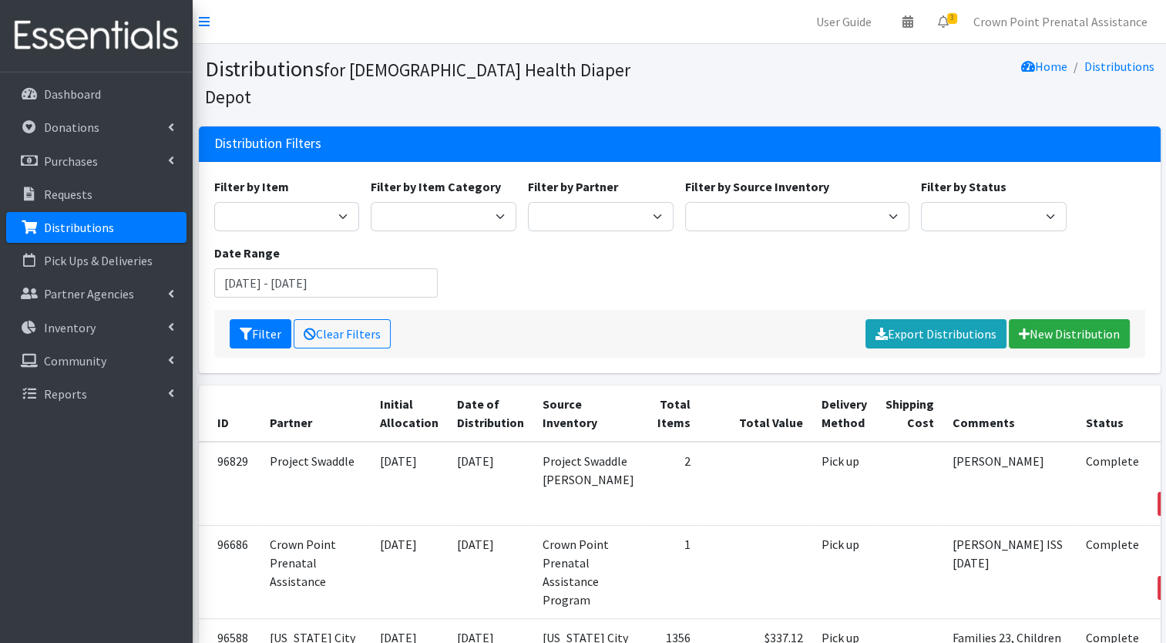
click at [1058, 310] on div "Filter Clear Filters Export Distributions New Distribution" at bounding box center [679, 334] width 931 height 48
click at [1049, 319] on link "New Distribution" at bounding box center [1069, 333] width 121 height 29
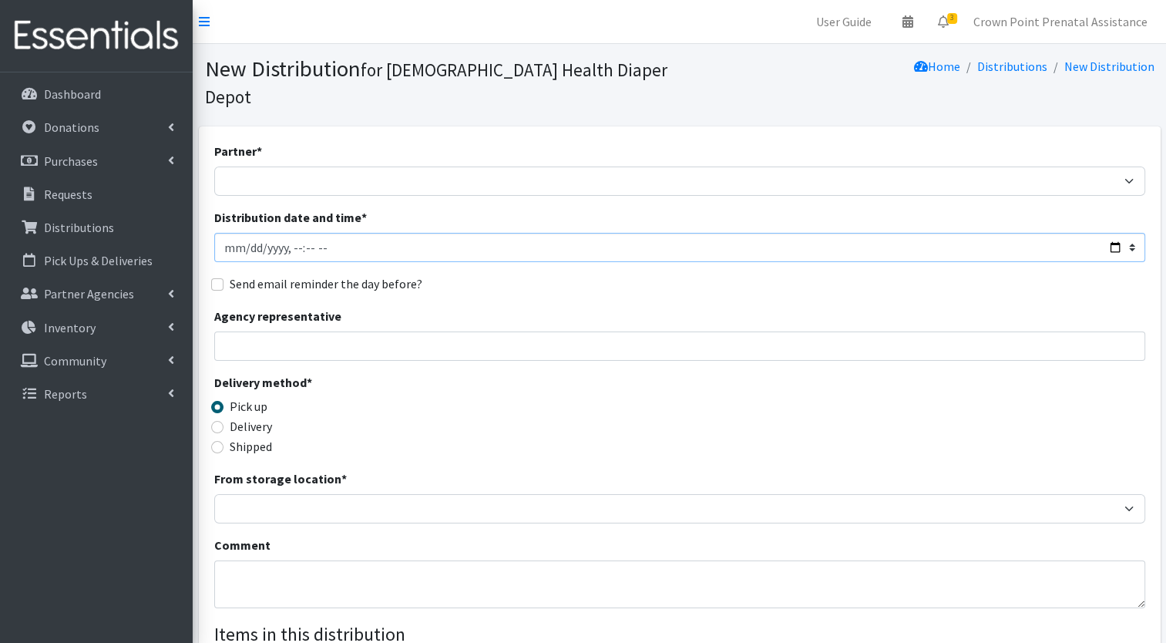
click at [221, 233] on input "Distribution date and time *" at bounding box center [679, 247] width 931 height 29
type input "[DATE]T23:59"
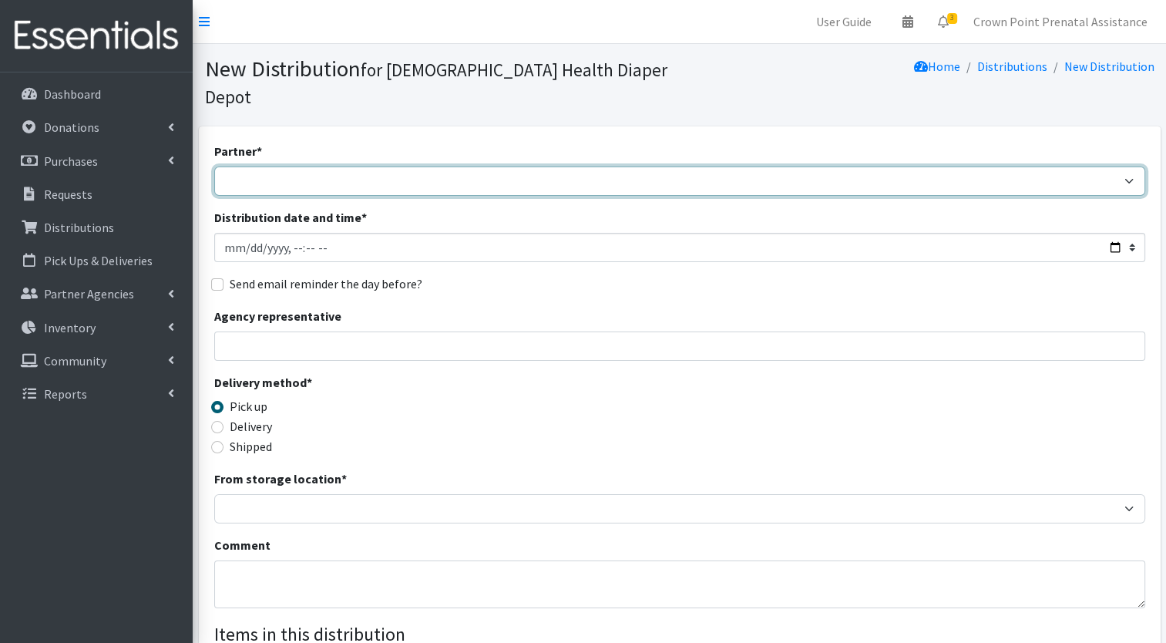
click at [244, 167] on select "ANEW Minitries Crown Point Prenatal Assistance [PERSON_NAME] Prenatal Assistanc…" at bounding box center [679, 181] width 931 height 29
select select "6408"
click at [214, 167] on select "ANEW Minitries Crown Point Prenatal Assistance [PERSON_NAME] Prenatal Assistanc…" at bounding box center [679, 181] width 931 height 29
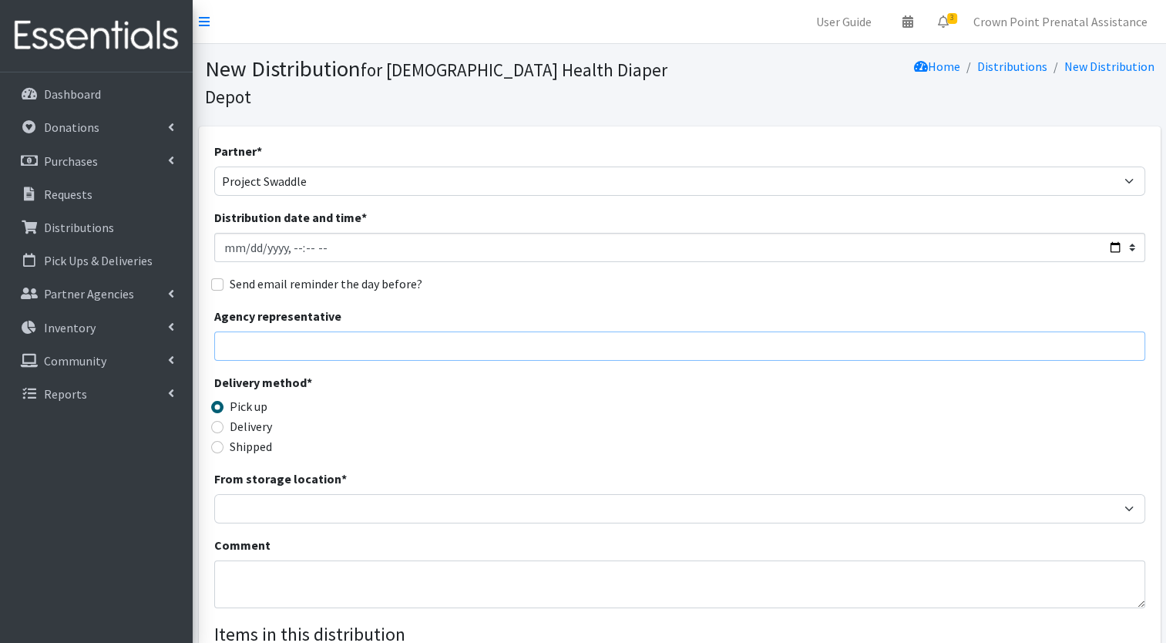
click at [264, 332] on input "Agency representative" at bounding box center [679, 346] width 931 height 29
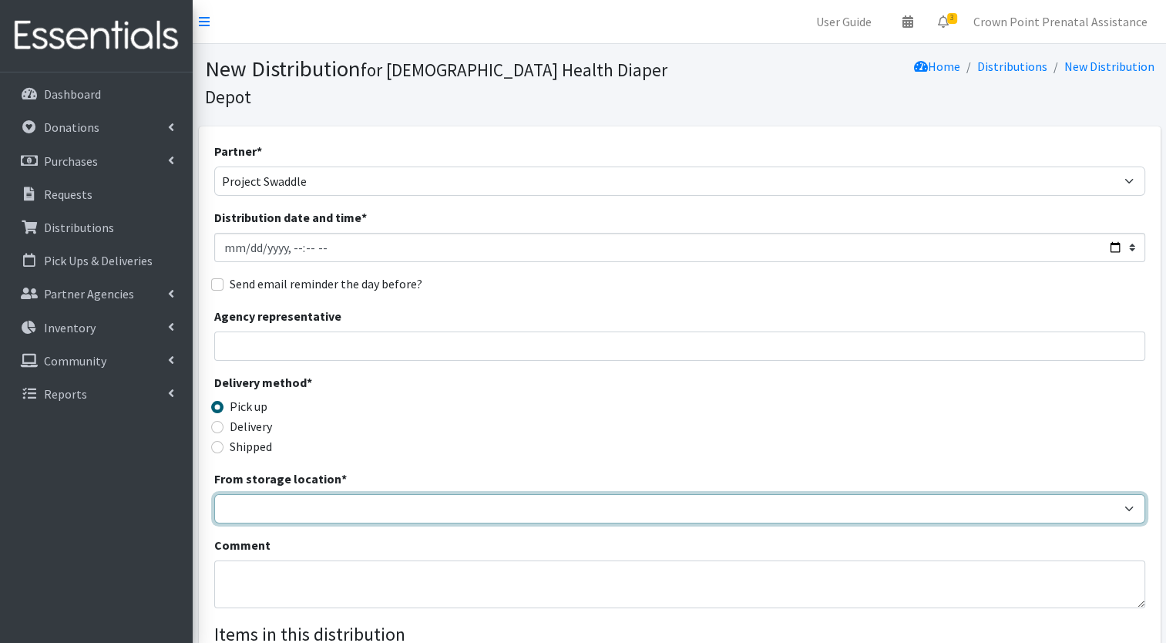
click at [259, 494] on select "Crown Point Bulk Storage Crown Point Prenatal Assistance Program Grant Car Seat…" at bounding box center [679, 508] width 931 height 29
select select "458"
click at [214, 494] on select "Crown Point Bulk Storage Crown Point Prenatal Assistance Program Grant Car Seat…" at bounding box center [679, 508] width 931 height 29
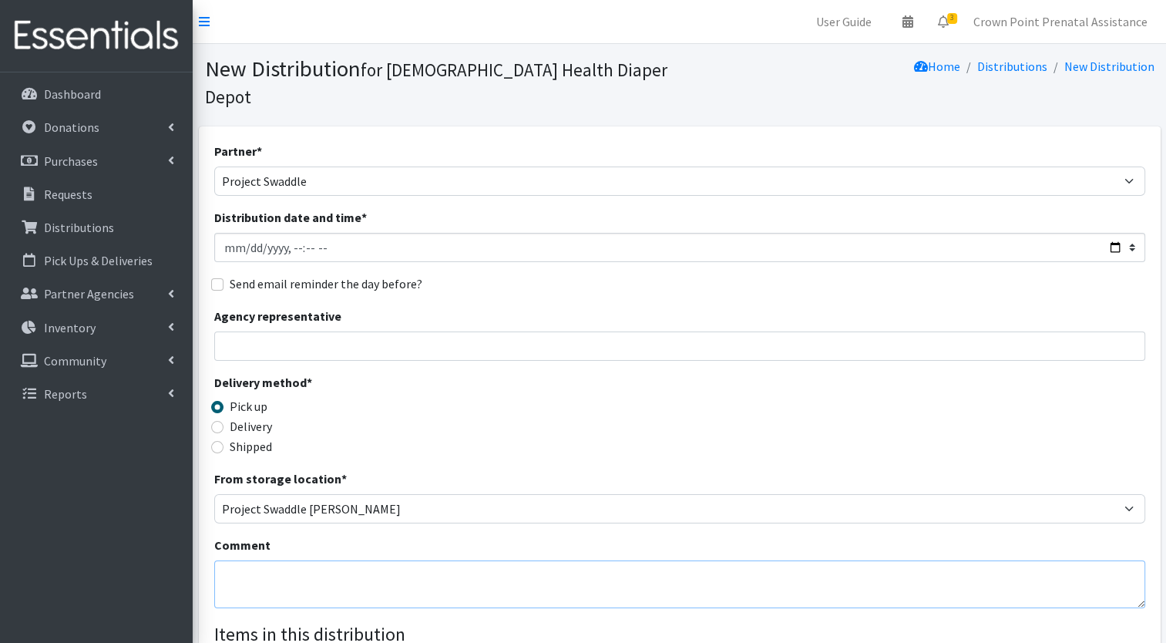
click at [374, 564] on textarea "Comment" at bounding box center [679, 584] width 931 height 48
click at [364, 560] on textarea "[PERSON_NAME]" at bounding box center [679, 584] width 931 height 48
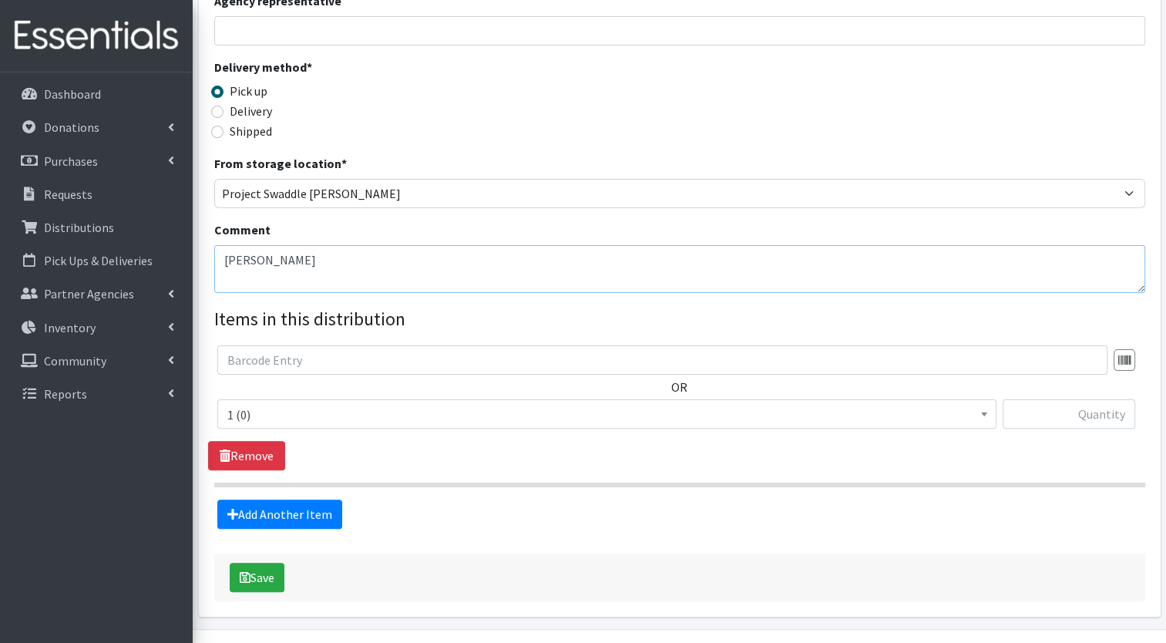
scroll to position [331, 0]
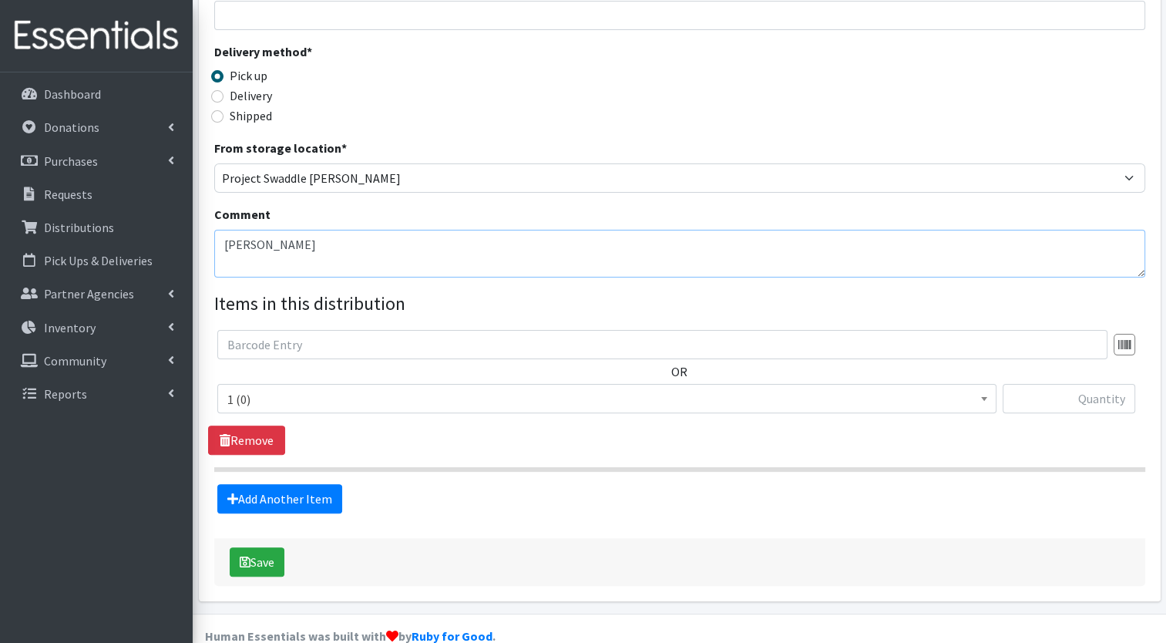
type textarea "[PERSON_NAME]"
click at [987, 385] on span at bounding box center [984, 397] width 15 height 24
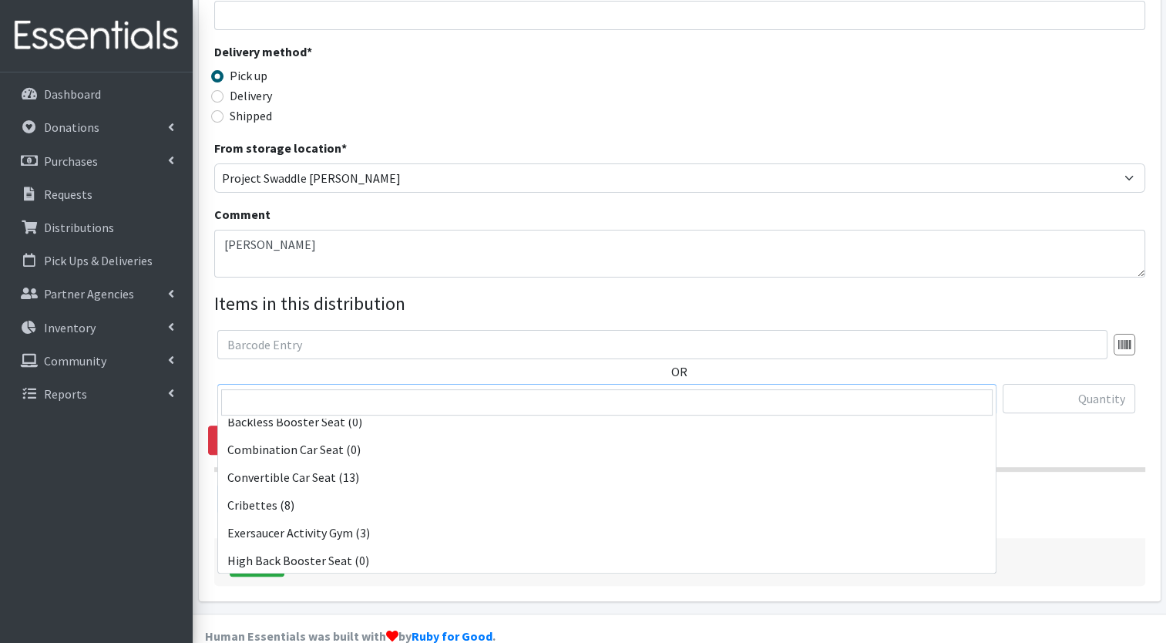
scroll to position [339, 0]
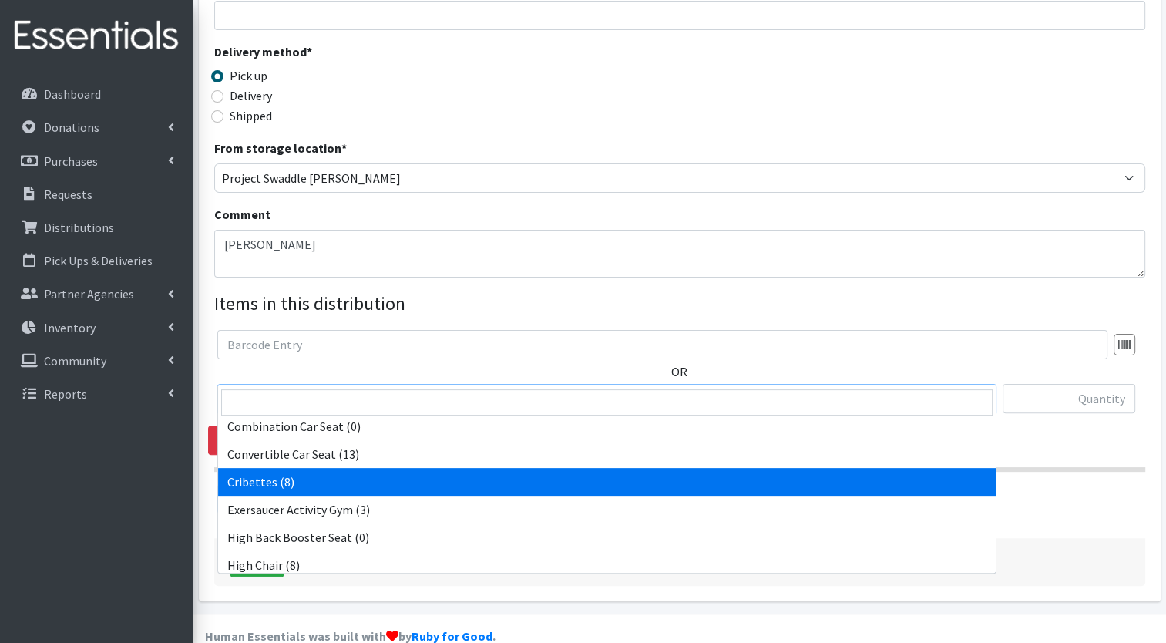
select select "14362"
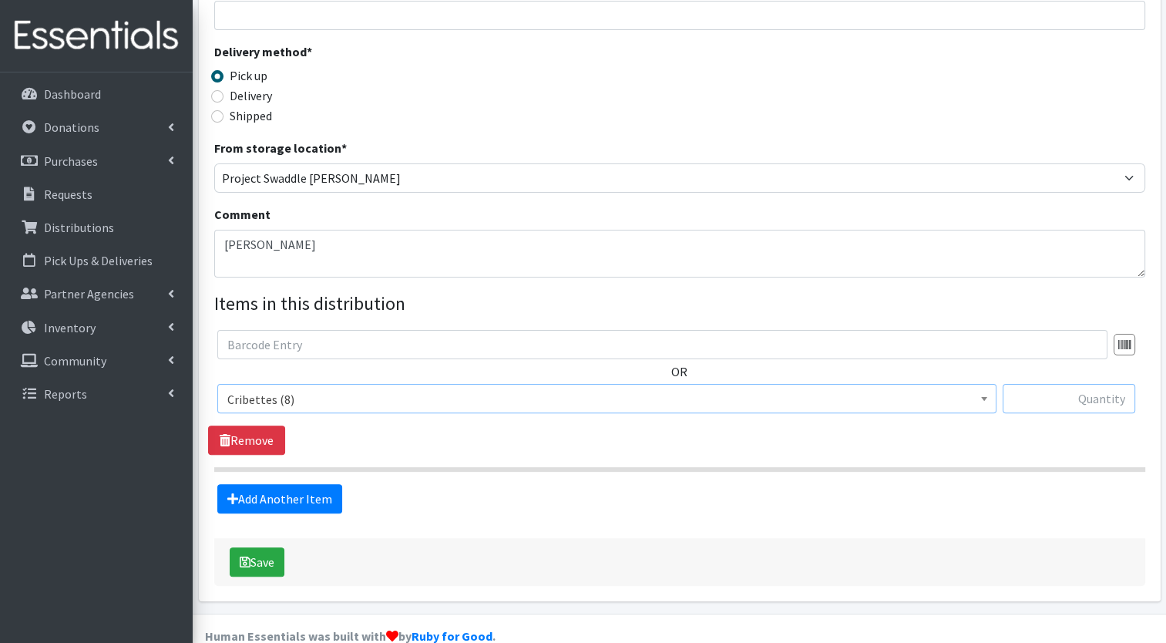
click at [1041, 384] on input "text" at bounding box center [1069, 398] width 133 height 29
type input "1"
click at [291, 484] on link "Add Another Item" at bounding box center [279, 498] width 125 height 29
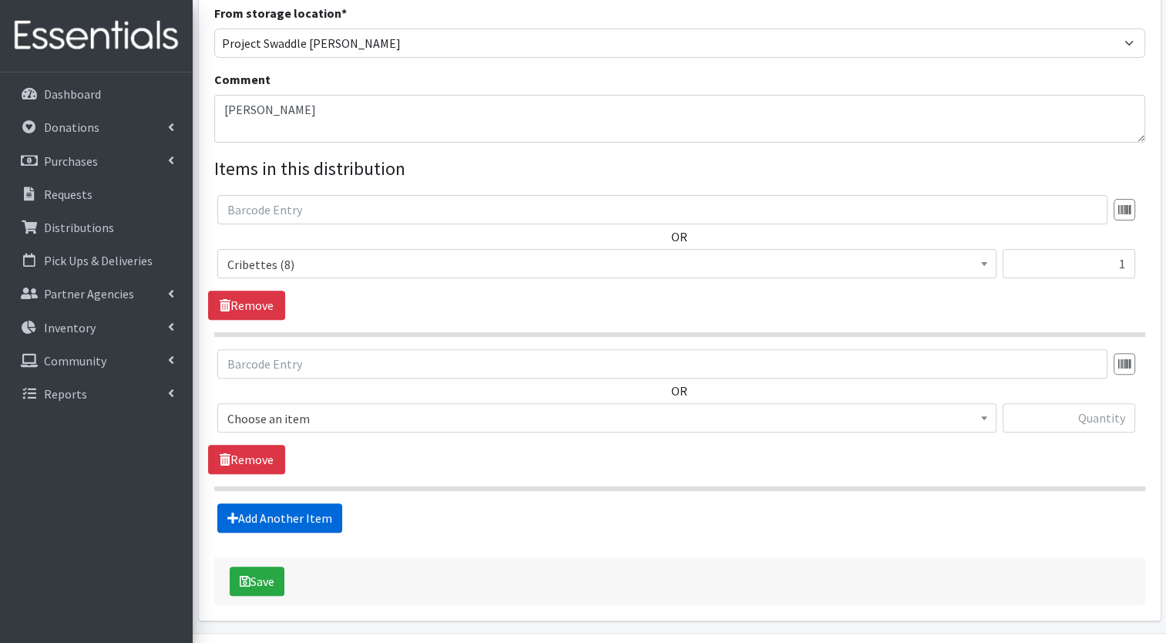
scroll to position [484, 0]
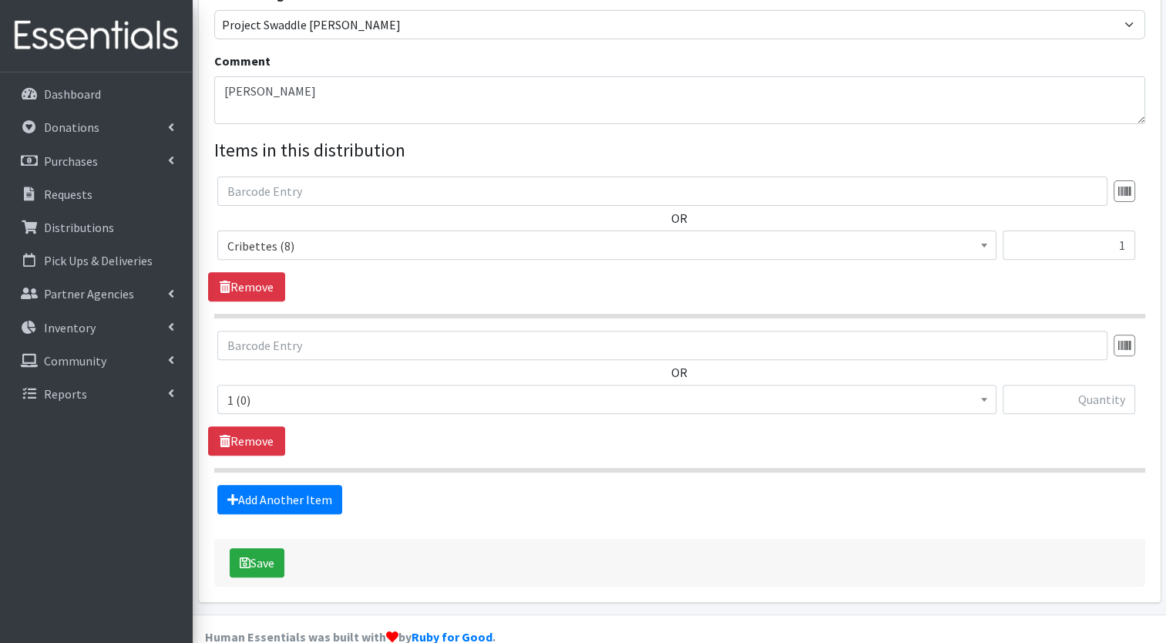
click at [983, 398] on b at bounding box center [984, 400] width 6 height 4
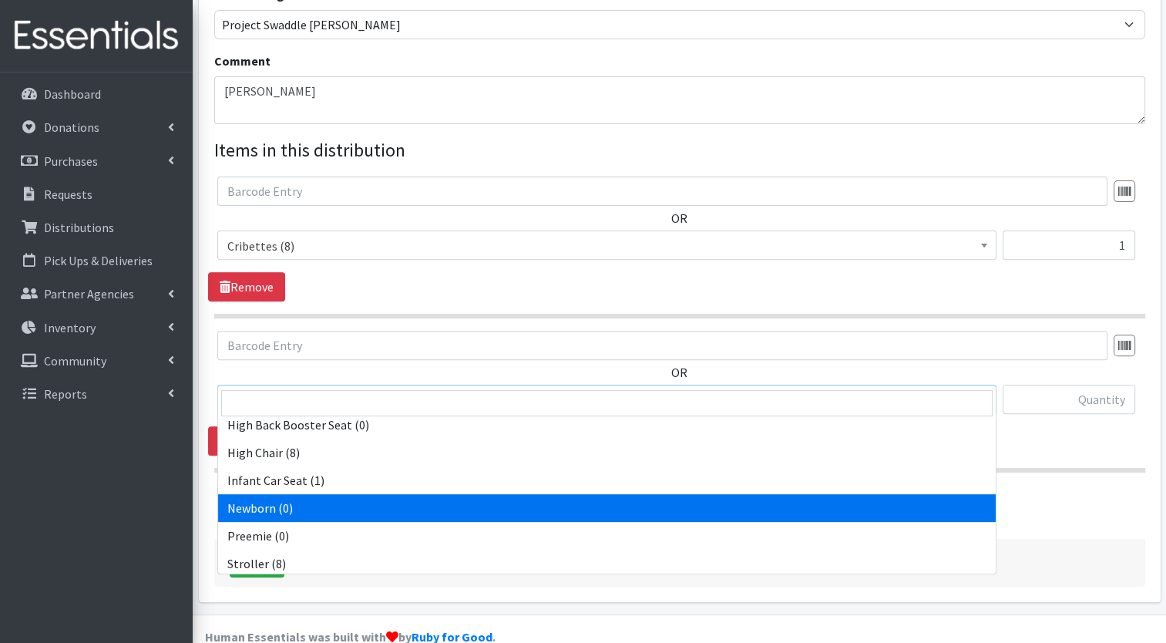
scroll to position [426, 0]
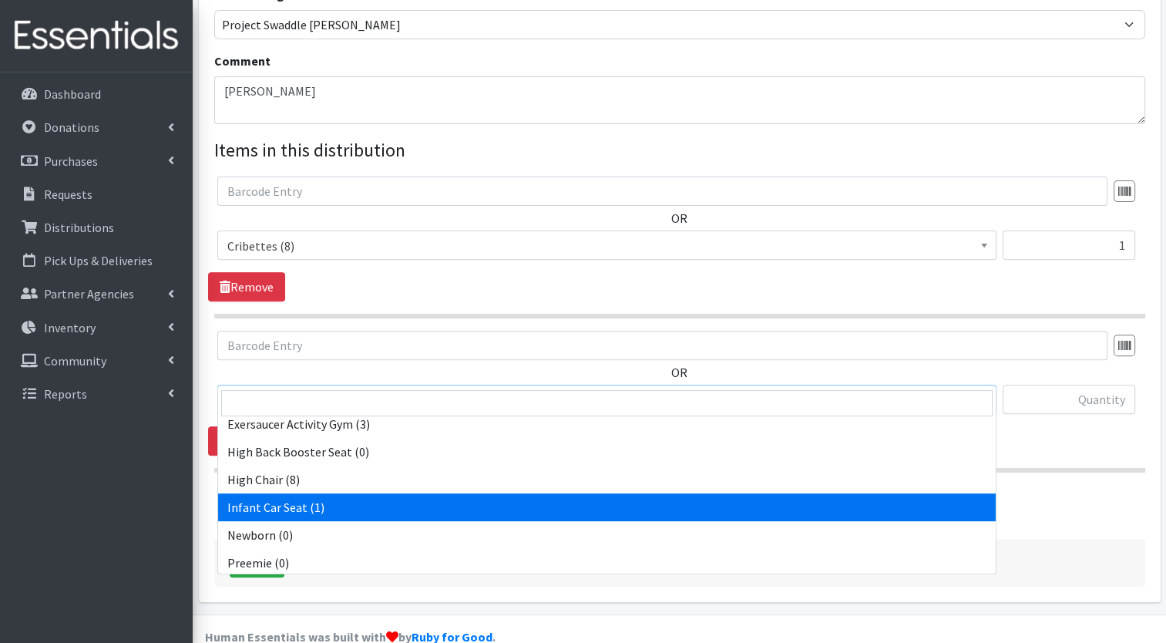
select select "14449"
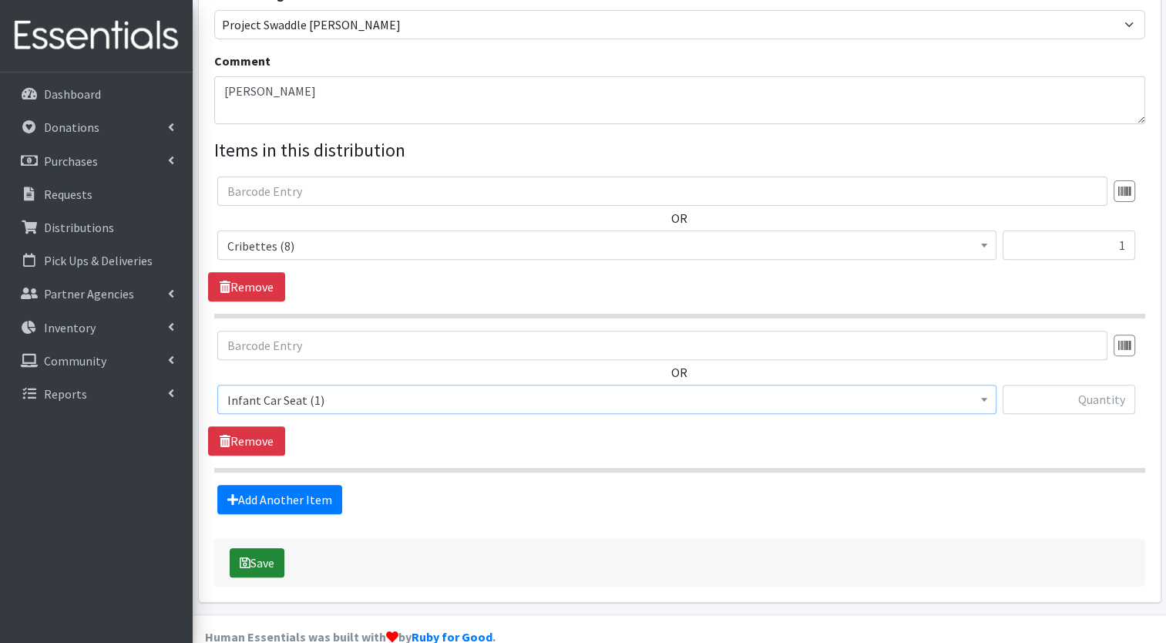
click at [250, 548] on button "Save" at bounding box center [257, 562] width 55 height 29
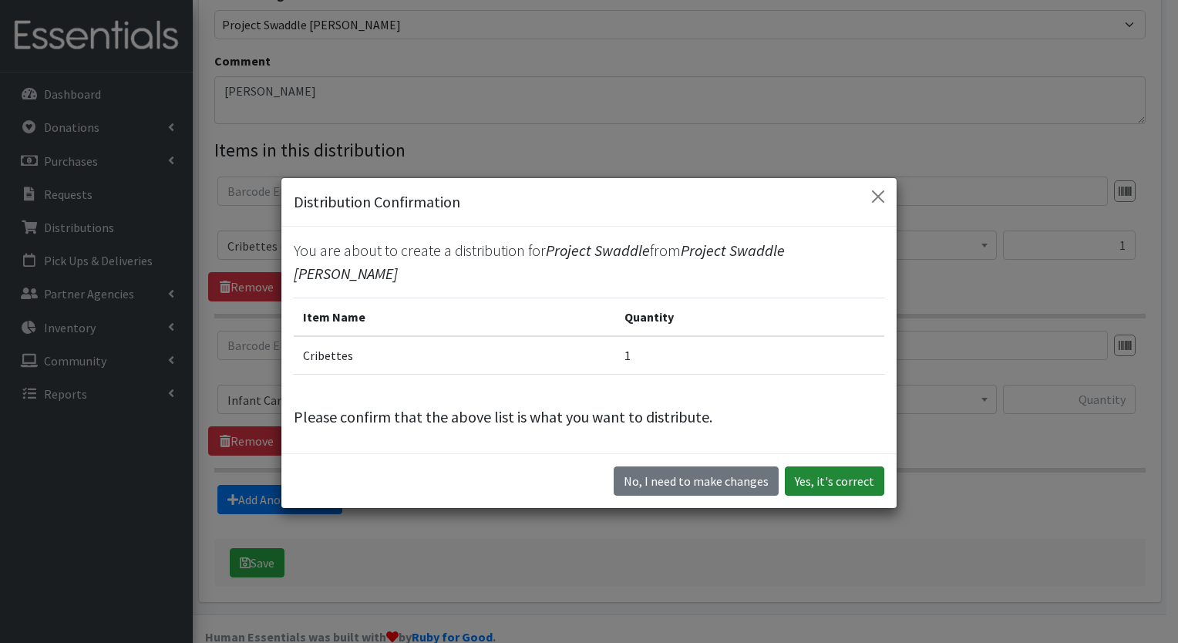
drag, startPoint x: 846, startPoint y: 466, endPoint x: 780, endPoint y: 533, distance: 93.2
click at [780, 533] on div "Distribution Confirmation You are about to create a distribution for Project Sw…" at bounding box center [589, 321] width 1178 height 643
click at [714, 466] on button "No, I need to make changes" at bounding box center [696, 480] width 165 height 29
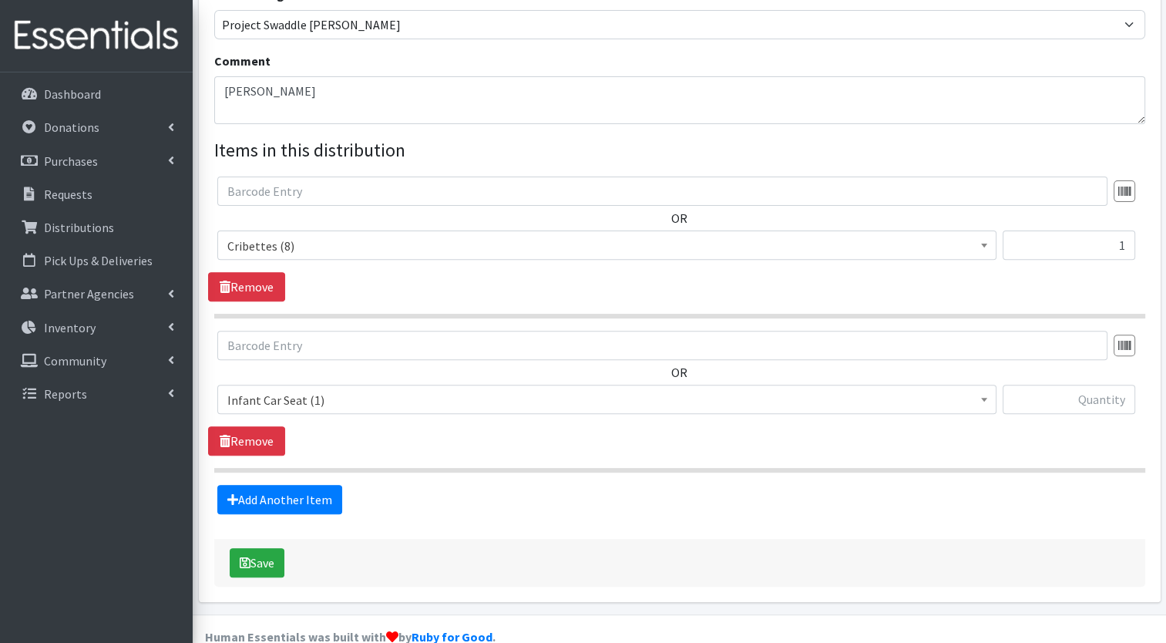
click at [652, 485] on div "Add Another Item" at bounding box center [679, 499] width 943 height 29
click at [1039, 385] on input "text" at bounding box center [1069, 399] width 133 height 29
type input "1"
click at [256, 548] on button "Save" at bounding box center [257, 562] width 55 height 29
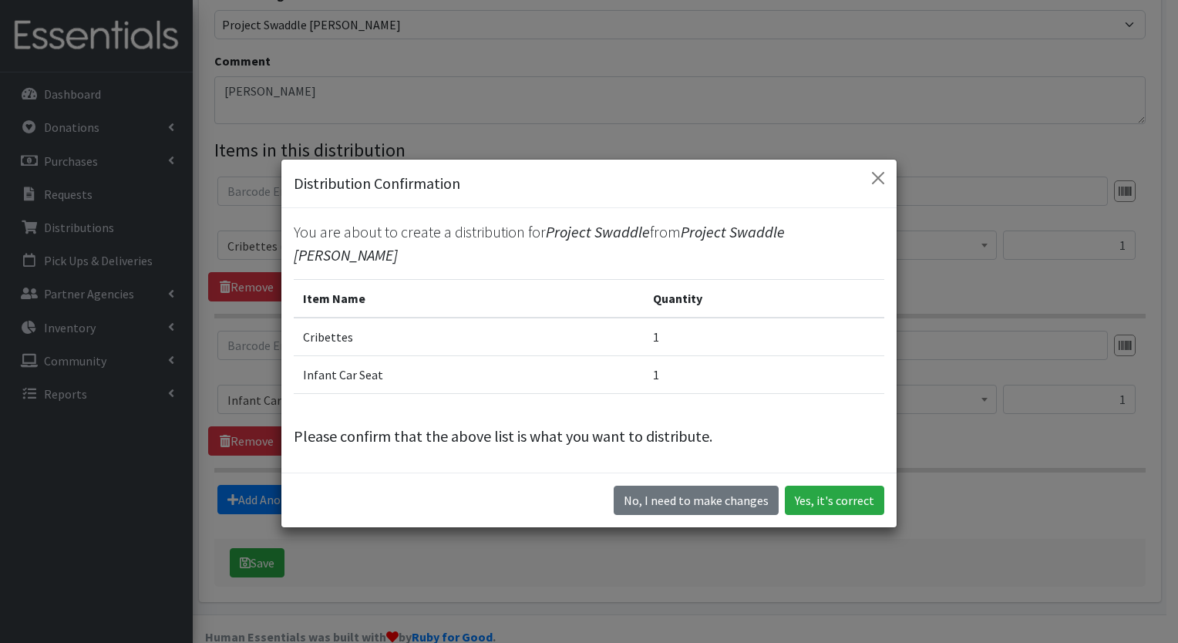
click at [875, 455] on div "You are about to create a distribution for Project Swaddle from Project Swaddle…" at bounding box center [588, 340] width 615 height 264
click at [830, 490] on button "Yes, it's correct" at bounding box center [834, 500] width 99 height 29
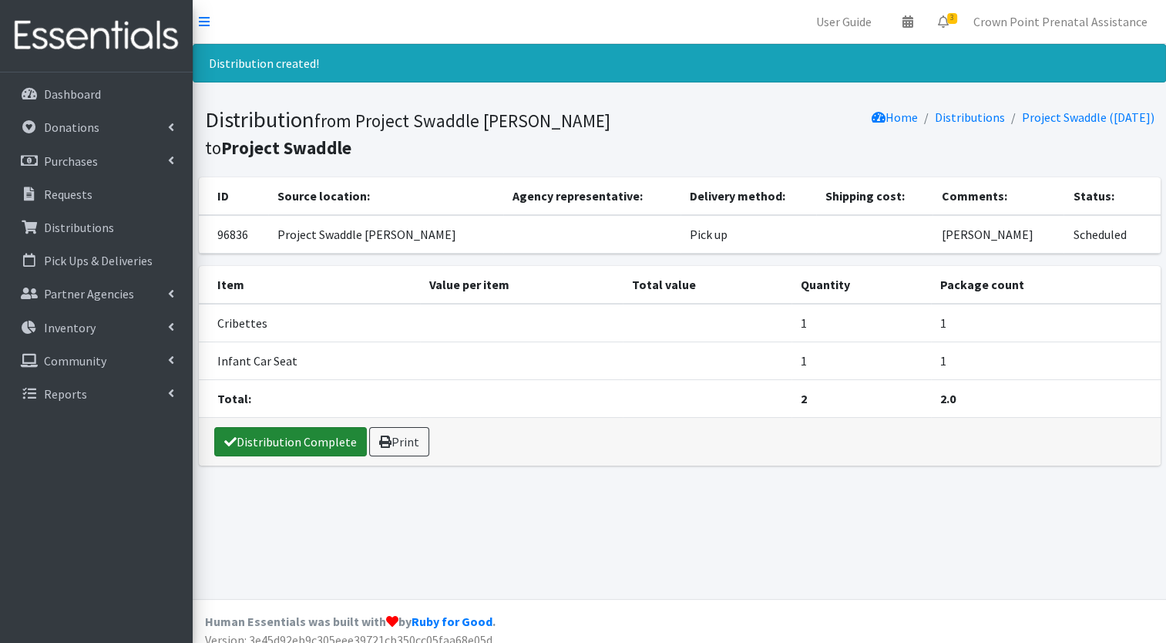
click at [267, 440] on link "Distribution Complete" at bounding box center [290, 441] width 153 height 29
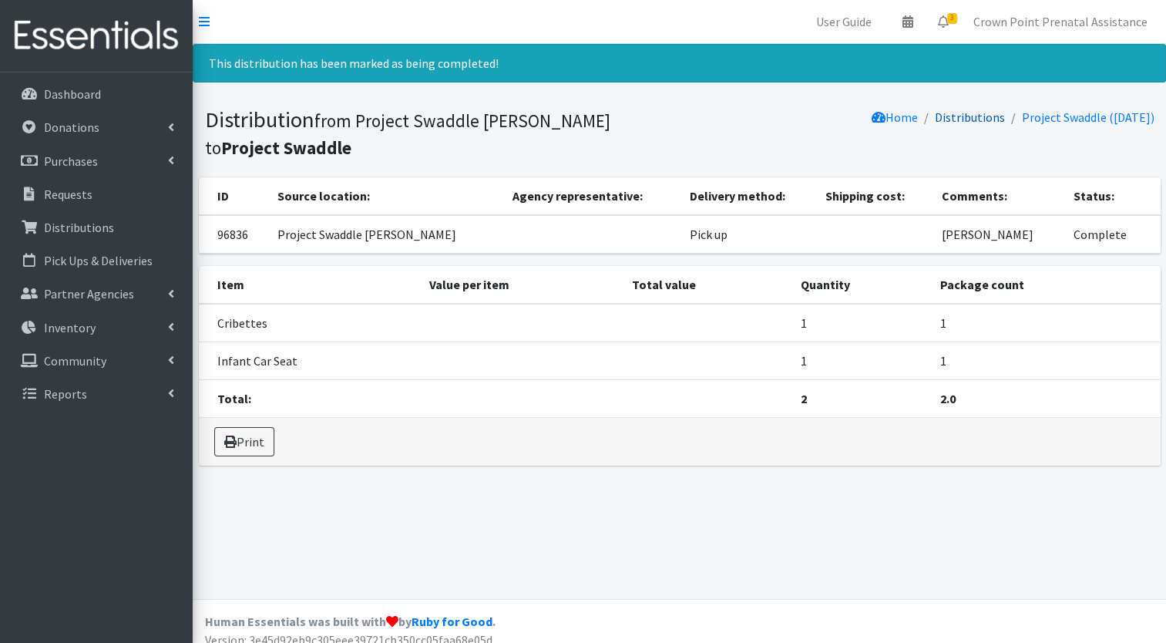
click at [974, 122] on link "Distributions" at bounding box center [970, 116] width 70 height 15
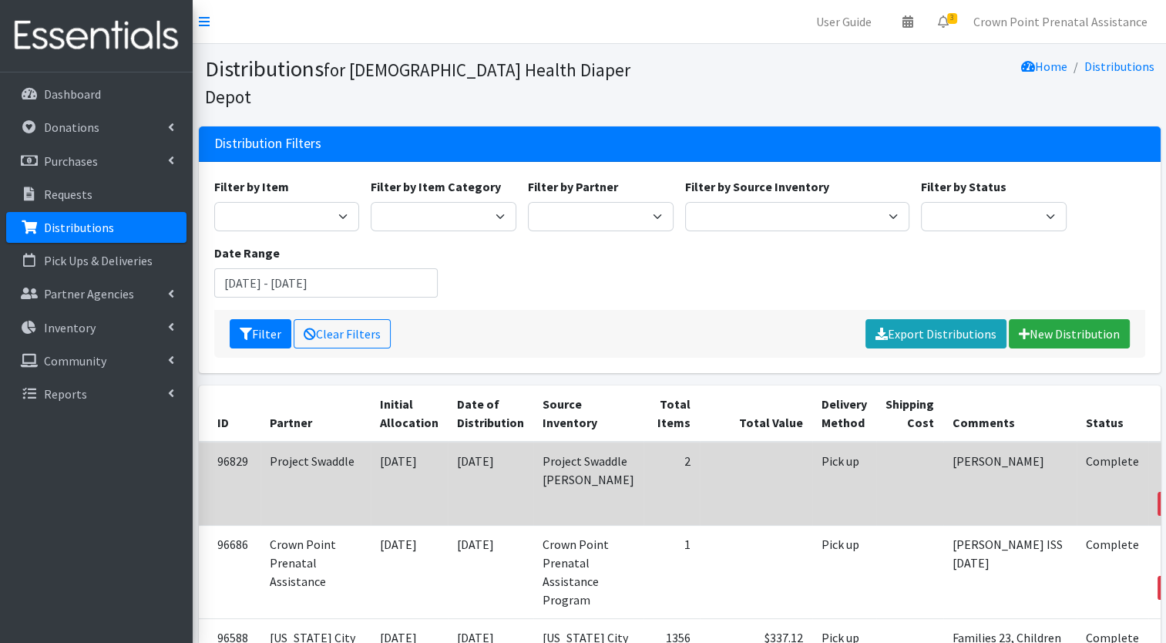
click at [1162, 453] on link "View" at bounding box center [1184, 462] width 44 height 19
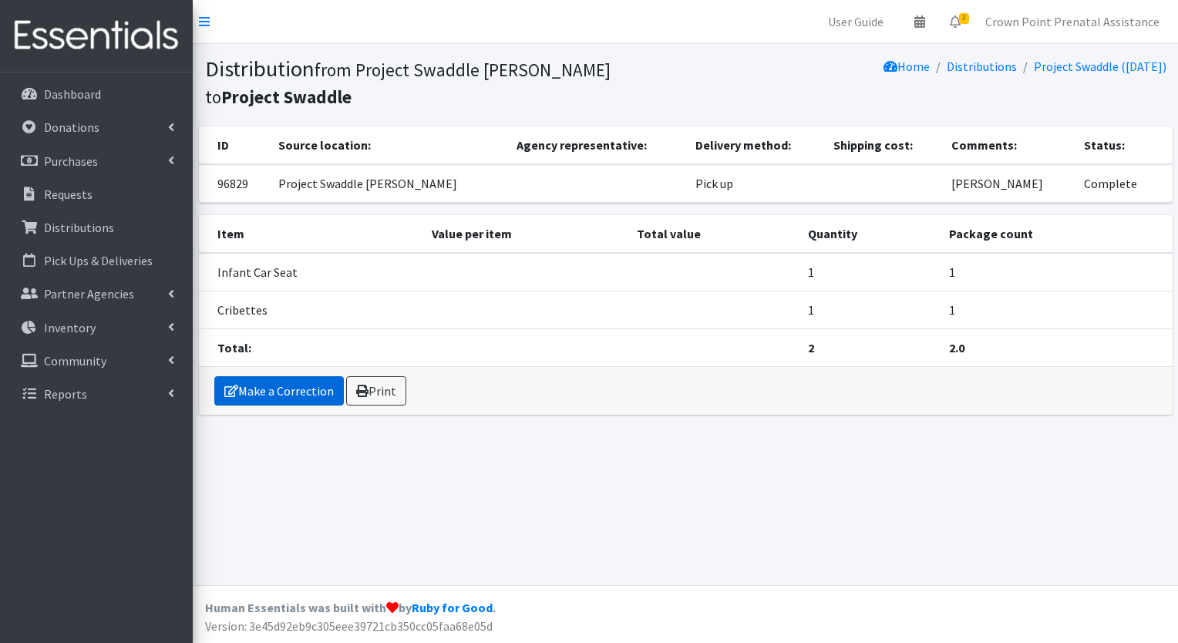
click at [281, 394] on link "Make a Correction" at bounding box center [279, 390] width 130 height 29
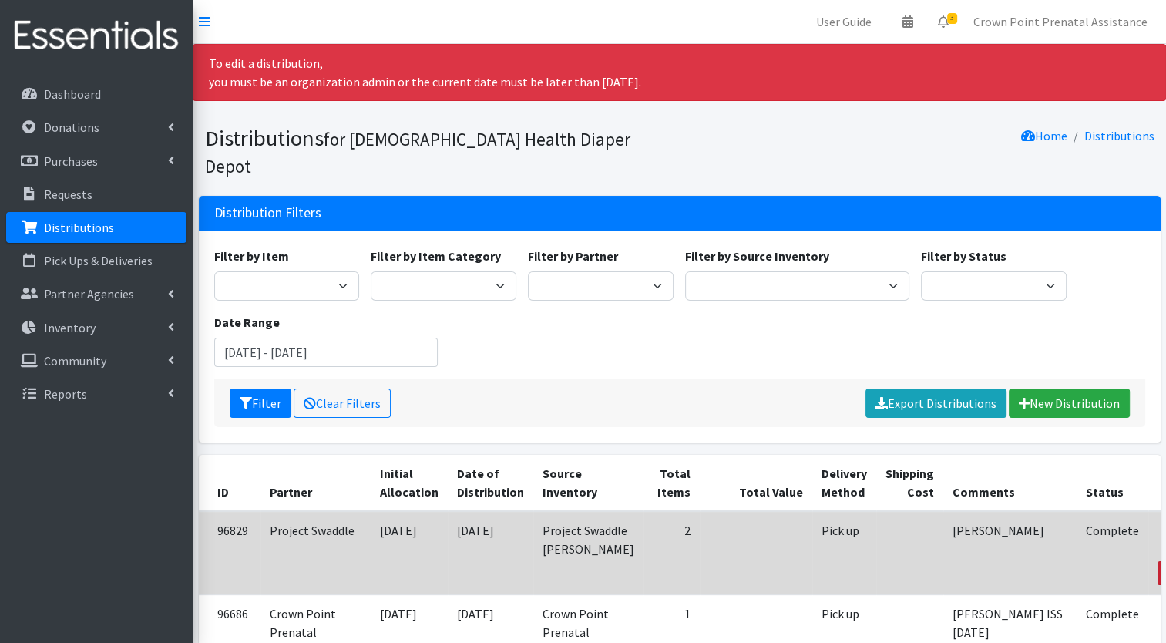
click at [1158, 561] on link "Reclaim" at bounding box center [1182, 573] width 48 height 24
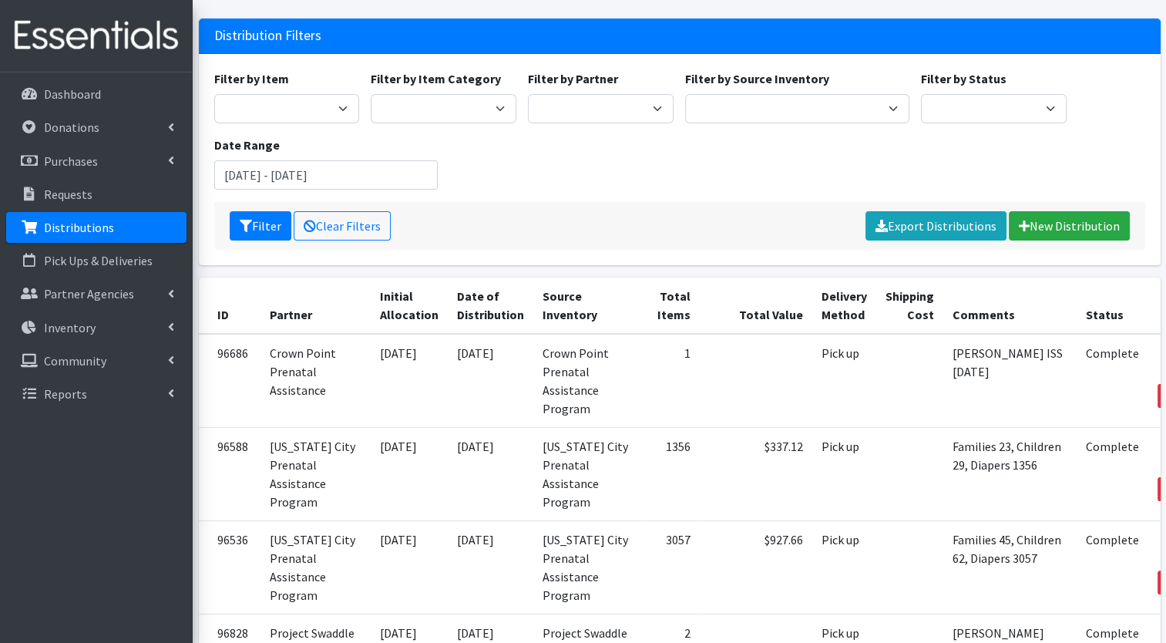
scroll to position [168, 0]
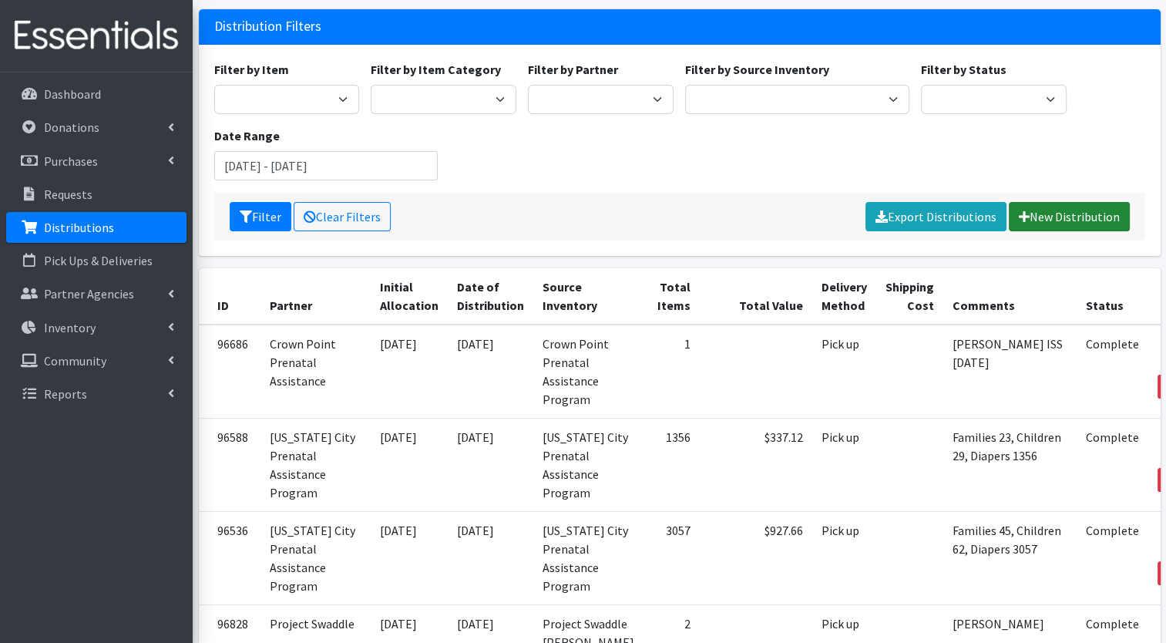
click at [1050, 202] on link "New Distribution" at bounding box center [1069, 216] width 121 height 29
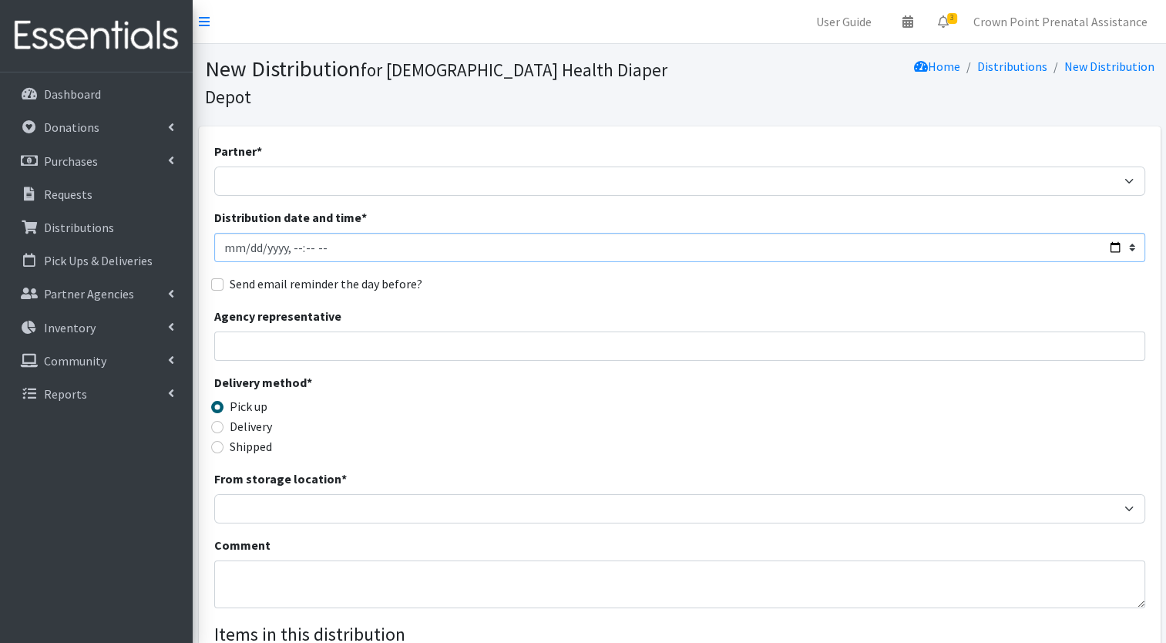
click at [241, 233] on input "Distribution date and time *" at bounding box center [679, 247] width 931 height 29
type input "[DATE]T23:59"
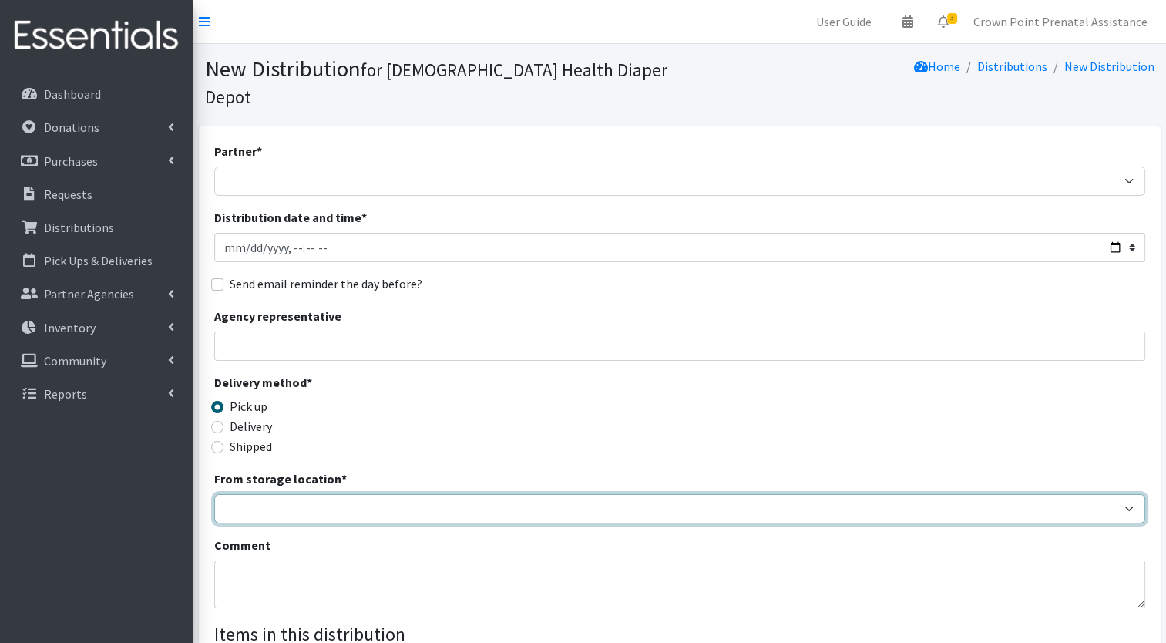
click at [257, 494] on select "Crown Point Bulk Storage Crown Point Prenatal Assistance Program Grant Car Seat…" at bounding box center [679, 508] width 931 height 29
select select "458"
click at [214, 494] on select "Crown Point Bulk Storage Crown Point Prenatal Assistance Program Grant Car Seat…" at bounding box center [679, 508] width 931 height 29
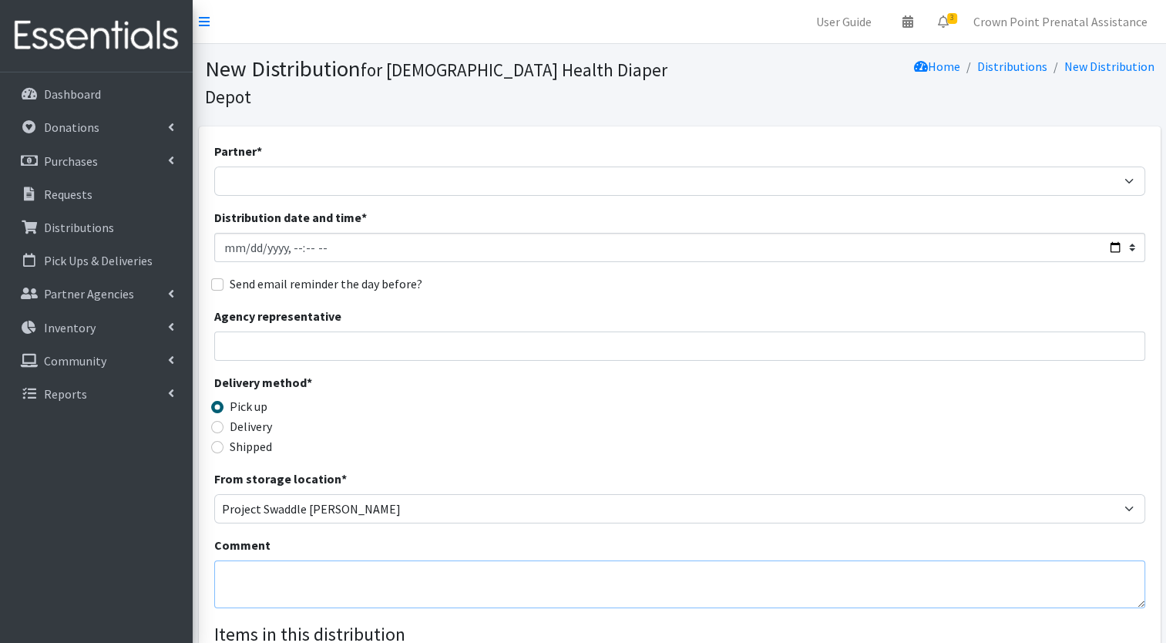
click at [250, 560] on textarea "Comment" at bounding box center [679, 584] width 931 height 48
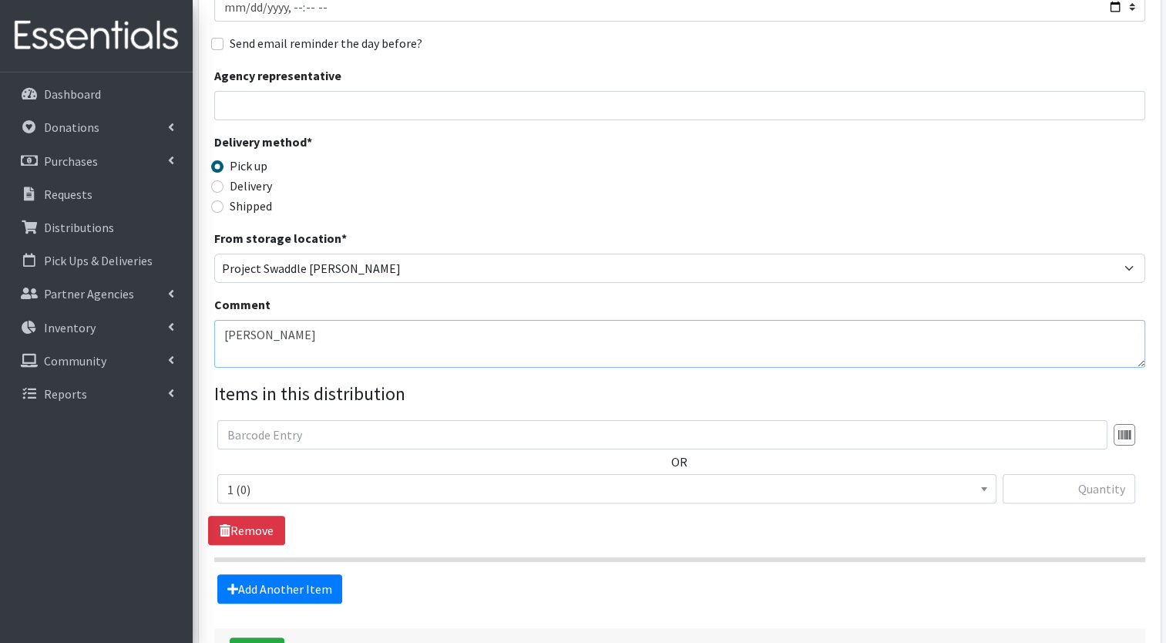
scroll to position [331, 0]
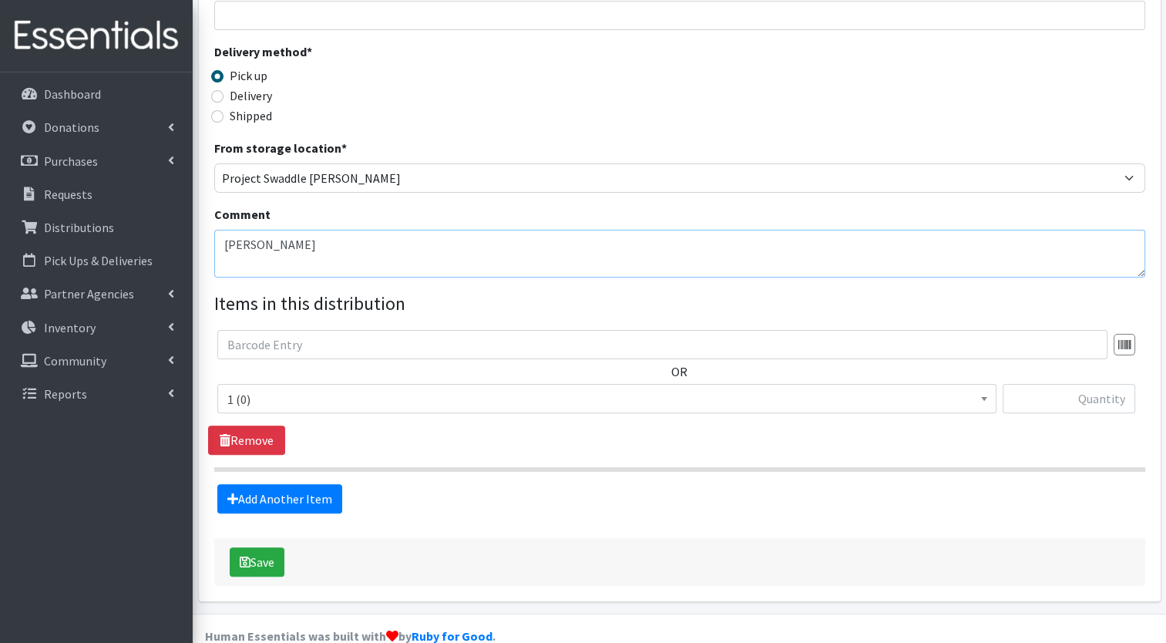
type textarea "[PERSON_NAME]"
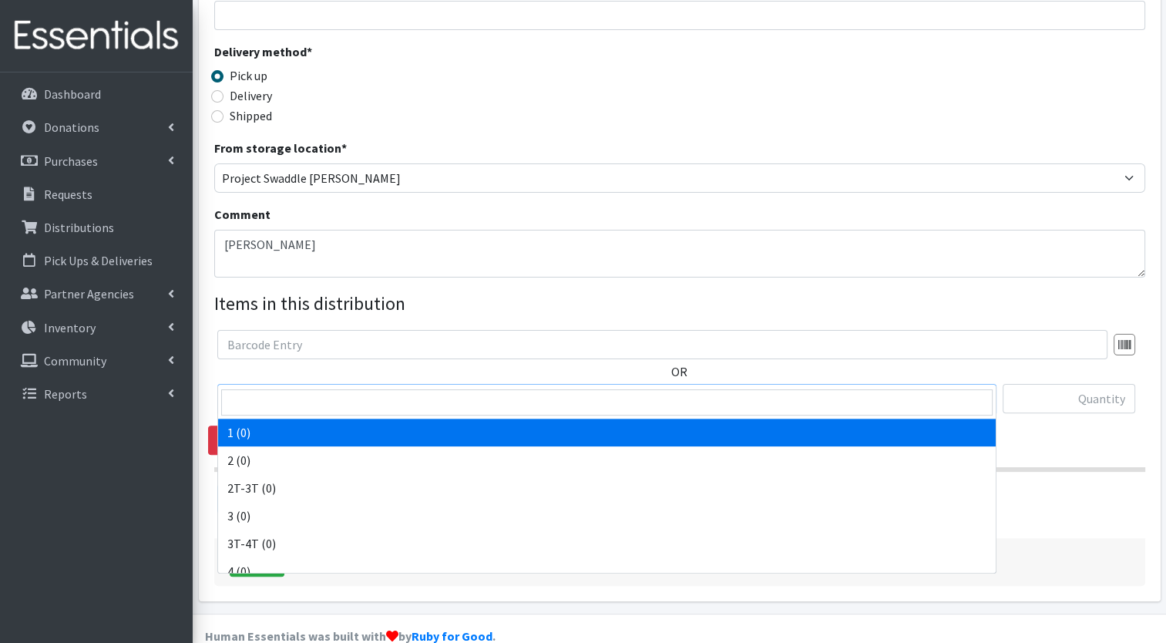
click at [983, 397] on b at bounding box center [984, 399] width 6 height 4
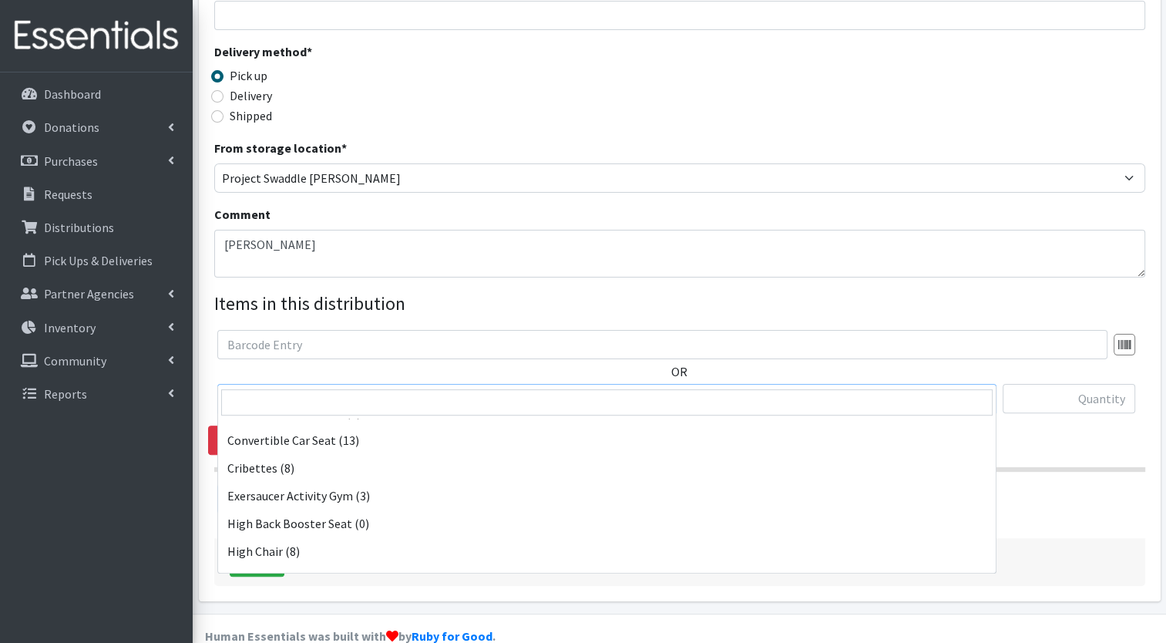
scroll to position [356, 0]
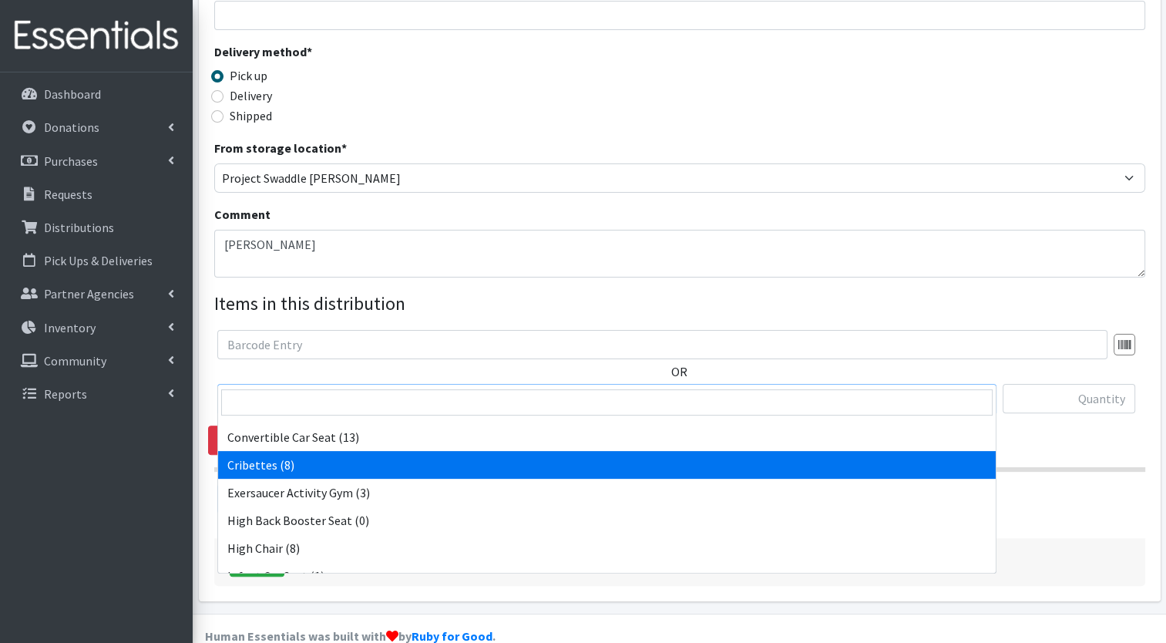
select select "14362"
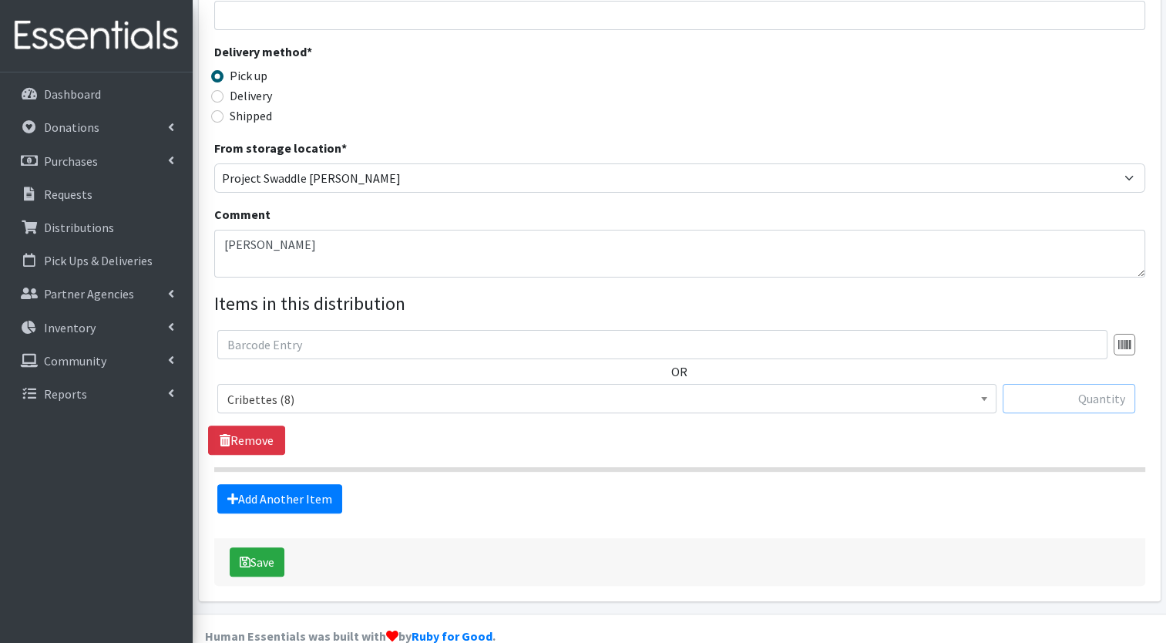
click at [1097, 384] on input "text" at bounding box center [1069, 398] width 133 height 29
type input "1"
click at [250, 484] on link "Add Another Item" at bounding box center [279, 498] width 125 height 29
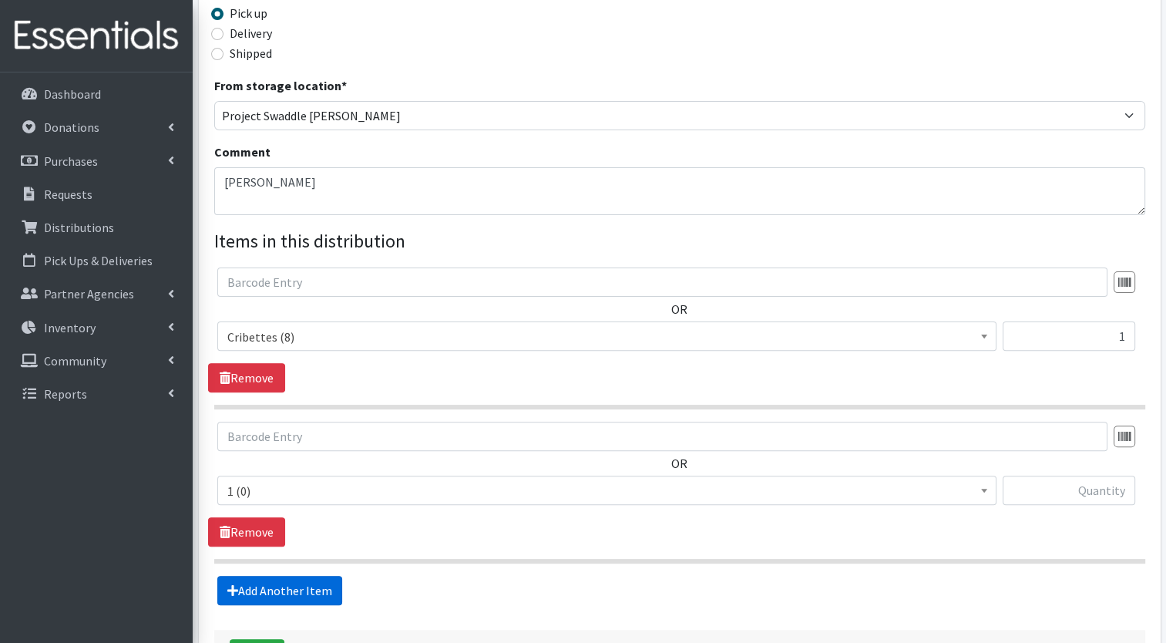
scroll to position [484, 0]
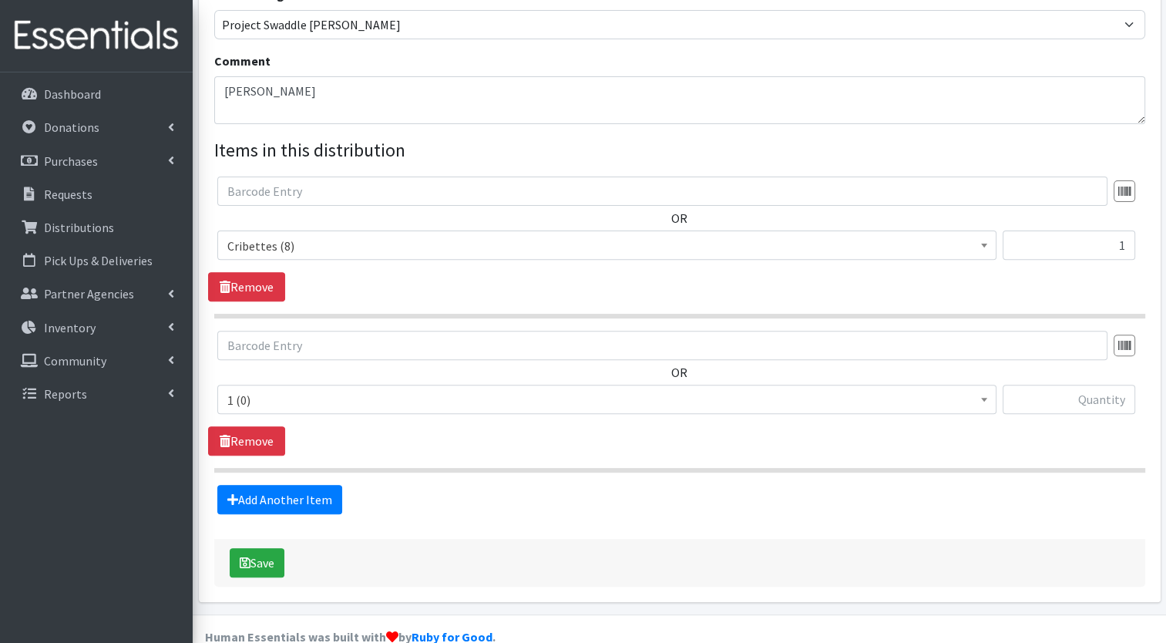
click at [982, 385] on span at bounding box center [984, 397] width 15 height 24
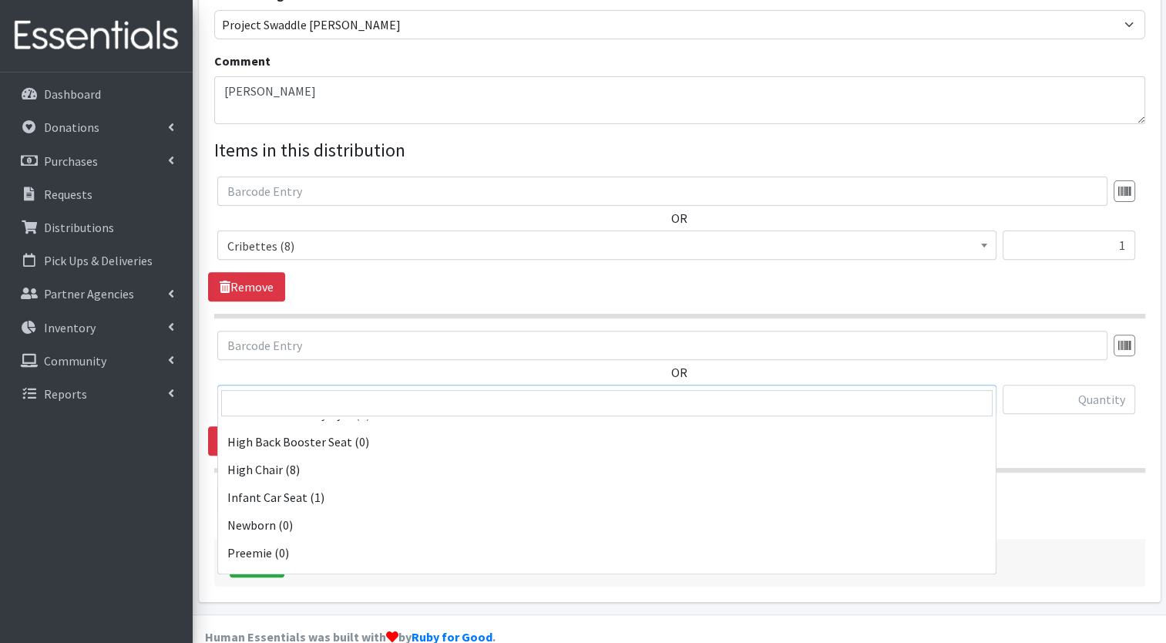
scroll to position [419, 0]
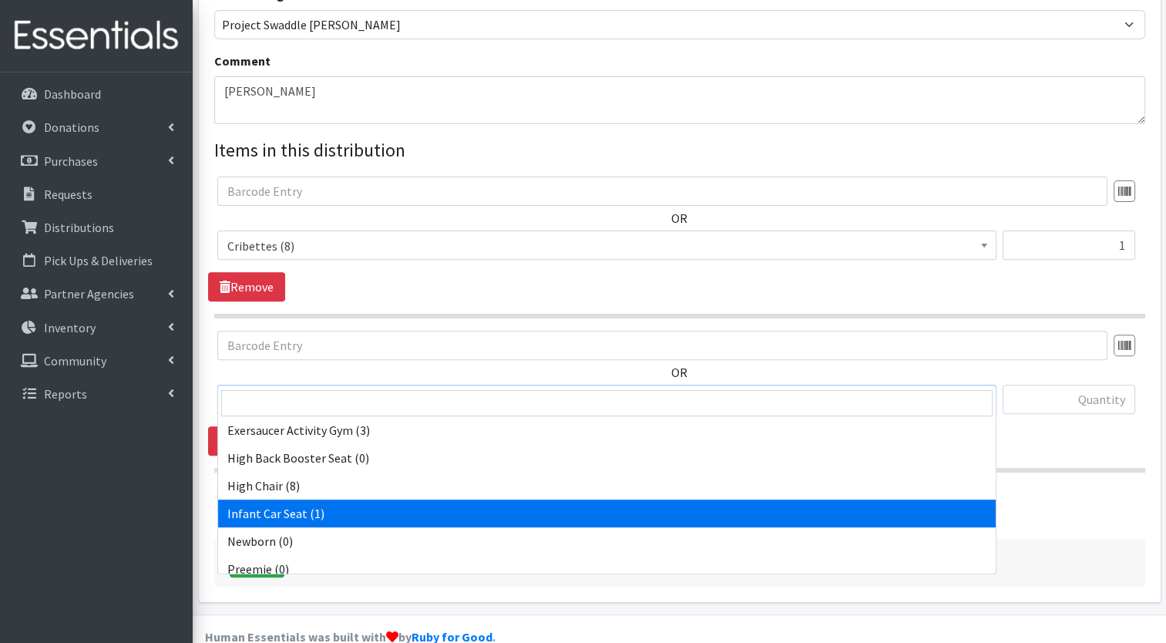
select select "14449"
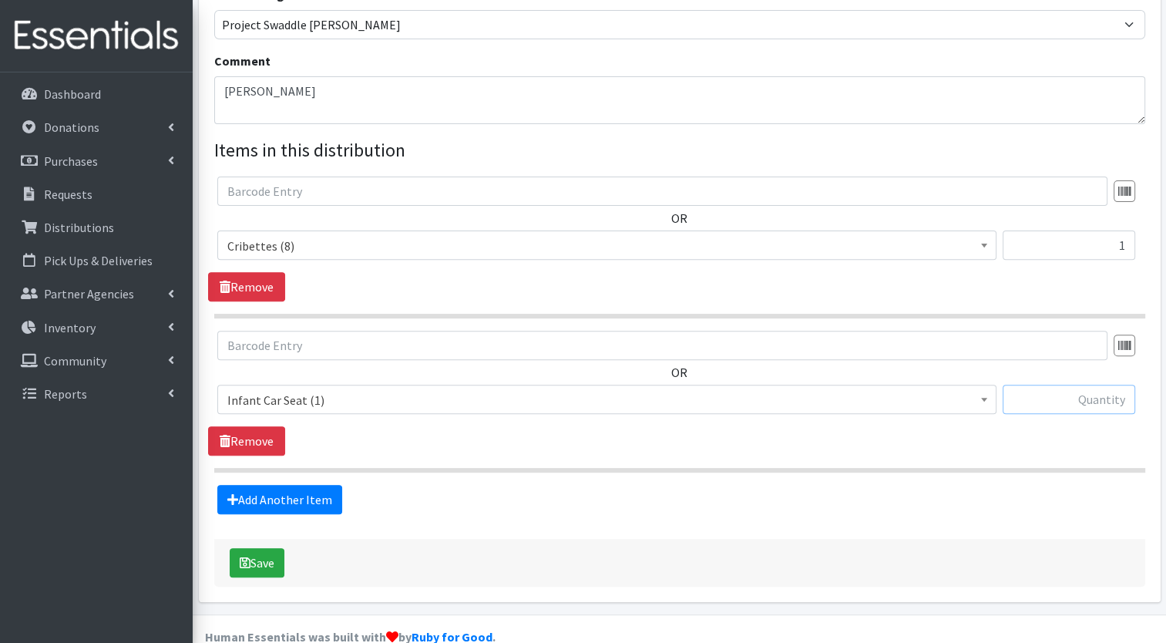
click at [1109, 385] on input "text" at bounding box center [1069, 399] width 133 height 29
type input "1"
click at [264, 548] on button "Save" at bounding box center [257, 562] width 55 height 29
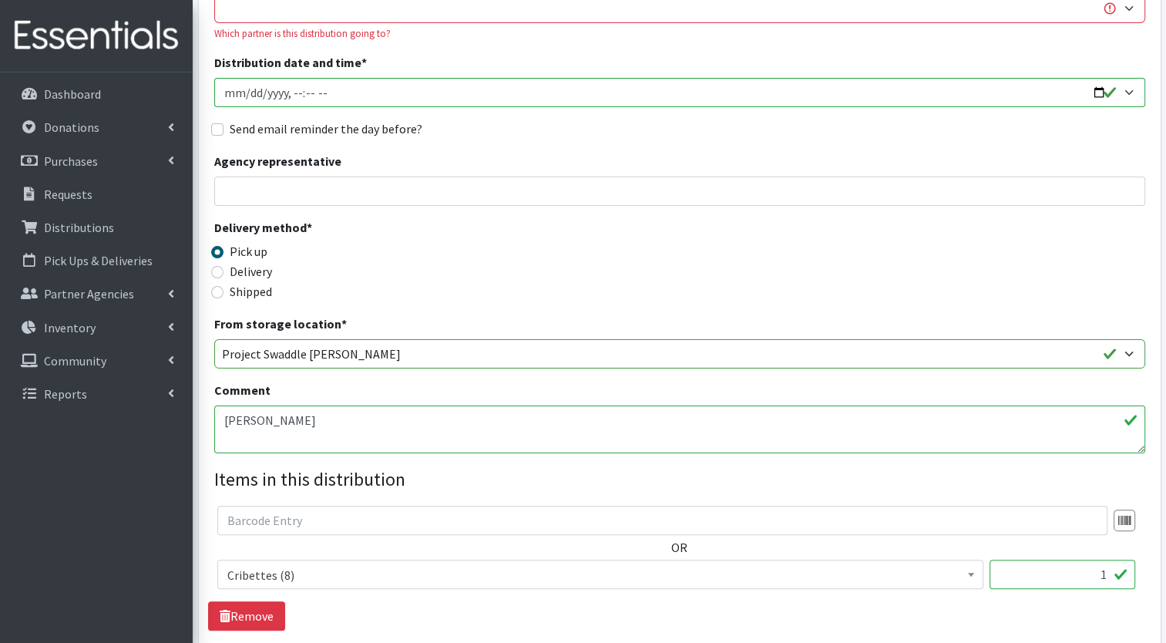
scroll to position [0, 0]
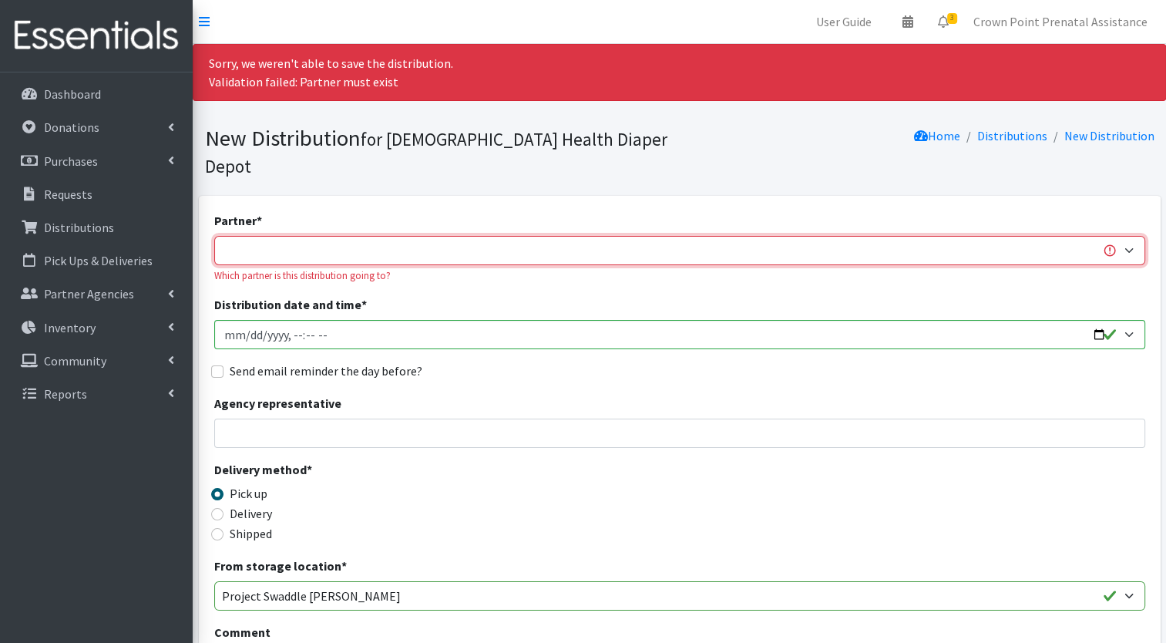
click at [322, 236] on select "ANEW Minitries Crown Point Prenatal Assistance [PERSON_NAME] Prenatal Assistanc…" at bounding box center [679, 250] width 931 height 29
select select "6408"
click at [214, 236] on select "ANEW Minitries Crown Point Prenatal Assistance [PERSON_NAME] Prenatal Assistanc…" at bounding box center [679, 250] width 931 height 29
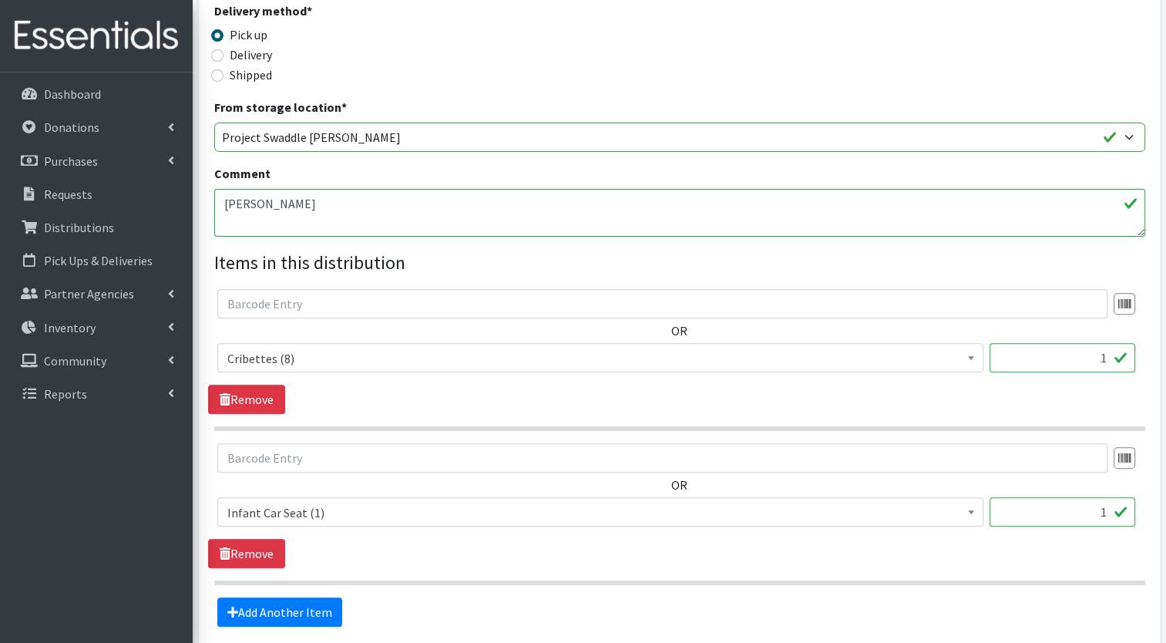
scroll to position [494, 0]
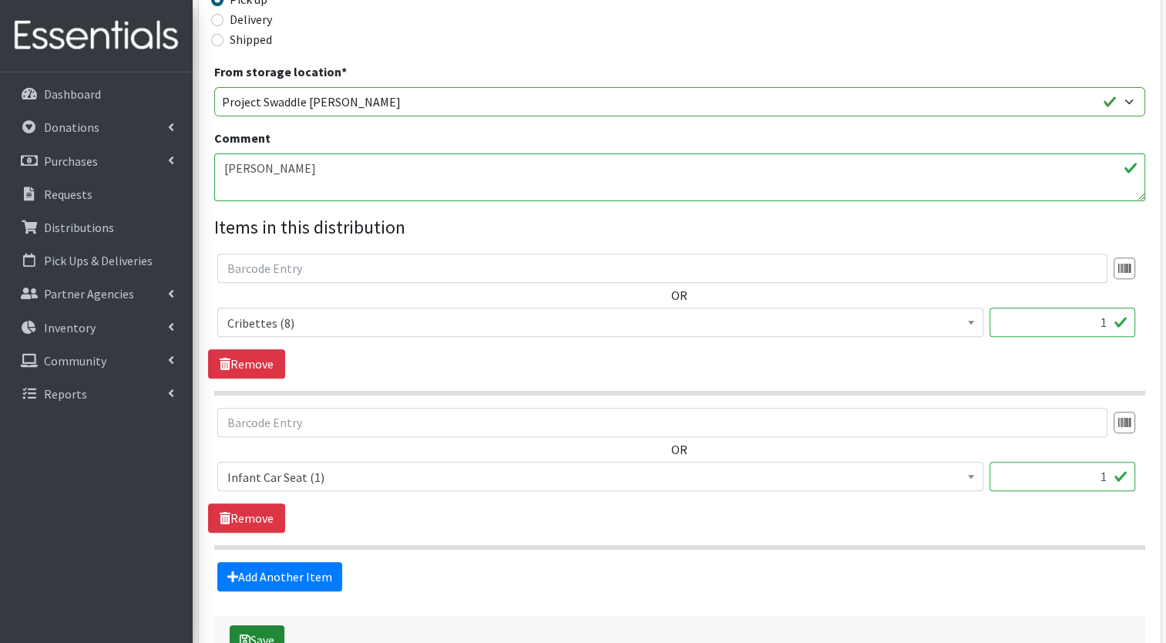
click at [261, 625] on button "Save" at bounding box center [257, 639] width 55 height 29
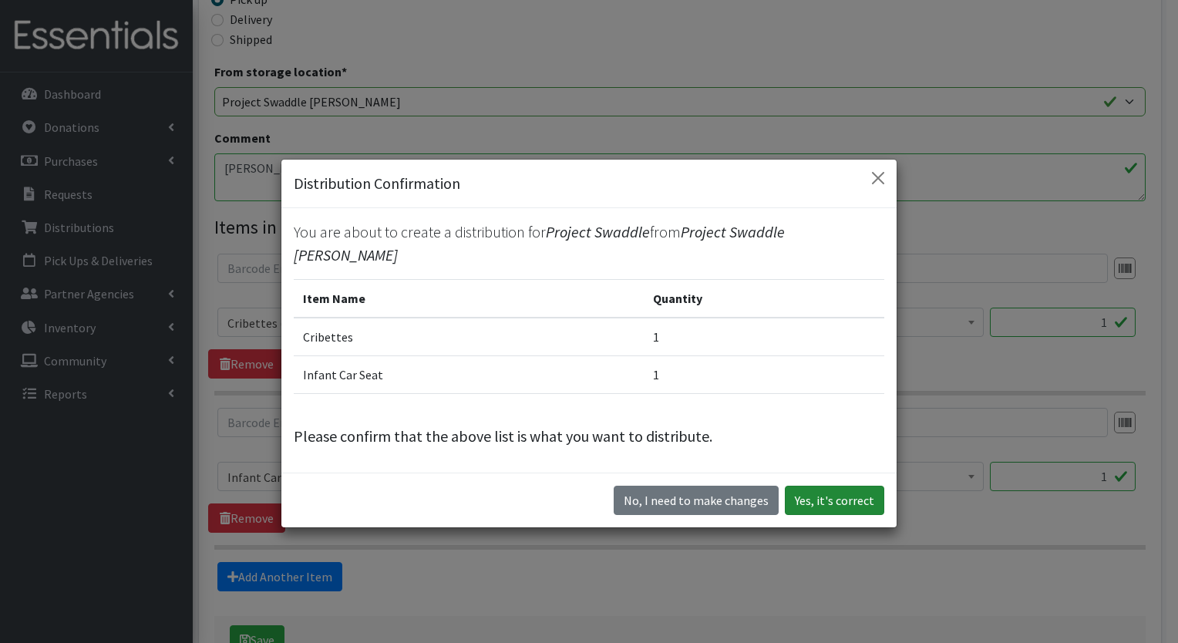
click at [849, 487] on button "Yes, it's correct" at bounding box center [834, 500] width 99 height 29
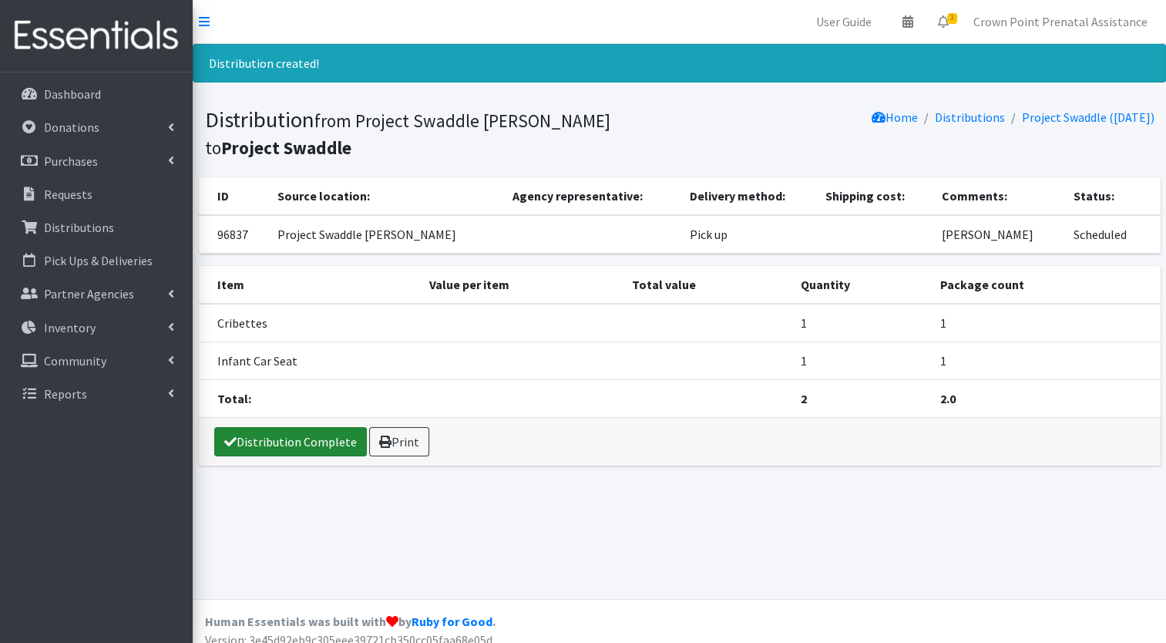
click at [286, 439] on link "Distribution Complete" at bounding box center [290, 441] width 153 height 29
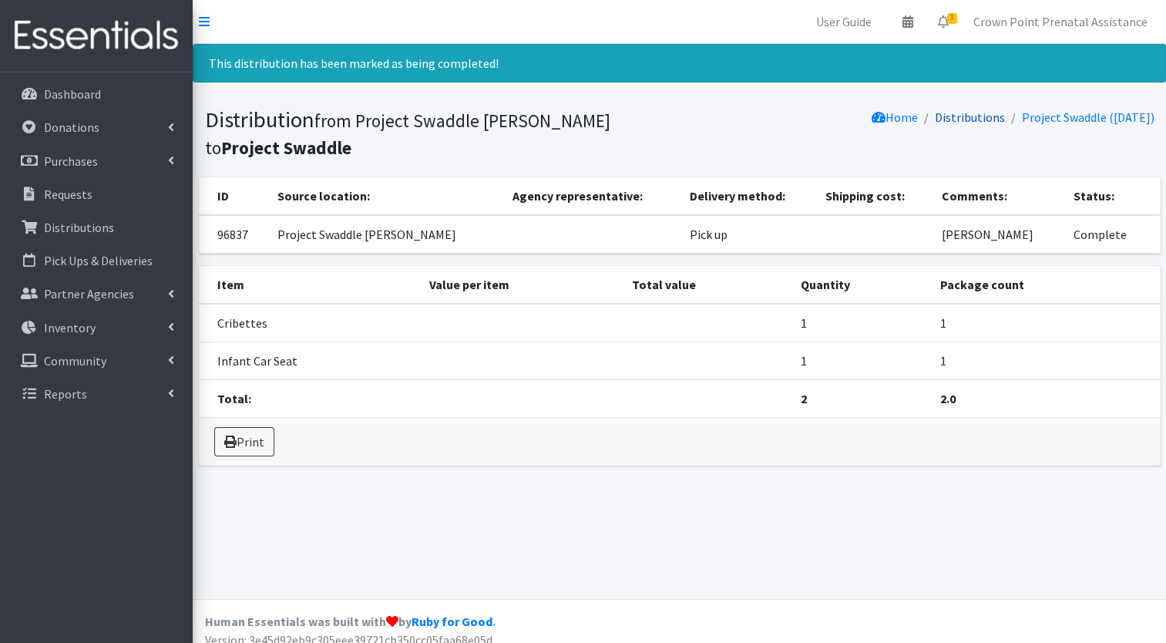
click at [950, 114] on link "Distributions" at bounding box center [970, 116] width 70 height 15
